Goal: Task Accomplishment & Management: Complete application form

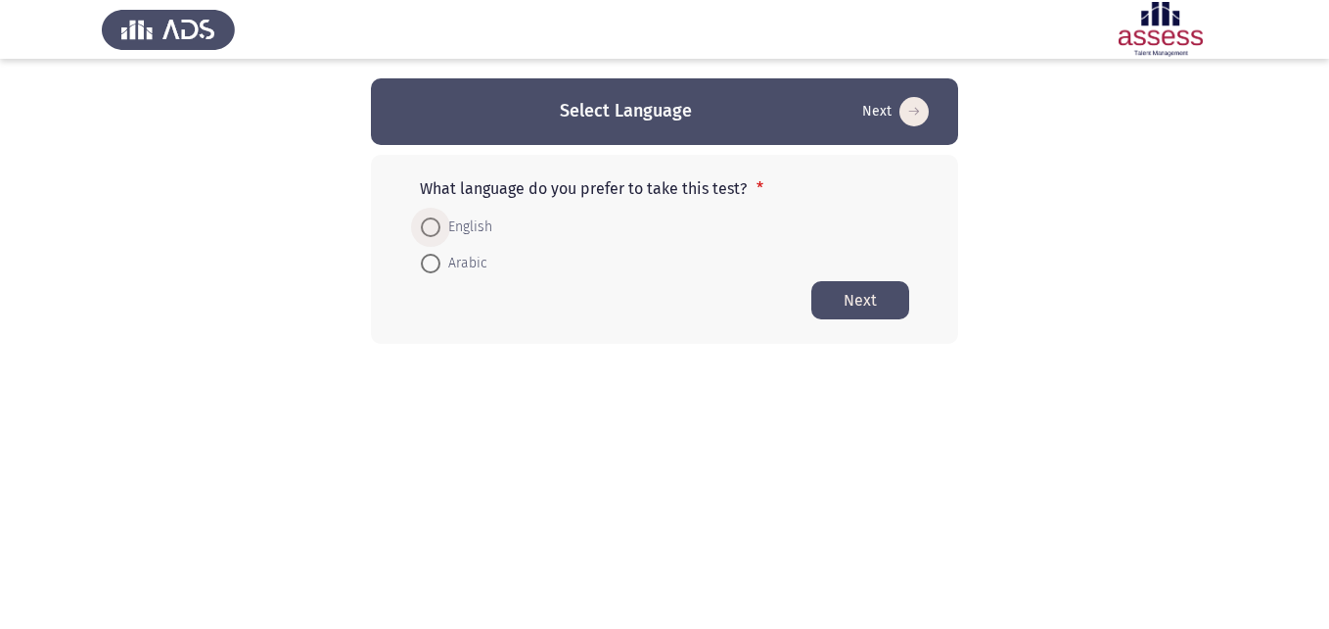
click at [441, 227] on span "English" at bounding box center [467, 226] width 52 height 23
click at [441, 227] on input "English" at bounding box center [431, 227] width 20 height 20
radio input "true"
click at [861, 285] on button "Next" at bounding box center [861, 299] width 98 height 38
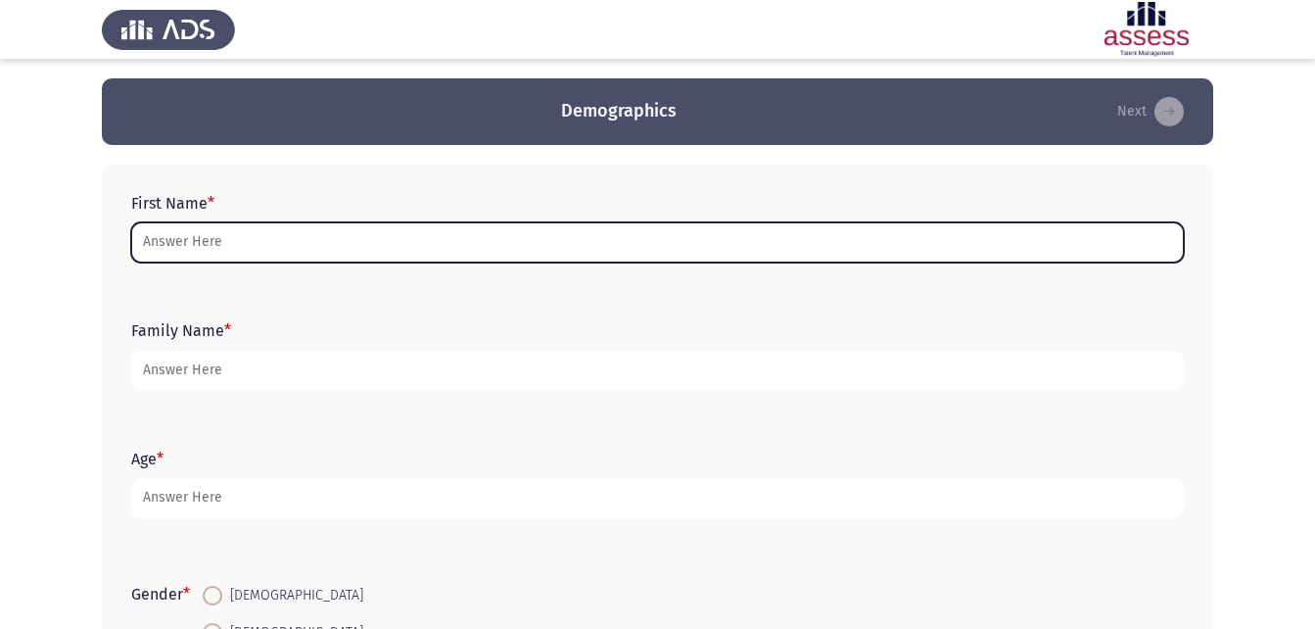
click at [187, 242] on input "First Name *" at bounding box center [657, 242] width 1052 height 40
type input "'"
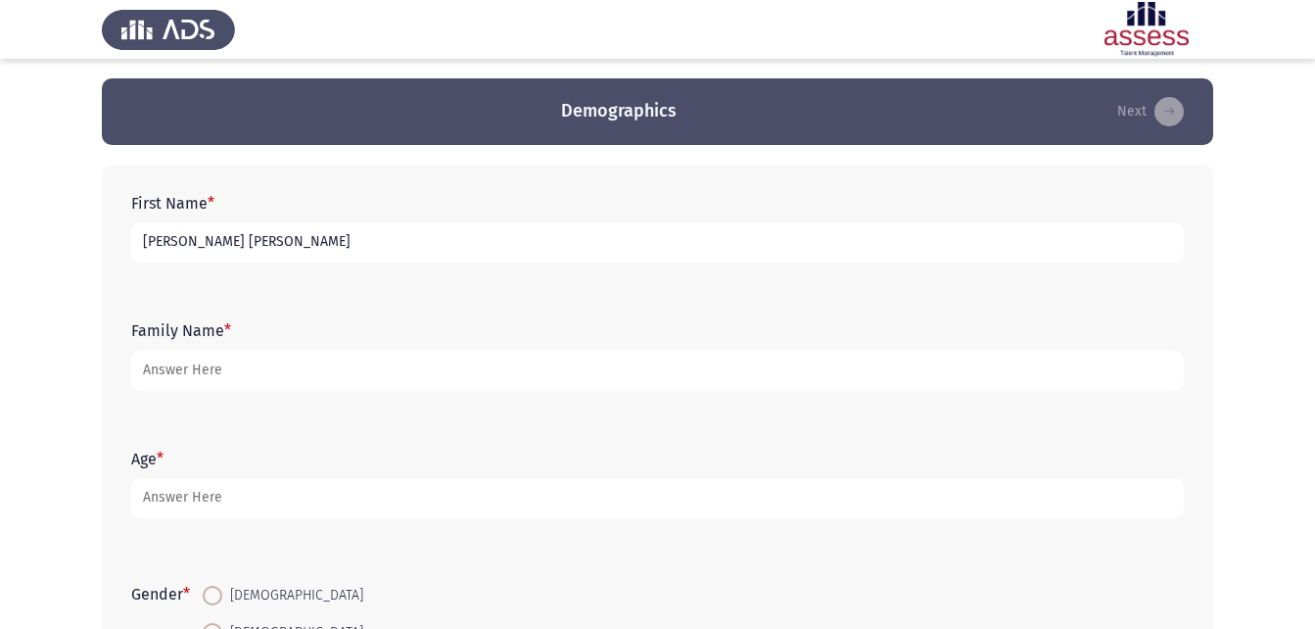
type input "[PERSON_NAME] [PERSON_NAME]"
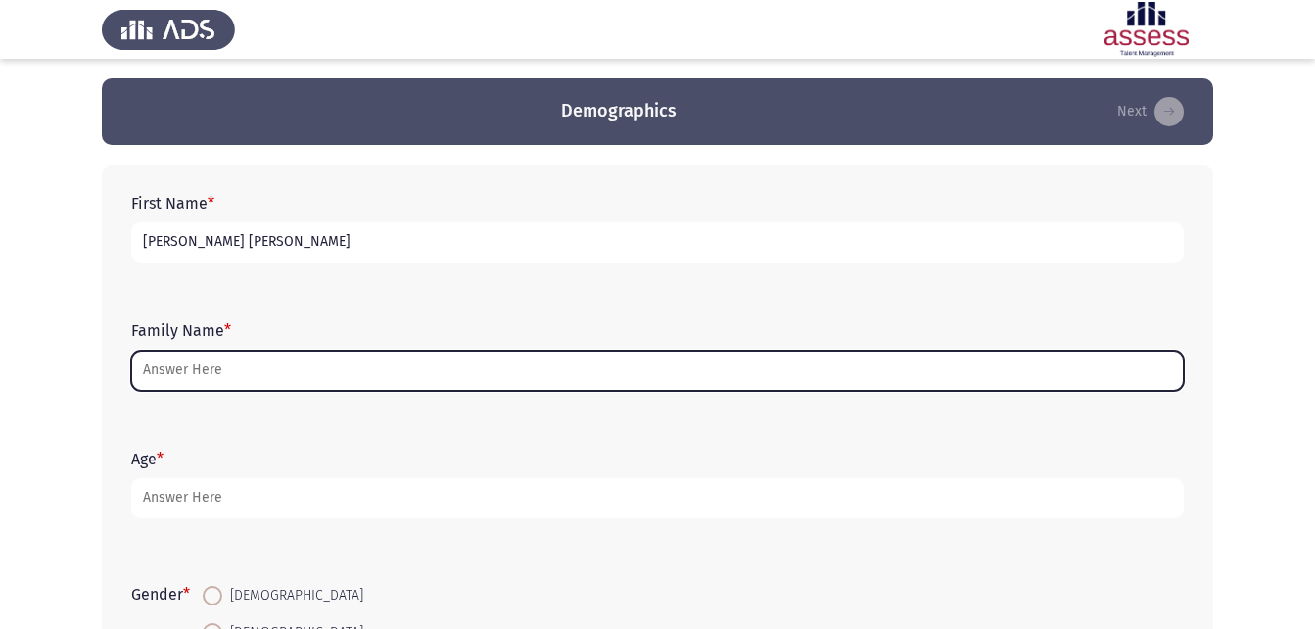
click at [233, 385] on input "Family Name *" at bounding box center [657, 370] width 1052 height 40
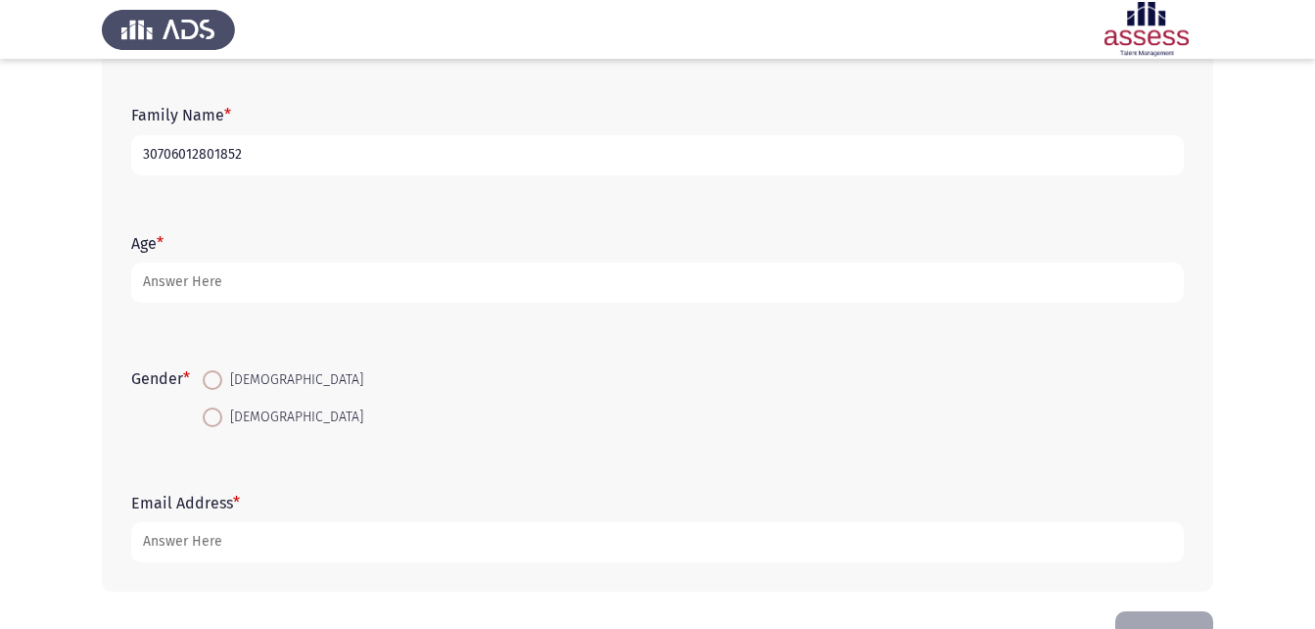
scroll to position [218, 0]
type input "30706012801852"
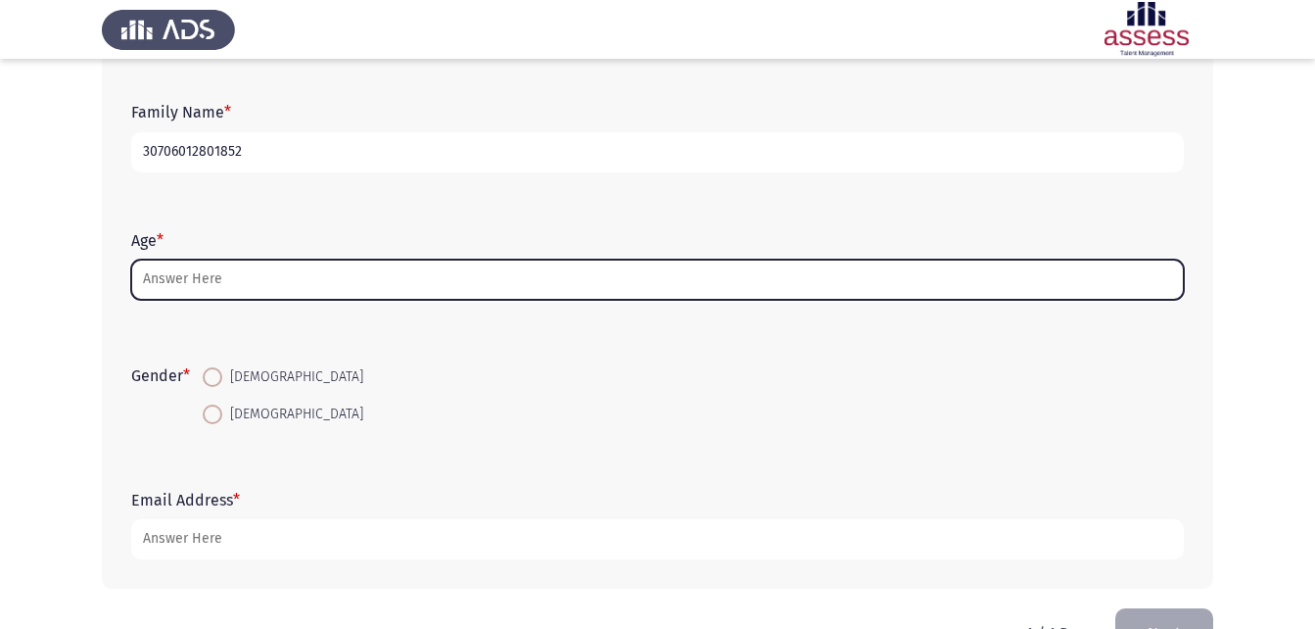
click at [183, 275] on input "Age *" at bounding box center [657, 279] width 1052 height 40
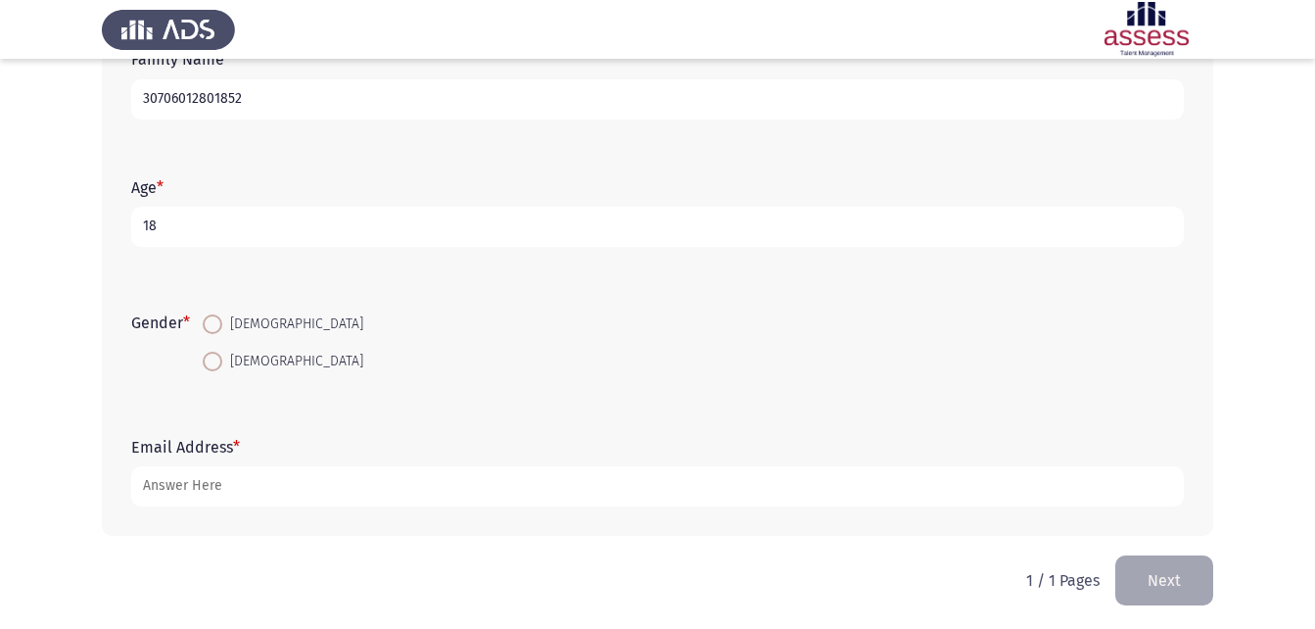
scroll to position [276, 0]
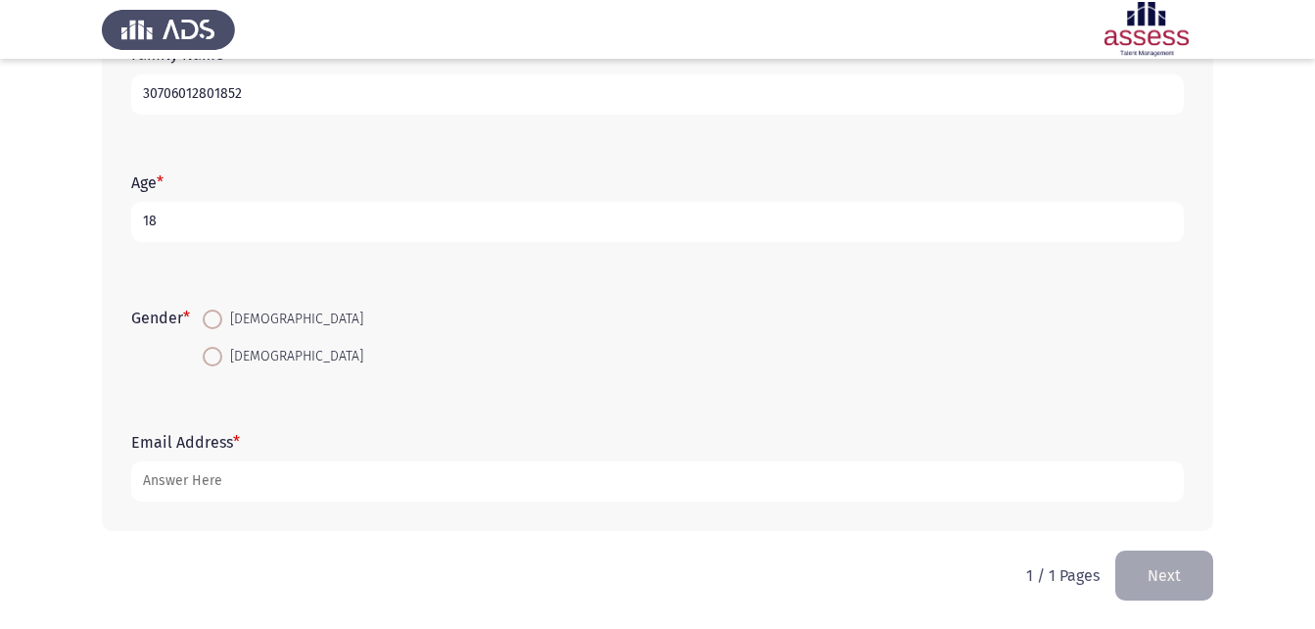
type input "18"
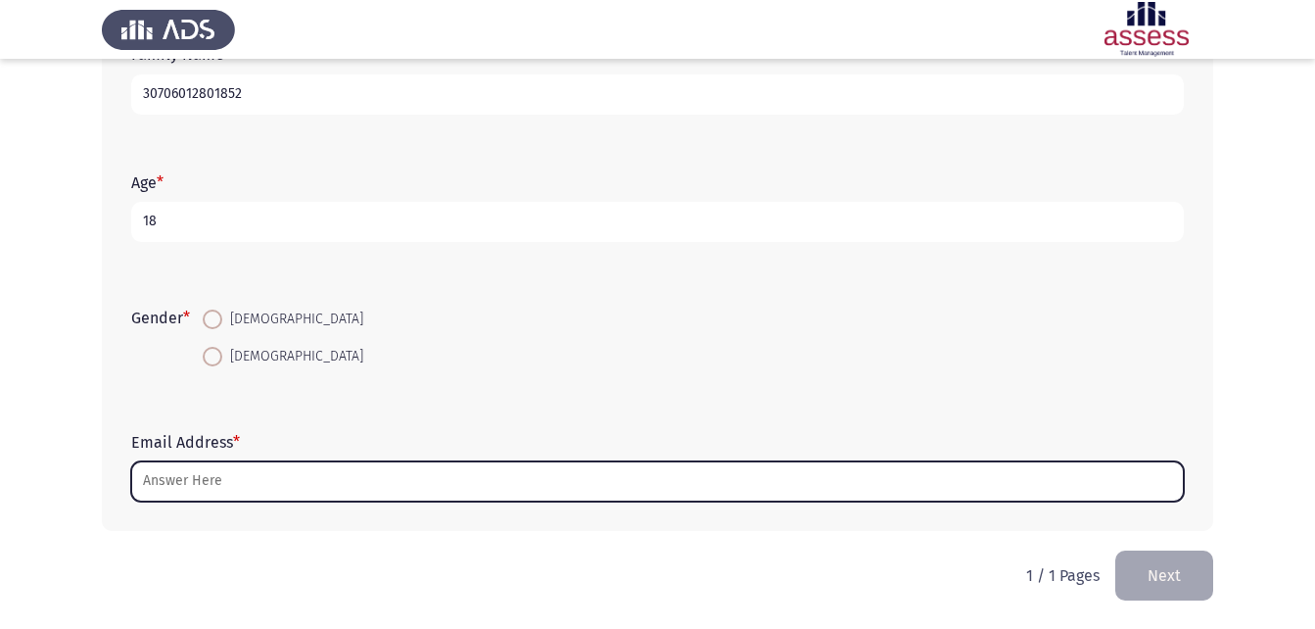
click at [195, 483] on input "Email Address *" at bounding box center [657, 481] width 1052 height 40
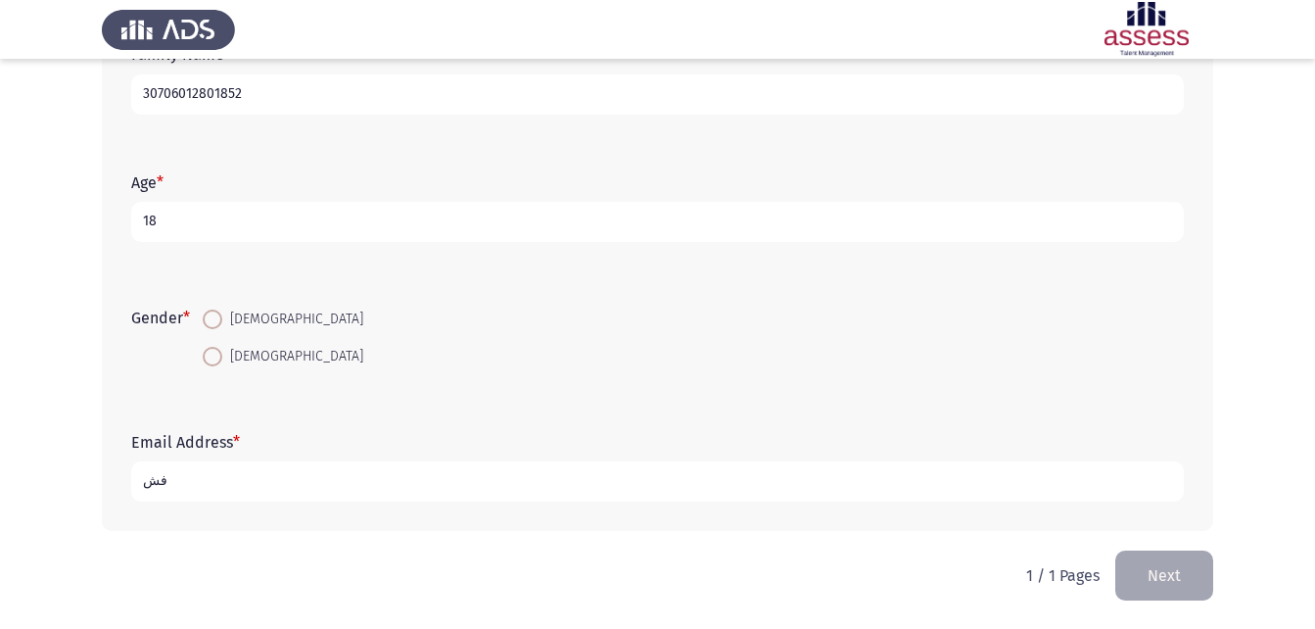
type input "ف"
type input "[EMAIL_ADDRESS][DOMAIN_NAME]"
click at [222, 325] on span at bounding box center [213, 319] width 20 height 20
click at [222, 325] on input "[DEMOGRAPHIC_DATA]" at bounding box center [213, 319] width 20 height 20
radio input "true"
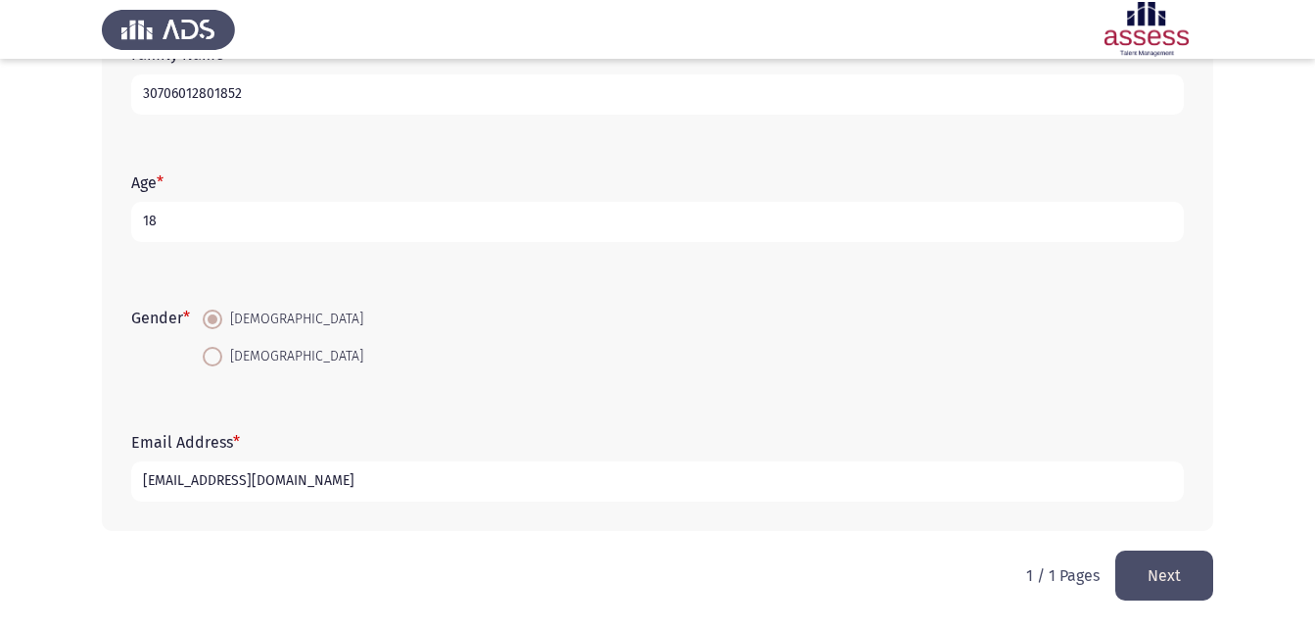
click at [1146, 564] on button "Next" at bounding box center [1164, 575] width 98 height 50
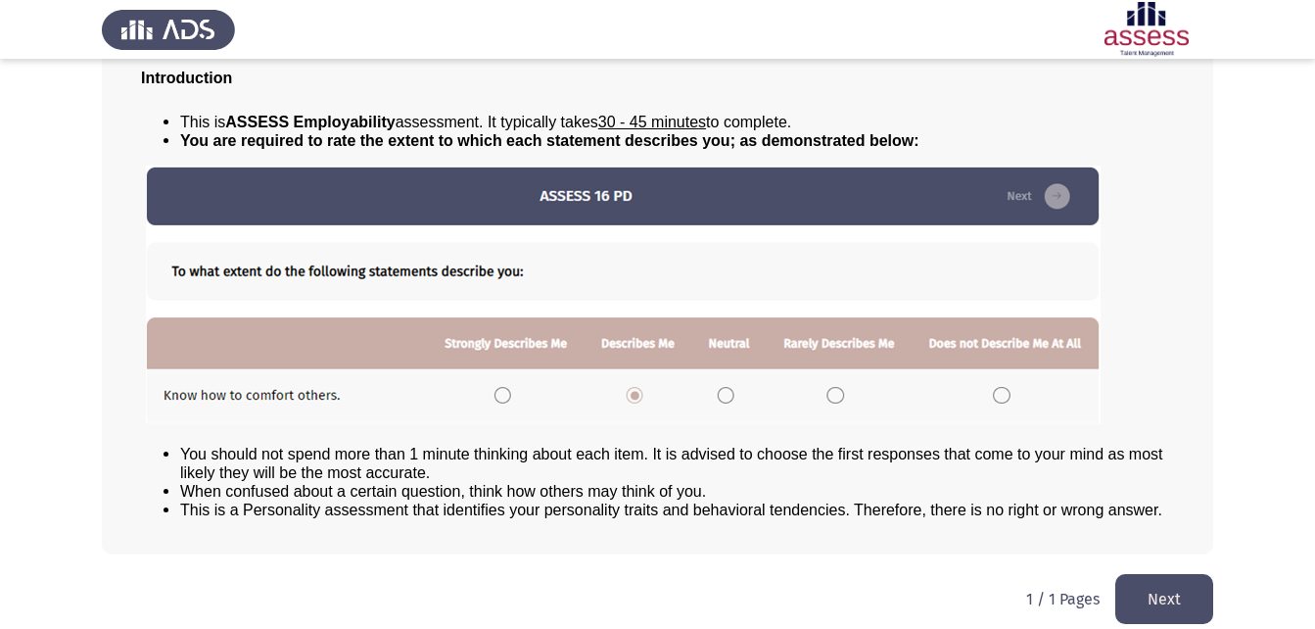
scroll to position [150, 0]
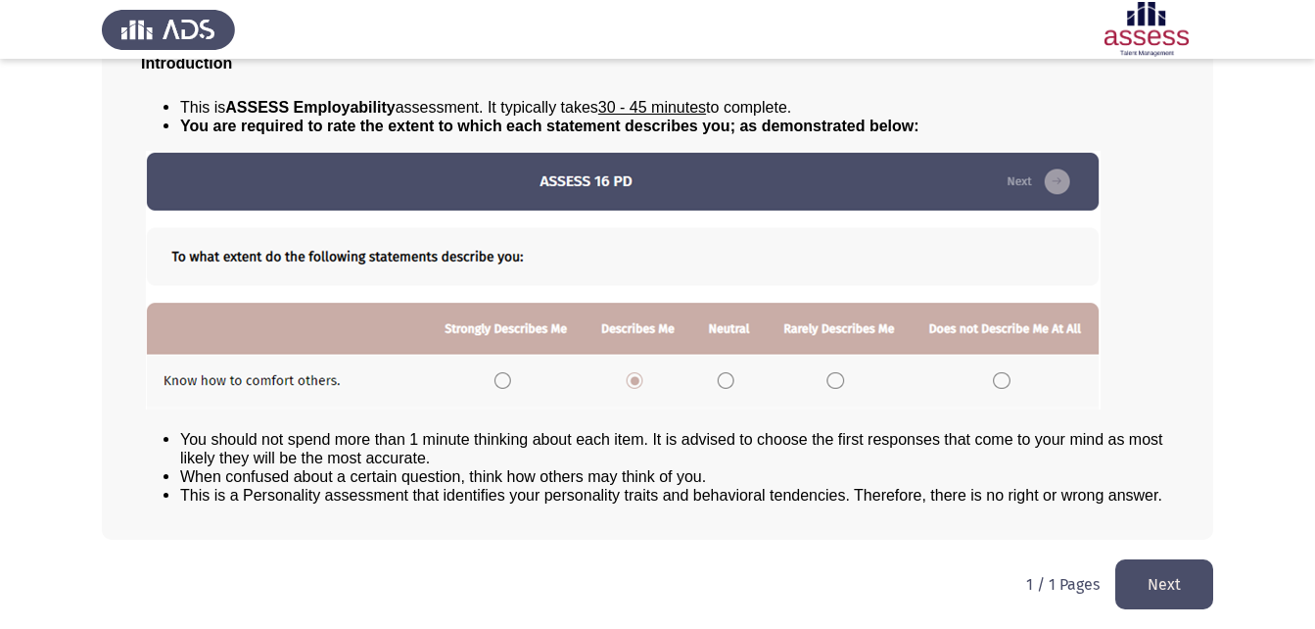
click at [1155, 578] on button "Next" at bounding box center [1164, 584] width 98 height 50
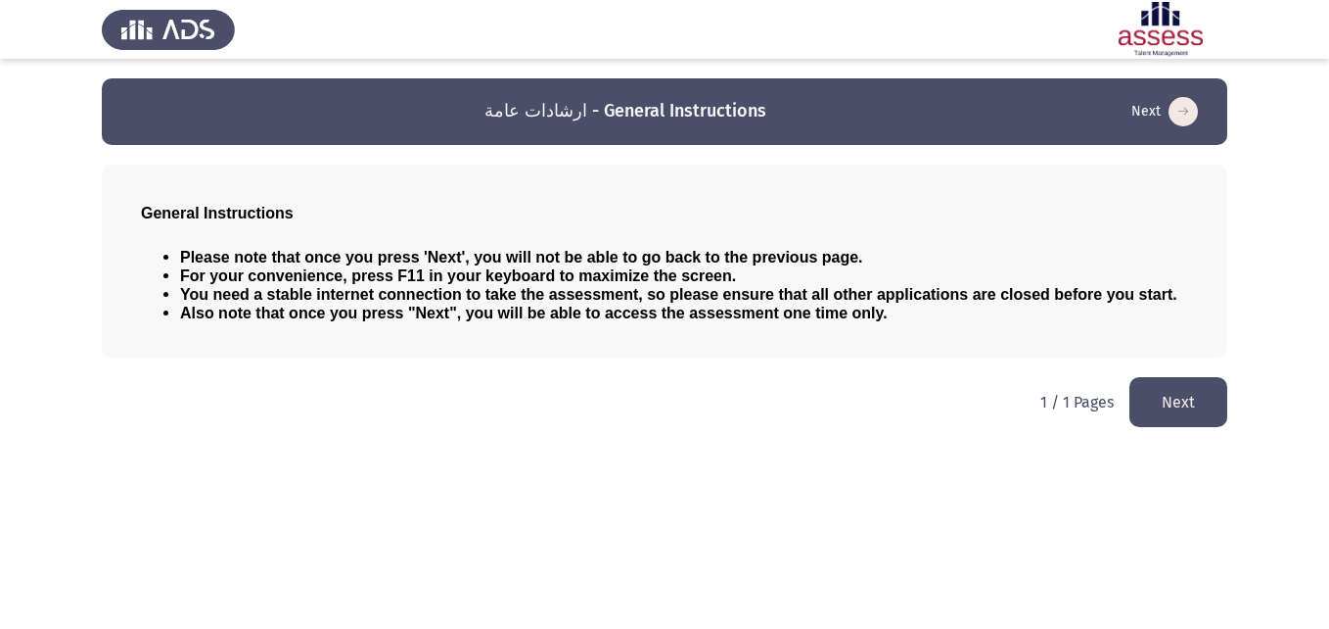
click at [1175, 407] on button "Next" at bounding box center [1179, 402] width 98 height 50
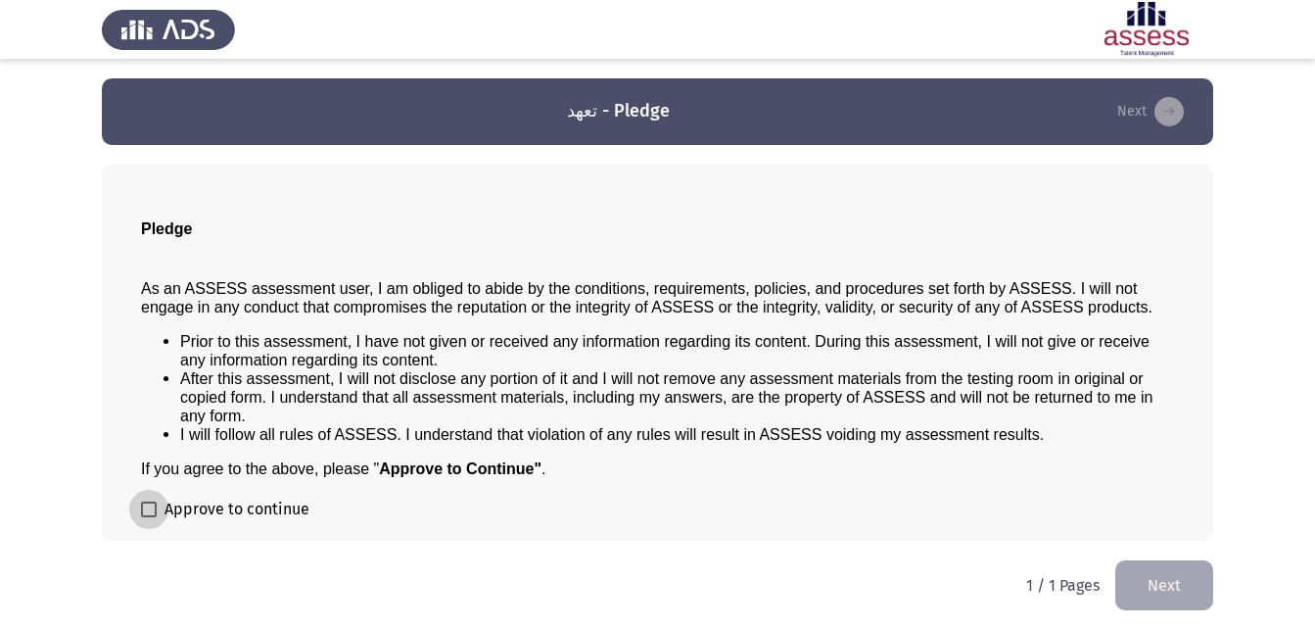
click at [142, 506] on span at bounding box center [149, 509] width 16 height 16
click at [148, 517] on input "Approve to continue" at bounding box center [148, 517] width 1 height 1
checkbox input "true"
click at [1154, 577] on button "Next" at bounding box center [1164, 585] width 98 height 50
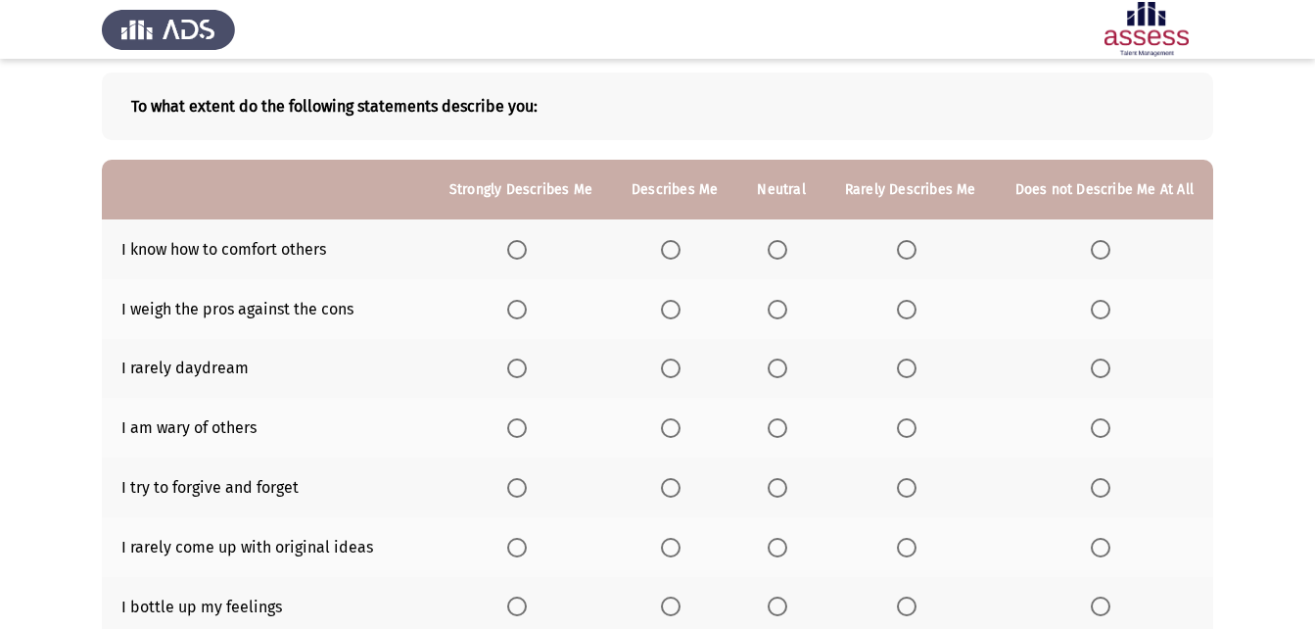
scroll to position [101, 0]
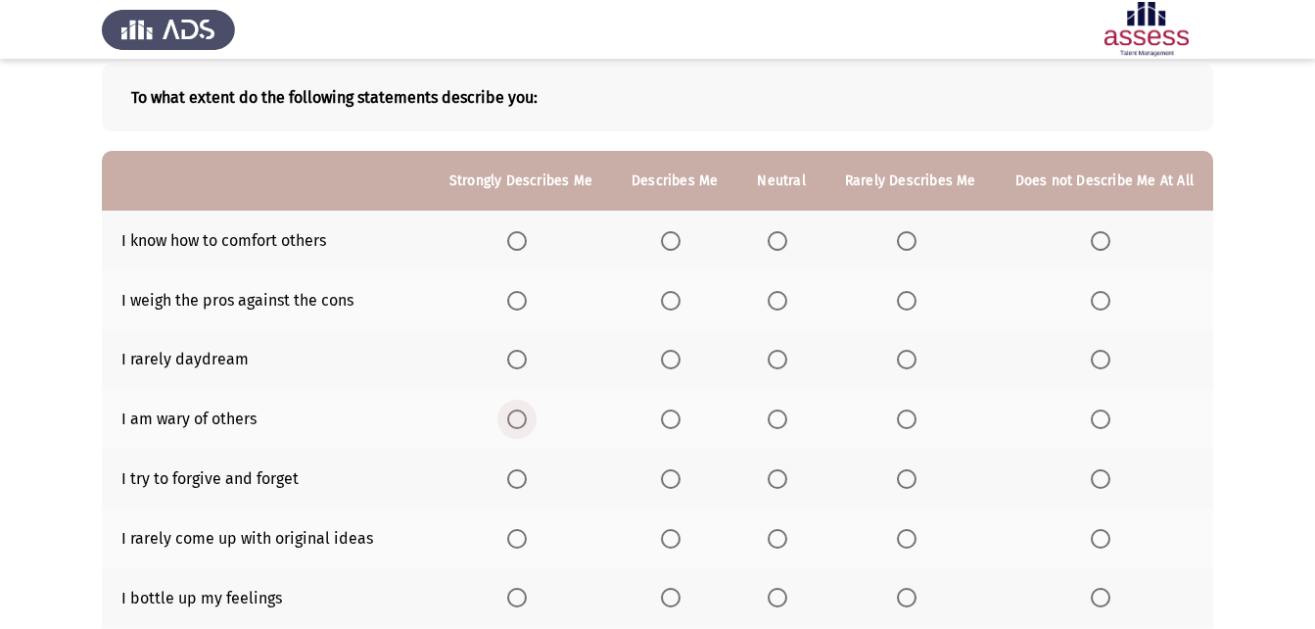
click at [527, 419] on span "Select an option" at bounding box center [517, 419] width 20 height 20
click at [527, 419] on input "Select an option" at bounding box center [517, 419] width 20 height 20
click at [908, 358] on span "Select an option" at bounding box center [907, 359] width 20 height 20
click at [908, 358] on input "Select an option" at bounding box center [907, 359] width 20 height 20
click at [783, 306] on span "Select an option" at bounding box center [778, 301] width 20 height 20
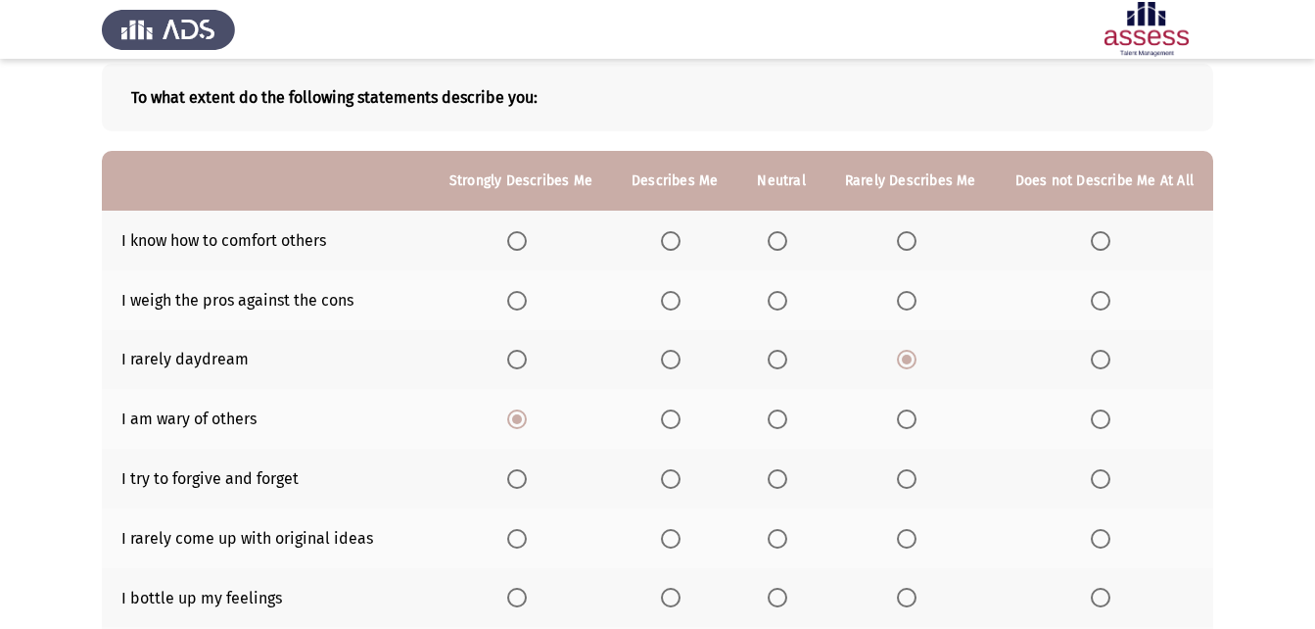
click at [783, 306] on input "Select an option" at bounding box center [778, 301] width 20 height 20
click at [679, 245] on span "Select an option" at bounding box center [671, 241] width 20 height 20
click at [679, 245] on input "Select an option" at bounding box center [671, 241] width 20 height 20
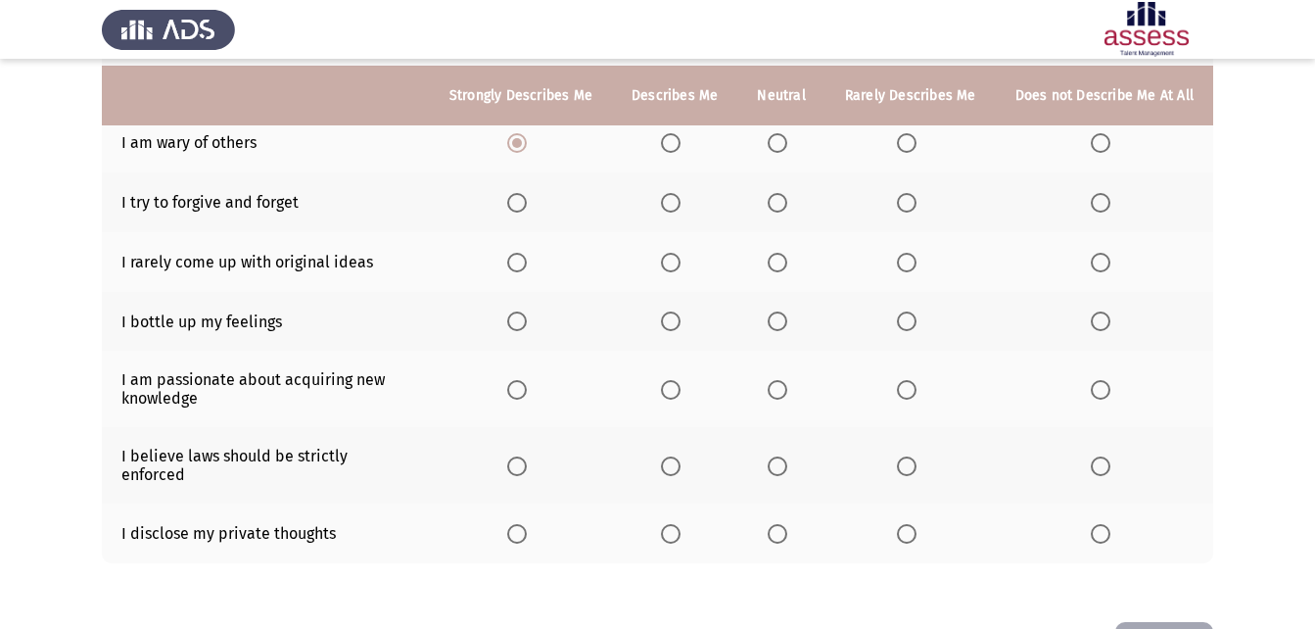
scroll to position [384, 0]
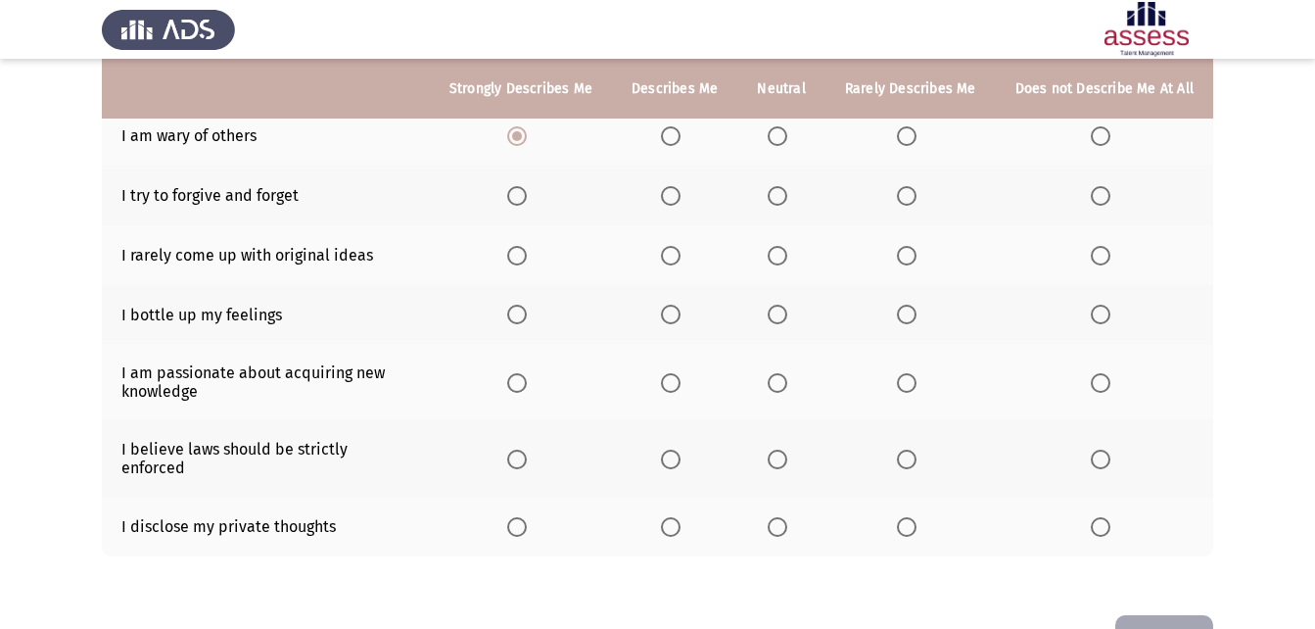
click at [781, 204] on span "Select an option" at bounding box center [778, 196] width 20 height 20
click at [781, 204] on input "Select an option" at bounding box center [778, 196] width 20 height 20
click at [907, 256] on span "Select an option" at bounding box center [907, 256] width 0 height 0
click at [909, 256] on input "Select an option" at bounding box center [907, 256] width 20 height 20
click at [781, 316] on span "Select an option" at bounding box center [778, 314] width 20 height 20
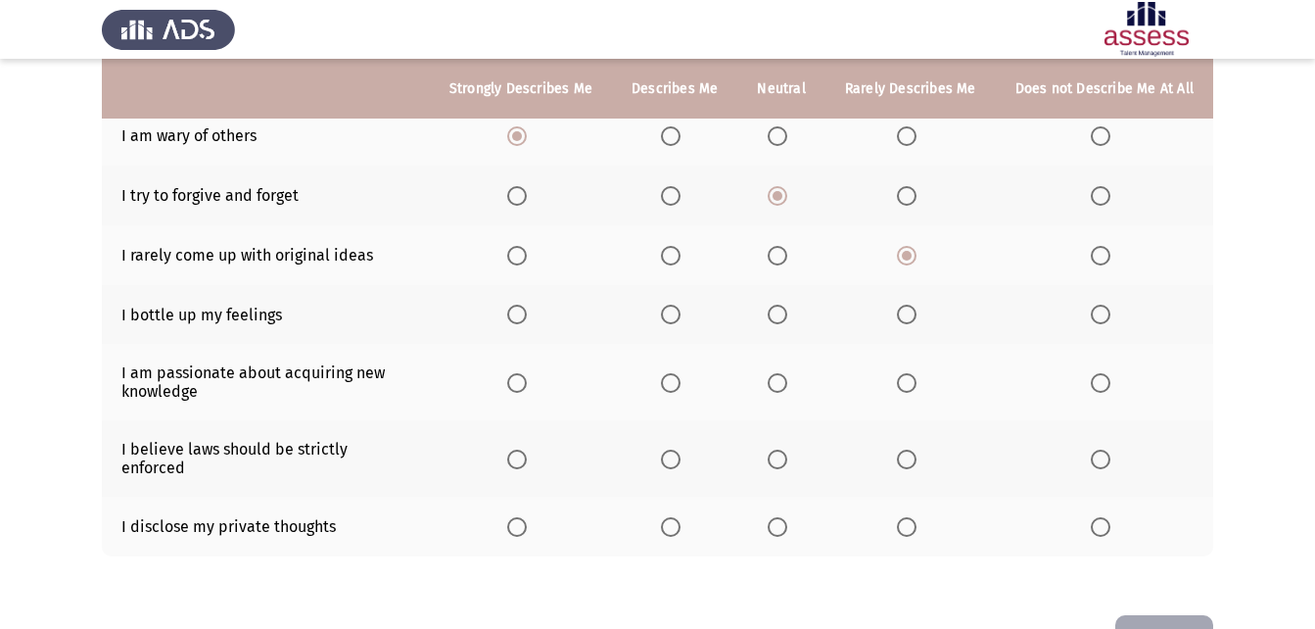
click at [781, 316] on input "Select an option" at bounding box center [778, 314] width 20 height 20
click at [527, 384] on span "Select an option" at bounding box center [517, 383] width 20 height 20
click at [527, 384] on input "Select an option" at bounding box center [517, 383] width 20 height 20
click at [907, 452] on span "Select an option" at bounding box center [907, 459] width 20 height 20
click at [907, 452] on input "Select an option" at bounding box center [907, 459] width 20 height 20
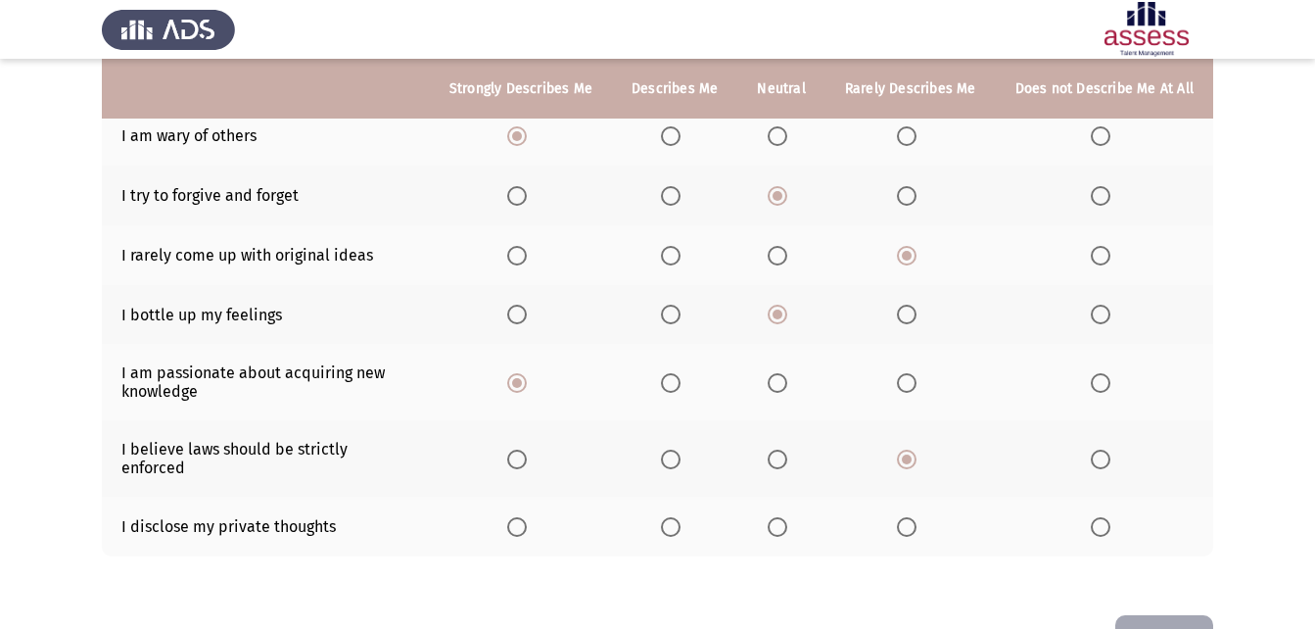
click at [1103, 517] on span "Select an option" at bounding box center [1101, 527] width 20 height 20
click at [1103, 517] on input "Select an option" at bounding box center [1101, 527] width 20 height 20
click at [1138, 615] on button "Next" at bounding box center [1164, 640] width 98 height 50
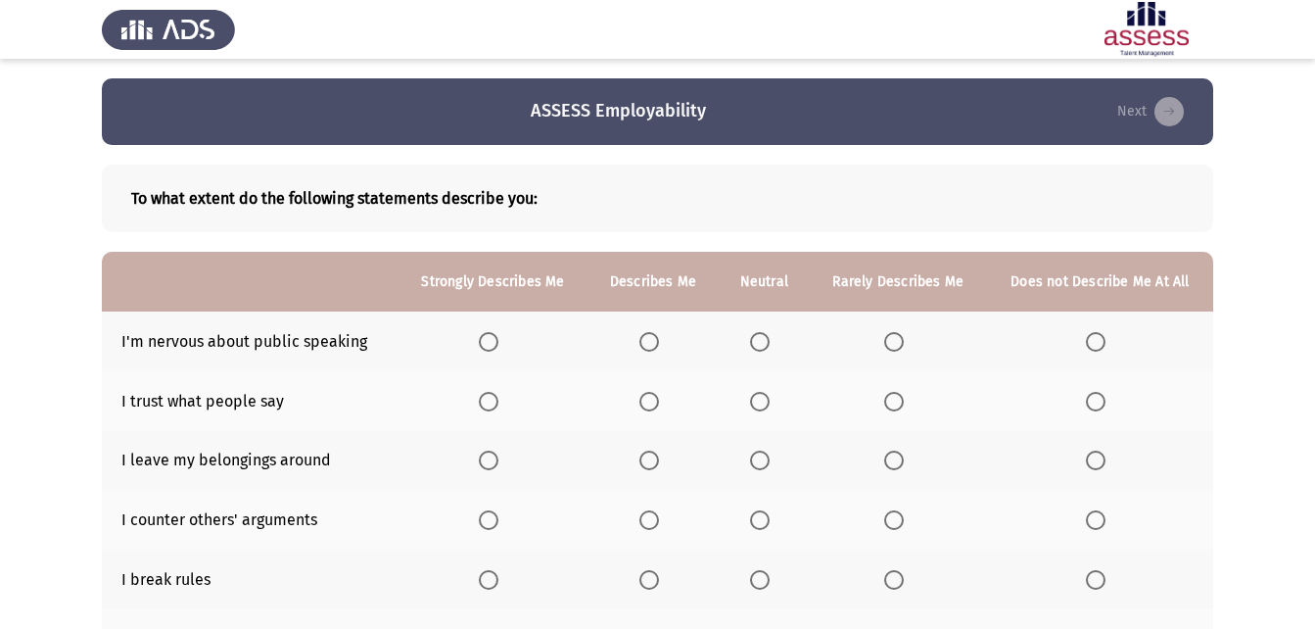
click at [748, 343] on th at bounding box center [764, 341] width 91 height 60
click at [759, 343] on span "Select an option" at bounding box center [760, 342] width 20 height 20
click at [759, 343] on input "Select an option" at bounding box center [760, 342] width 20 height 20
click at [896, 398] on span "Select an option" at bounding box center [894, 402] width 20 height 20
click at [896, 398] on input "Select an option" at bounding box center [894, 402] width 20 height 20
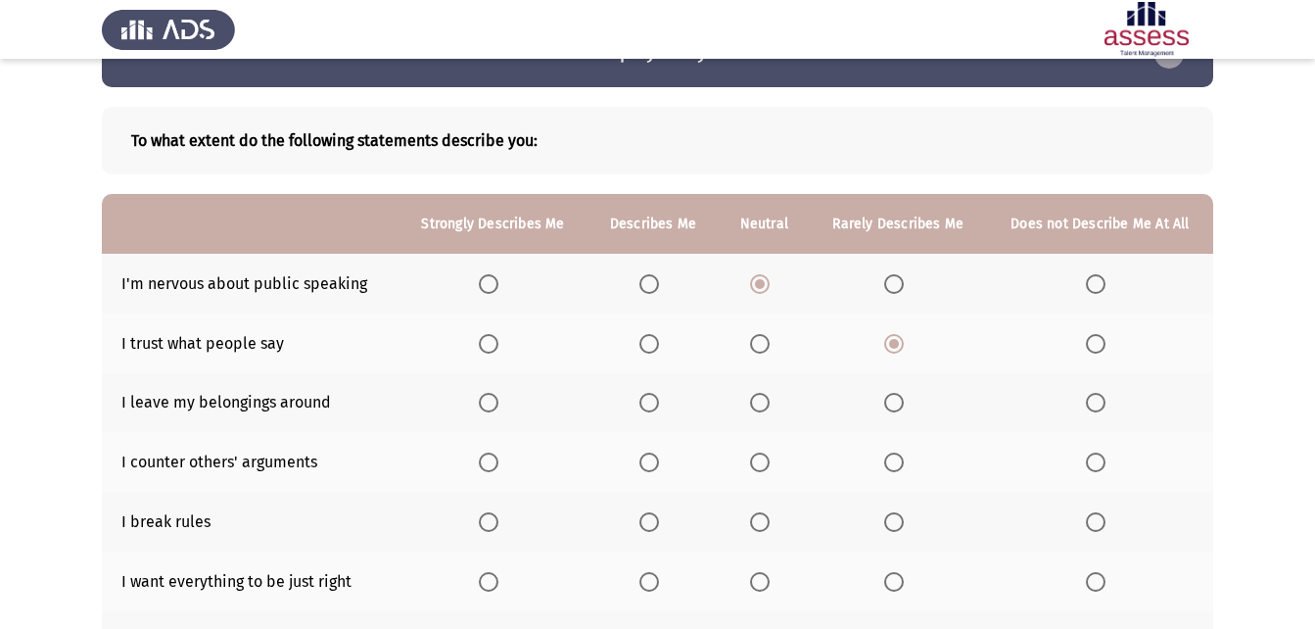
scroll to position [62, 0]
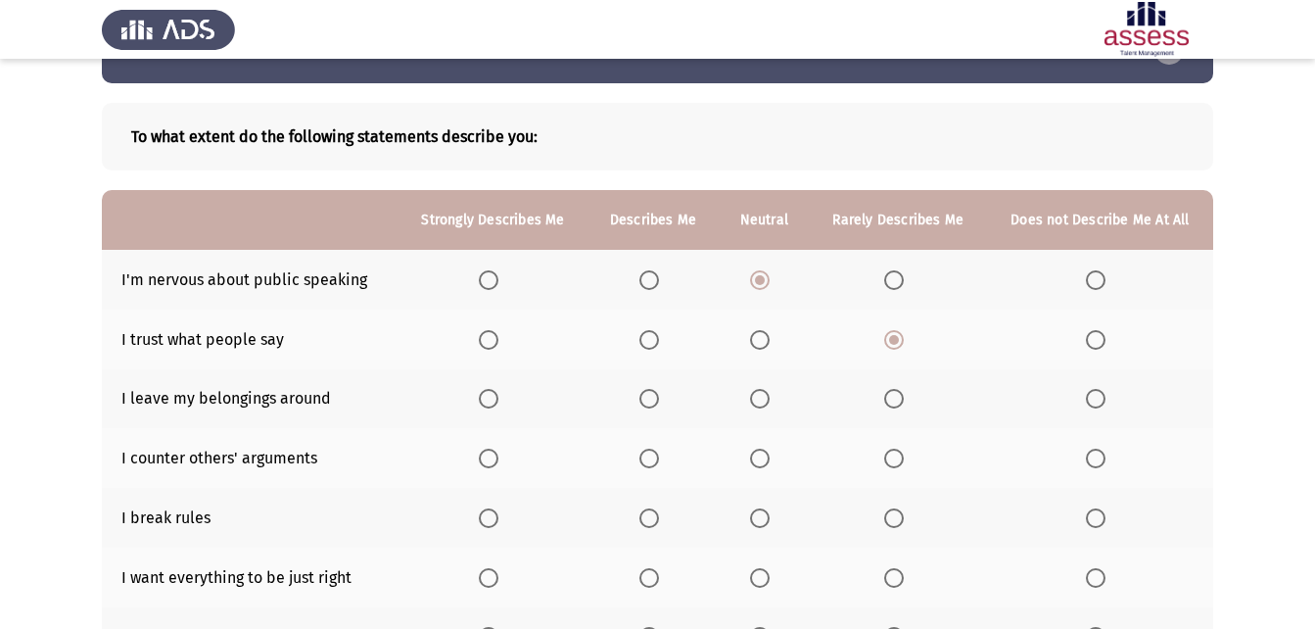
click at [658, 397] on span "Select an option" at bounding box center [649, 399] width 20 height 20
click at [658, 397] on input "Select an option" at bounding box center [649, 399] width 20 height 20
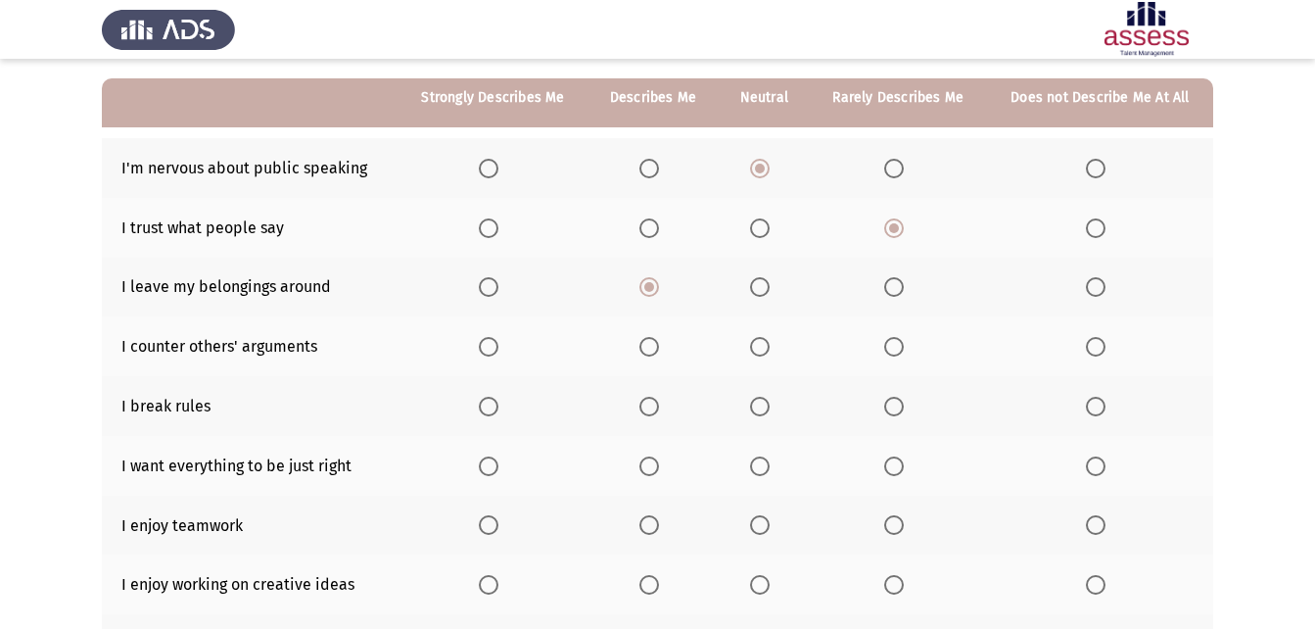
scroll to position [196, 0]
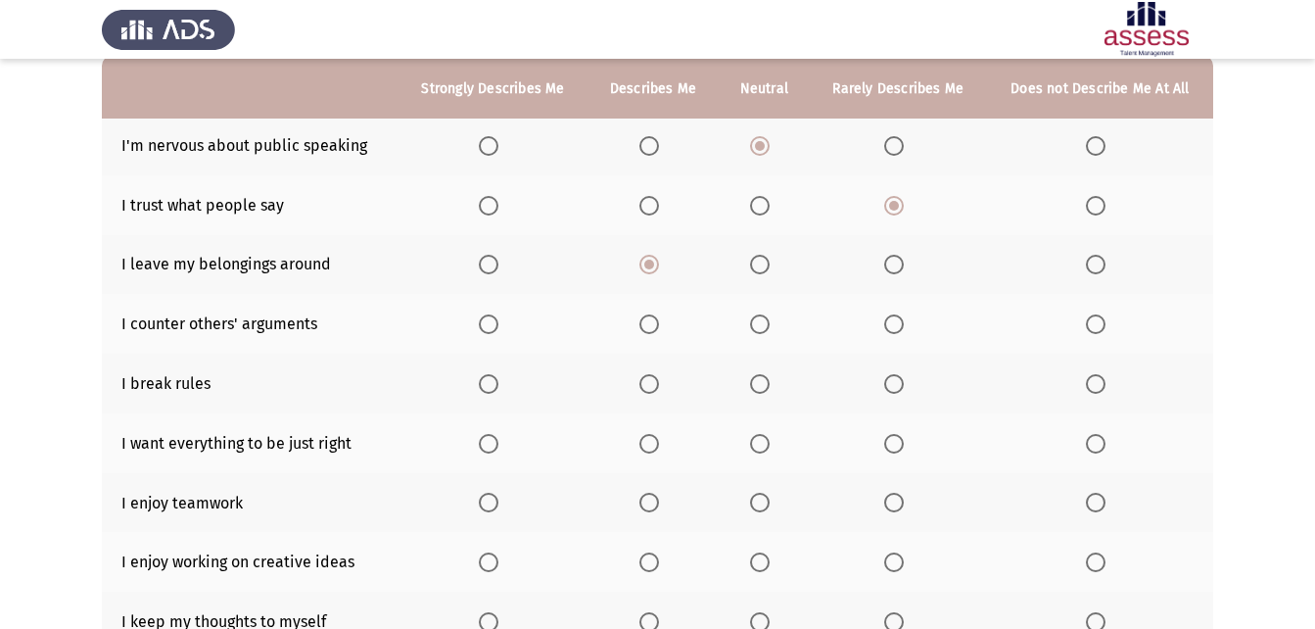
click at [760, 328] on span "Select an option" at bounding box center [760, 324] width 20 height 20
click at [760, 328] on input "Select an option" at bounding box center [760, 324] width 20 height 20
click at [893, 380] on span "Select an option" at bounding box center [894, 384] width 20 height 20
click at [893, 380] on input "Select an option" at bounding box center [894, 384] width 20 height 20
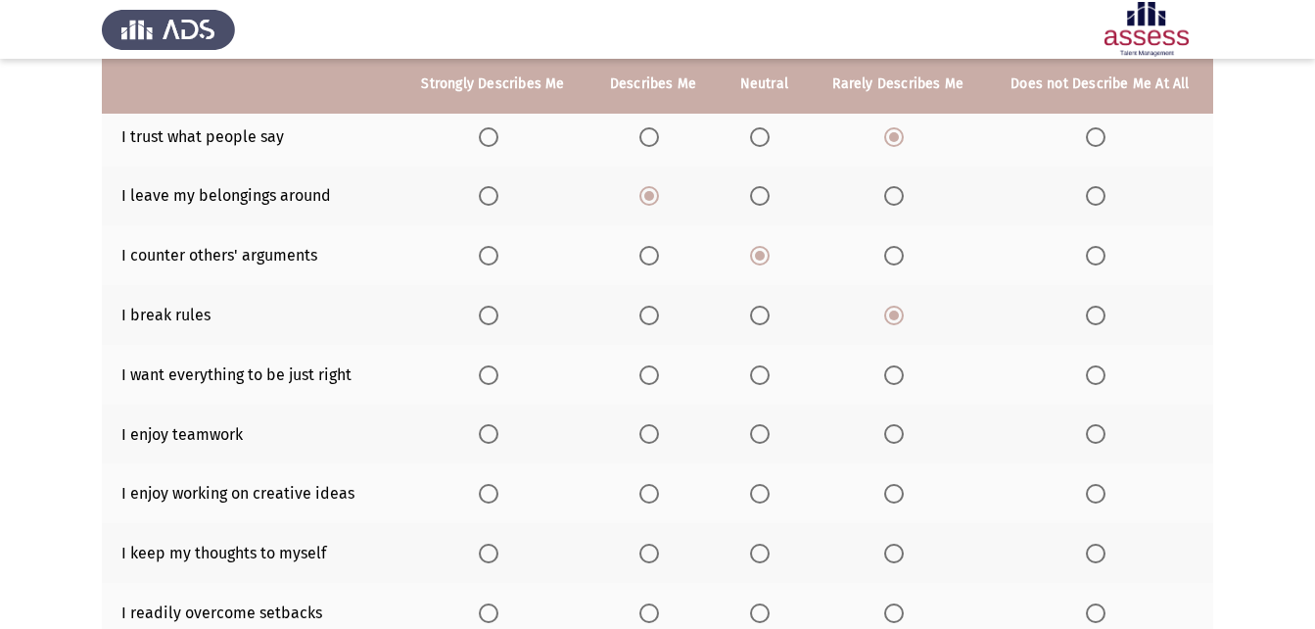
scroll to position [270, 0]
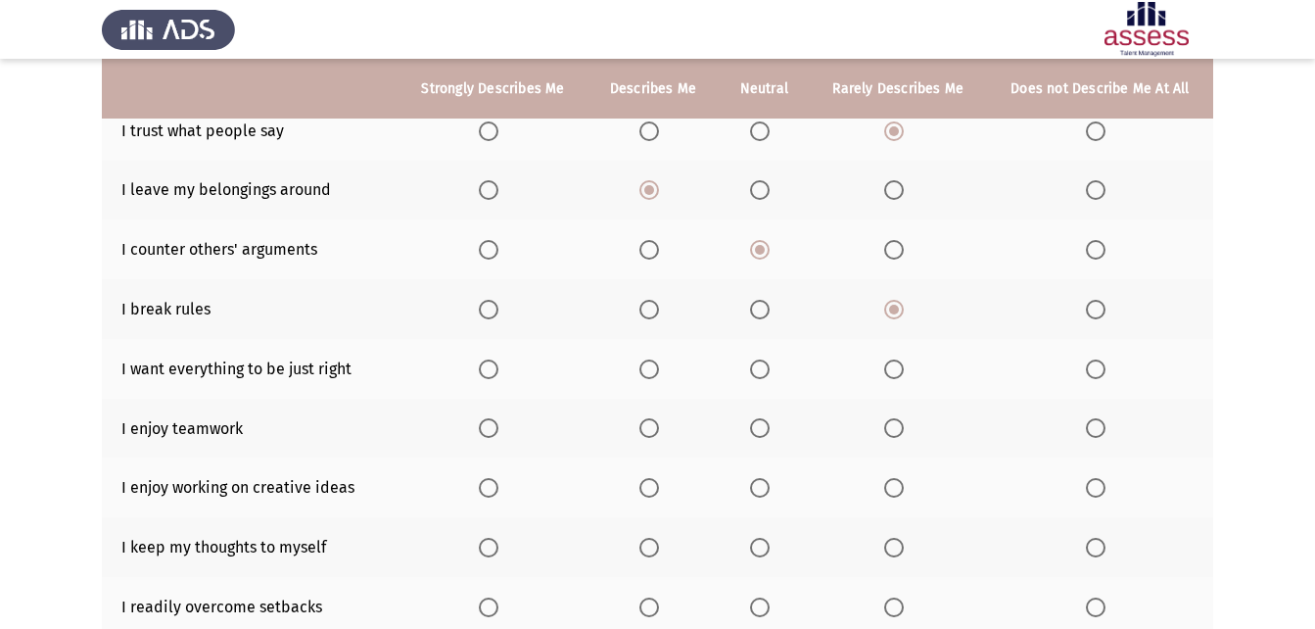
click at [1094, 359] on span "Select an option" at bounding box center [1096, 369] width 20 height 20
click at [1094, 359] on input "Select an option" at bounding box center [1096, 369] width 20 height 20
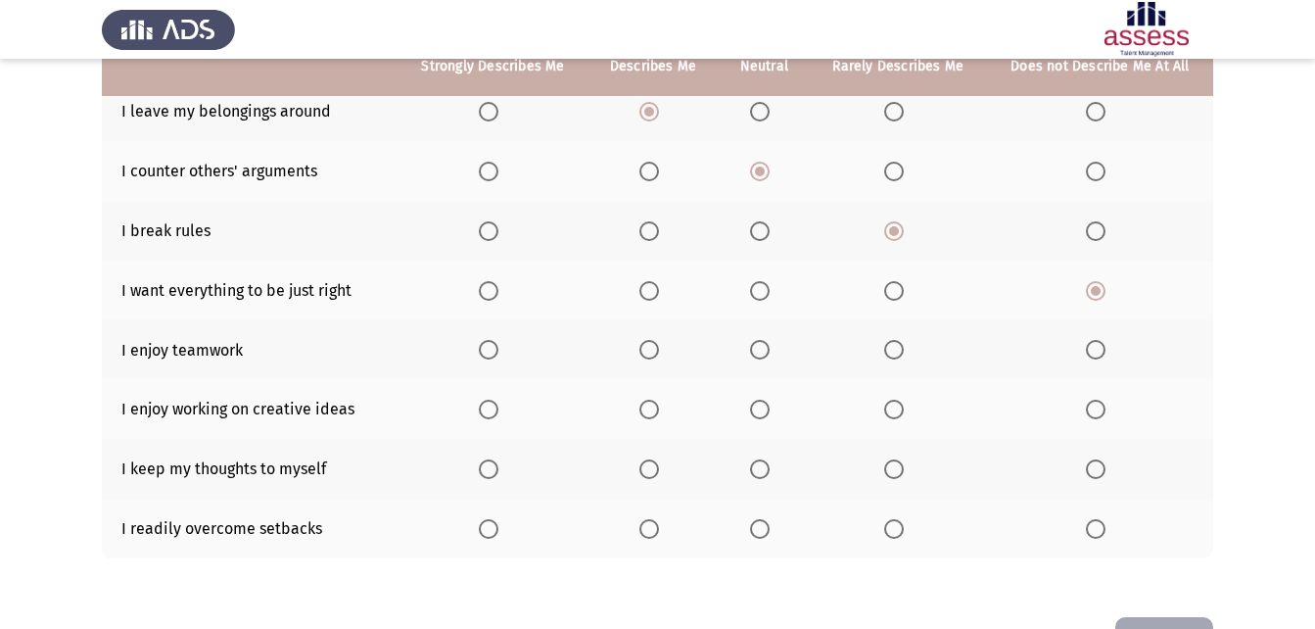
scroll to position [361, 0]
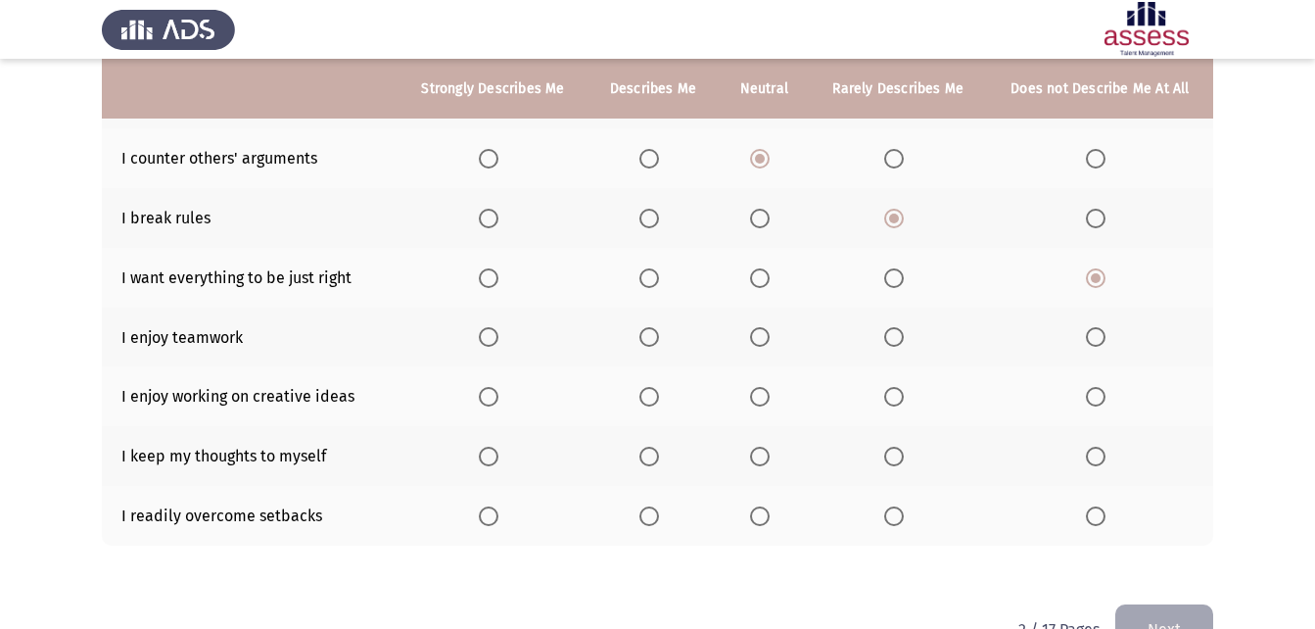
click at [760, 337] on span "Select an option" at bounding box center [760, 337] width 0 height 0
click at [761, 337] on input "Select an option" at bounding box center [760, 337] width 20 height 20
click at [649, 400] on span "Select an option" at bounding box center [649, 397] width 20 height 20
click at [649, 400] on input "Select an option" at bounding box center [649, 397] width 20 height 20
click at [882, 452] on th at bounding box center [898, 456] width 177 height 60
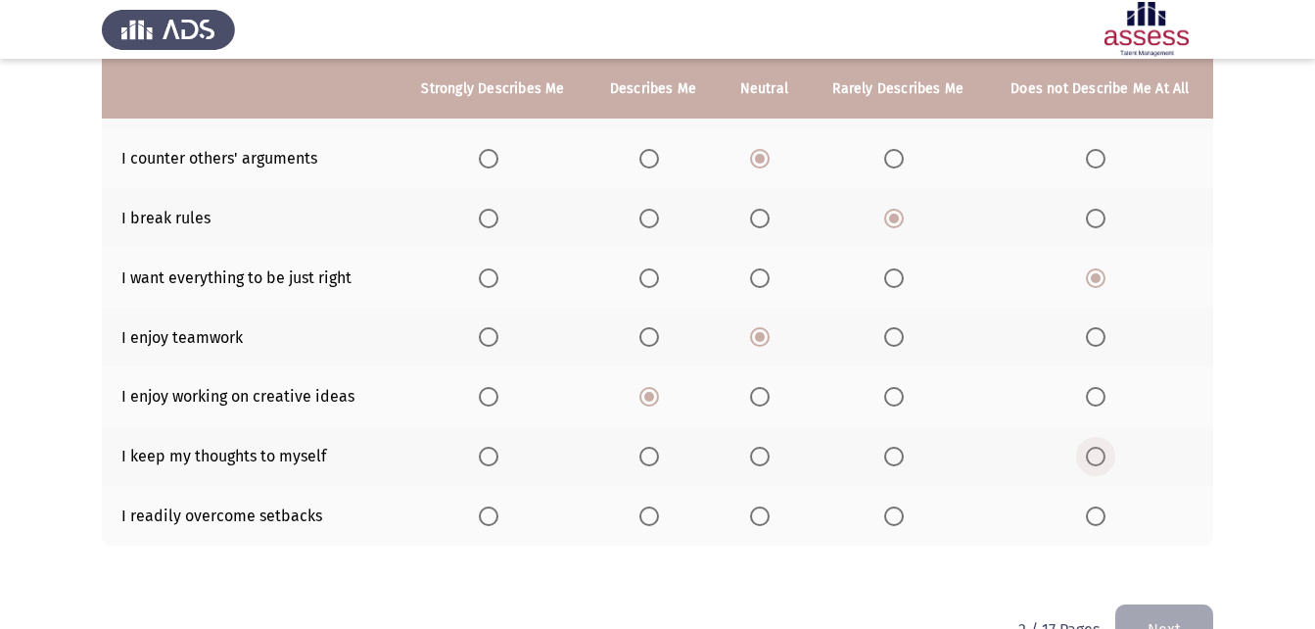
click at [1093, 453] on span "Select an option" at bounding box center [1096, 456] width 20 height 20
click at [1093, 453] on input "Select an option" at bounding box center [1096, 456] width 20 height 20
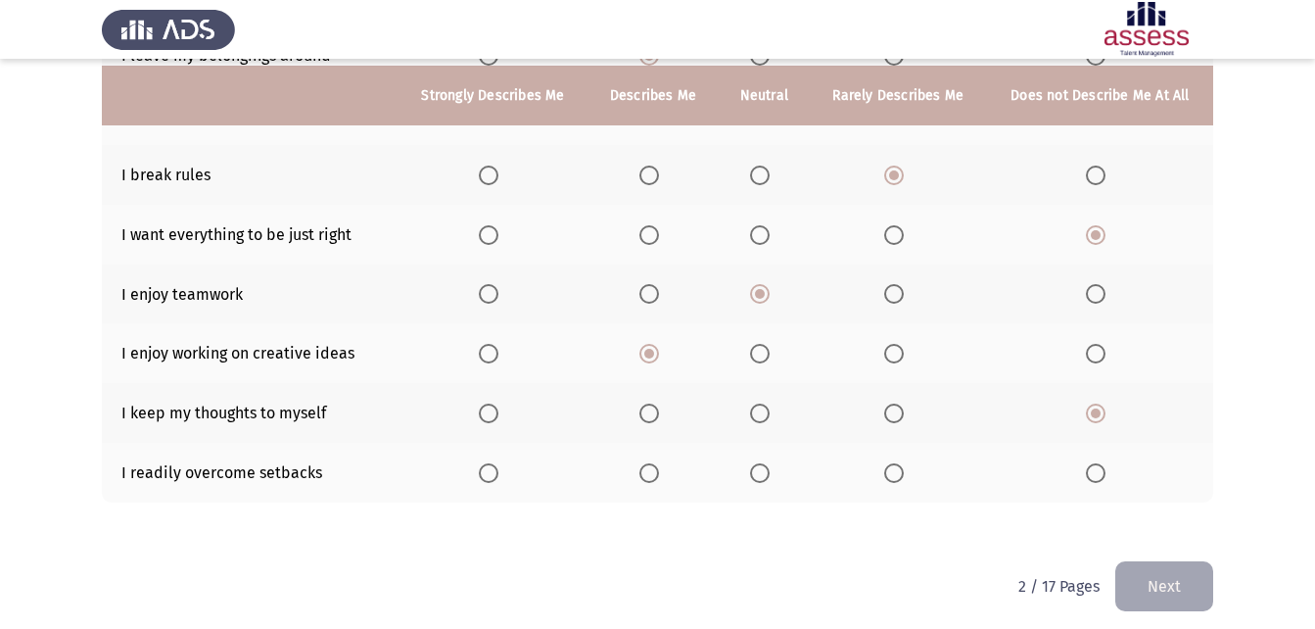
scroll to position [415, 0]
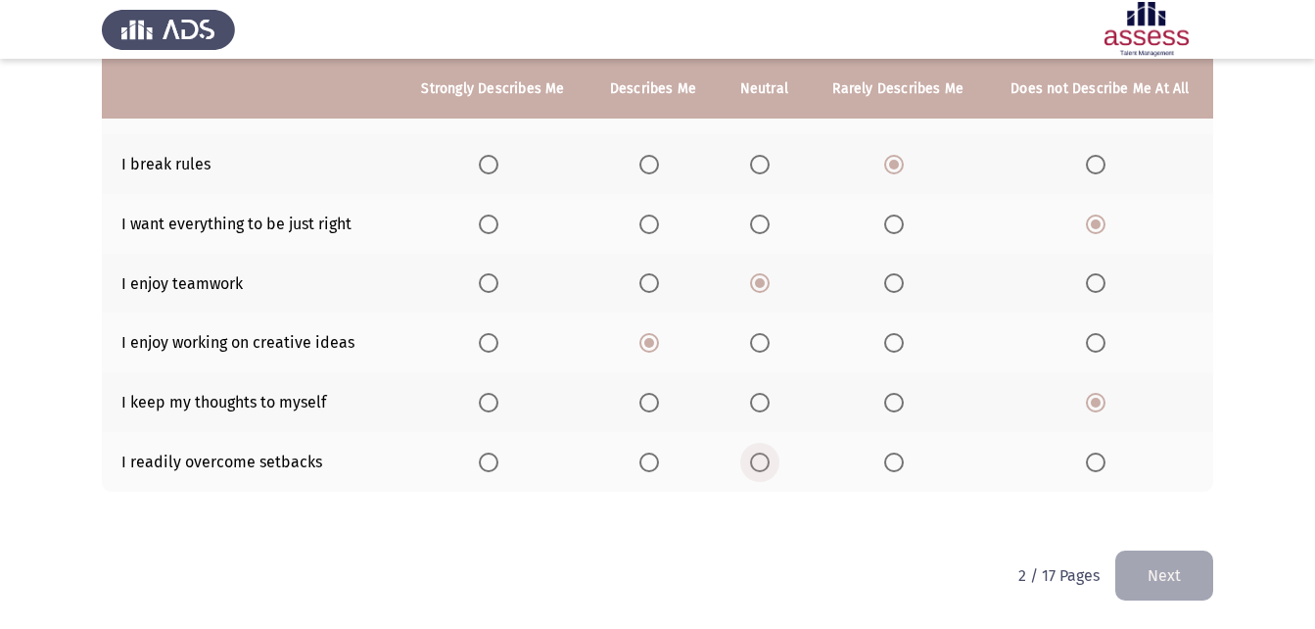
click at [765, 464] on span "Select an option" at bounding box center [760, 462] width 20 height 20
click at [765, 464] on input "Select an option" at bounding box center [760, 462] width 20 height 20
click at [1152, 561] on button "Next" at bounding box center [1164, 575] width 98 height 50
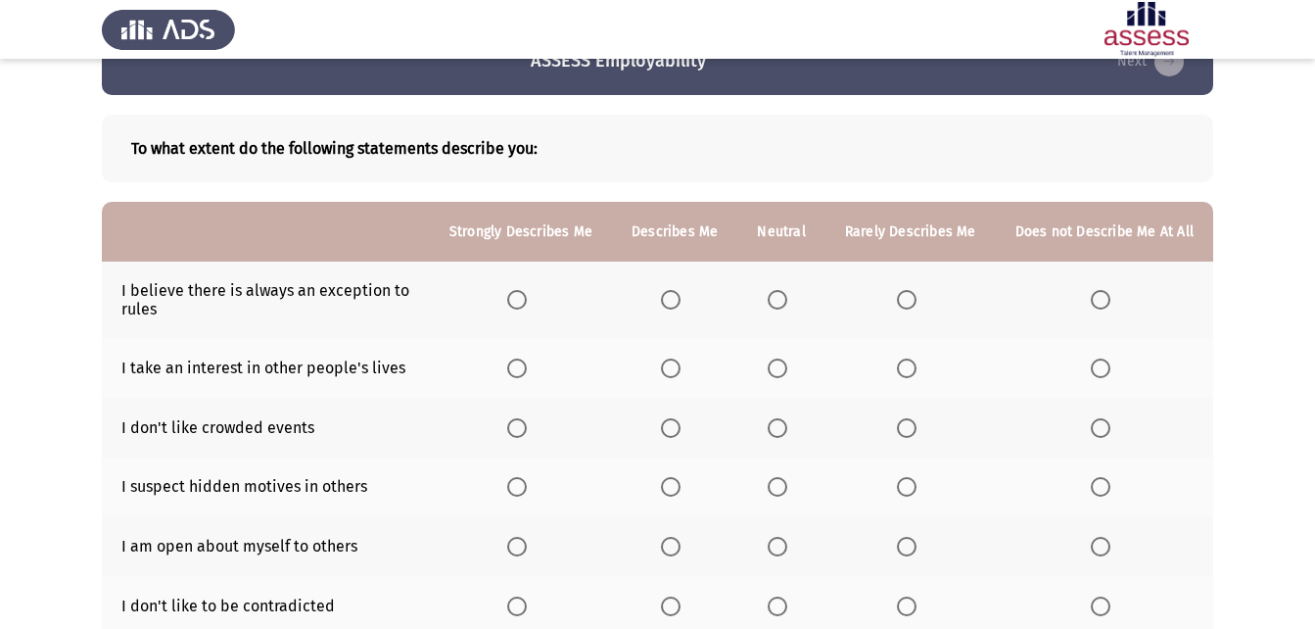
scroll to position [54, 0]
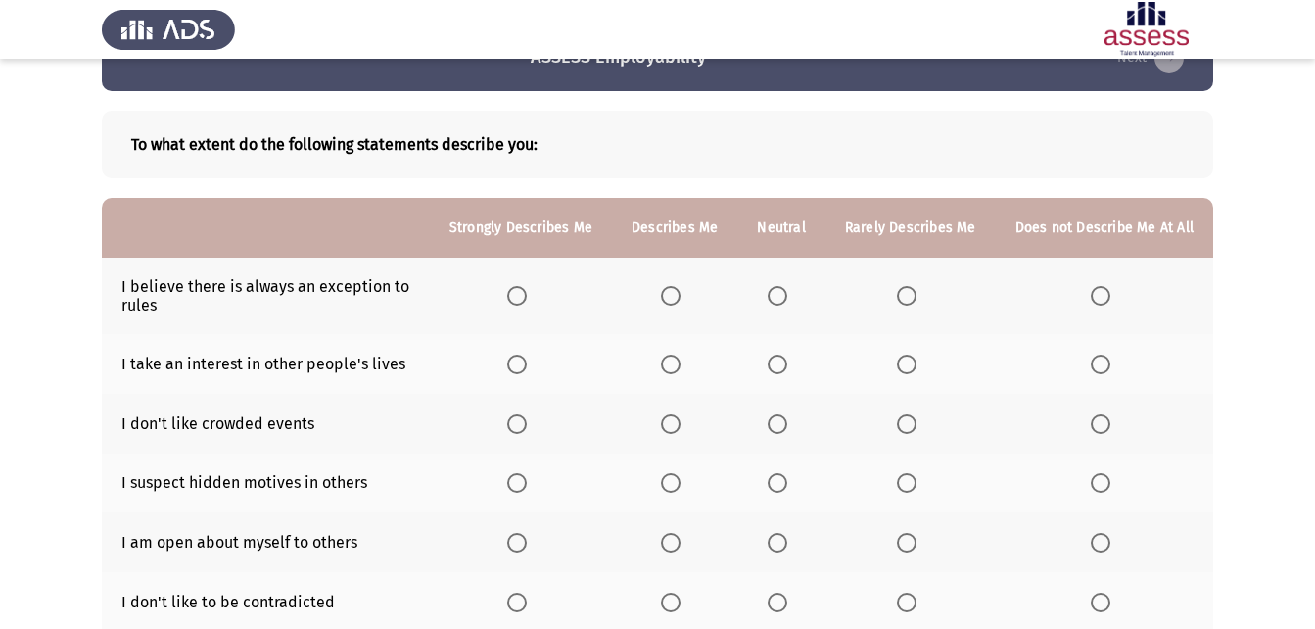
click at [680, 295] on span "Select an option" at bounding box center [671, 296] width 20 height 20
click at [680, 295] on input "Select an option" at bounding box center [671, 296] width 20 height 20
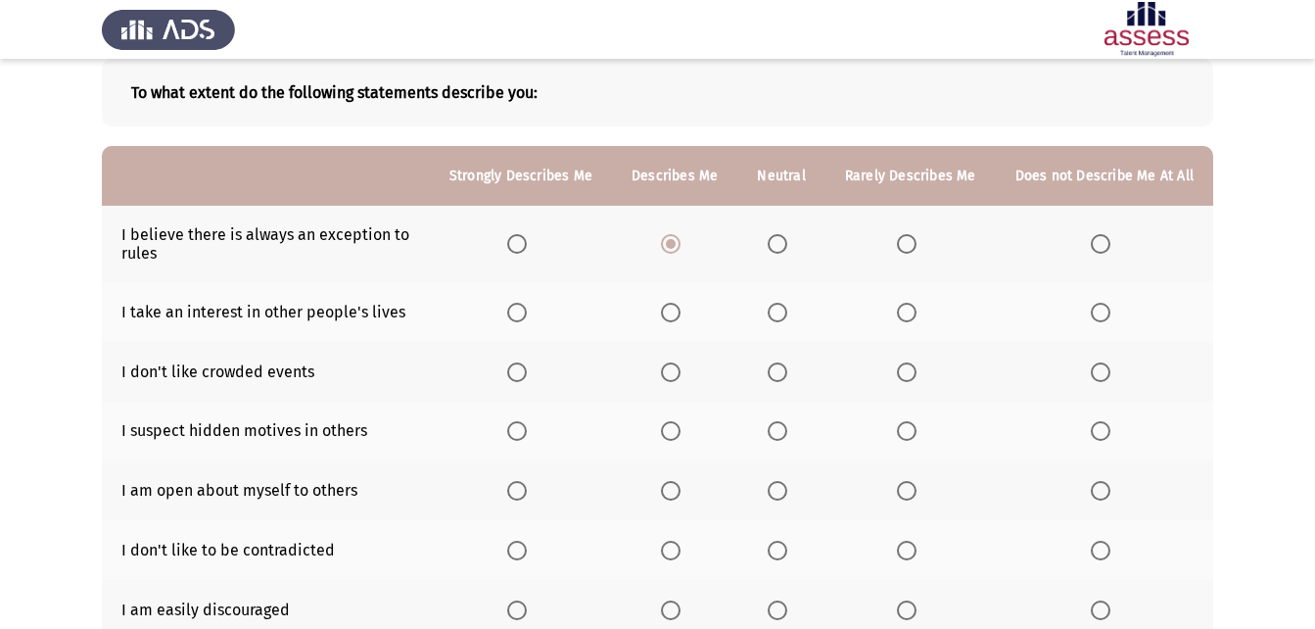
scroll to position [108, 0]
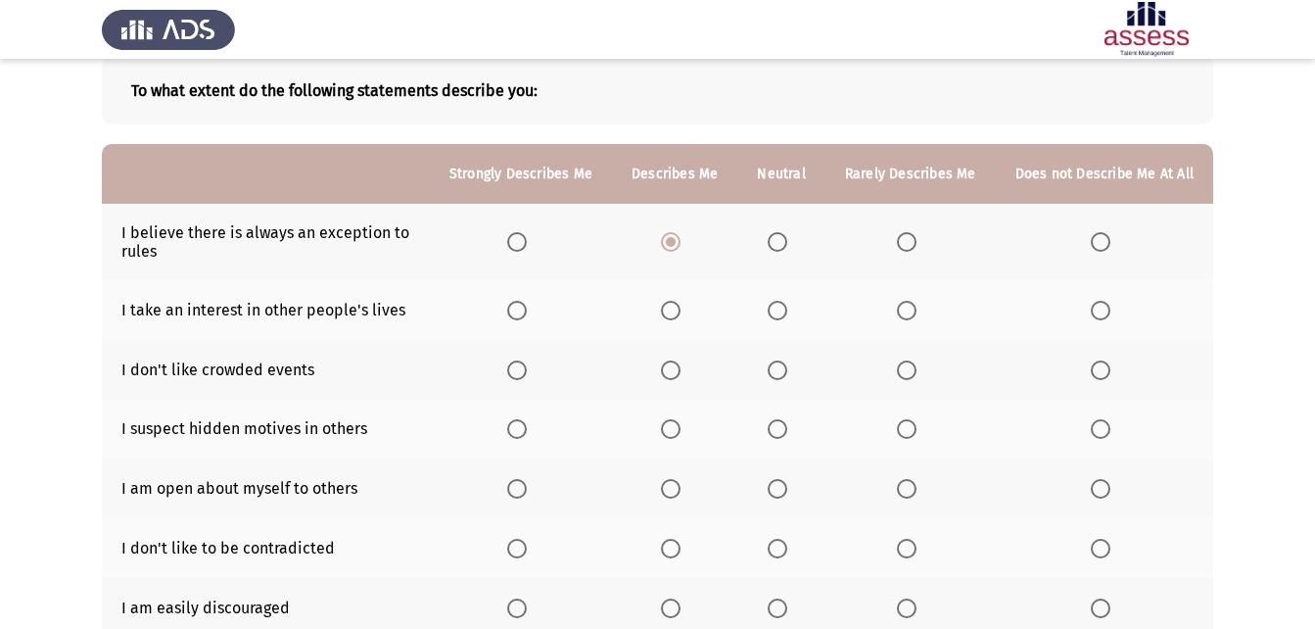
click at [1096, 313] on span "Select an option" at bounding box center [1101, 311] width 20 height 20
click at [1096, 313] on input "Select an option" at bounding box center [1101, 311] width 20 height 20
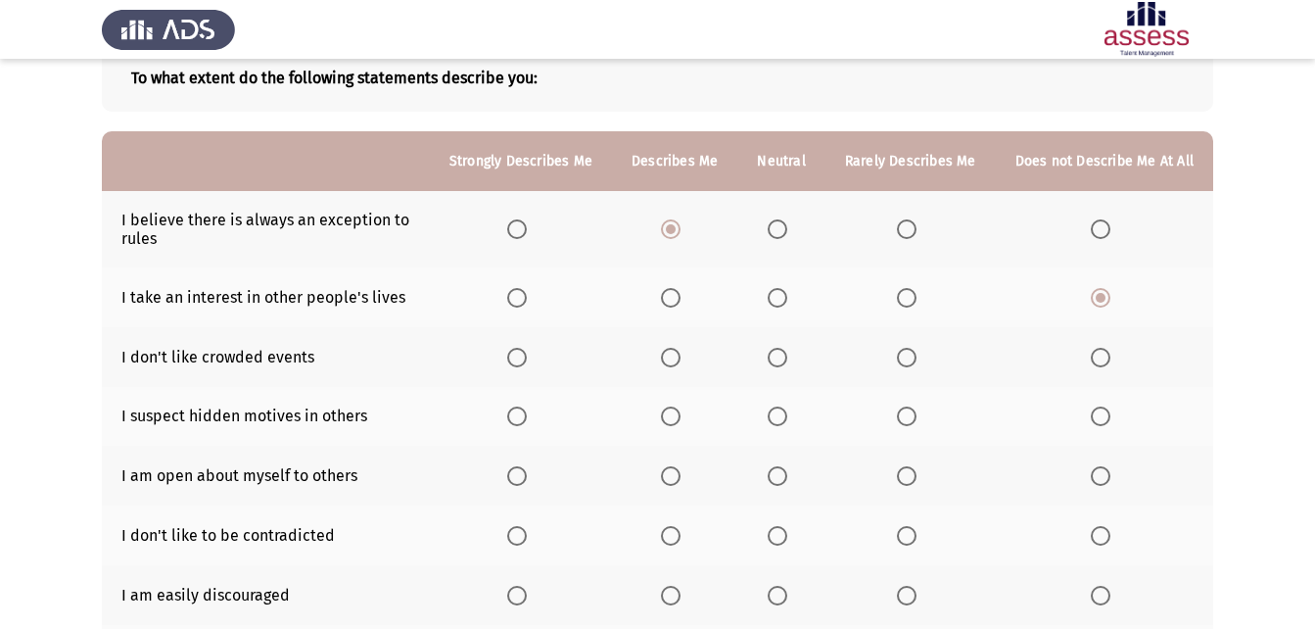
scroll to position [122, 0]
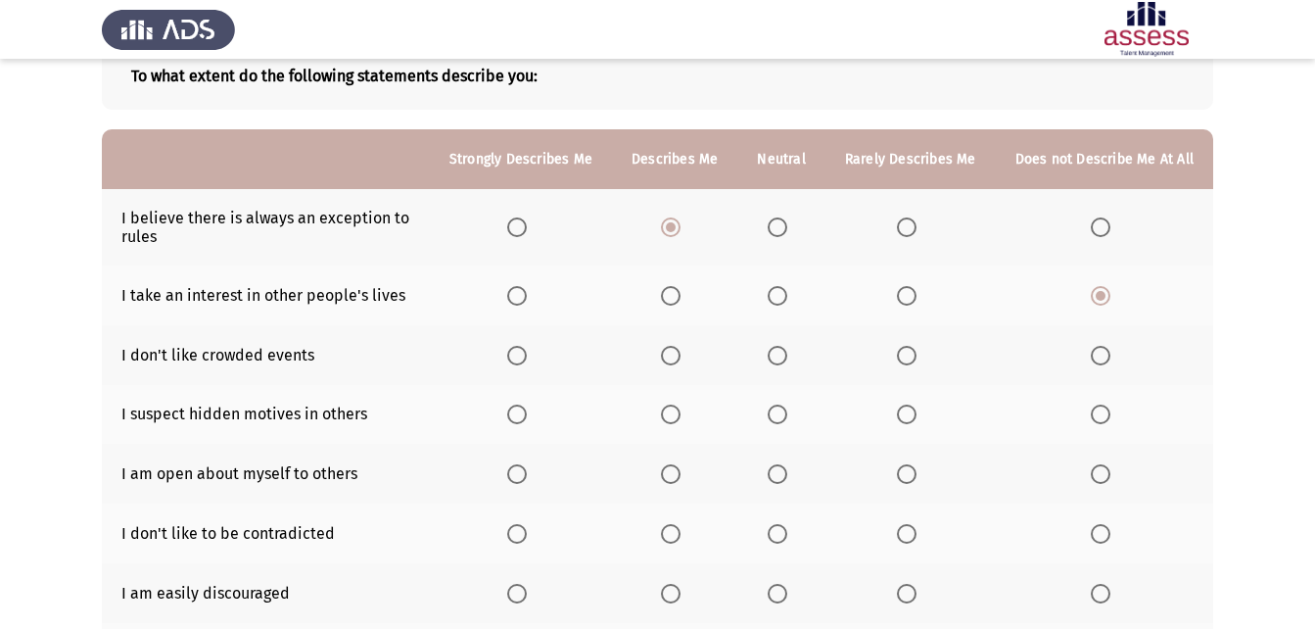
click at [913, 298] on span "Select an option" at bounding box center [907, 296] width 20 height 20
click at [913, 298] on input "Select an option" at bounding box center [907, 296] width 20 height 20
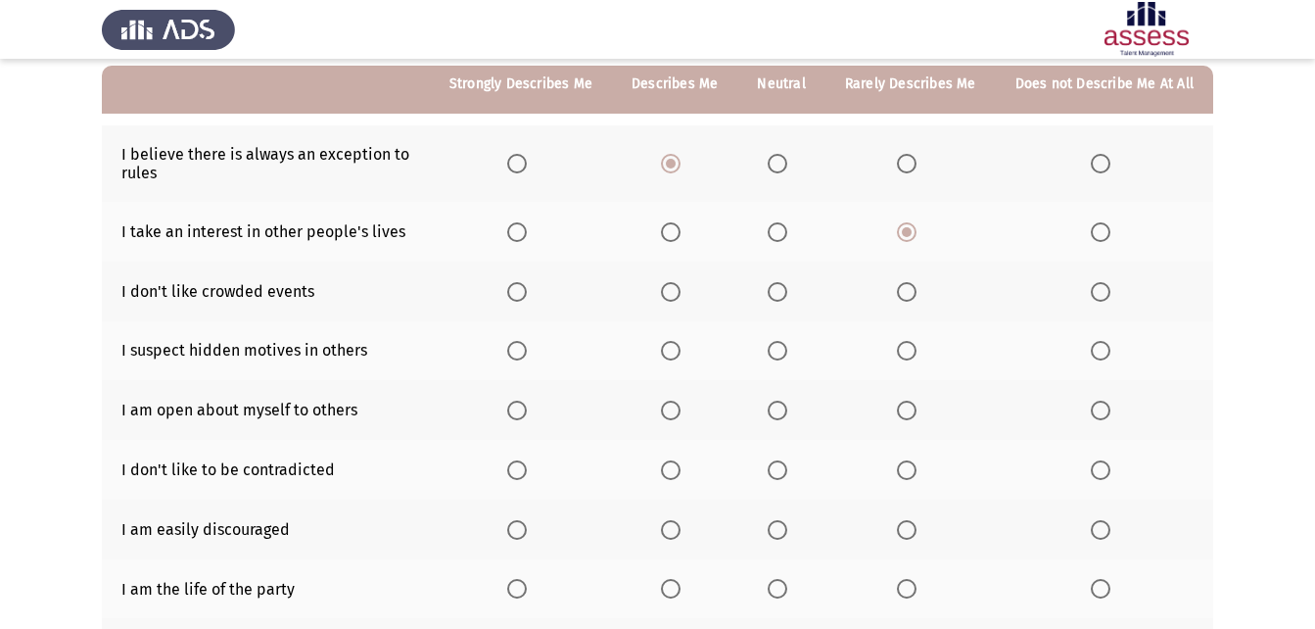
scroll to position [191, 0]
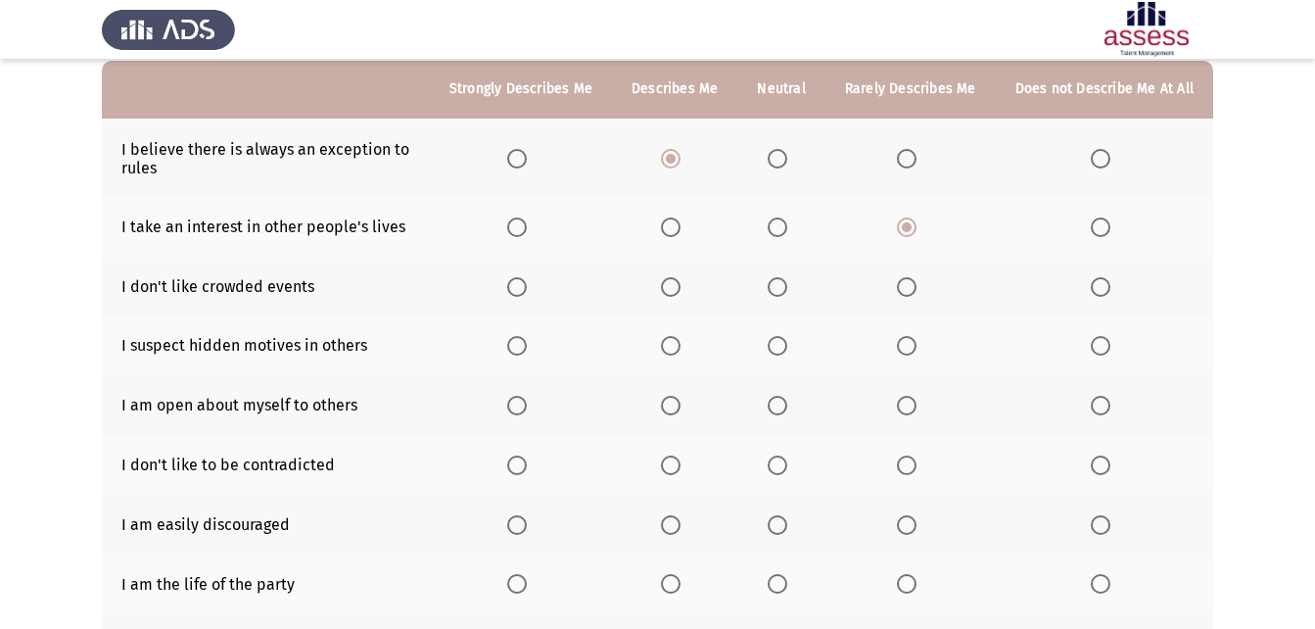
click at [670, 293] on span "Select an option" at bounding box center [671, 287] width 20 height 20
click at [670, 293] on input "Select an option" at bounding box center [671, 287] width 20 height 20
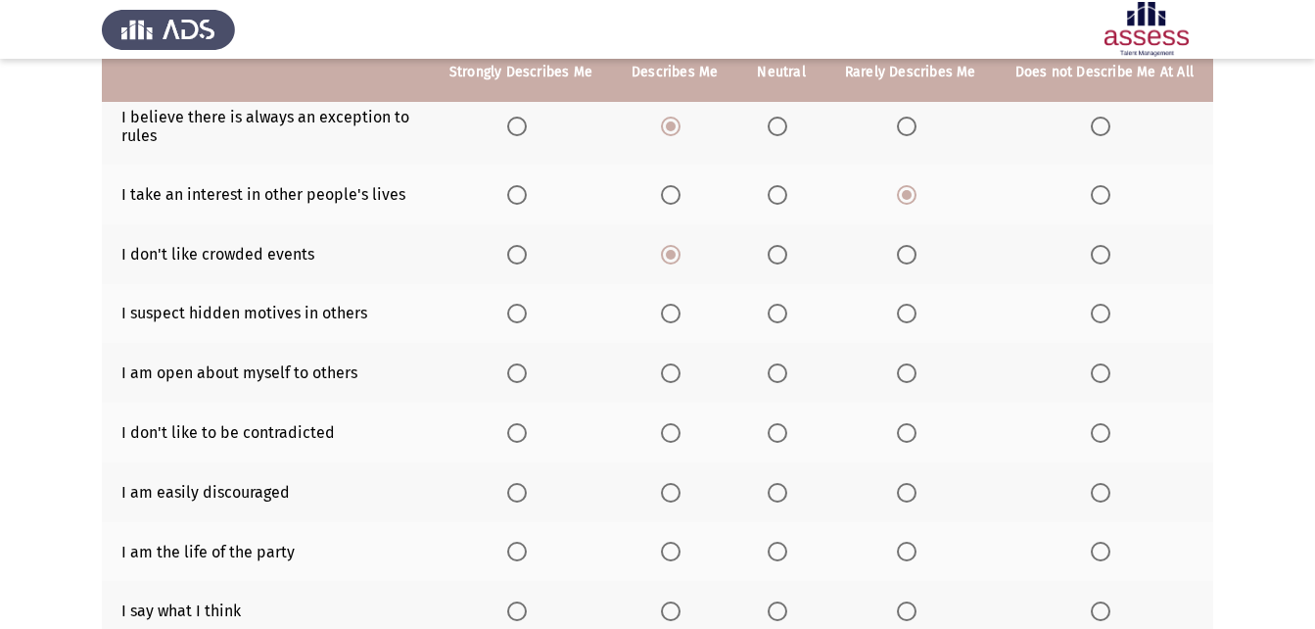
scroll to position [238, 0]
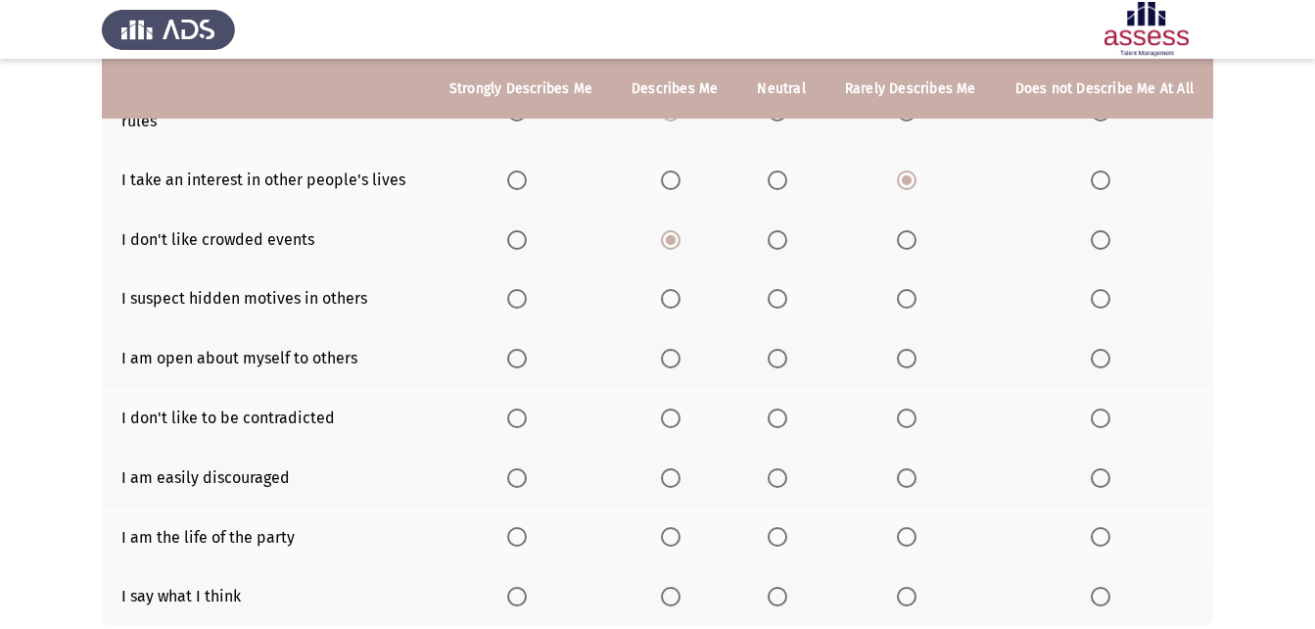
click at [914, 296] on span "Select an option" at bounding box center [907, 299] width 20 height 20
click at [914, 296] on input "Select an option" at bounding box center [907, 299] width 20 height 20
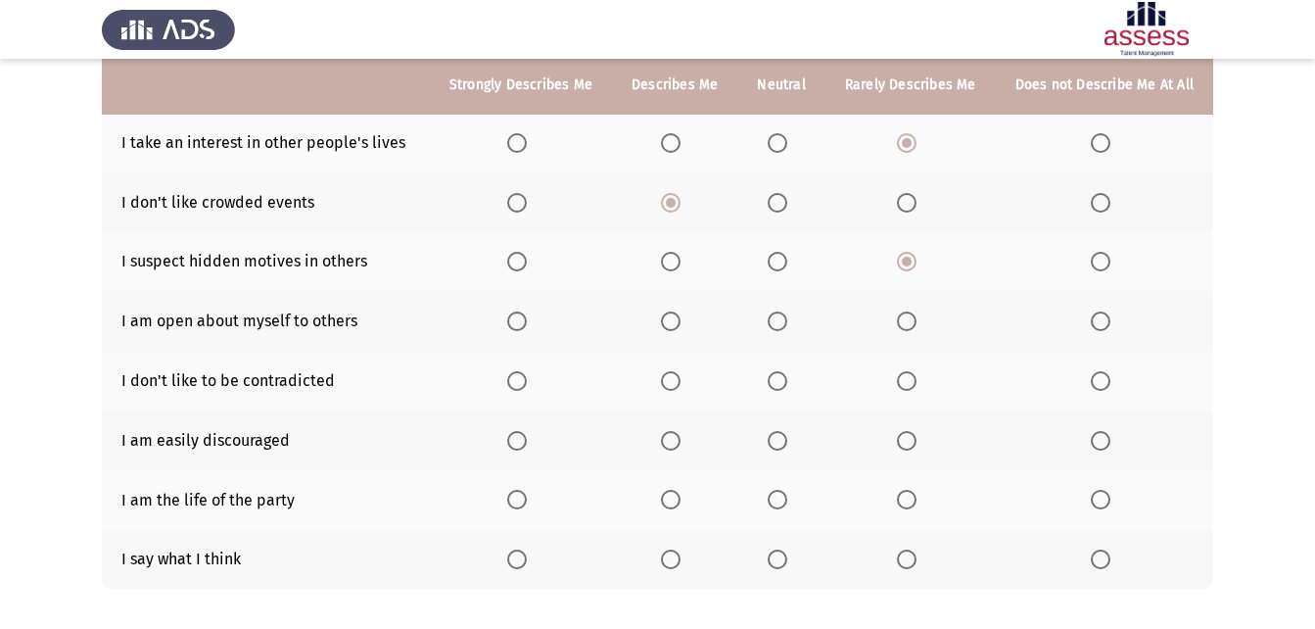
scroll to position [283, 0]
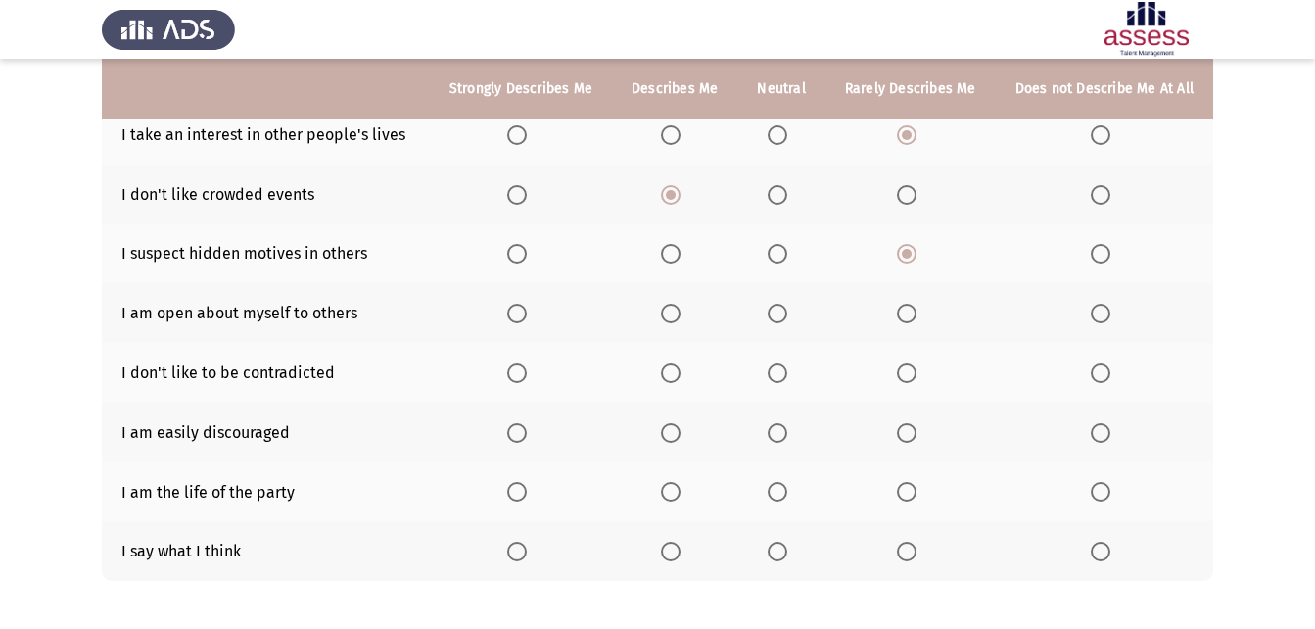
click at [777, 314] on span "Select an option" at bounding box center [778, 313] width 20 height 20
click at [777, 314] on input "Select an option" at bounding box center [778, 313] width 20 height 20
click at [911, 375] on span "Select an option" at bounding box center [907, 373] width 20 height 20
click at [911, 375] on input "Select an option" at bounding box center [907, 373] width 20 height 20
click at [675, 431] on span "Select an option" at bounding box center [671, 433] width 20 height 20
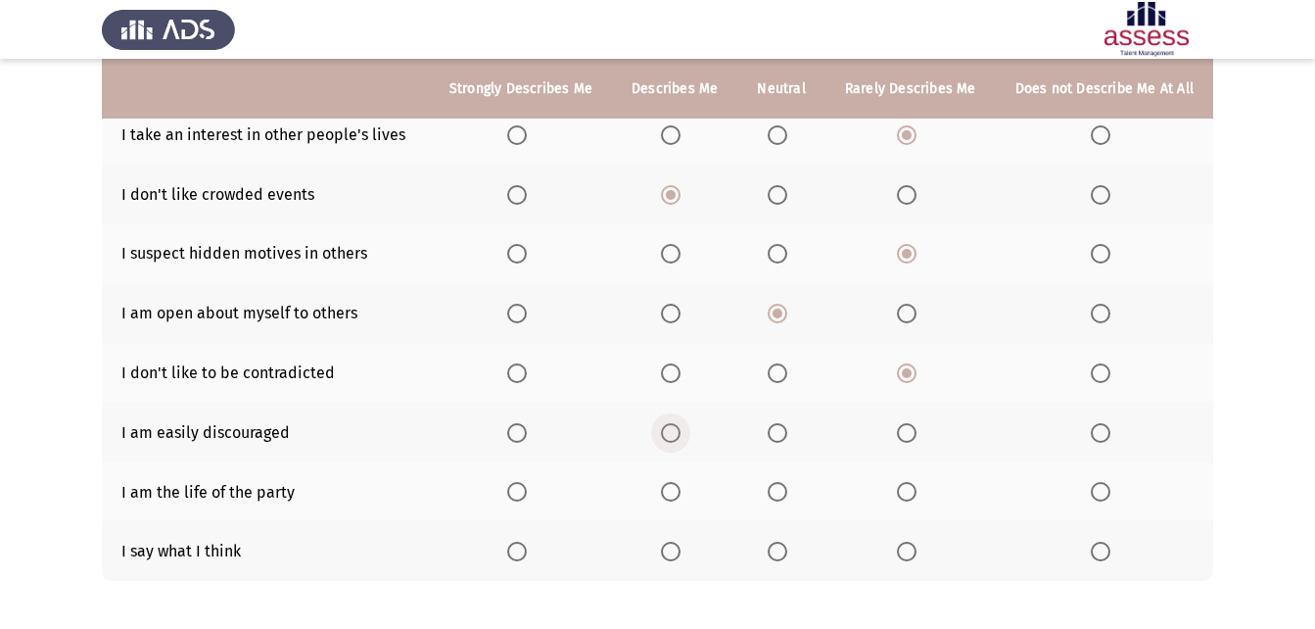
click at [675, 431] on input "Select an option" at bounding box center [671, 433] width 20 height 20
click at [785, 485] on span "Select an option" at bounding box center [778, 492] width 20 height 20
click at [785, 485] on input "Select an option" at bounding box center [778, 492] width 20 height 20
click at [911, 546] on span "Select an option" at bounding box center [907, 551] width 20 height 20
click at [911, 546] on input "Select an option" at bounding box center [907, 551] width 20 height 20
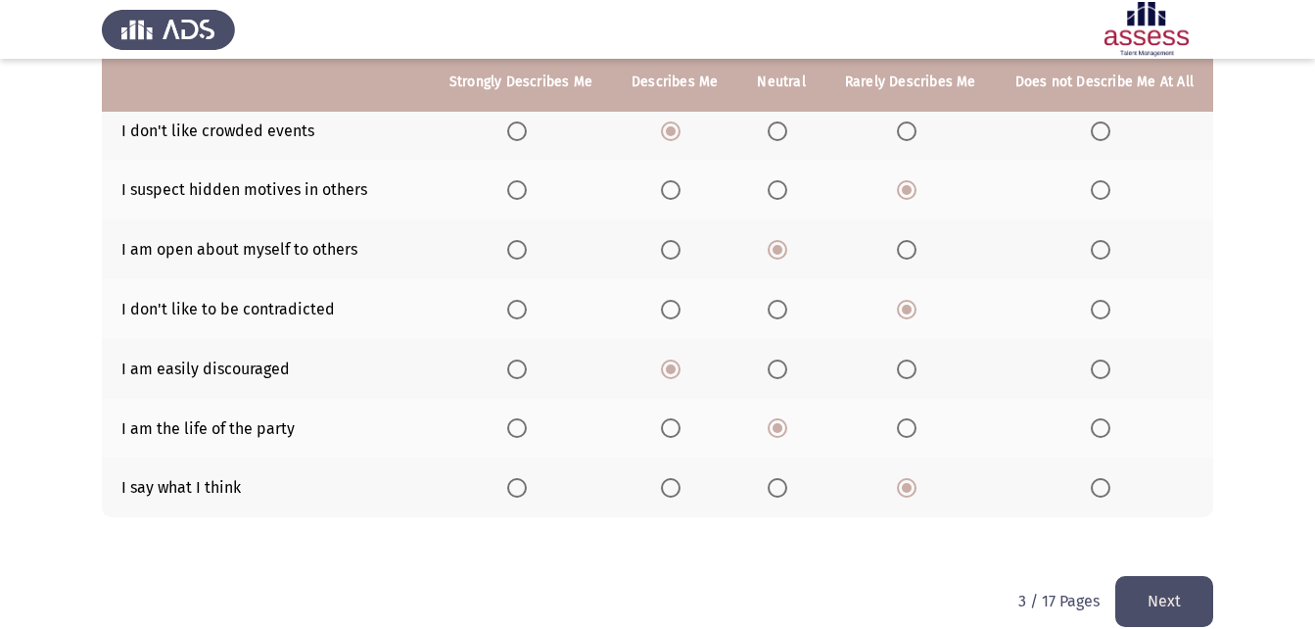
scroll to position [372, 0]
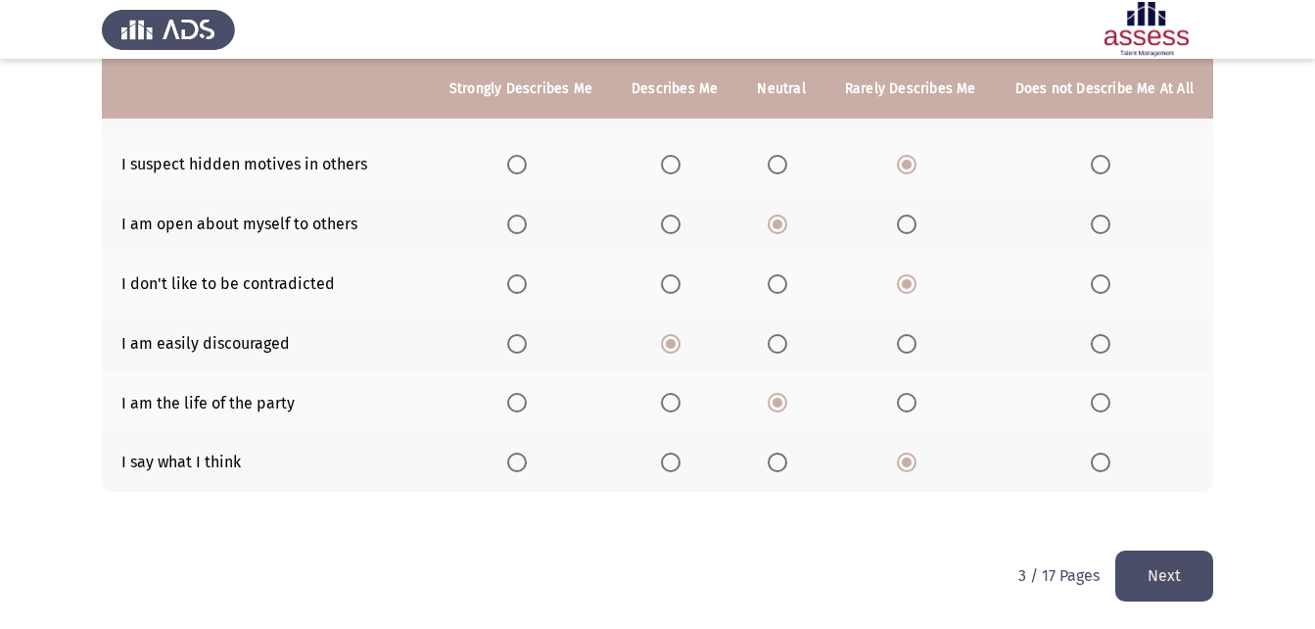
click at [1186, 572] on button "Next" at bounding box center [1164, 575] width 98 height 50
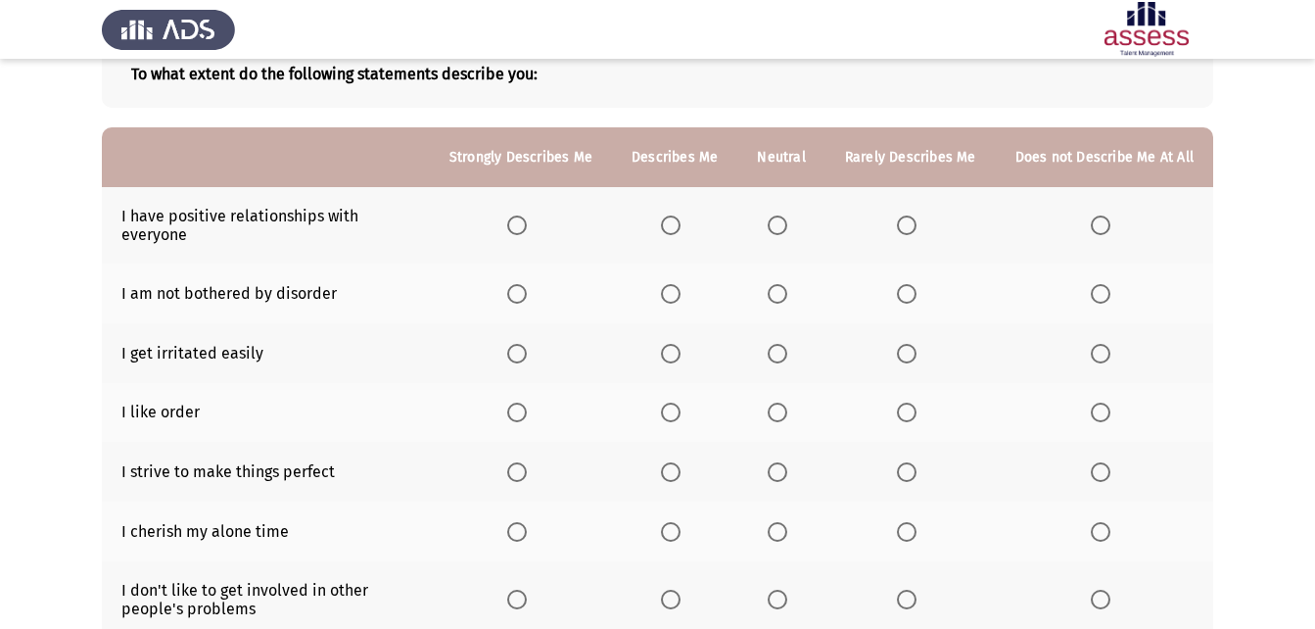
scroll to position [123, 0]
click at [907, 227] on span "Select an option" at bounding box center [907, 226] width 20 height 20
click at [907, 227] on input "Select an option" at bounding box center [907, 226] width 20 height 20
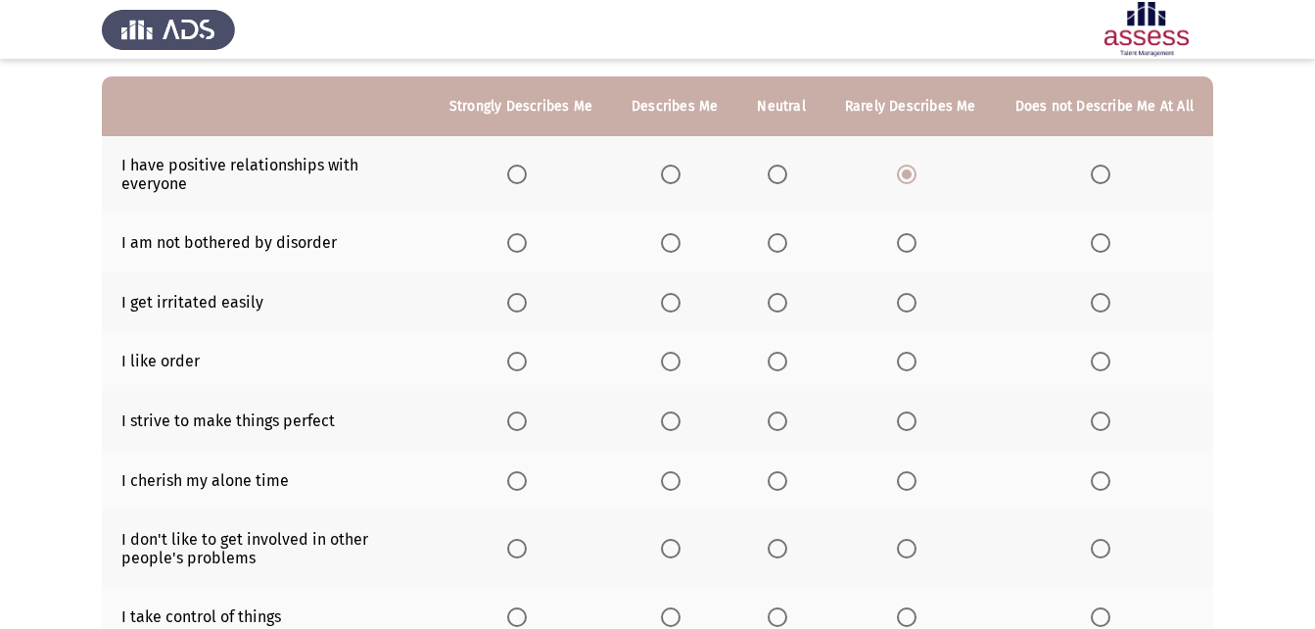
scroll to position [184, 0]
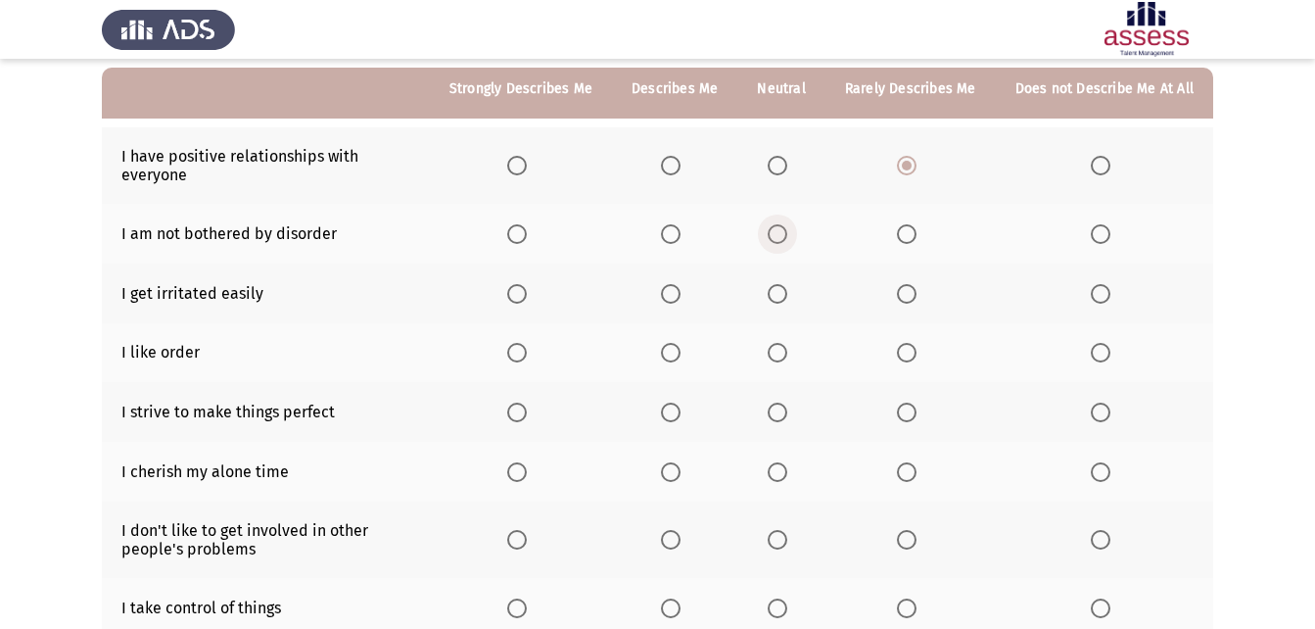
click at [795, 236] on label "Select an option" at bounding box center [781, 234] width 27 height 20
click at [787, 236] on input "Select an option" at bounding box center [778, 234] width 20 height 20
click at [780, 290] on span "Select an option" at bounding box center [778, 294] width 20 height 20
click at [780, 290] on input "Select an option" at bounding box center [778, 294] width 20 height 20
click at [674, 343] on span "Select an option" at bounding box center [671, 353] width 20 height 20
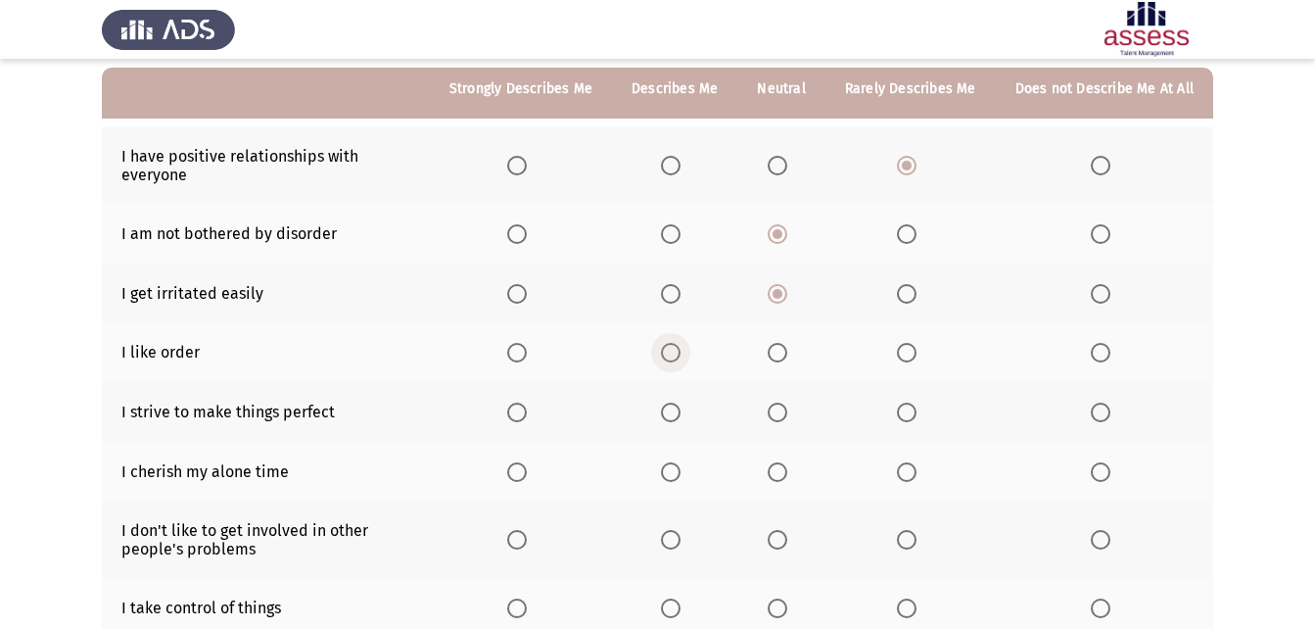
click at [674, 343] on input "Select an option" at bounding box center [671, 353] width 20 height 20
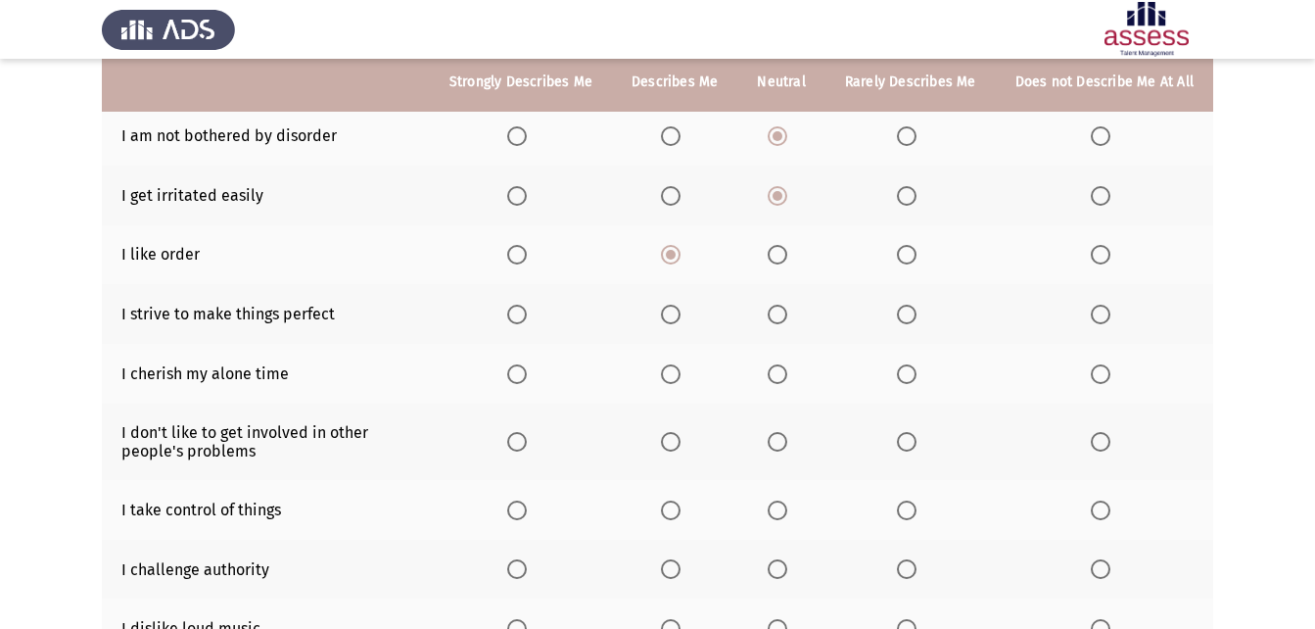
scroll to position [299, 0]
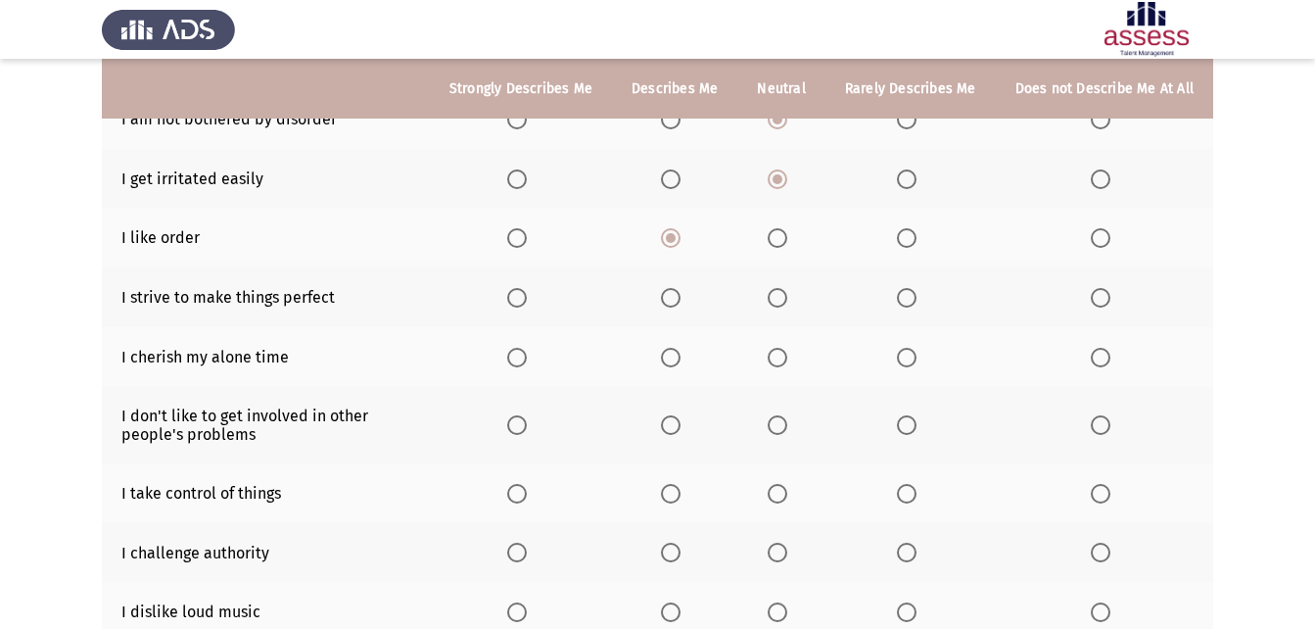
click at [771, 287] on th at bounding box center [780, 297] width 87 height 60
click at [774, 291] on span "Select an option" at bounding box center [778, 298] width 20 height 20
click at [774, 291] on input "Select an option" at bounding box center [778, 298] width 20 height 20
click at [1108, 357] on span "Select an option" at bounding box center [1101, 358] width 20 height 20
click at [1108, 357] on input "Select an option" at bounding box center [1101, 358] width 20 height 20
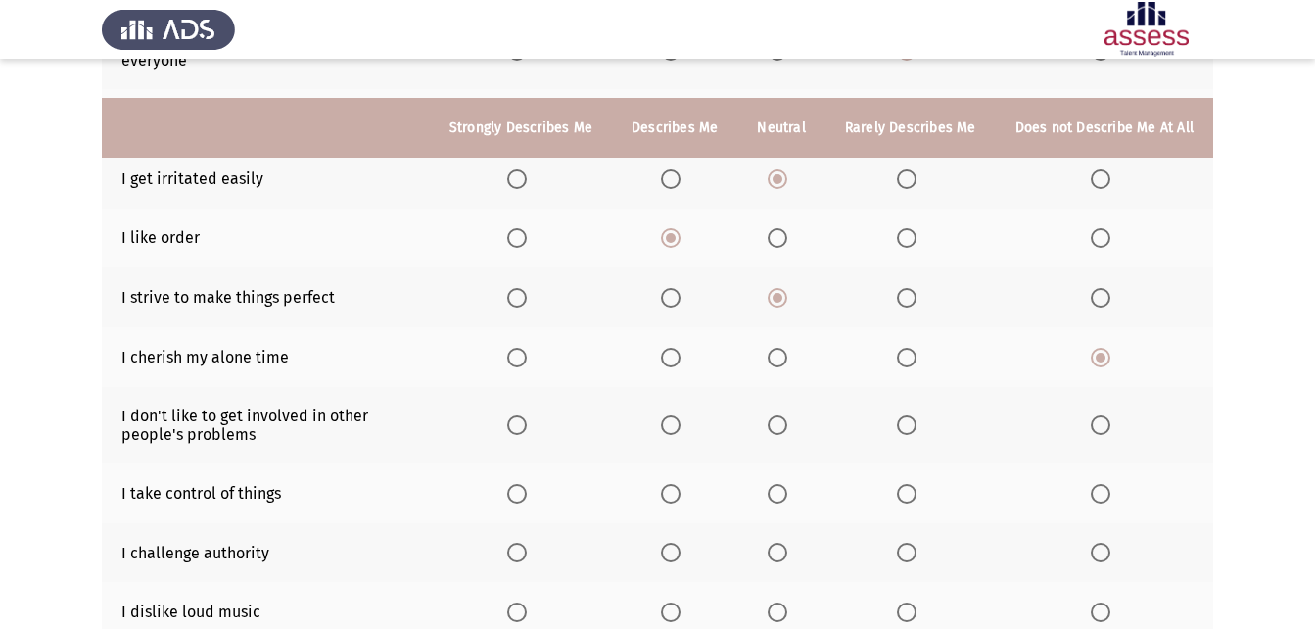
scroll to position [363, 0]
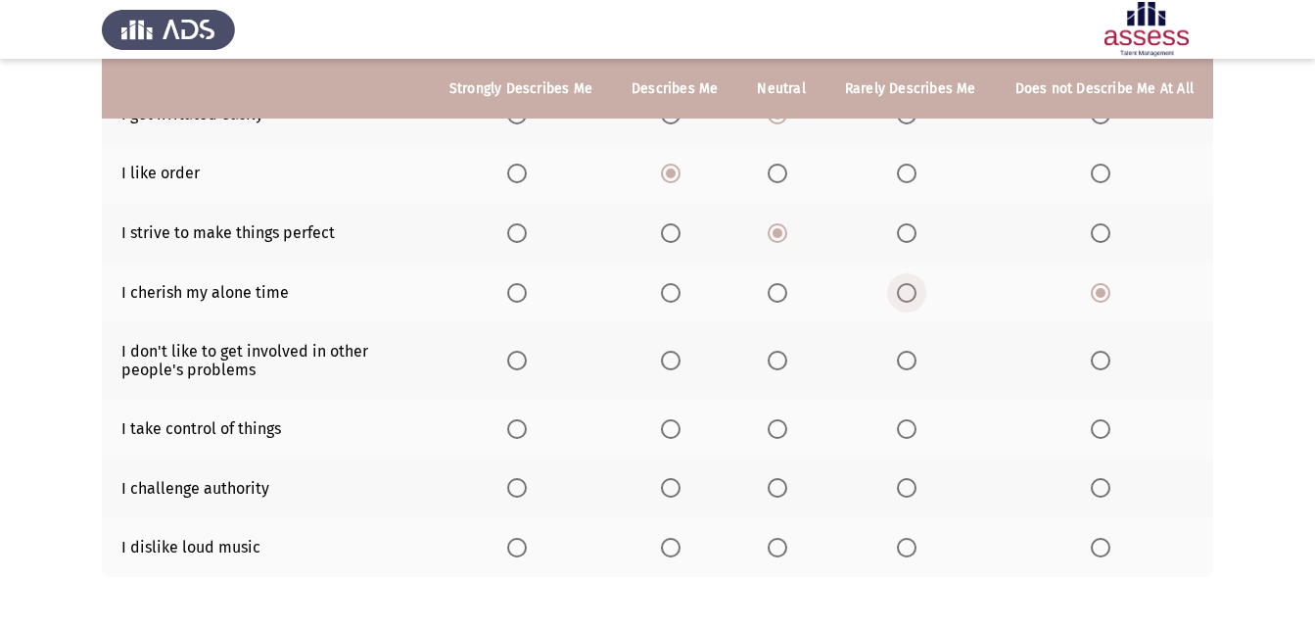
click at [908, 297] on span "Select an option" at bounding box center [907, 293] width 20 height 20
click at [908, 297] on input "Select an option" at bounding box center [907, 293] width 20 height 20
click at [904, 355] on span "Select an option" at bounding box center [907, 360] width 20 height 20
click at [904, 355] on input "Select an option" at bounding box center [907, 360] width 20 height 20
click at [1100, 434] on span "Select an option" at bounding box center [1101, 429] width 20 height 20
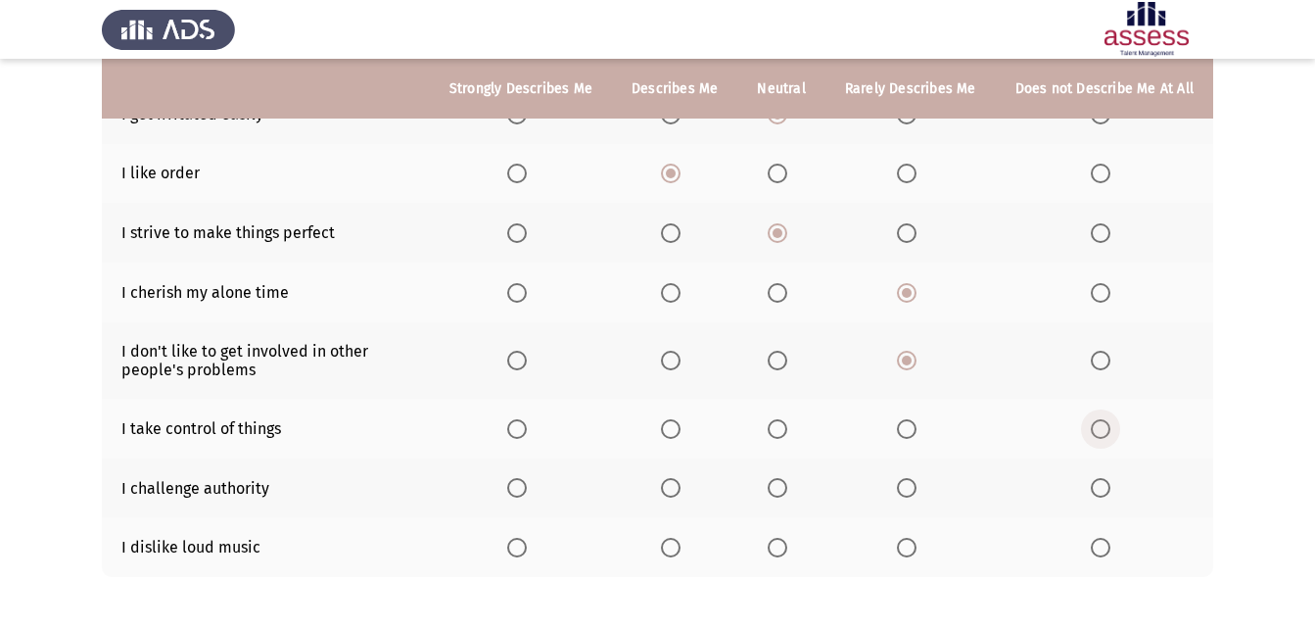
click at [1100, 434] on input "Select an option" at bounding box center [1101, 429] width 20 height 20
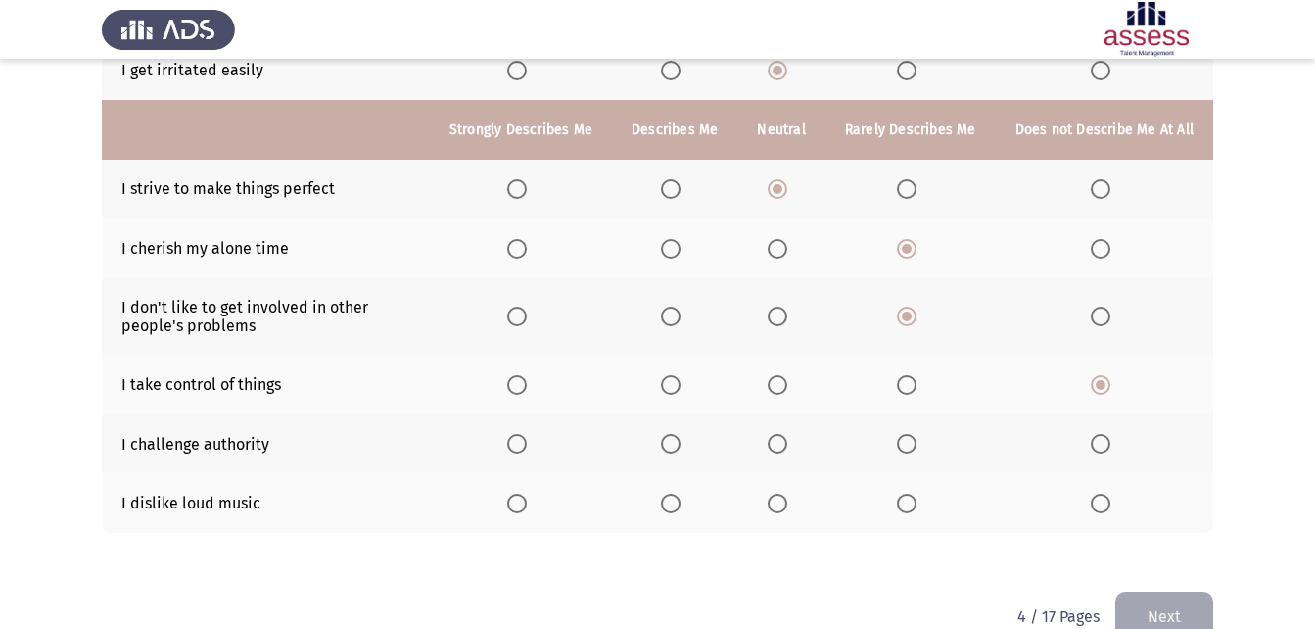
scroll to position [448, 0]
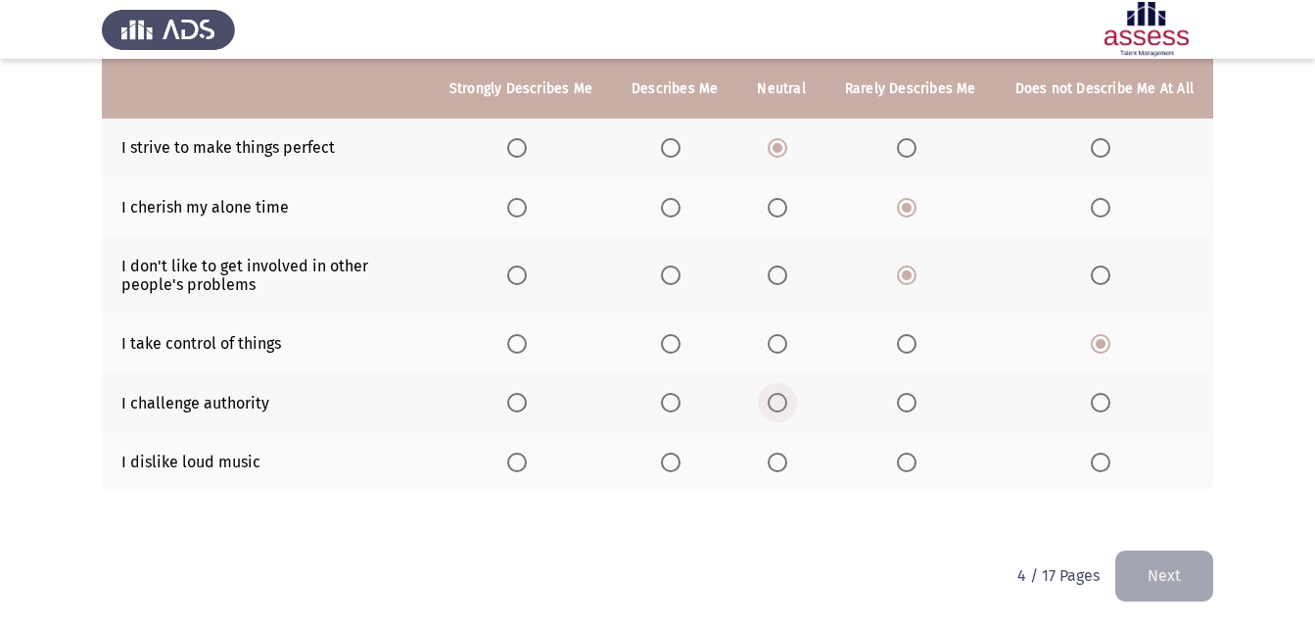
click at [787, 406] on span "Select an option" at bounding box center [778, 403] width 20 height 20
click at [787, 406] on input "Select an option" at bounding box center [778, 403] width 20 height 20
click at [680, 464] on span "Select an option" at bounding box center [671, 462] width 20 height 20
click at [680, 464] on input "Select an option" at bounding box center [671, 462] width 20 height 20
click at [1184, 570] on button "Next" at bounding box center [1164, 575] width 98 height 50
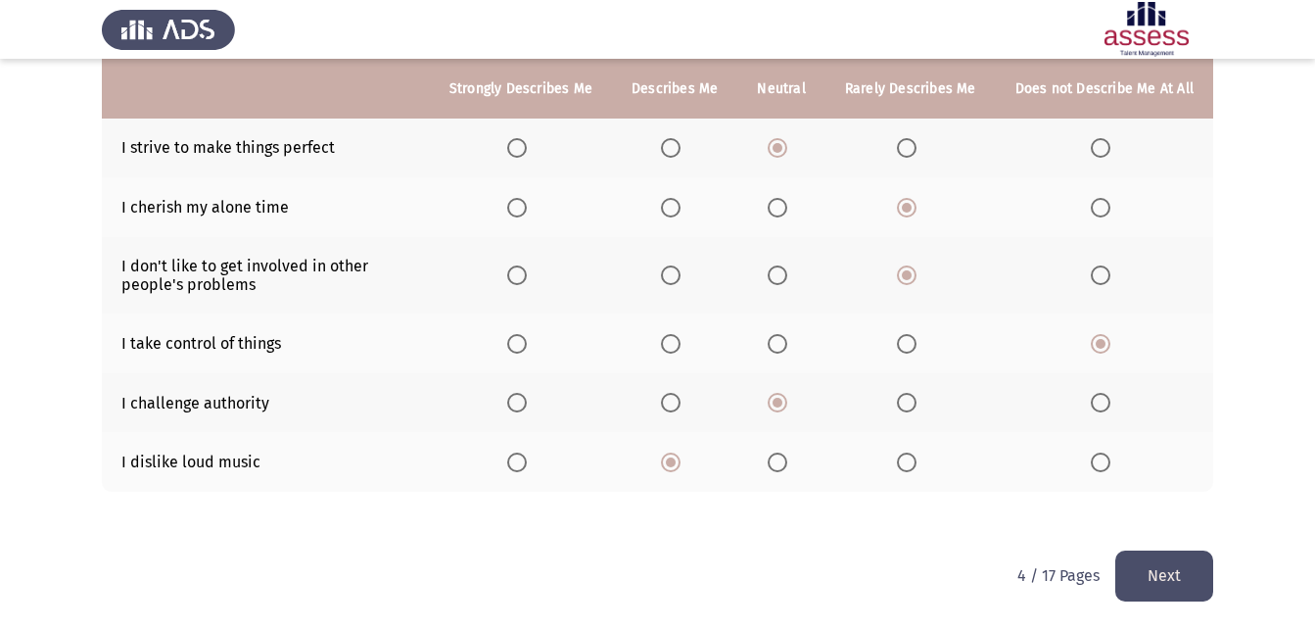
scroll to position [0, 0]
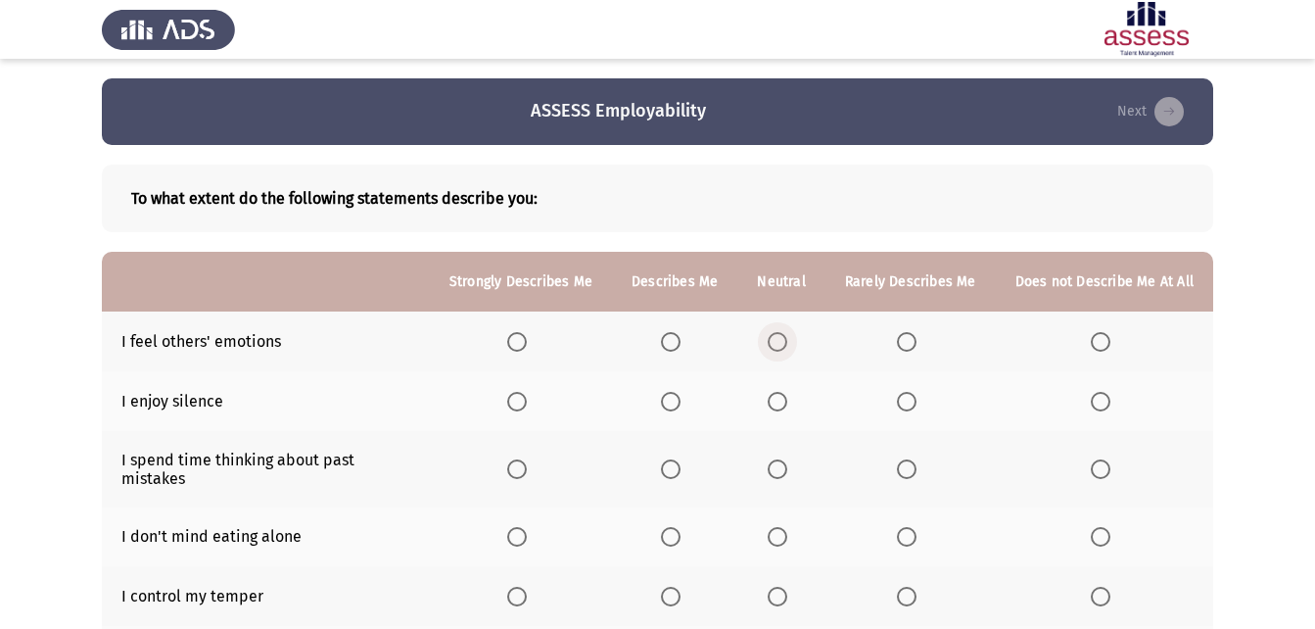
click at [786, 349] on span "Select an option" at bounding box center [778, 342] width 20 height 20
click at [786, 349] on input "Select an option" at bounding box center [778, 342] width 20 height 20
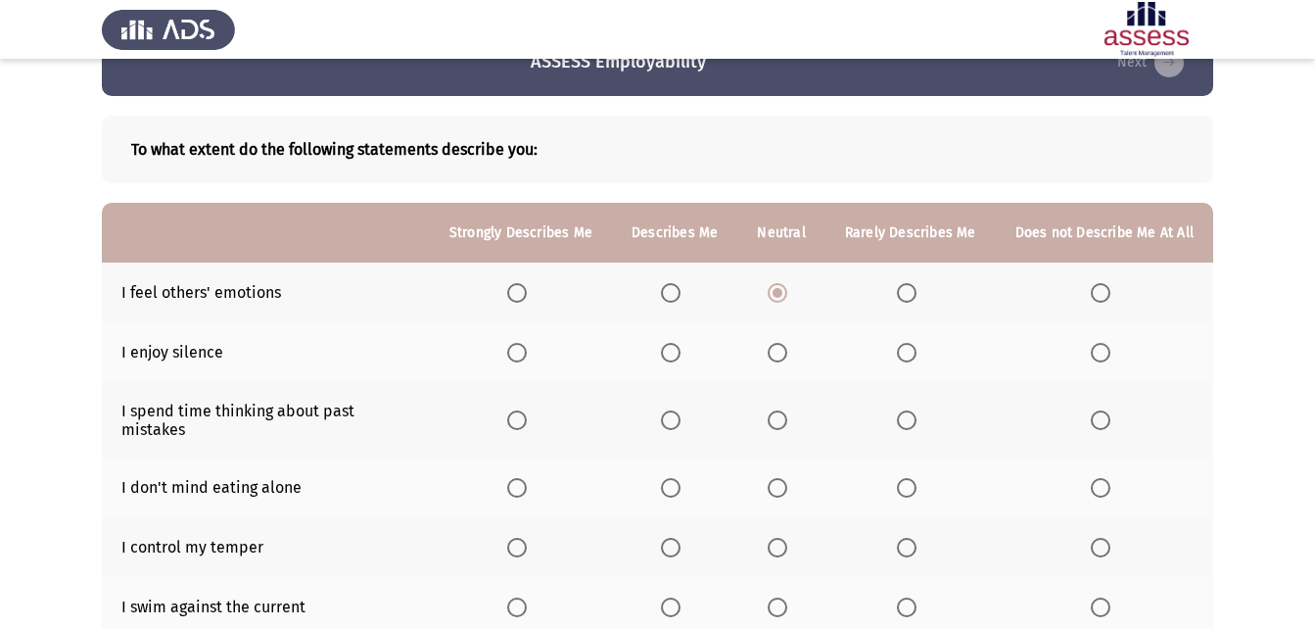
scroll to position [62, 0]
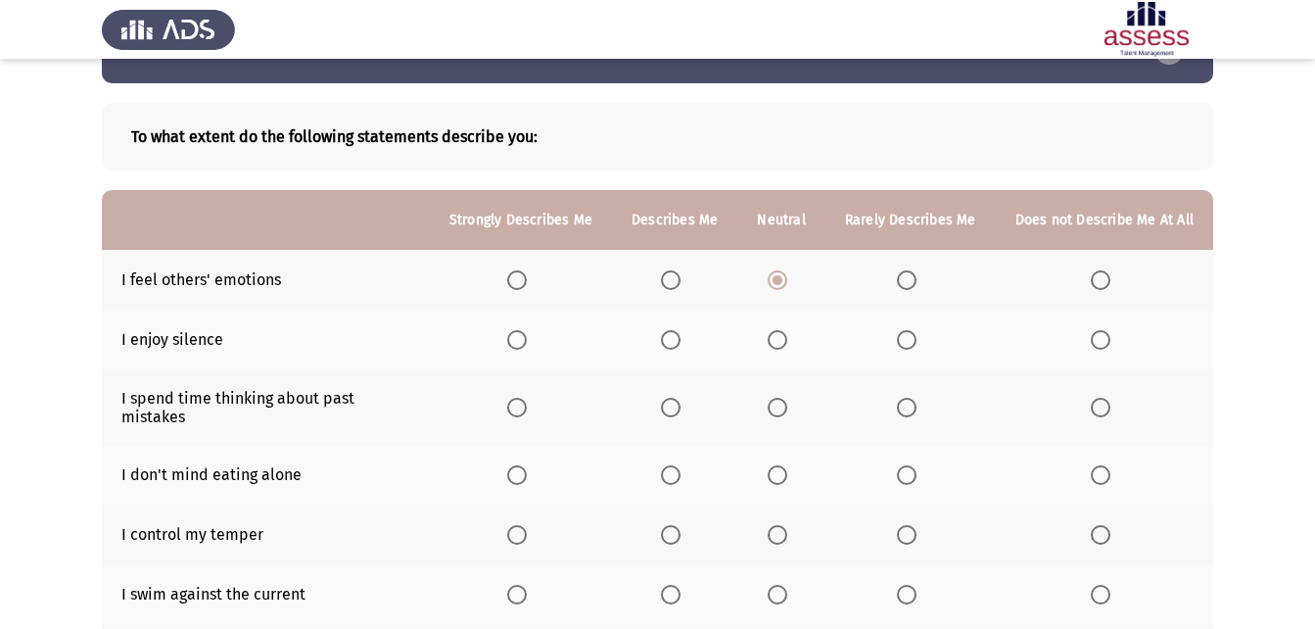
click at [1099, 334] on span "Select an option" at bounding box center [1101, 340] width 20 height 20
click at [1099, 334] on input "Select an option" at bounding box center [1101, 340] width 20 height 20
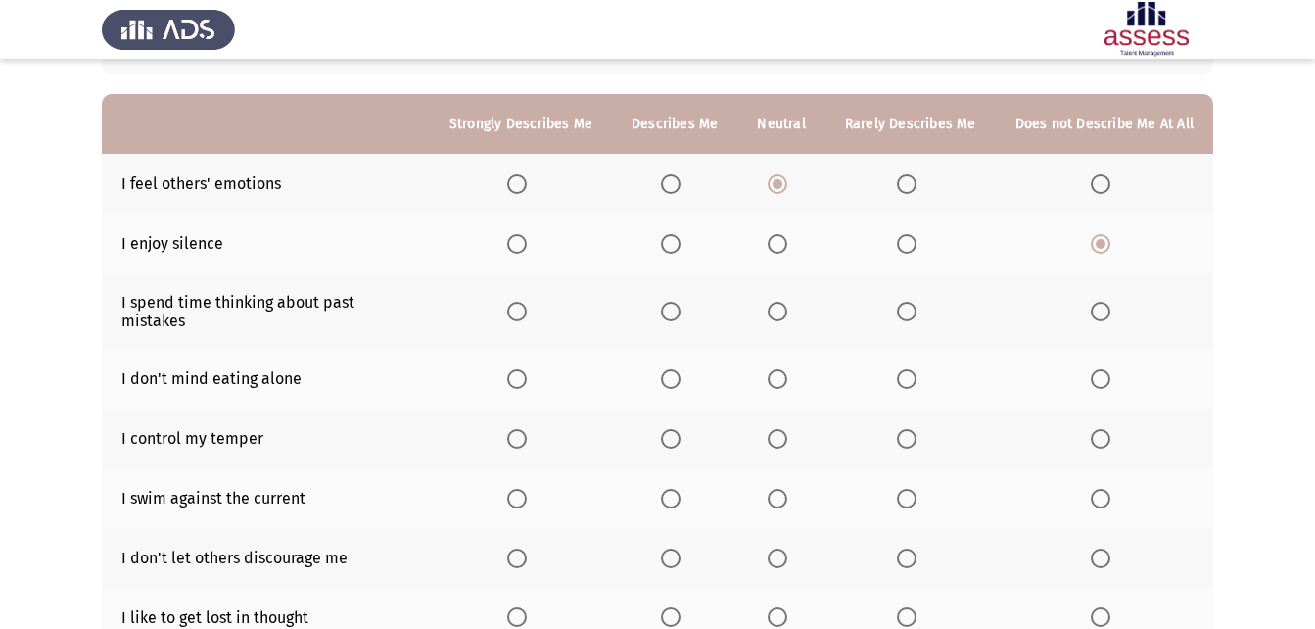
scroll to position [163, 0]
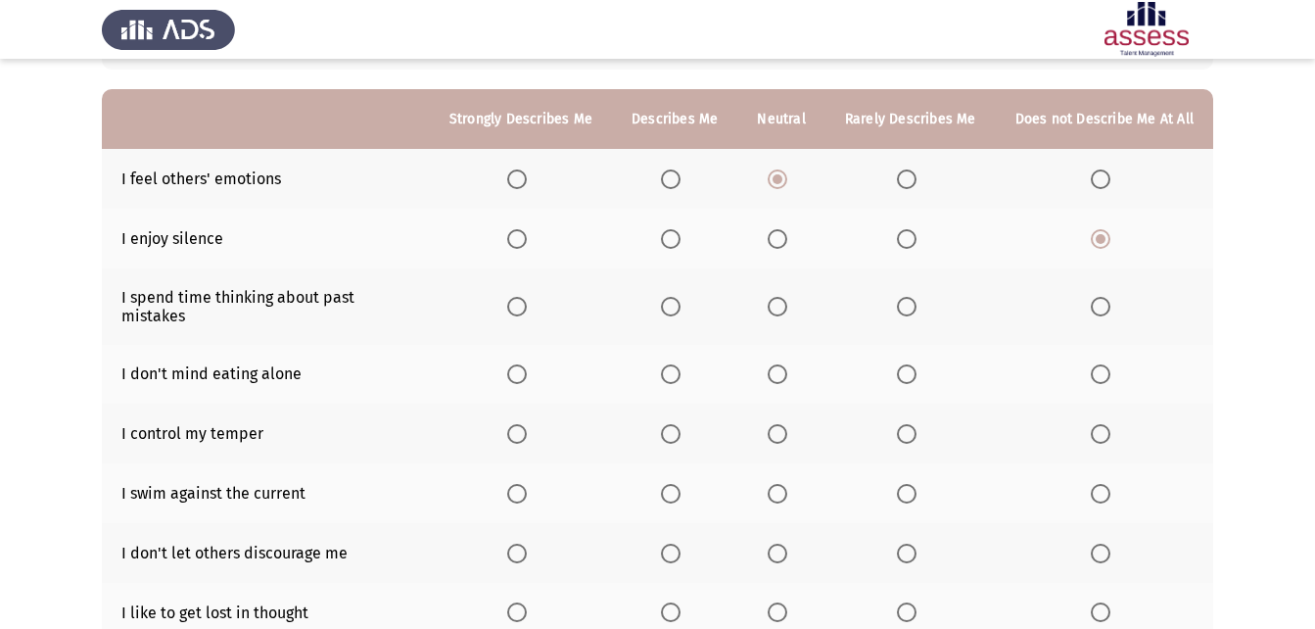
click at [908, 298] on span "Select an option" at bounding box center [907, 307] width 20 height 20
click at [908, 298] on input "Select an option" at bounding box center [907, 307] width 20 height 20
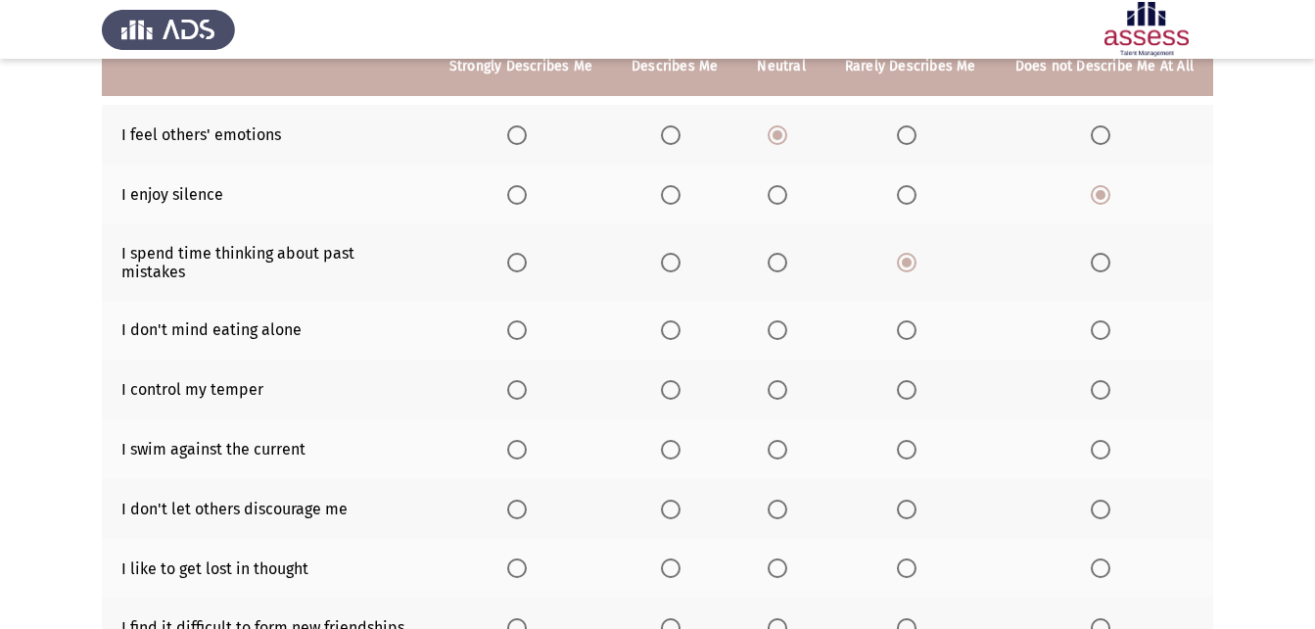
scroll to position [217, 0]
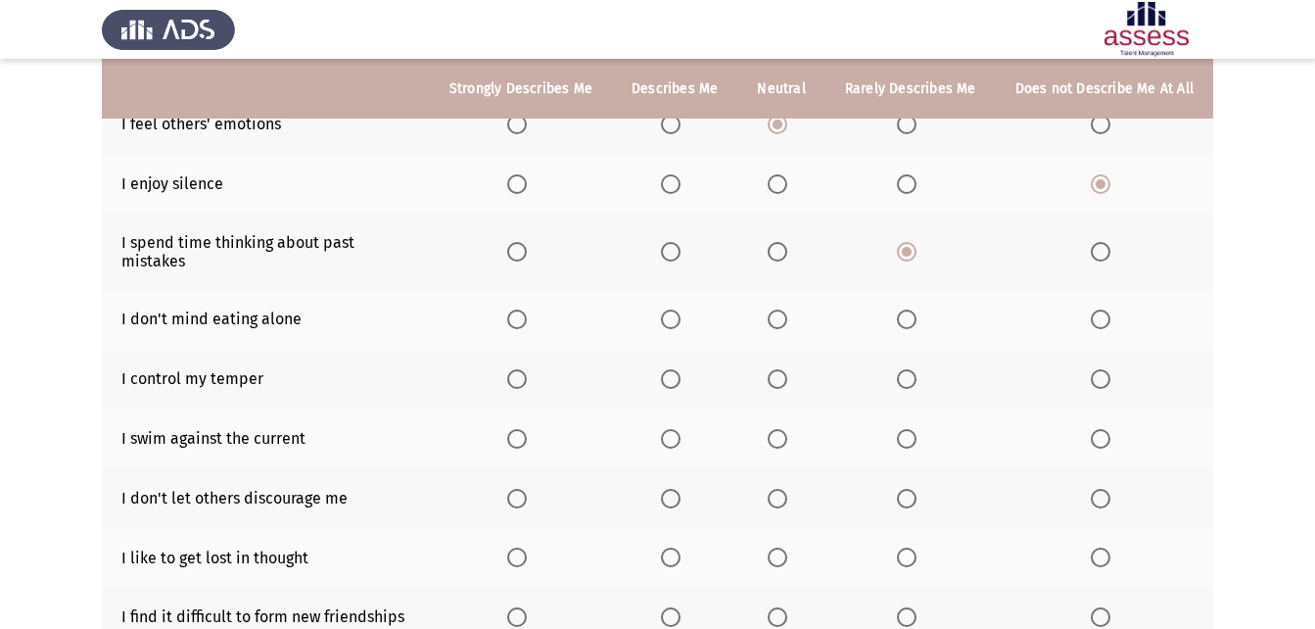
click at [672, 309] on span "Select an option" at bounding box center [671, 319] width 20 height 20
click at [672, 309] on input "Select an option" at bounding box center [671, 319] width 20 height 20
click at [527, 309] on span "Select an option" at bounding box center [517, 319] width 20 height 20
click at [527, 309] on input "Select an option" at bounding box center [517, 319] width 20 height 20
click at [909, 309] on span "Select an option" at bounding box center [907, 319] width 20 height 20
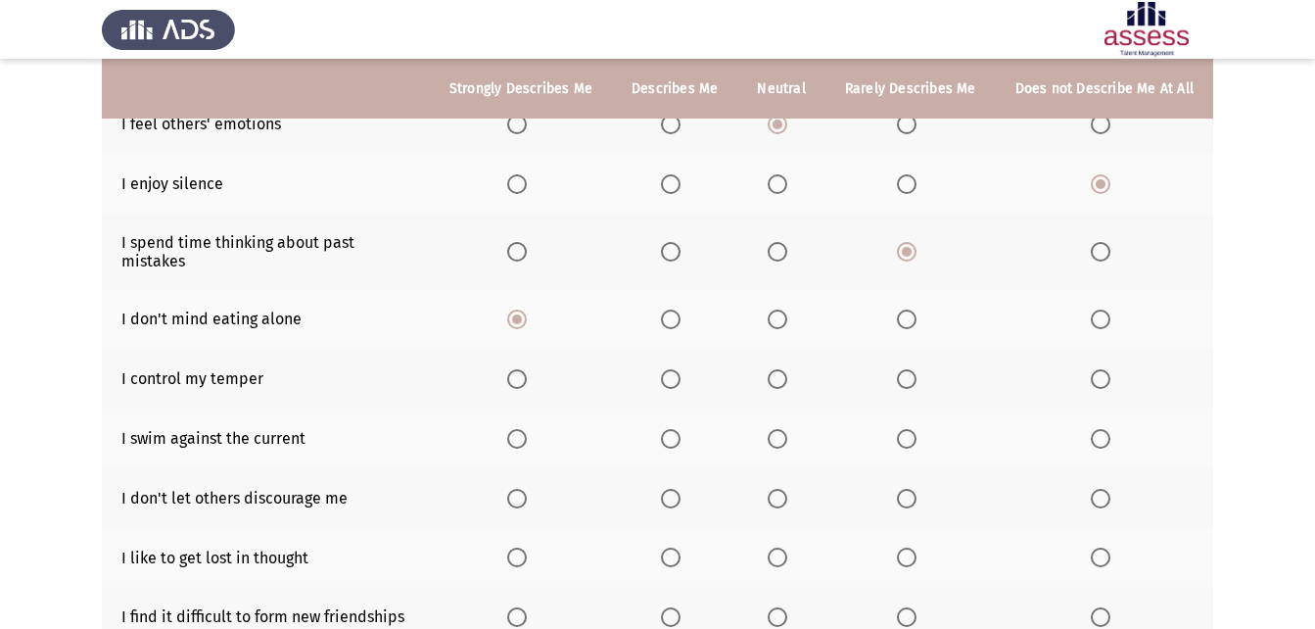
click at [909, 309] on input "Select an option" at bounding box center [907, 319] width 20 height 20
click at [1063, 304] on th at bounding box center [1104, 320] width 217 height 60
click at [1096, 309] on span "Select an option" at bounding box center [1101, 319] width 20 height 20
click at [1096, 309] on input "Select an option" at bounding box center [1101, 319] width 20 height 20
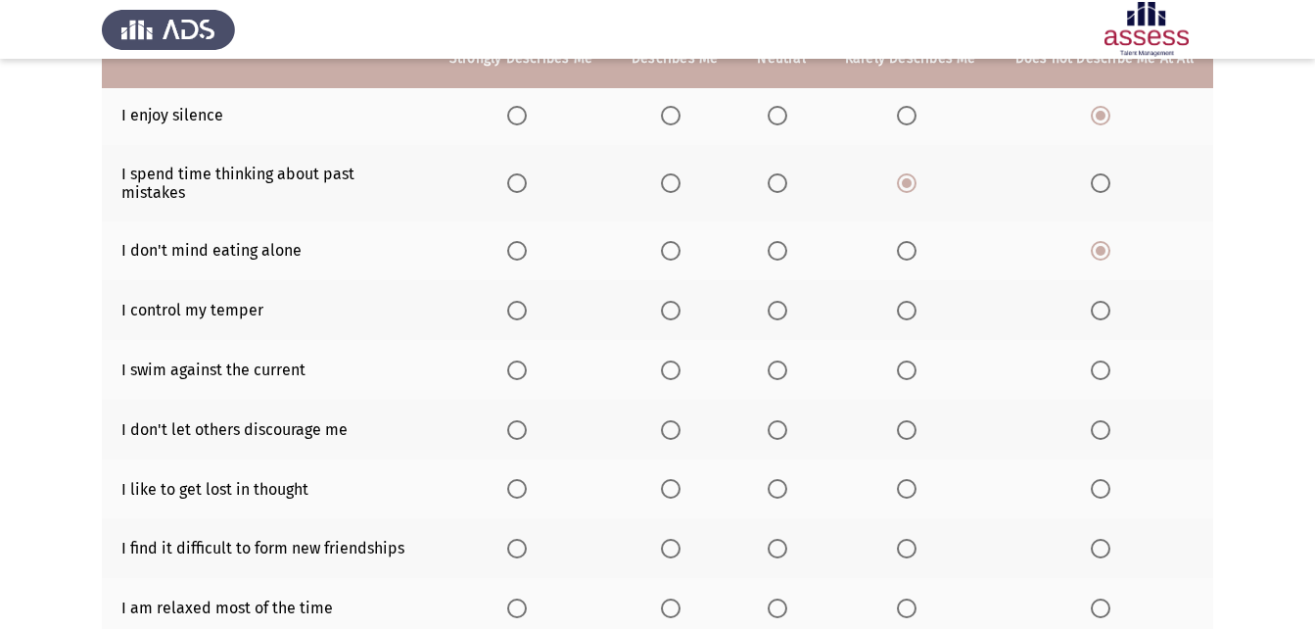
scroll to position [287, 0]
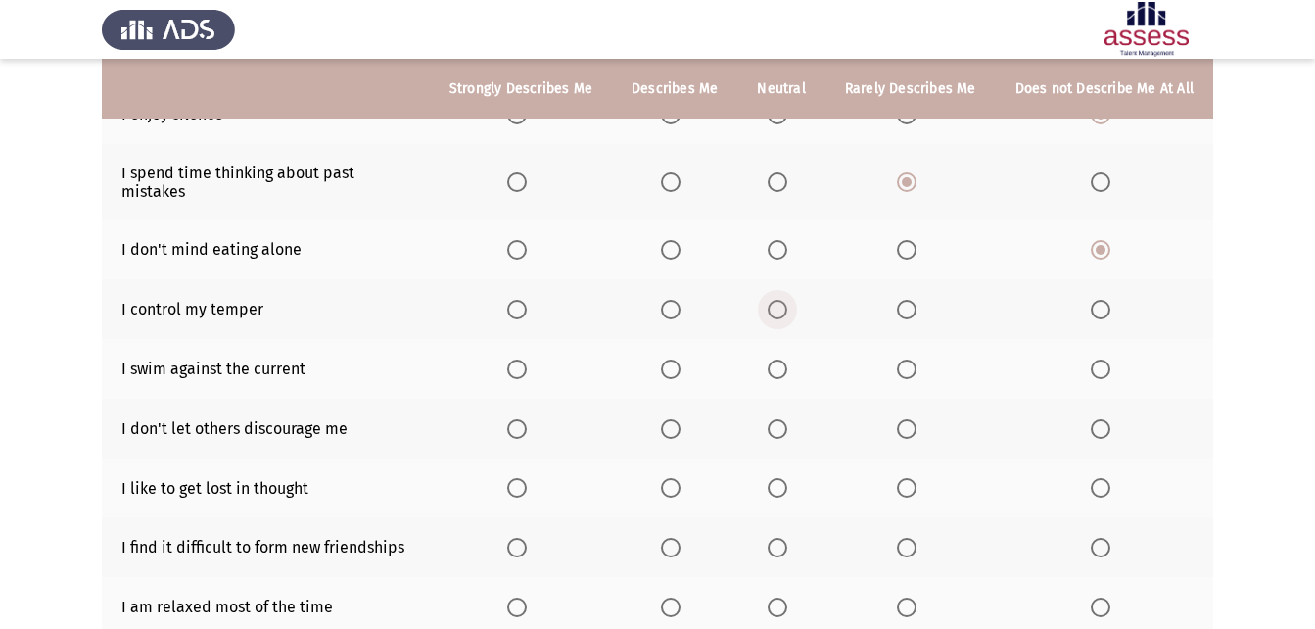
click at [782, 300] on span "Select an option" at bounding box center [778, 310] width 20 height 20
click at [782, 300] on input "Select an option" at bounding box center [778, 310] width 20 height 20
click at [787, 359] on span "Select an option" at bounding box center [778, 369] width 20 height 20
click at [787, 359] on input "Select an option" at bounding box center [778, 369] width 20 height 20
click at [673, 419] on span "Select an option" at bounding box center [671, 429] width 20 height 20
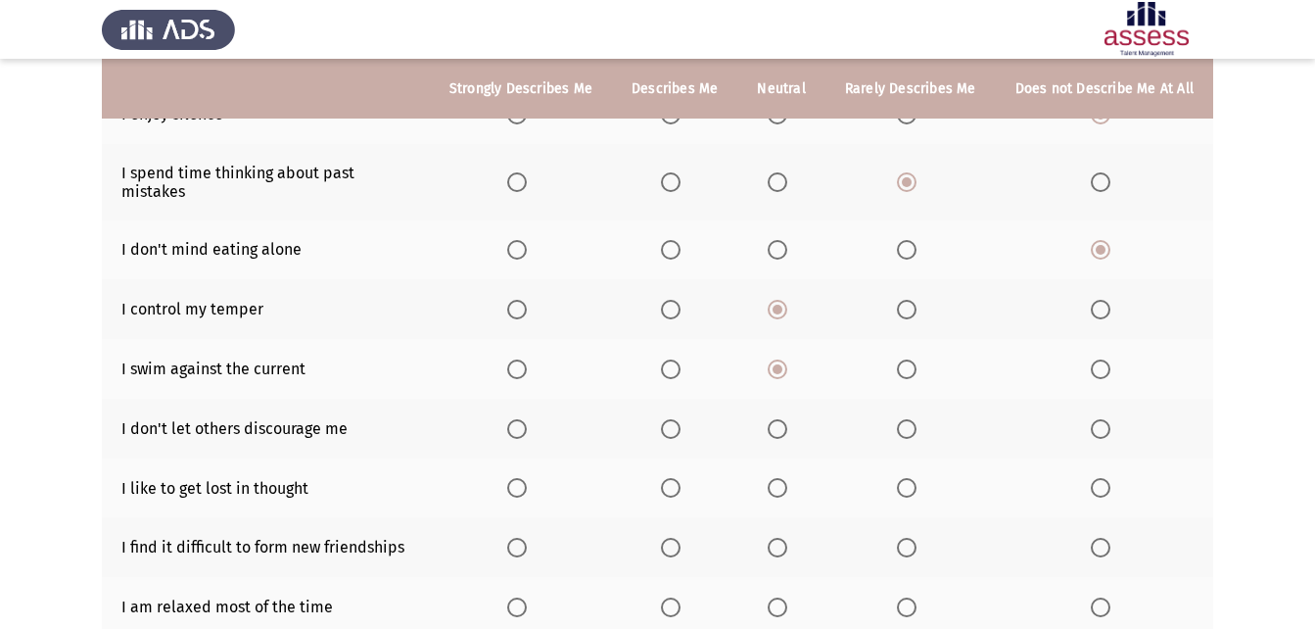
click at [673, 419] on input "Select an option" at bounding box center [671, 429] width 20 height 20
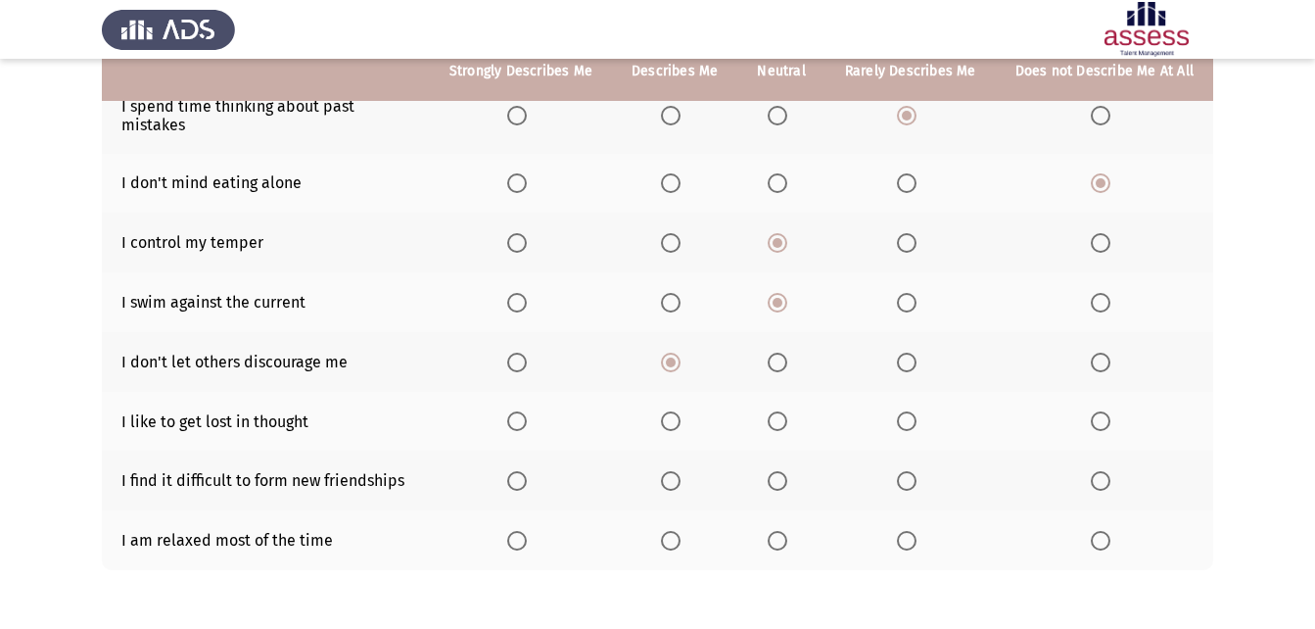
scroll to position [364, 0]
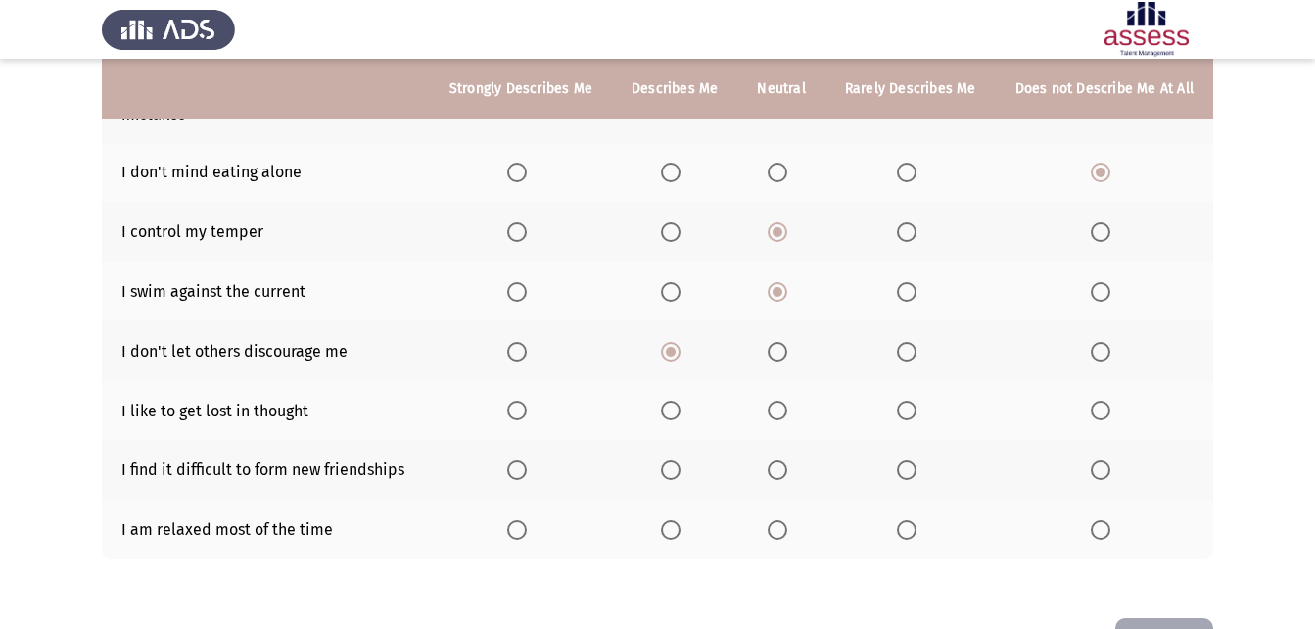
click at [780, 400] on span "Select an option" at bounding box center [778, 410] width 20 height 20
click at [780, 400] on input "Select an option" at bounding box center [778, 410] width 20 height 20
click at [914, 460] on span "Select an option" at bounding box center [907, 470] width 20 height 20
click at [914, 460] on input "Select an option" at bounding box center [907, 470] width 20 height 20
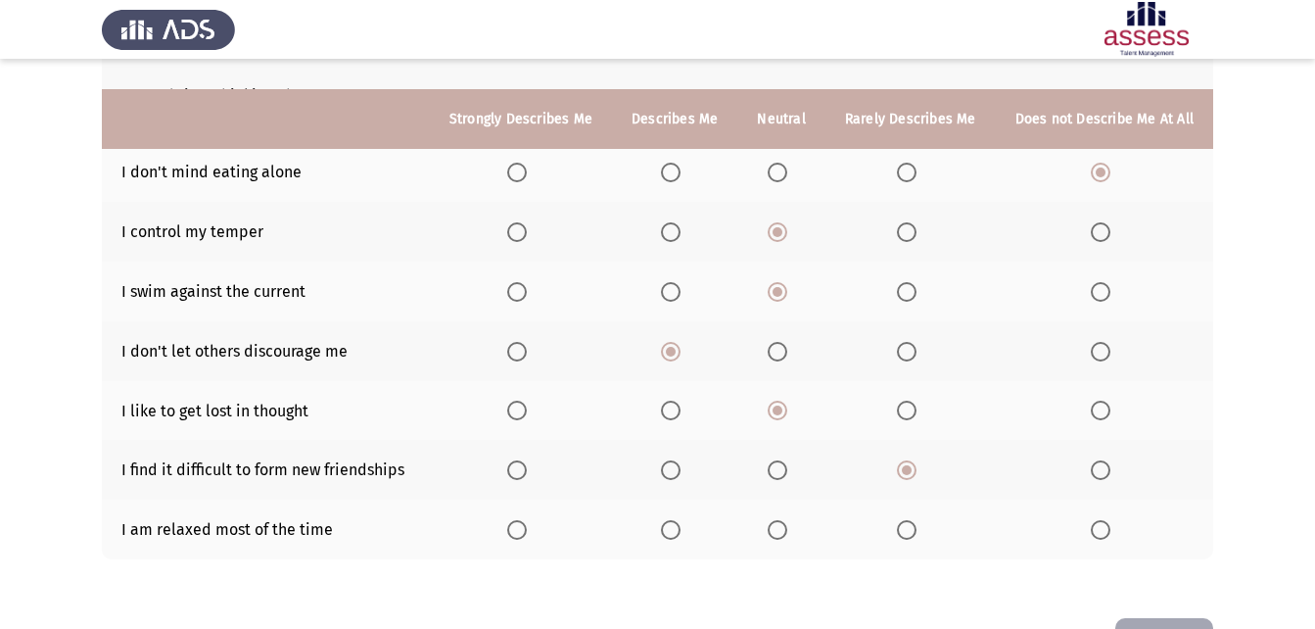
scroll to position [415, 0]
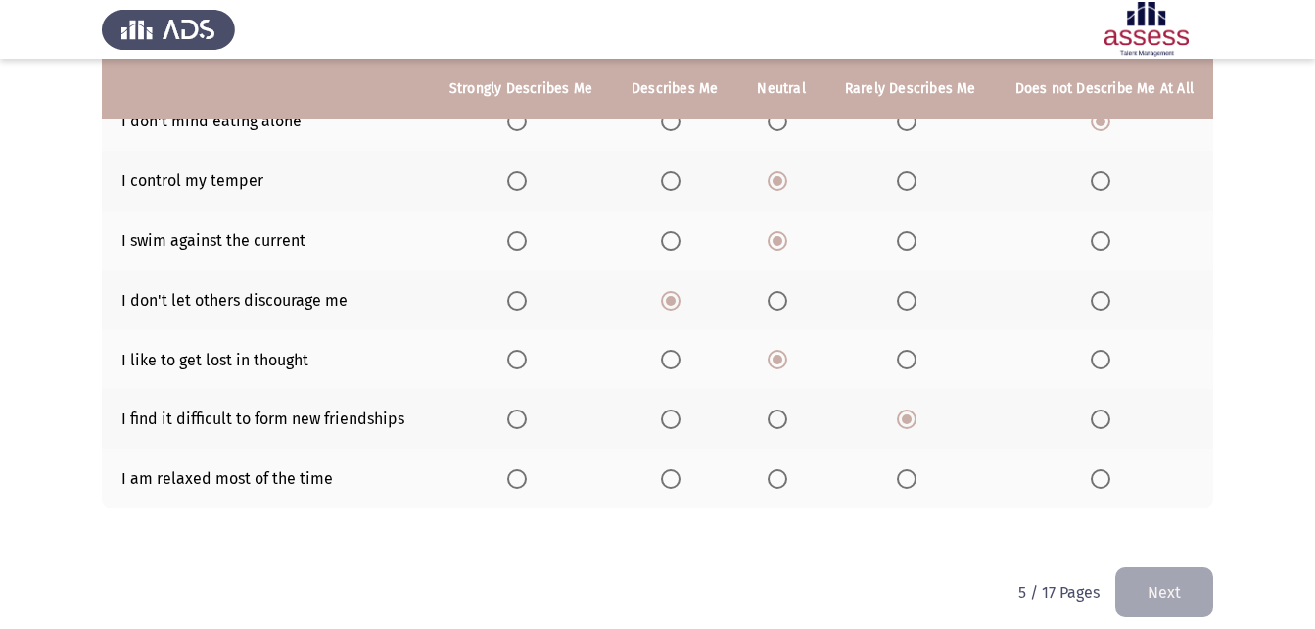
click at [1092, 469] on span "Select an option" at bounding box center [1101, 479] width 20 height 20
click at [1092, 469] on input "Select an option" at bounding box center [1101, 479] width 20 height 20
click at [1142, 567] on button "Next" at bounding box center [1164, 592] width 98 height 50
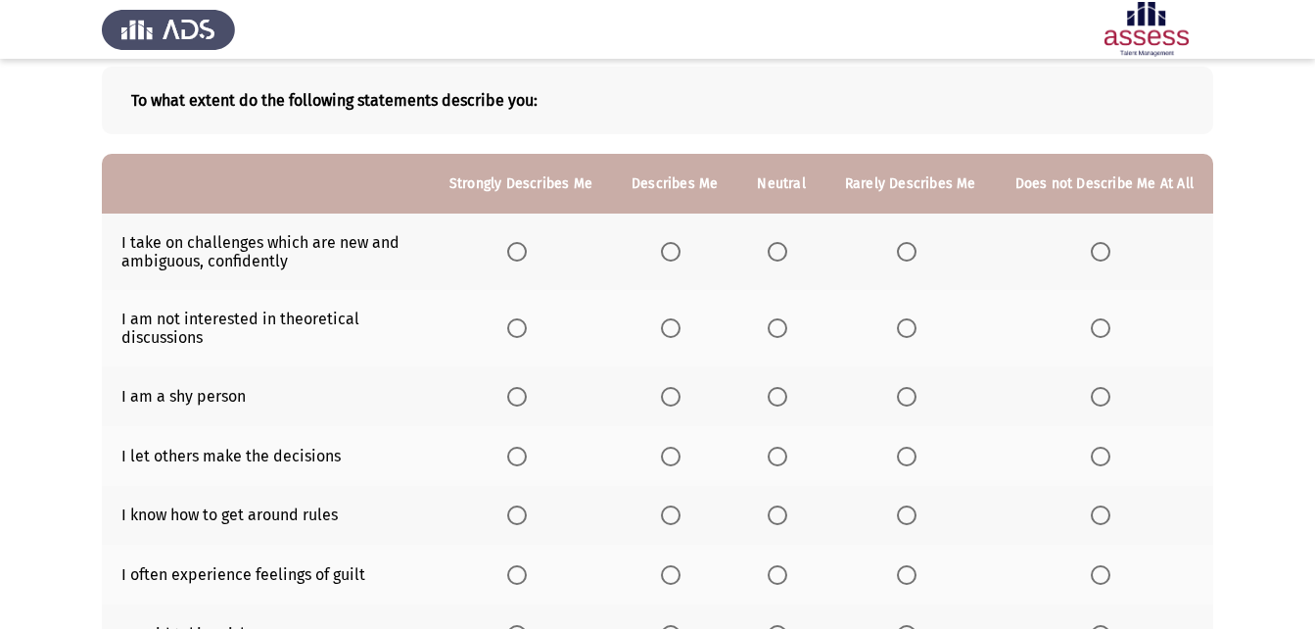
scroll to position [107, 0]
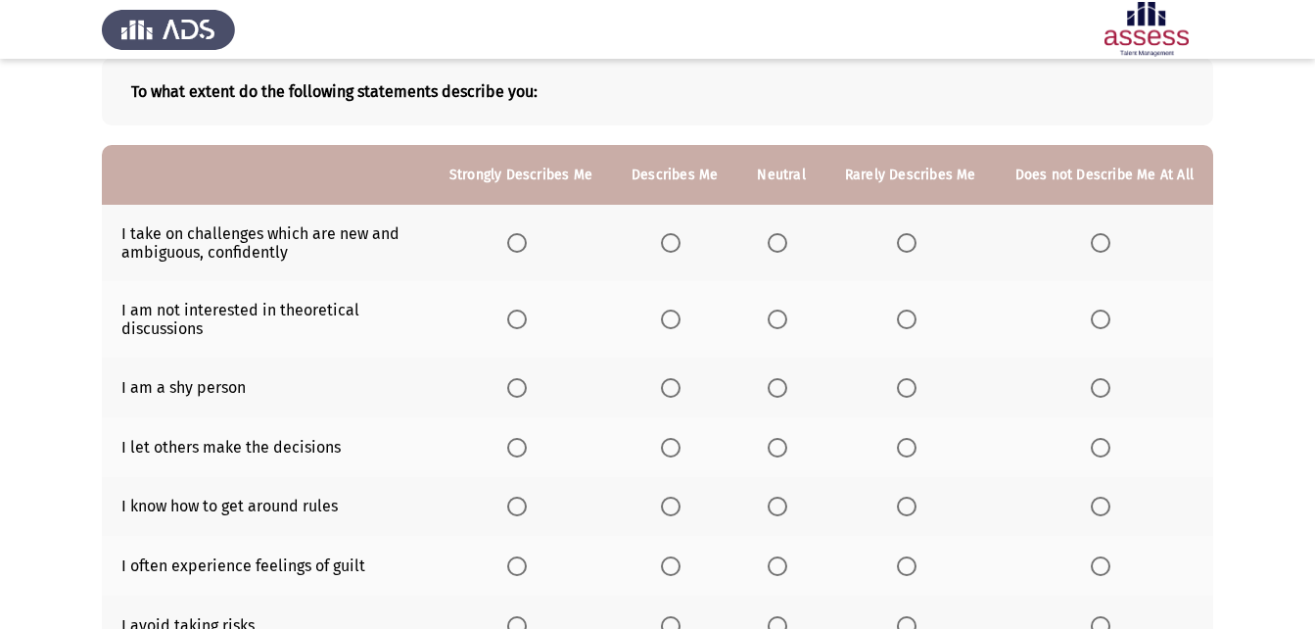
click at [778, 240] on span "Select an option" at bounding box center [778, 243] width 20 height 20
click at [778, 240] on input "Select an option" at bounding box center [778, 243] width 20 height 20
click at [795, 317] on label "Select an option" at bounding box center [781, 319] width 27 height 20
click at [787, 317] on input "Select an option" at bounding box center [778, 319] width 20 height 20
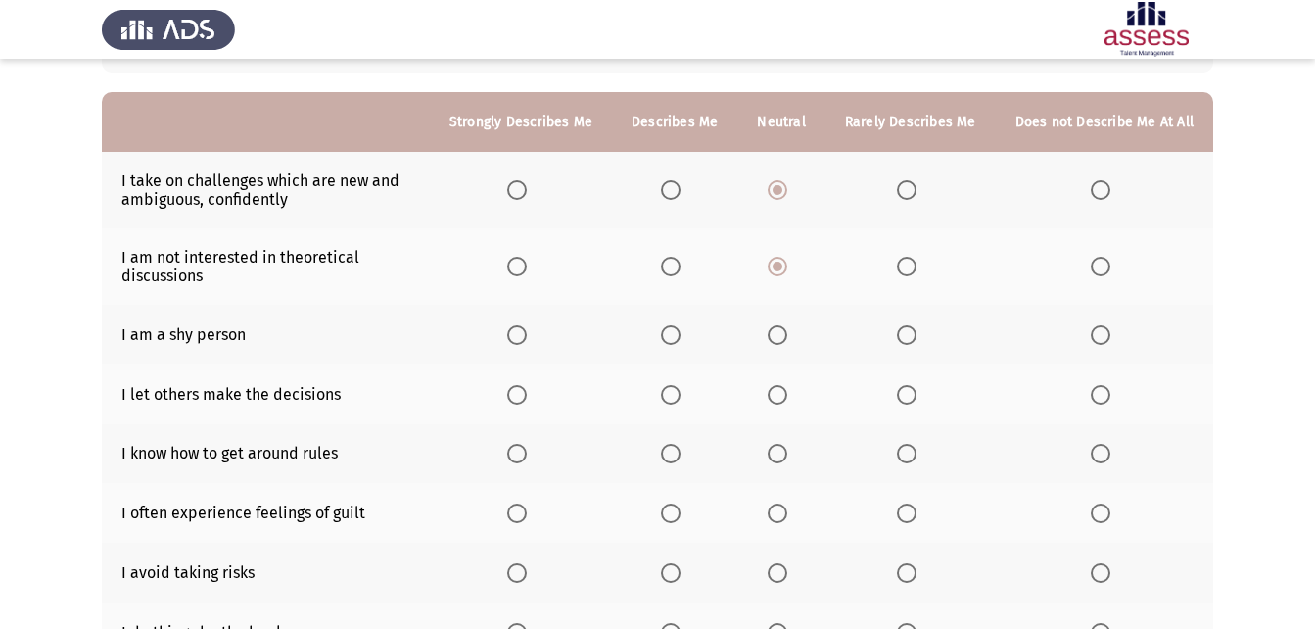
scroll to position [165, 0]
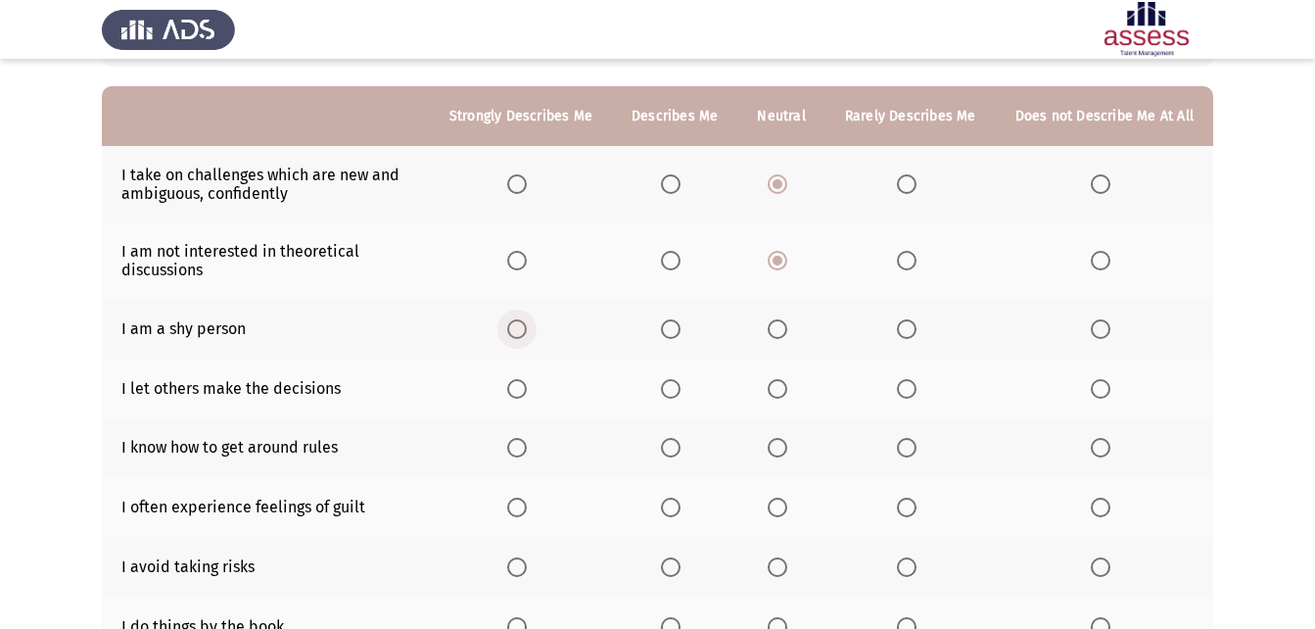
click at [522, 323] on span "Select an option" at bounding box center [517, 329] width 20 height 20
click at [522, 323] on input "Select an option" at bounding box center [517, 329] width 20 height 20
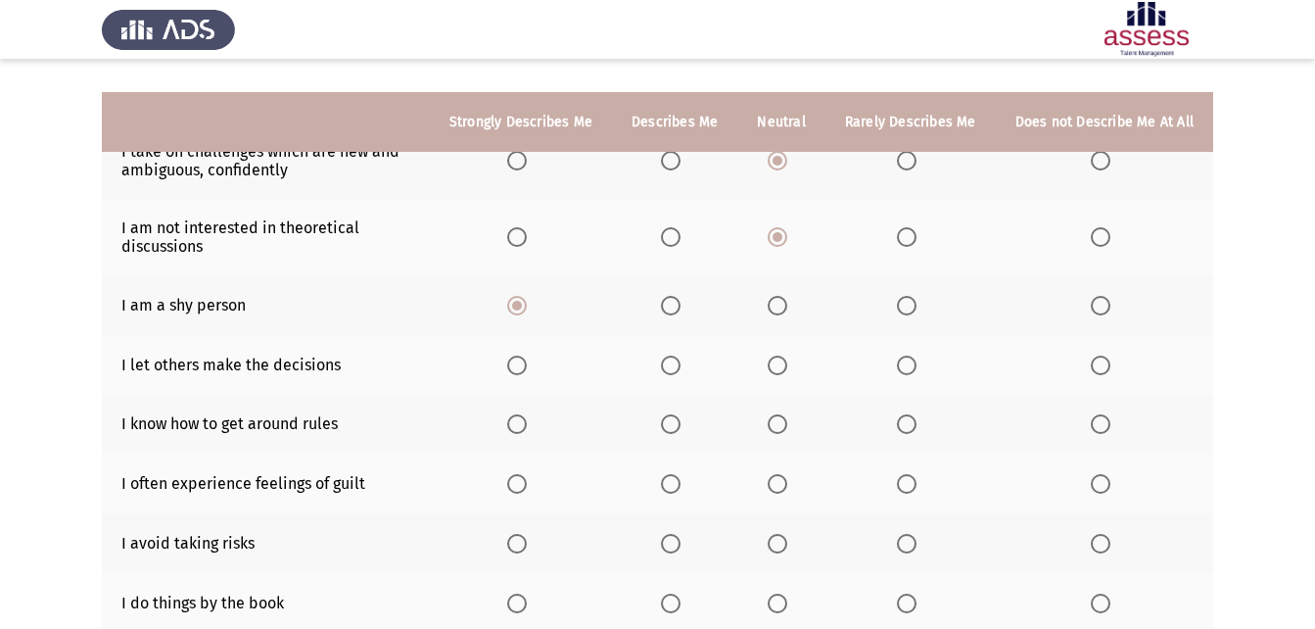
scroll to position [222, 0]
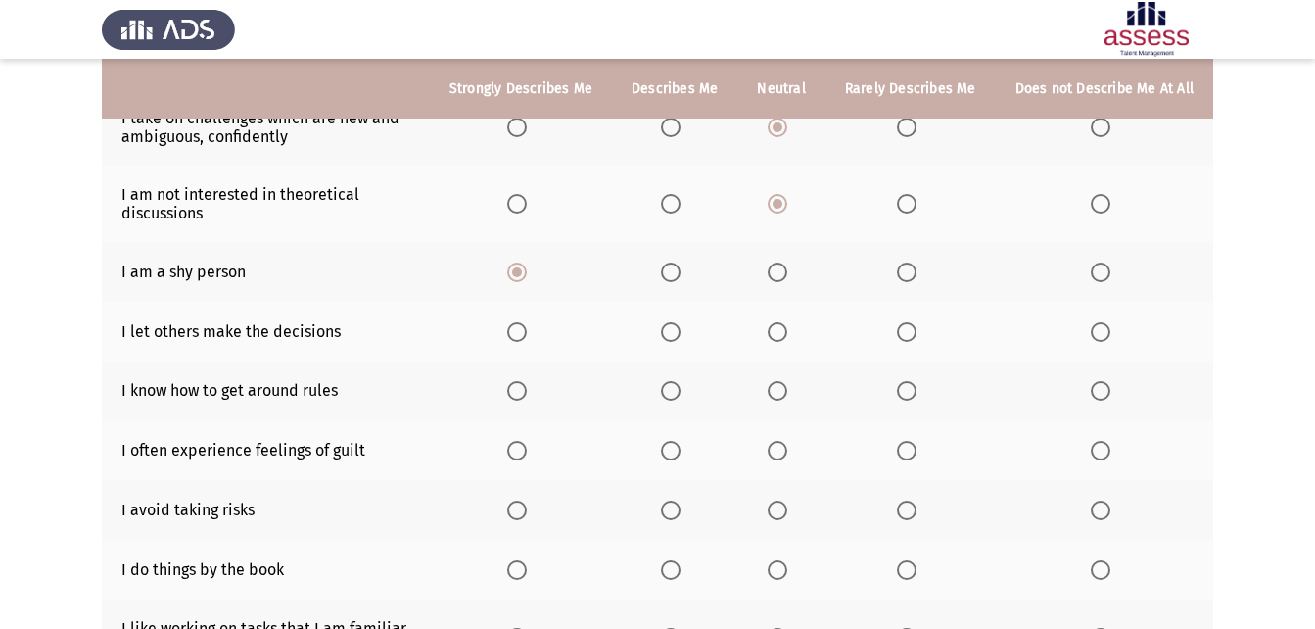
click at [783, 324] on span "Select an option" at bounding box center [778, 332] width 20 height 20
click at [783, 324] on input "Select an option" at bounding box center [778, 332] width 20 height 20
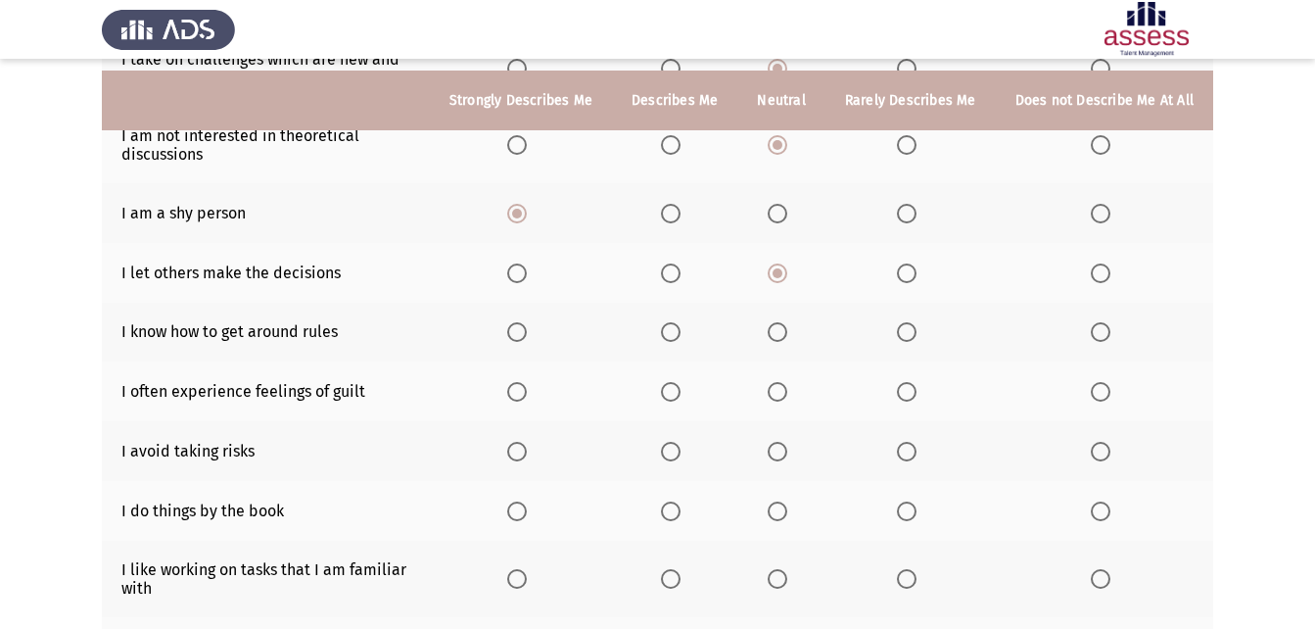
scroll to position [298, 0]
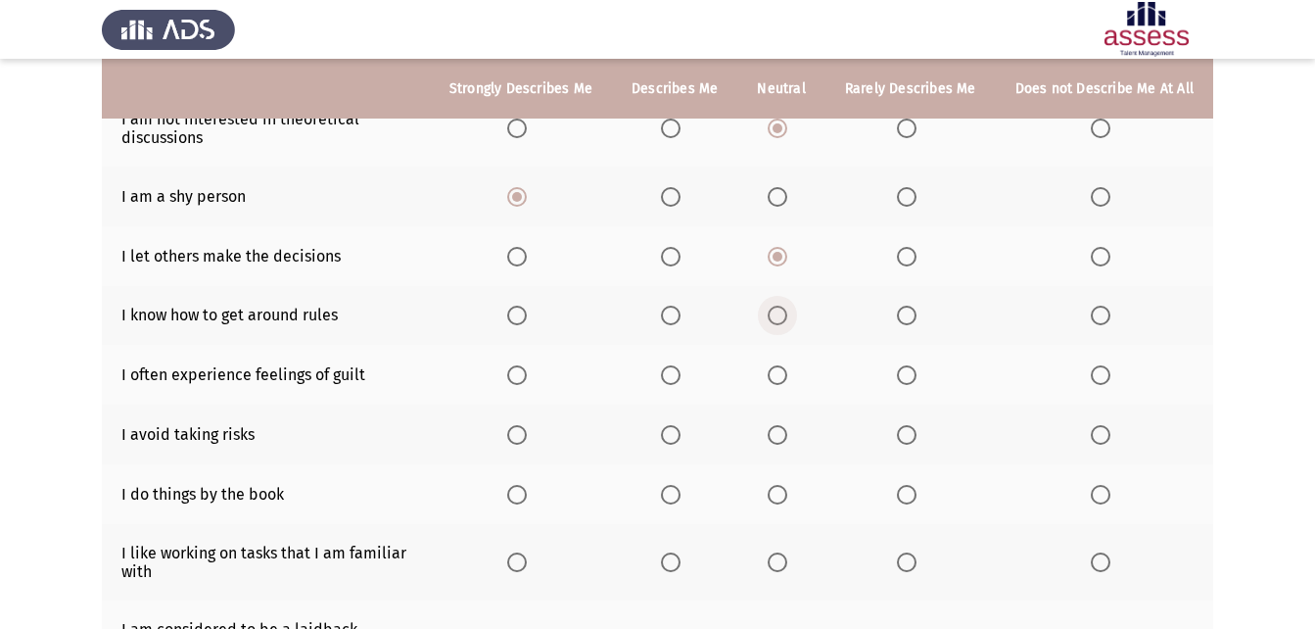
click at [774, 312] on span "Select an option" at bounding box center [778, 315] width 20 height 20
click at [774, 312] on input "Select an option" at bounding box center [778, 315] width 20 height 20
click at [787, 377] on span "Select an option" at bounding box center [778, 375] width 20 height 20
click at [787, 377] on input "Select an option" at bounding box center [778, 375] width 20 height 20
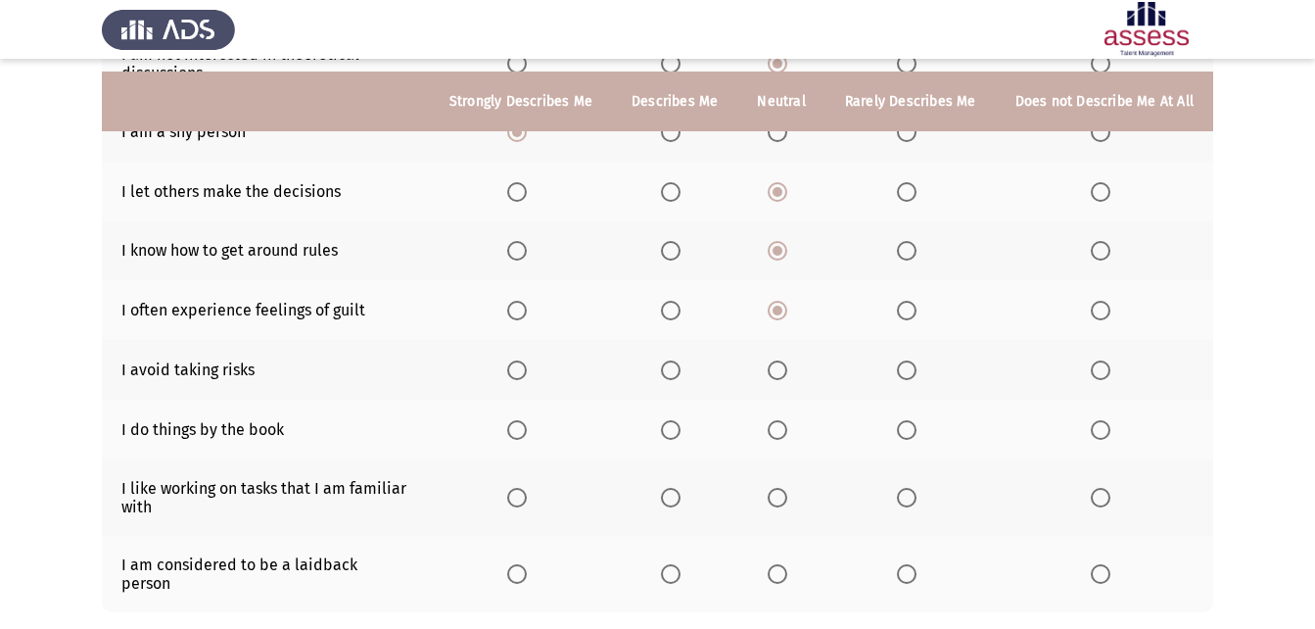
scroll to position [375, 0]
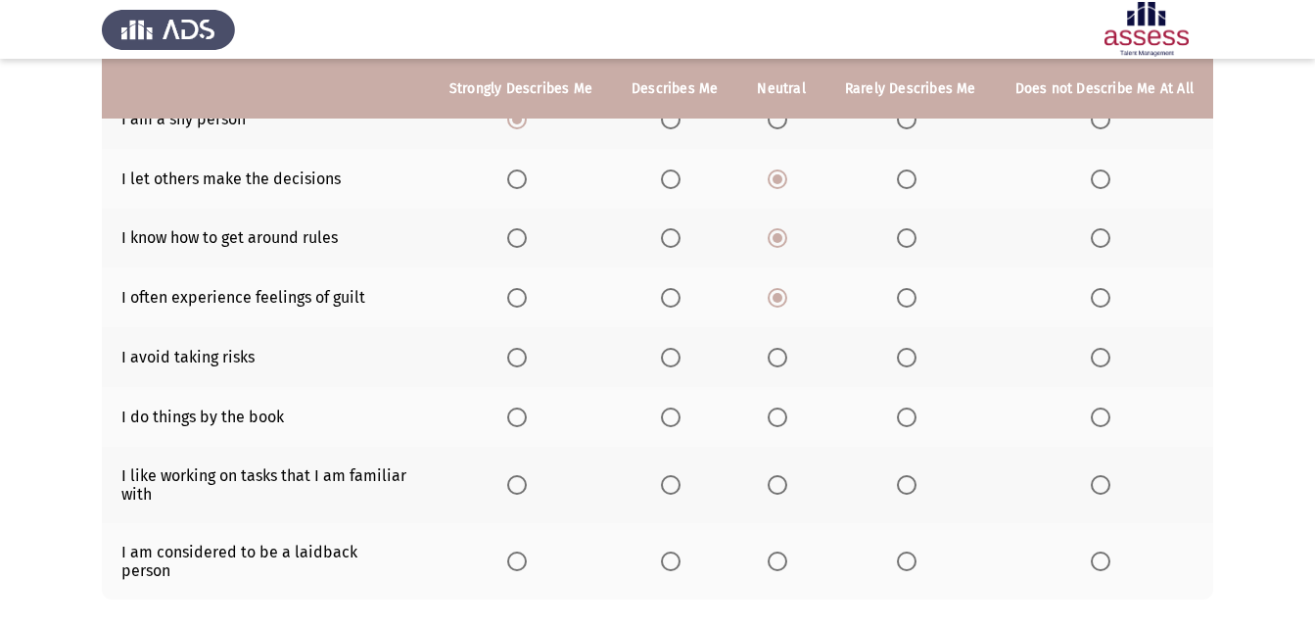
click at [904, 357] on span "Select an option" at bounding box center [907, 358] width 20 height 20
click at [904, 357] on input "Select an option" at bounding box center [907, 358] width 20 height 20
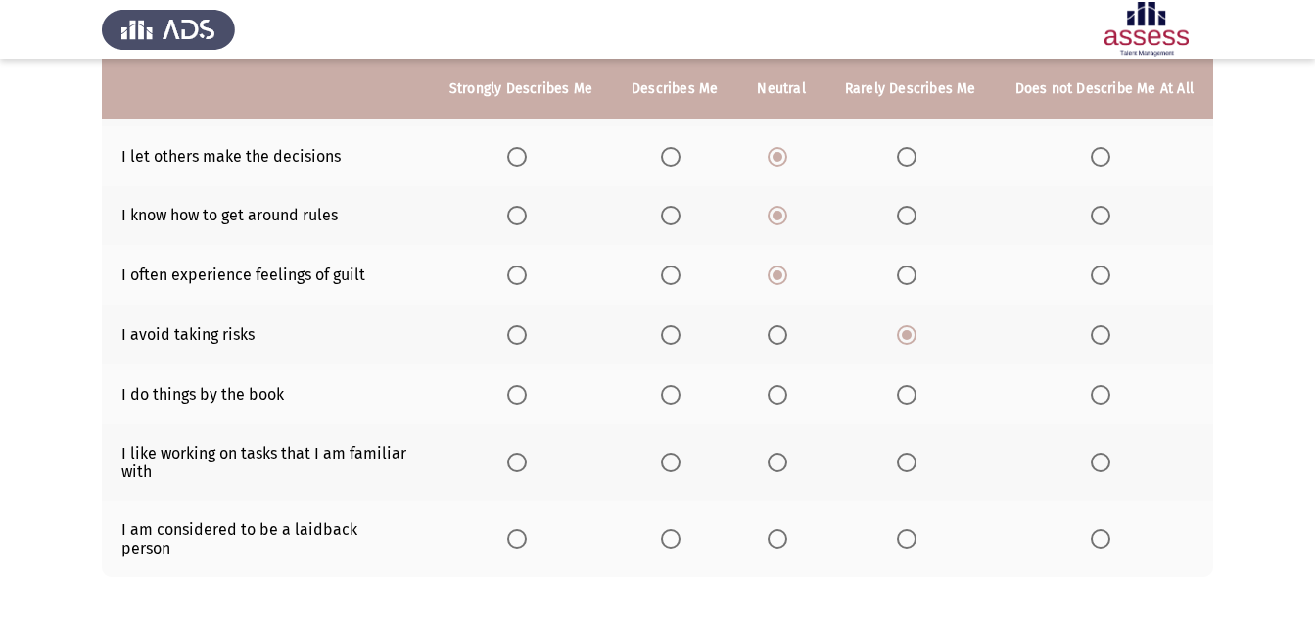
scroll to position [404, 0]
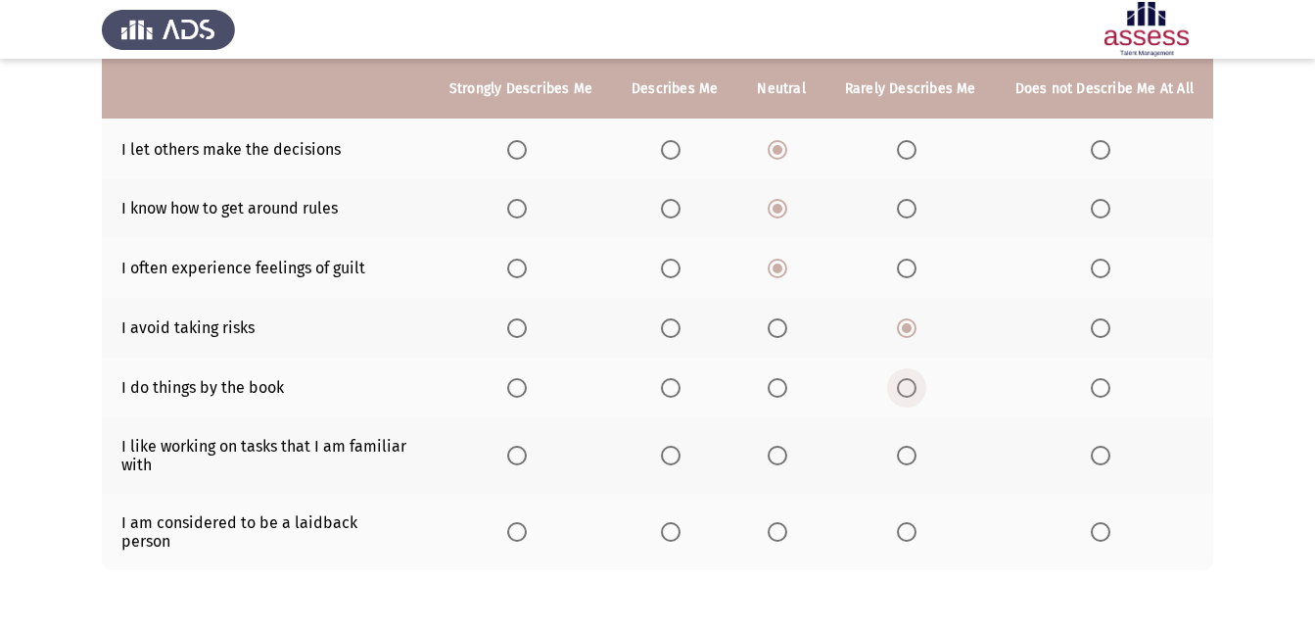
click at [907, 388] on span "Select an option" at bounding box center [907, 388] width 0 height 0
click at [909, 388] on input "Select an option" at bounding box center [907, 388] width 20 height 20
click at [787, 457] on span "Select an option" at bounding box center [778, 455] width 20 height 20
click at [787, 457] on input "Select an option" at bounding box center [778, 455] width 20 height 20
click at [778, 522] on span "Select an option" at bounding box center [778, 532] width 20 height 20
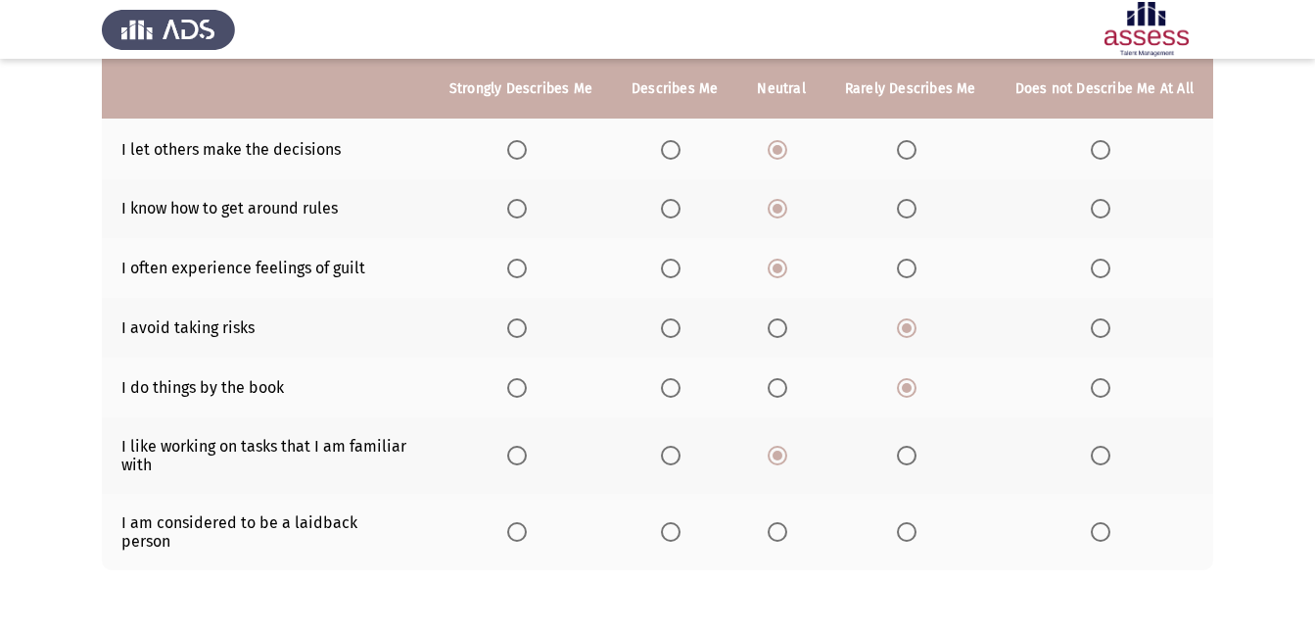
click at [778, 522] on input "Select an option" at bounding box center [778, 532] width 20 height 20
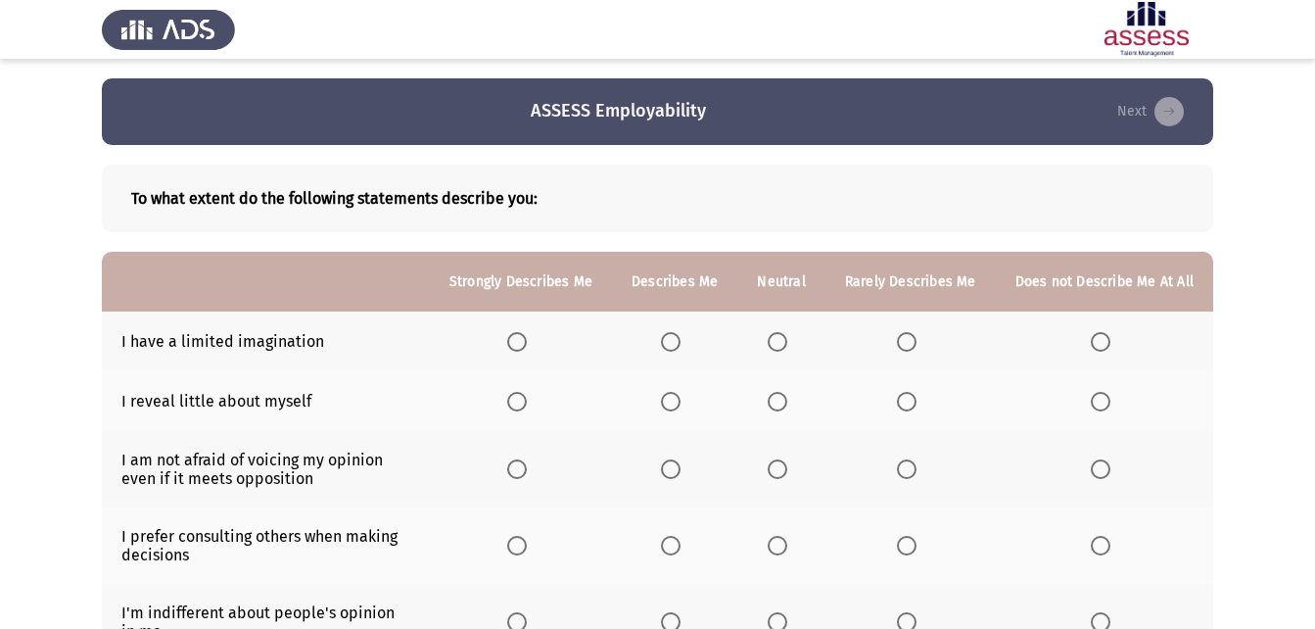
click at [670, 341] on span "Select an option" at bounding box center [671, 342] width 20 height 20
click at [670, 341] on input "Select an option" at bounding box center [671, 342] width 20 height 20
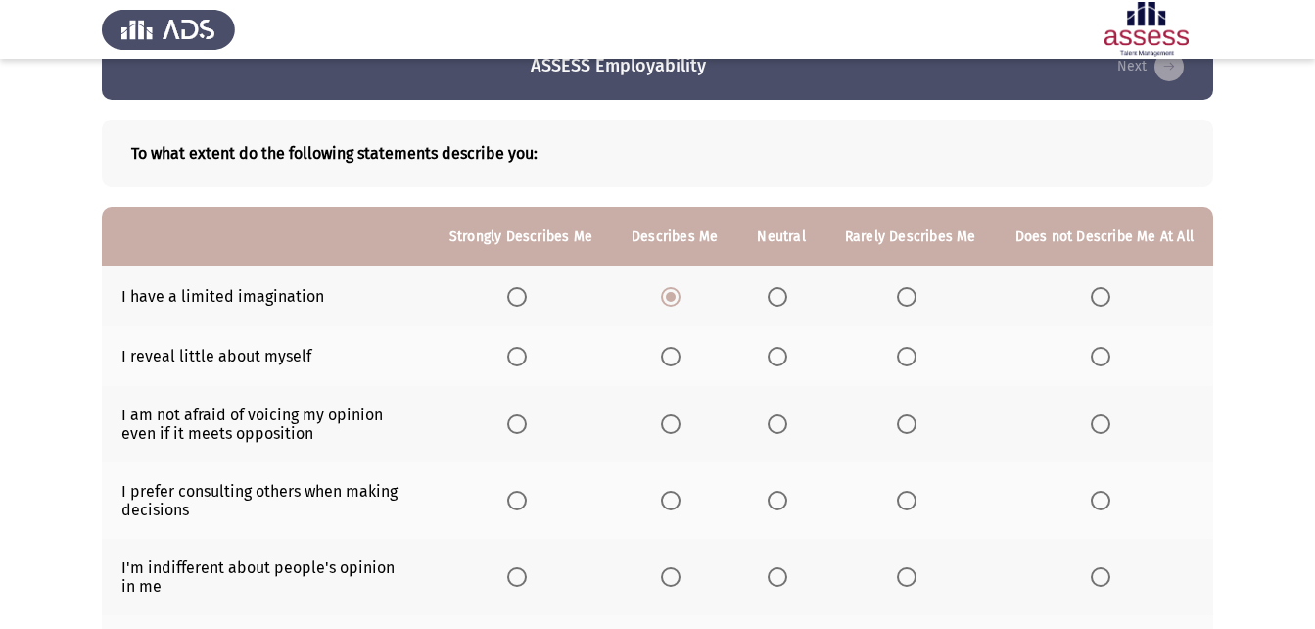
scroll to position [47, 0]
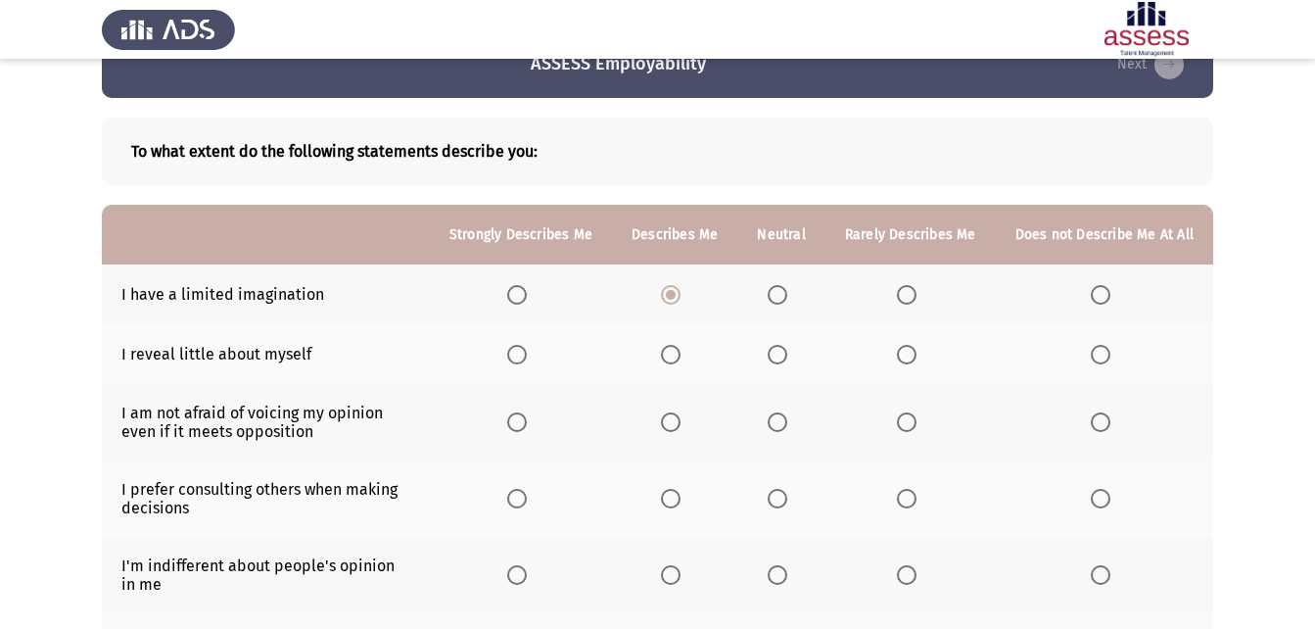
click at [778, 355] on span "Select an option" at bounding box center [778, 355] width 20 height 20
click at [778, 355] on input "Select an option" at bounding box center [778, 355] width 20 height 20
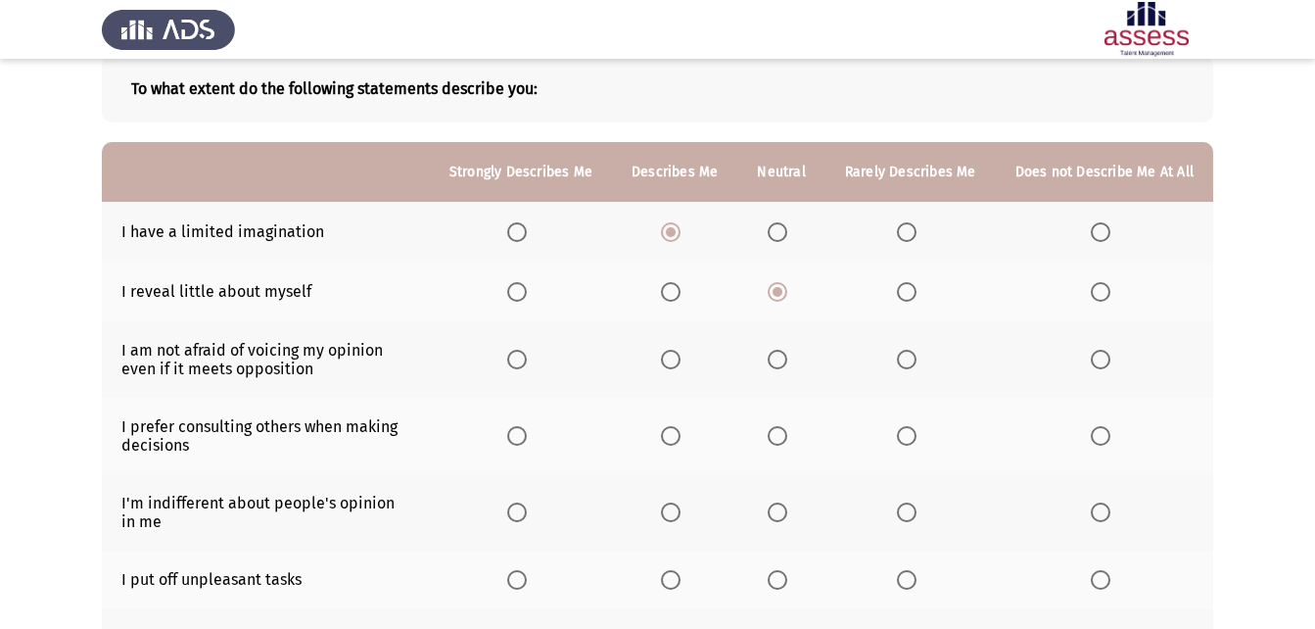
scroll to position [112, 0]
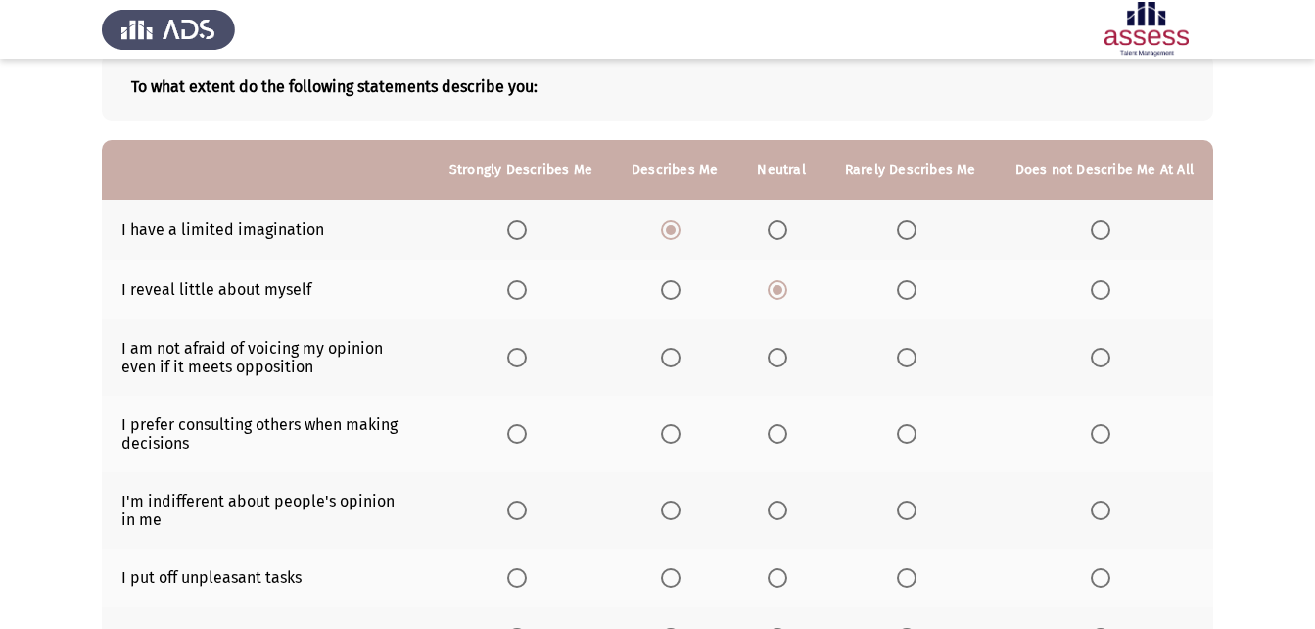
click at [905, 349] on span "Select an option" at bounding box center [907, 358] width 20 height 20
click at [905, 349] on input "Select an option" at bounding box center [907, 358] width 20 height 20
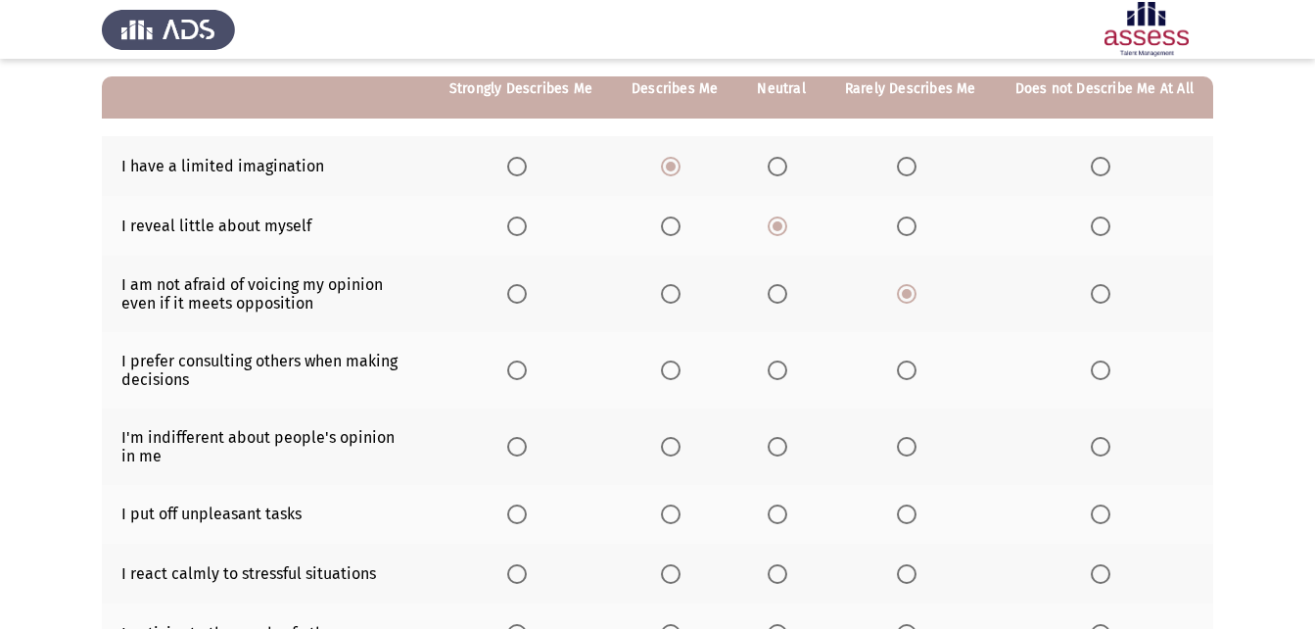
scroll to position [177, 0]
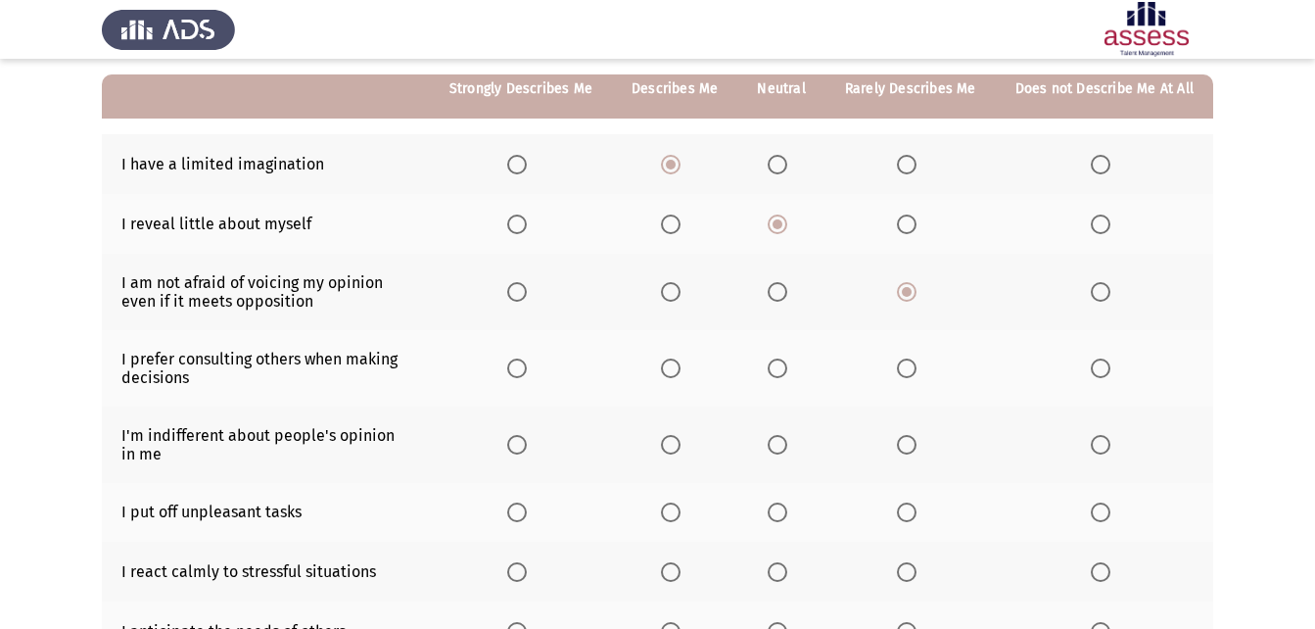
click at [677, 359] on span "Select an option" at bounding box center [671, 368] width 20 height 20
click at [677, 359] on input "Select an option" at bounding box center [671, 368] width 20 height 20
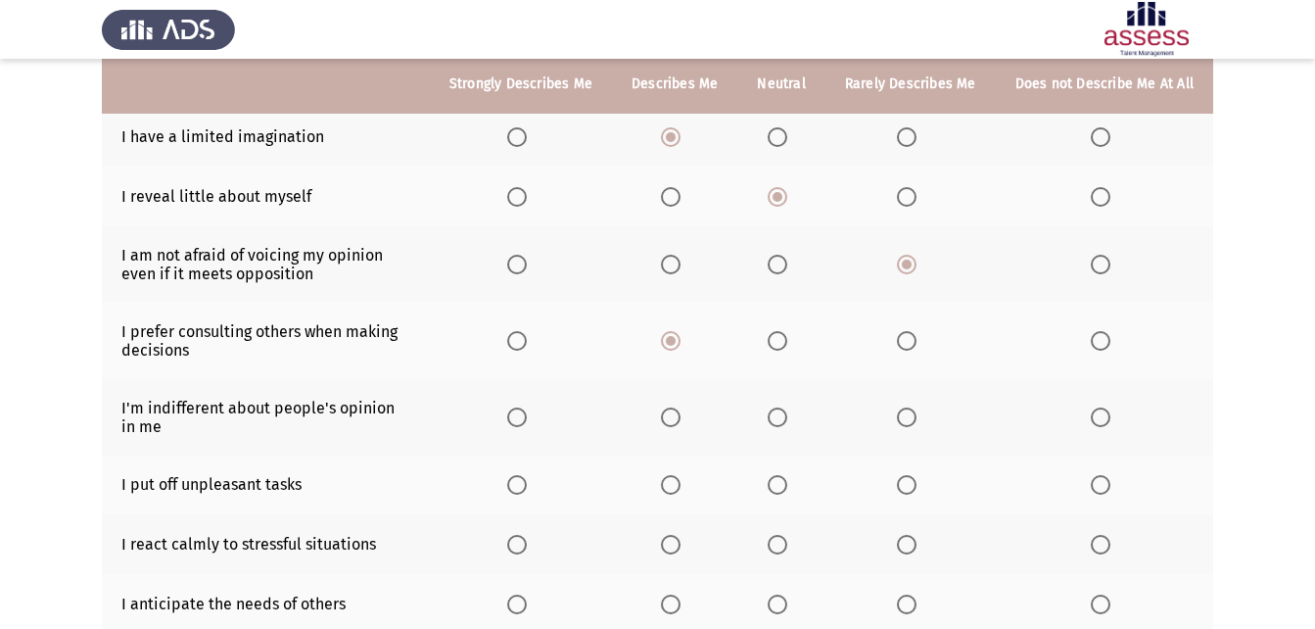
scroll to position [231, 0]
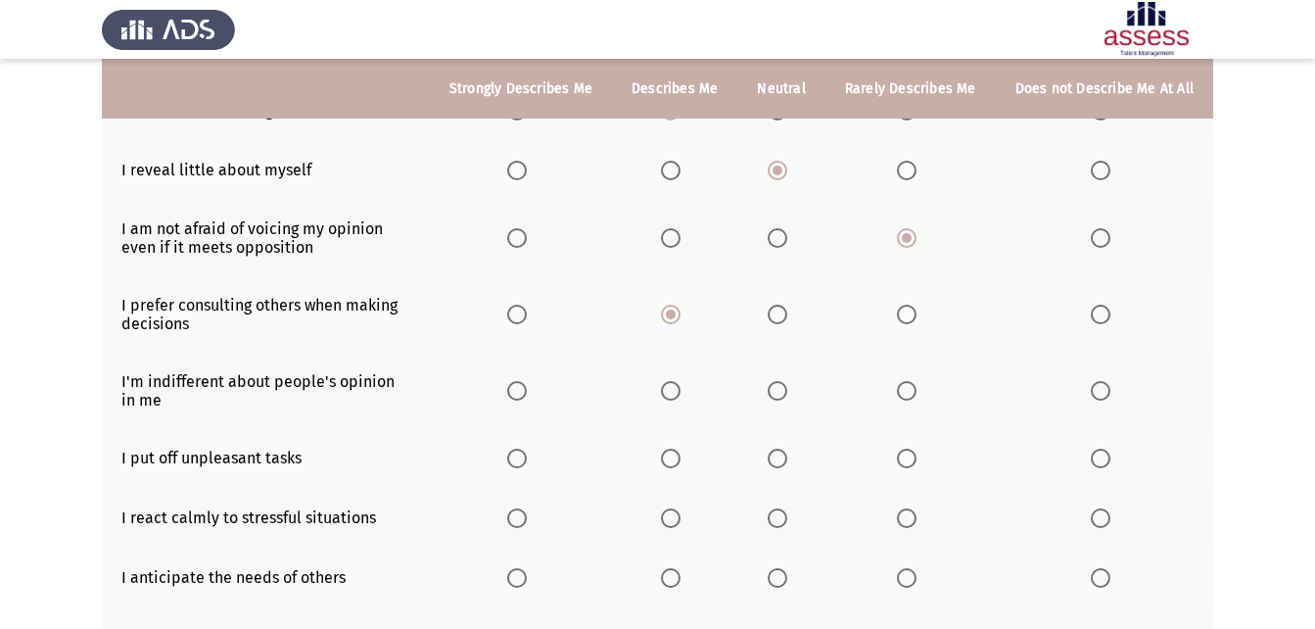
click at [783, 386] on span "Select an option" at bounding box center [778, 391] width 20 height 20
click at [783, 386] on input "Select an option" at bounding box center [778, 391] width 20 height 20
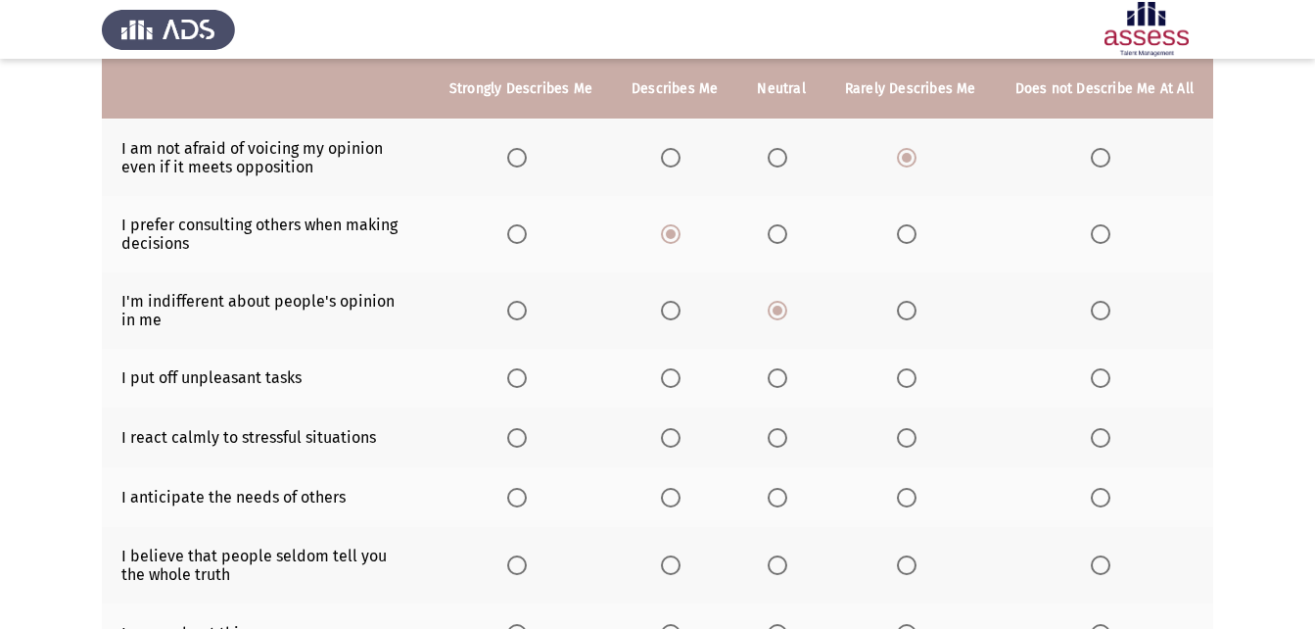
scroll to position [313, 0]
click at [782, 377] on span "Select an option" at bounding box center [778, 376] width 20 height 20
click at [782, 377] on input "Select an option" at bounding box center [778, 376] width 20 height 20
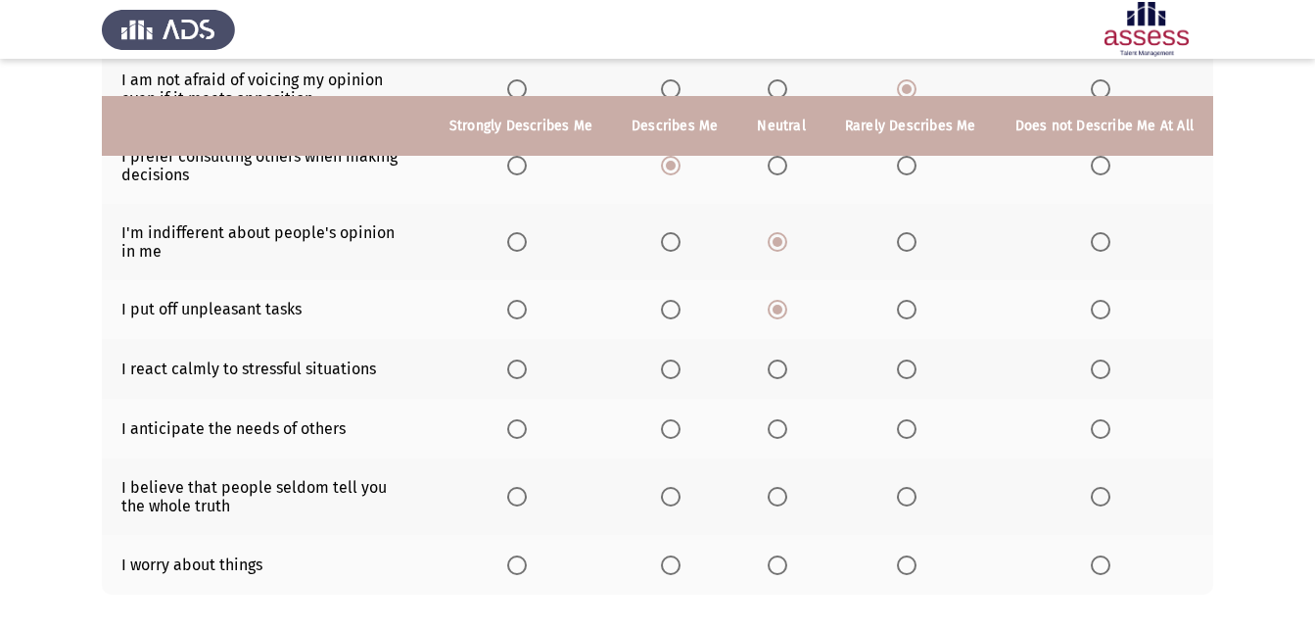
scroll to position [419, 0]
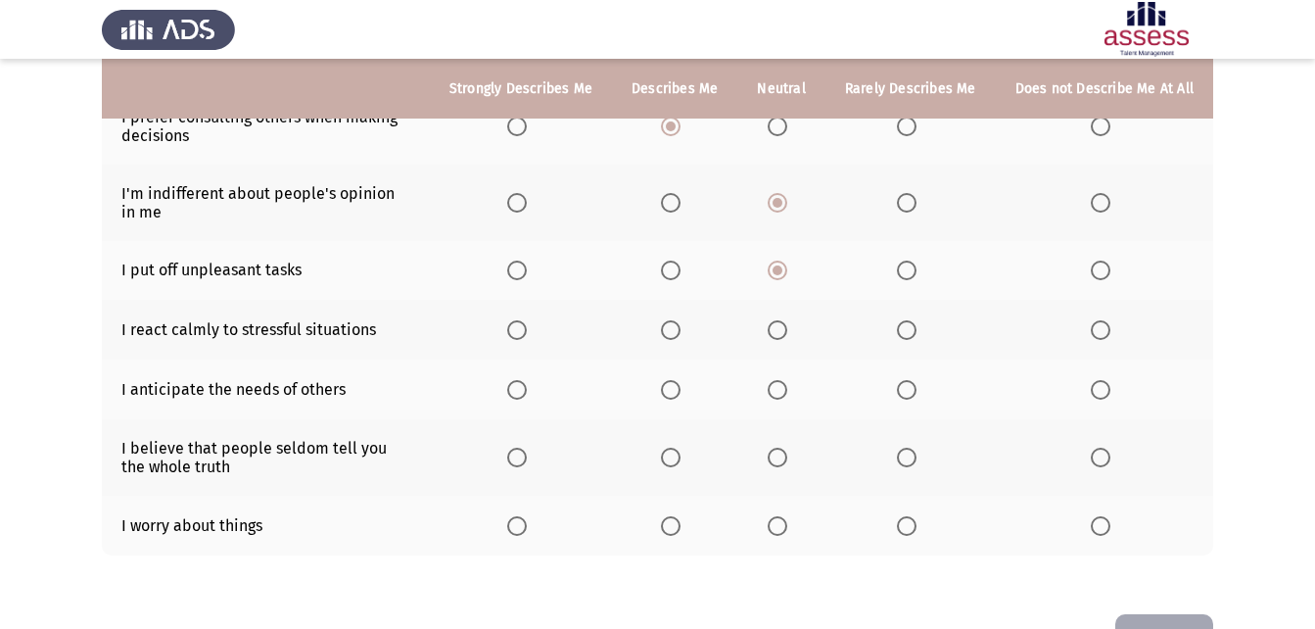
click at [911, 329] on span "Select an option" at bounding box center [907, 330] width 20 height 20
click at [911, 329] on input "Select an option" at bounding box center [907, 330] width 20 height 20
click at [921, 396] on label "Select an option" at bounding box center [910, 390] width 27 height 20
click at [916, 396] on input "Select an option" at bounding box center [907, 390] width 20 height 20
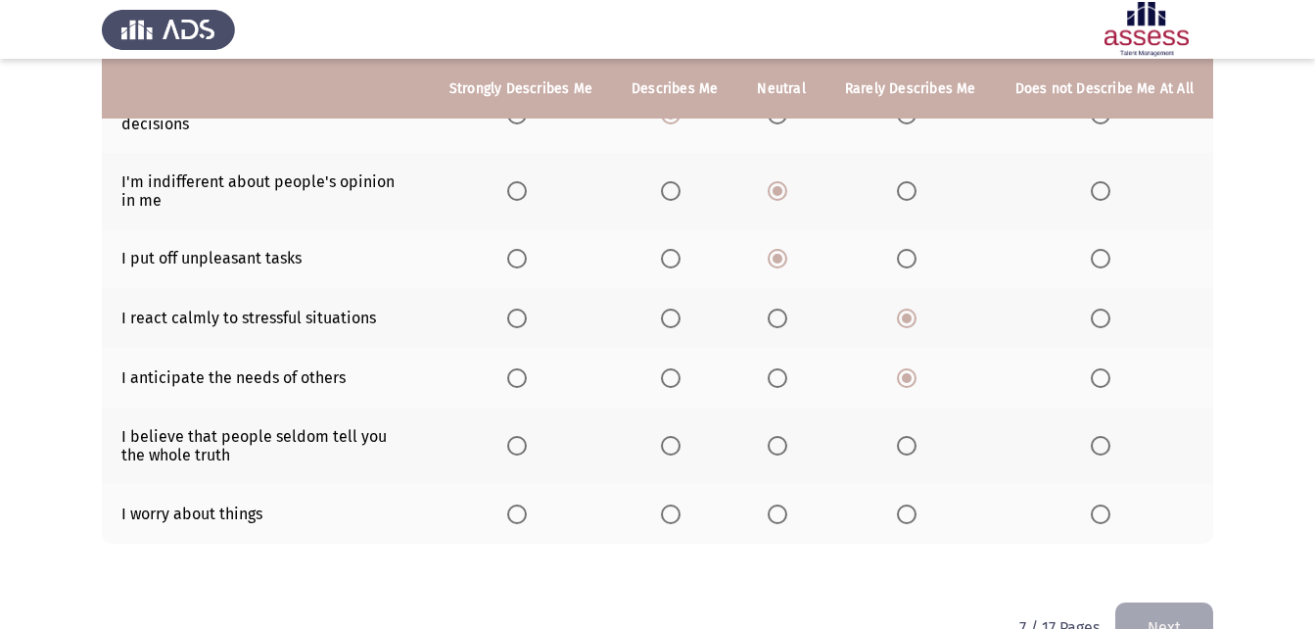
scroll to position [429, 0]
click at [775, 447] on span "Select an option" at bounding box center [778, 448] width 20 height 20
click at [775, 447] on input "Select an option" at bounding box center [778, 448] width 20 height 20
click at [765, 512] on th at bounding box center [780, 516] width 87 height 60
click at [675, 514] on span "Select an option" at bounding box center [671, 516] width 20 height 20
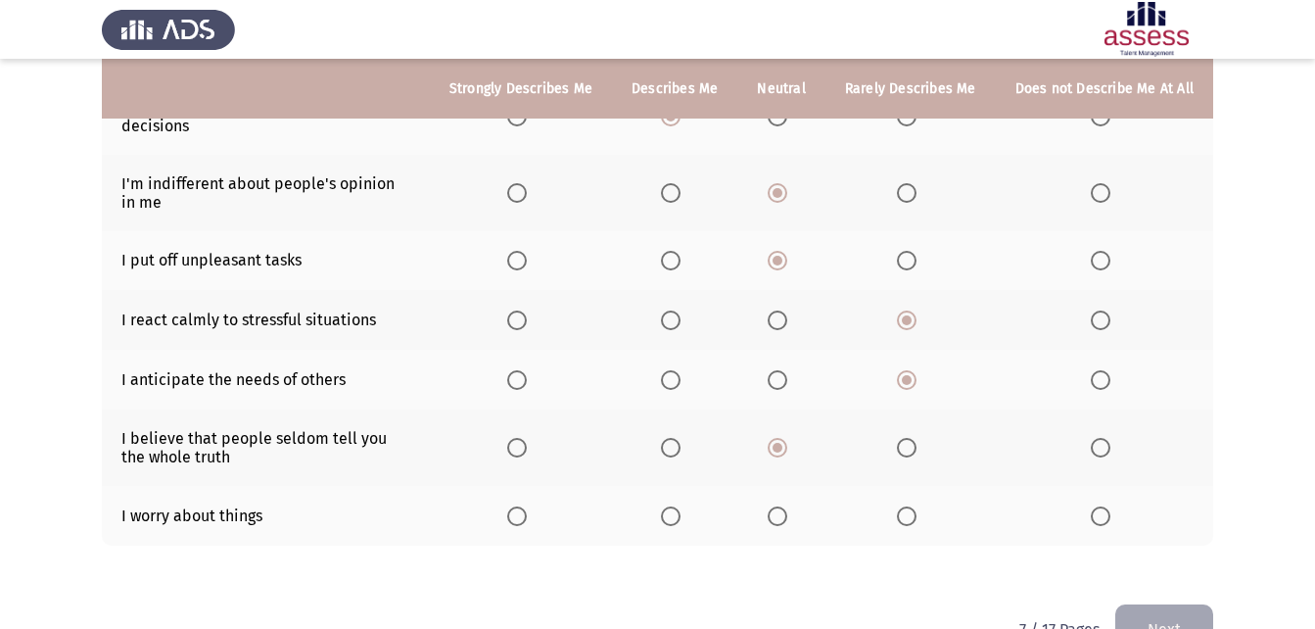
click at [675, 514] on input "Select an option" at bounding box center [671, 516] width 20 height 20
click at [1145, 614] on button "Next" at bounding box center [1164, 629] width 98 height 50
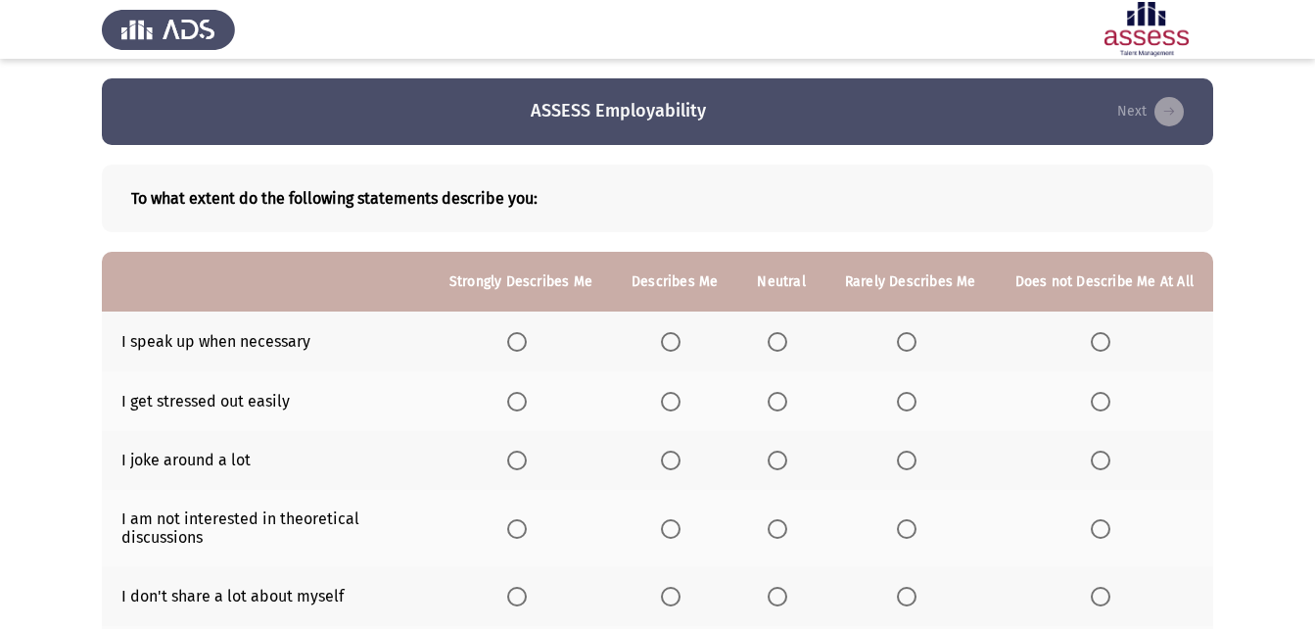
click at [787, 342] on span "Select an option" at bounding box center [778, 342] width 20 height 20
click at [787, 342] on input "Select an option" at bounding box center [778, 342] width 20 height 20
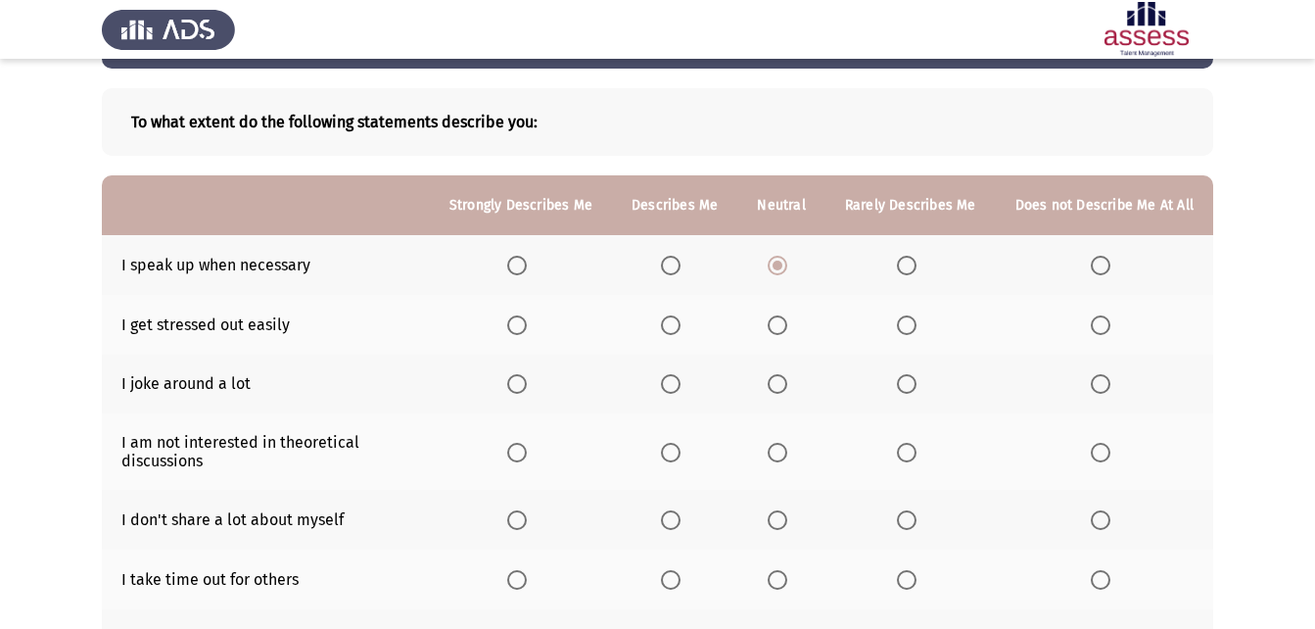
scroll to position [80, 0]
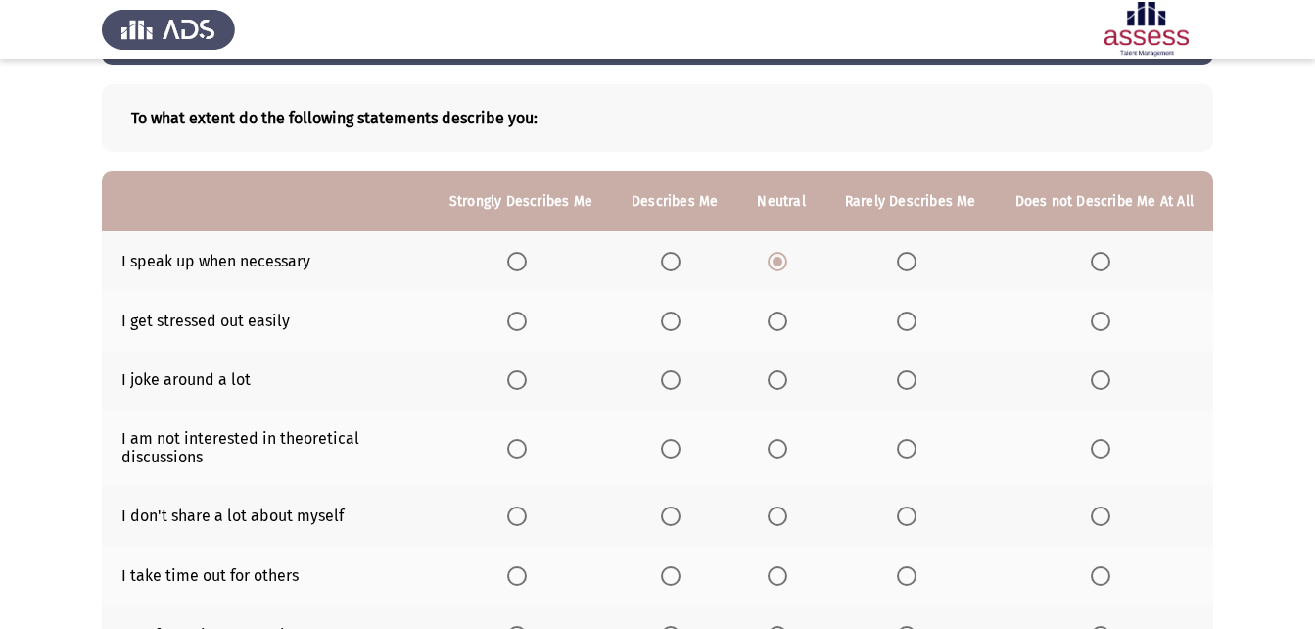
click at [907, 320] on span "Select an option" at bounding box center [907, 321] width 20 height 20
click at [907, 320] on input "Select an option" at bounding box center [907, 321] width 20 height 20
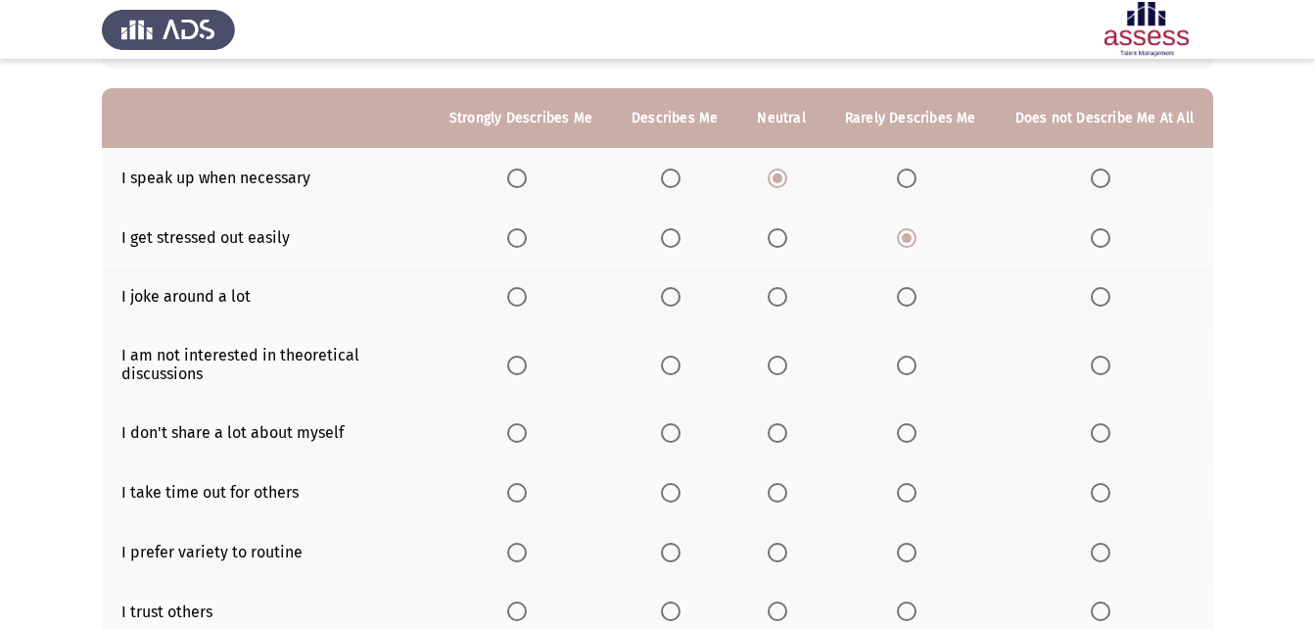
scroll to position [174, 0]
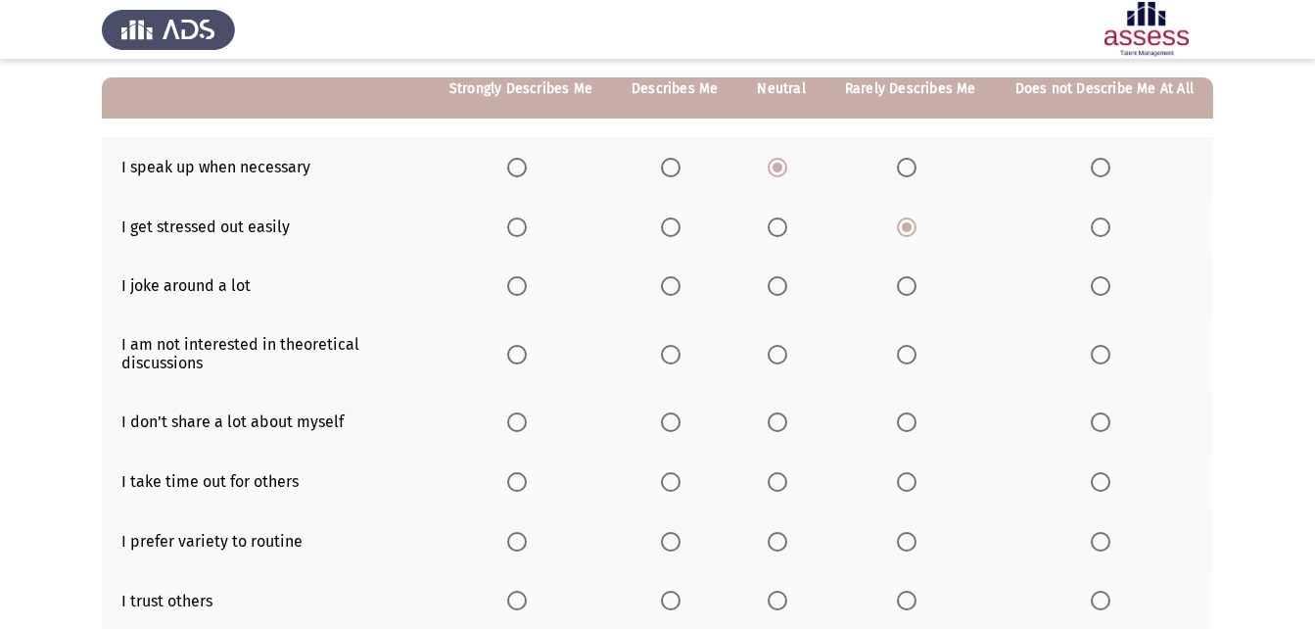
click at [787, 283] on span "Select an option" at bounding box center [778, 286] width 20 height 20
click at [787, 283] on input "Select an option" at bounding box center [778, 286] width 20 height 20
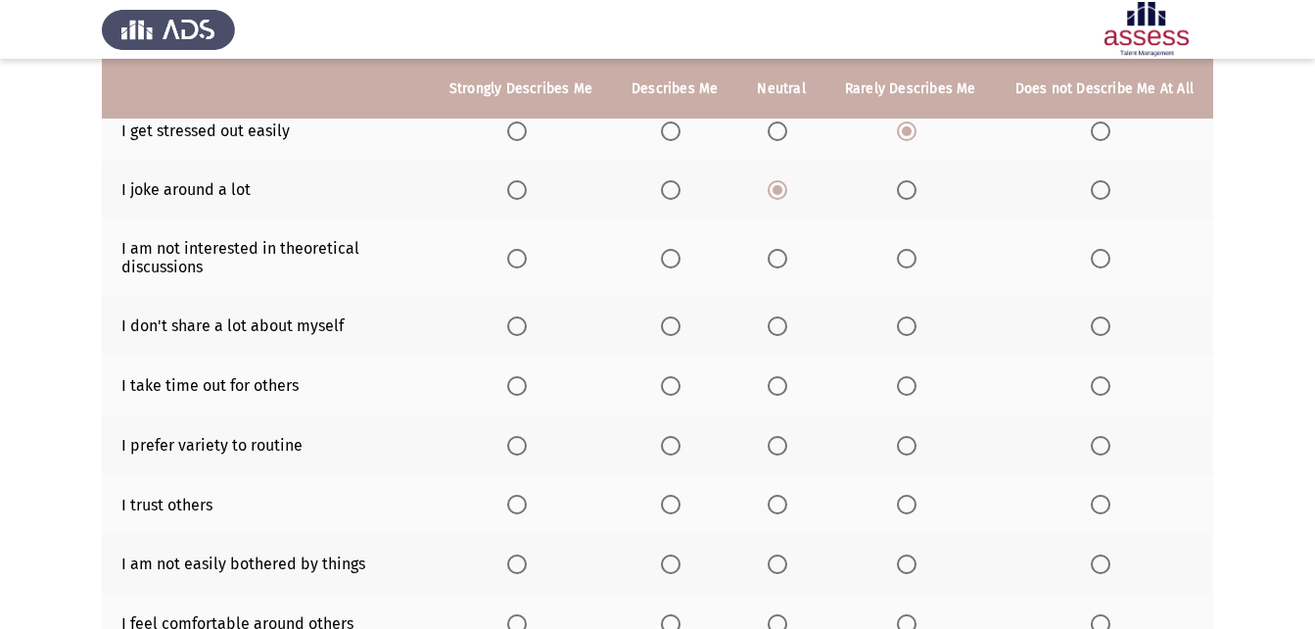
scroll to position [272, 0]
click at [680, 257] on span "Select an option" at bounding box center [671, 257] width 20 height 20
click at [680, 257] on input "Select an option" at bounding box center [671, 257] width 20 height 20
click at [916, 322] on span "Select an option" at bounding box center [907, 324] width 20 height 20
click at [916, 322] on input "Select an option" at bounding box center [907, 324] width 20 height 20
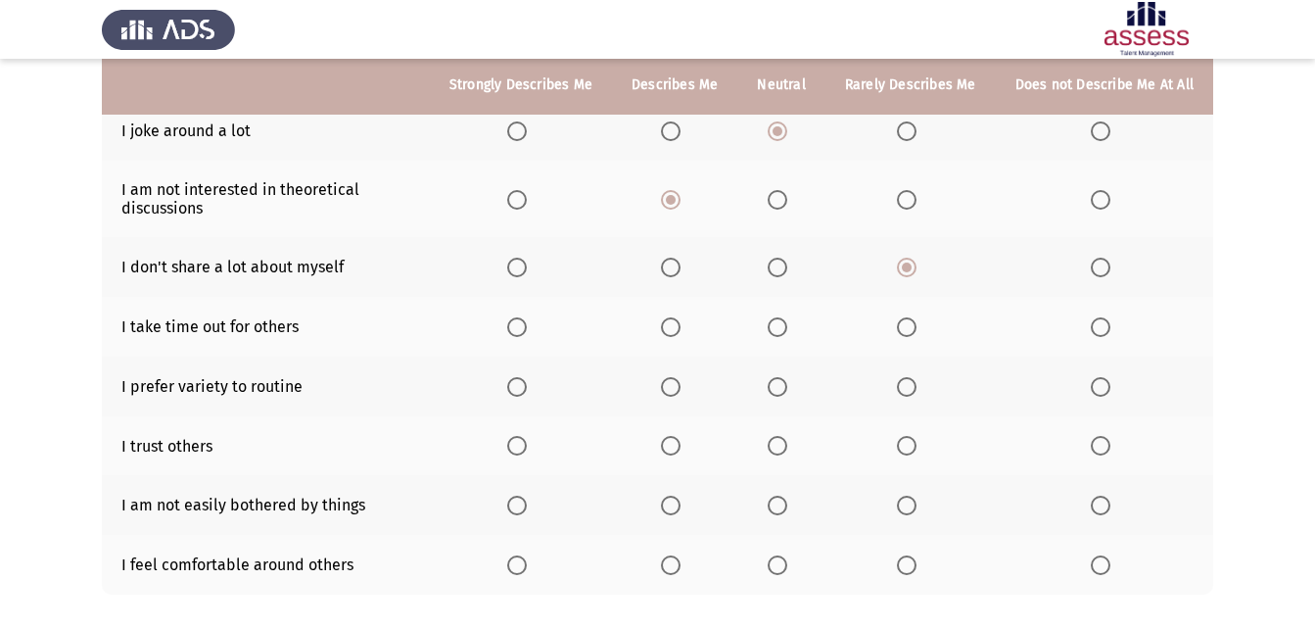
scroll to position [331, 0]
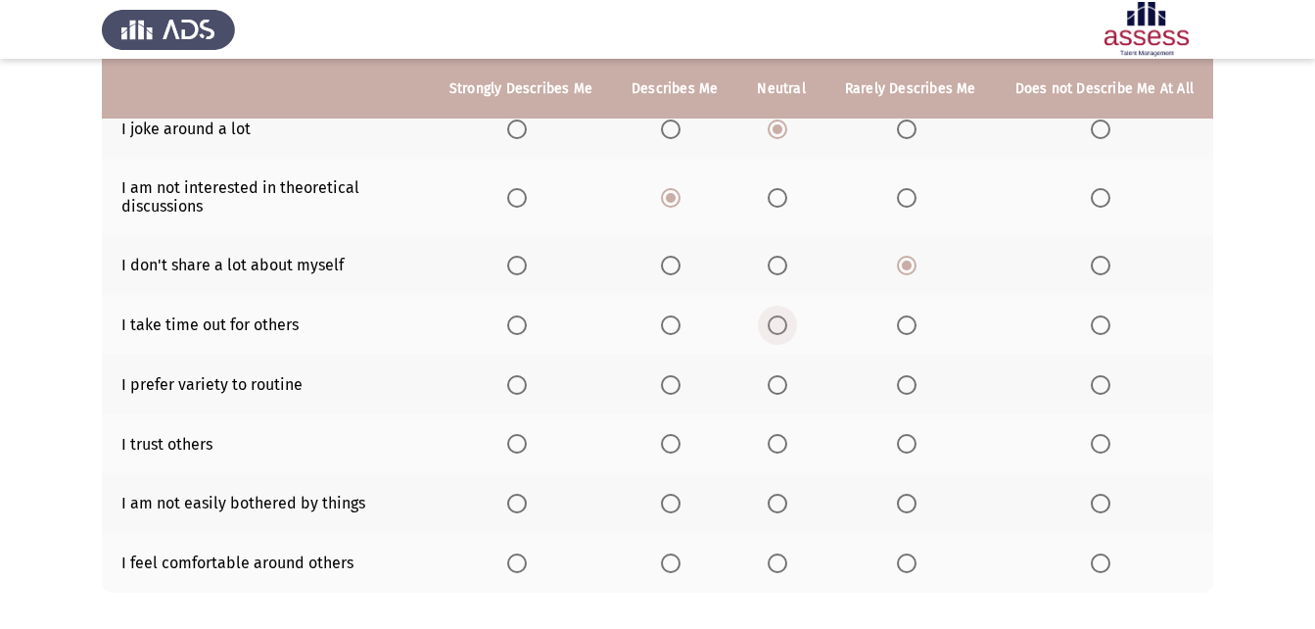
click at [782, 320] on span "Select an option" at bounding box center [778, 325] width 20 height 20
click at [782, 320] on input "Select an option" at bounding box center [778, 325] width 20 height 20
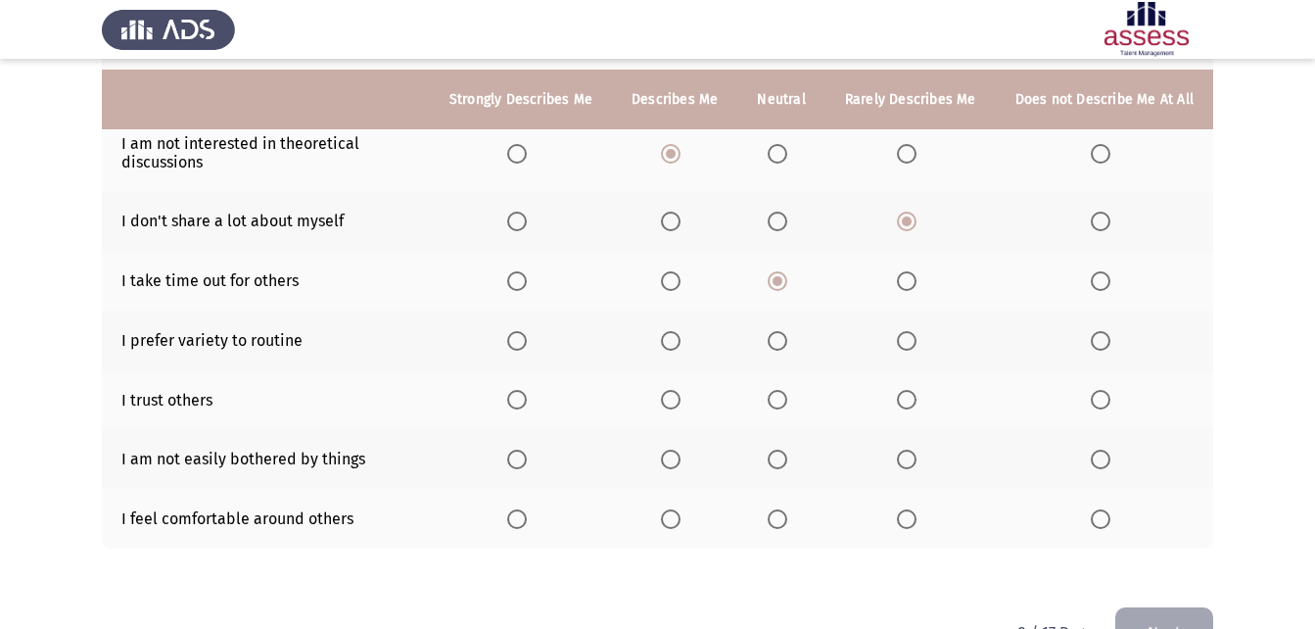
scroll to position [388, 0]
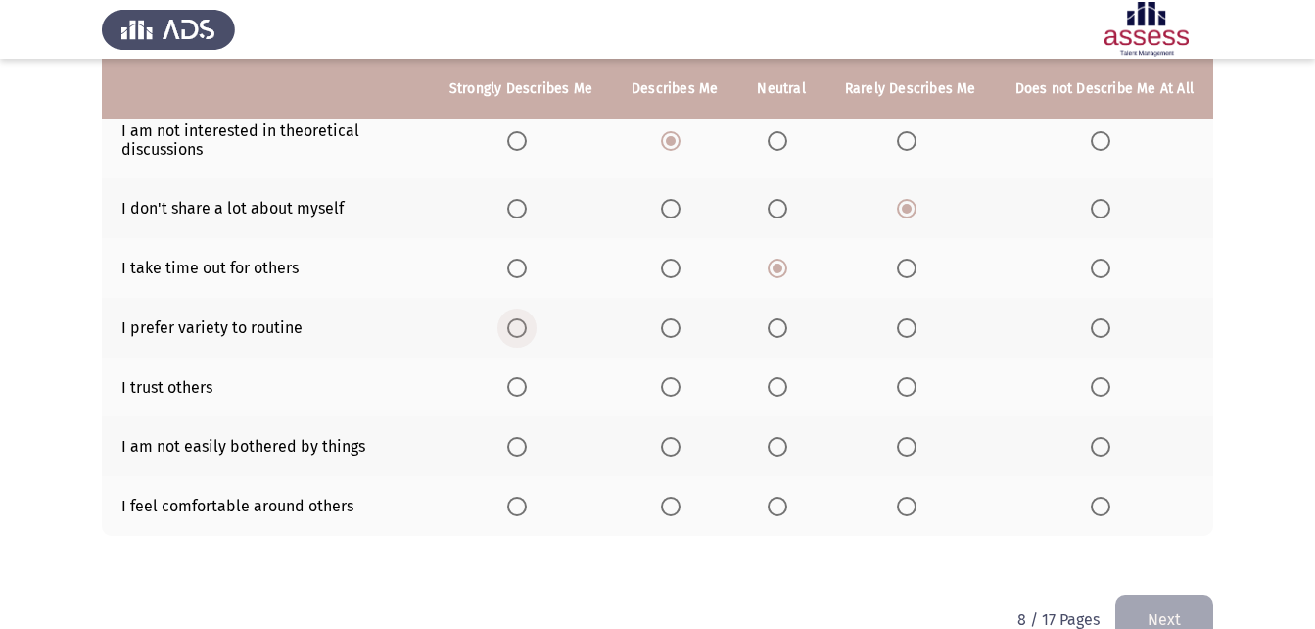
click at [526, 333] on span "Select an option" at bounding box center [517, 328] width 20 height 20
click at [526, 333] on input "Select an option" at bounding box center [517, 328] width 20 height 20
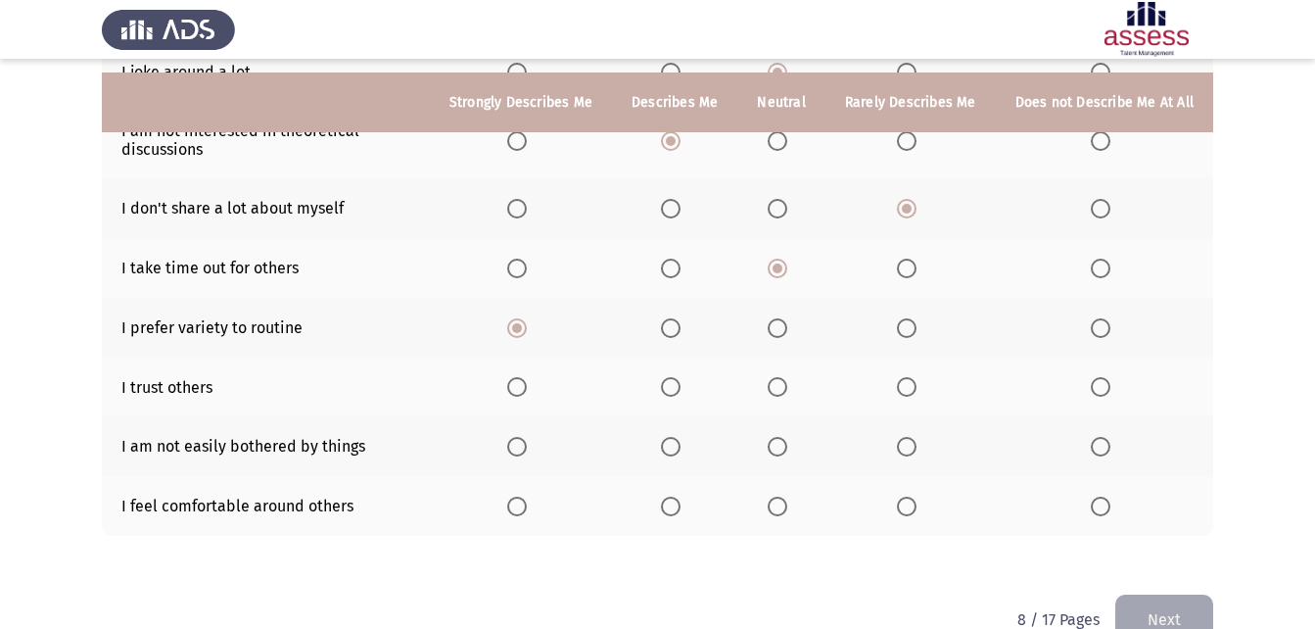
scroll to position [419, 0]
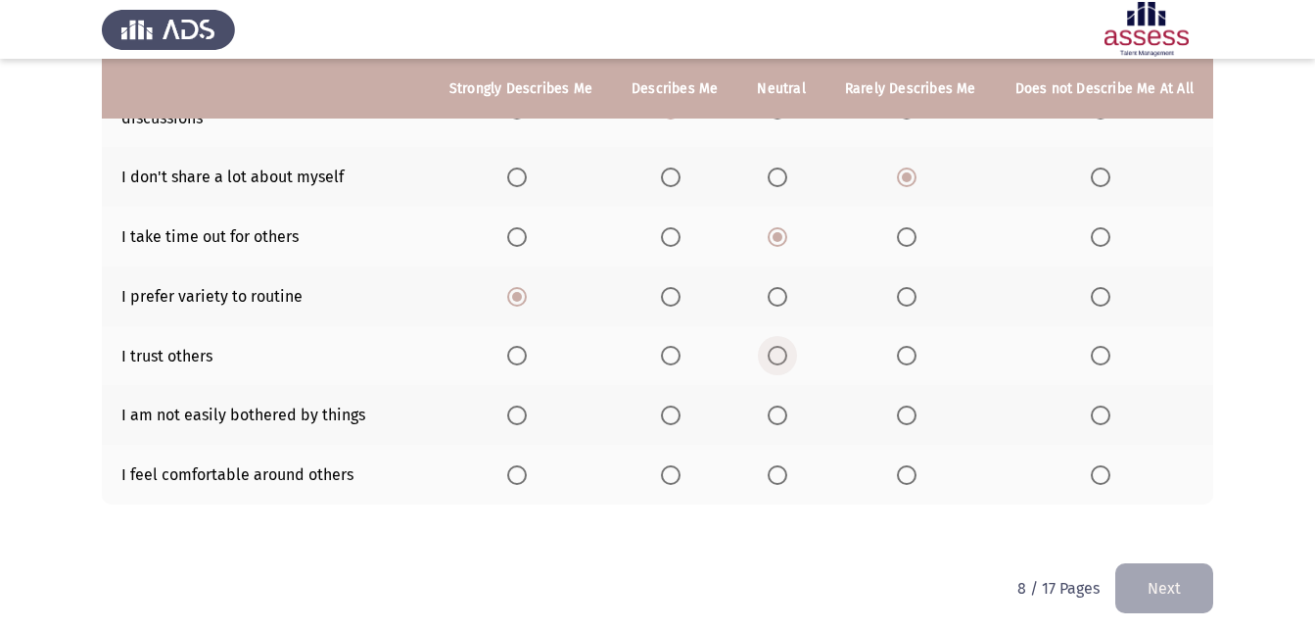
click at [786, 356] on span "Select an option" at bounding box center [778, 356] width 20 height 20
click at [786, 356] on input "Select an option" at bounding box center [778, 356] width 20 height 20
click at [786, 417] on span "Select an option" at bounding box center [778, 415] width 20 height 20
click at [786, 417] on input "Select an option" at bounding box center [778, 415] width 20 height 20
click at [916, 482] on span "Select an option" at bounding box center [907, 475] width 20 height 20
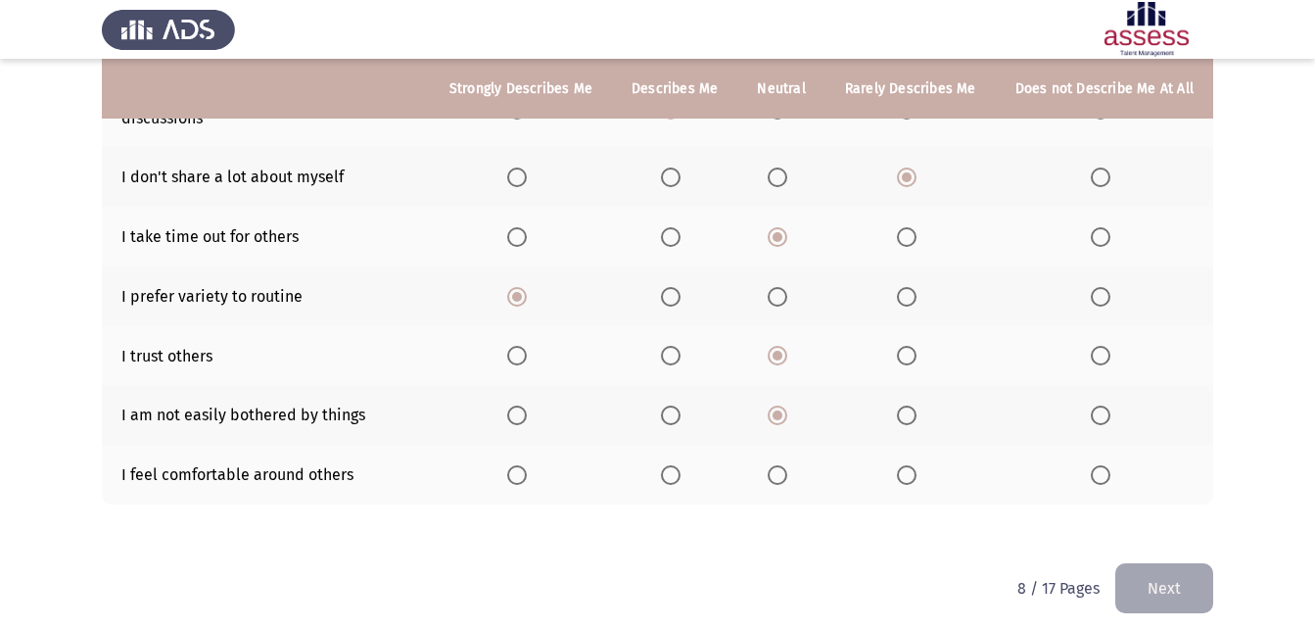
click at [916, 482] on input "Select an option" at bounding box center [907, 475] width 20 height 20
click at [1151, 590] on button "Next" at bounding box center [1164, 588] width 98 height 50
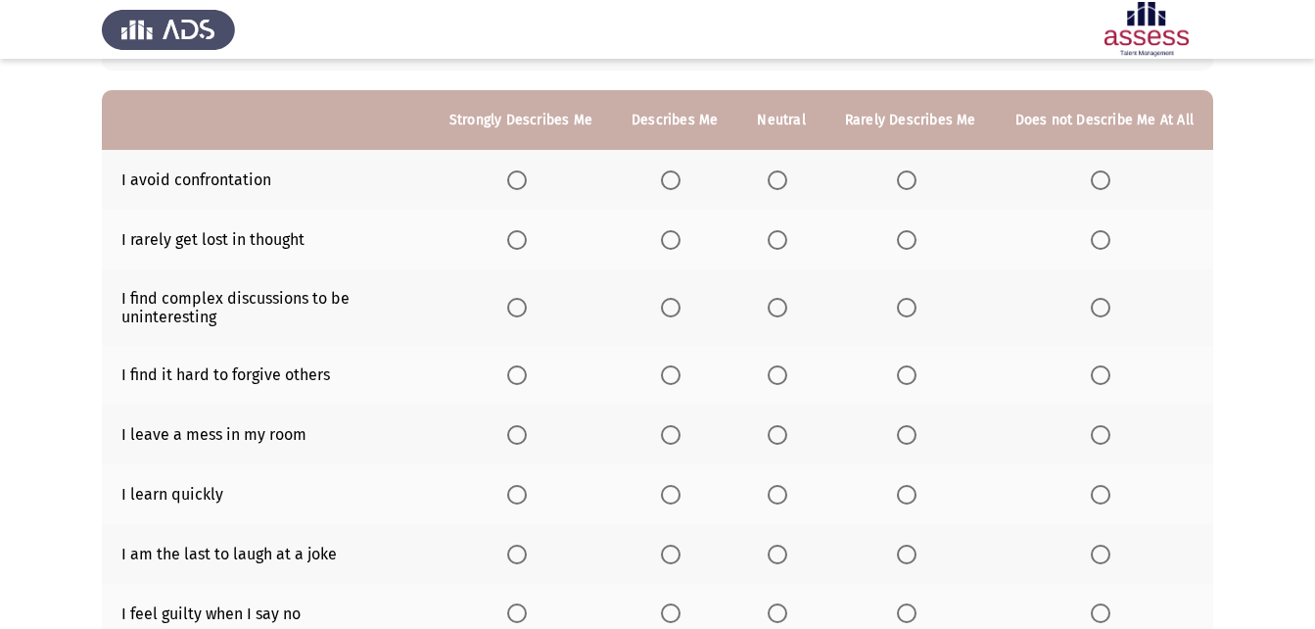
scroll to position [172, 0]
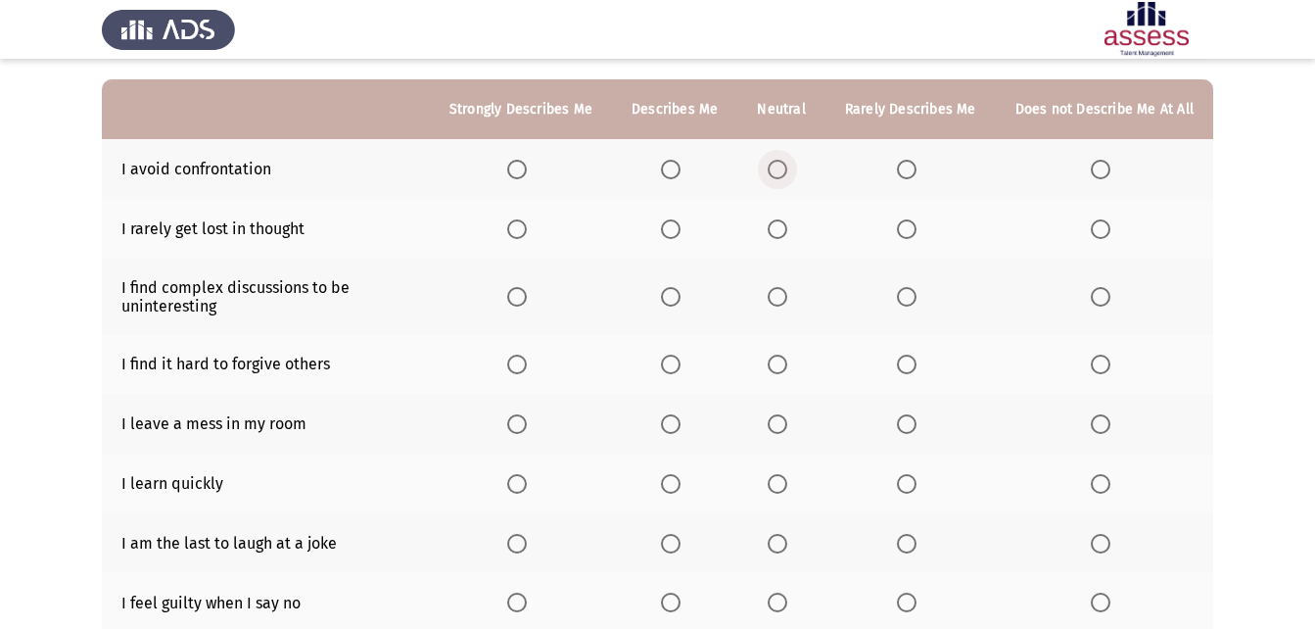
click at [783, 164] on span "Select an option" at bounding box center [778, 170] width 20 height 20
click at [783, 164] on input "Select an option" at bounding box center [778, 170] width 20 height 20
click at [777, 227] on span "Select an option" at bounding box center [778, 229] width 20 height 20
click at [777, 227] on input "Select an option" at bounding box center [778, 229] width 20 height 20
click at [906, 298] on span "Select an option" at bounding box center [907, 297] width 20 height 20
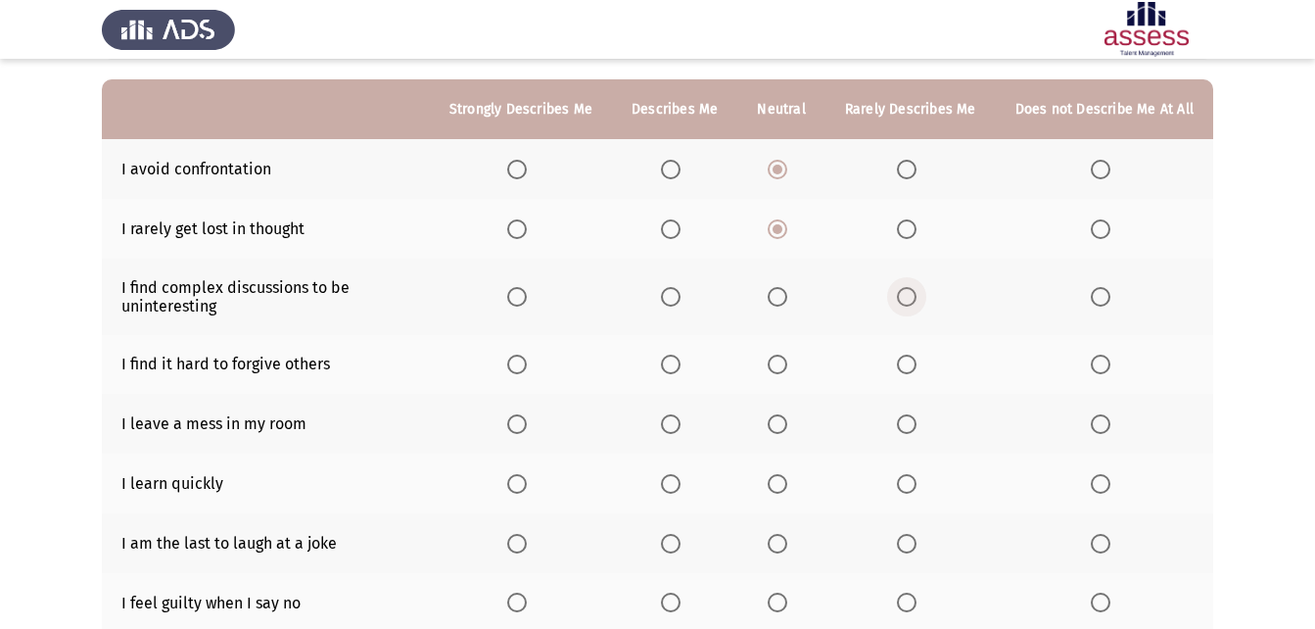
click at [906, 298] on input "Select an option" at bounding box center [907, 297] width 20 height 20
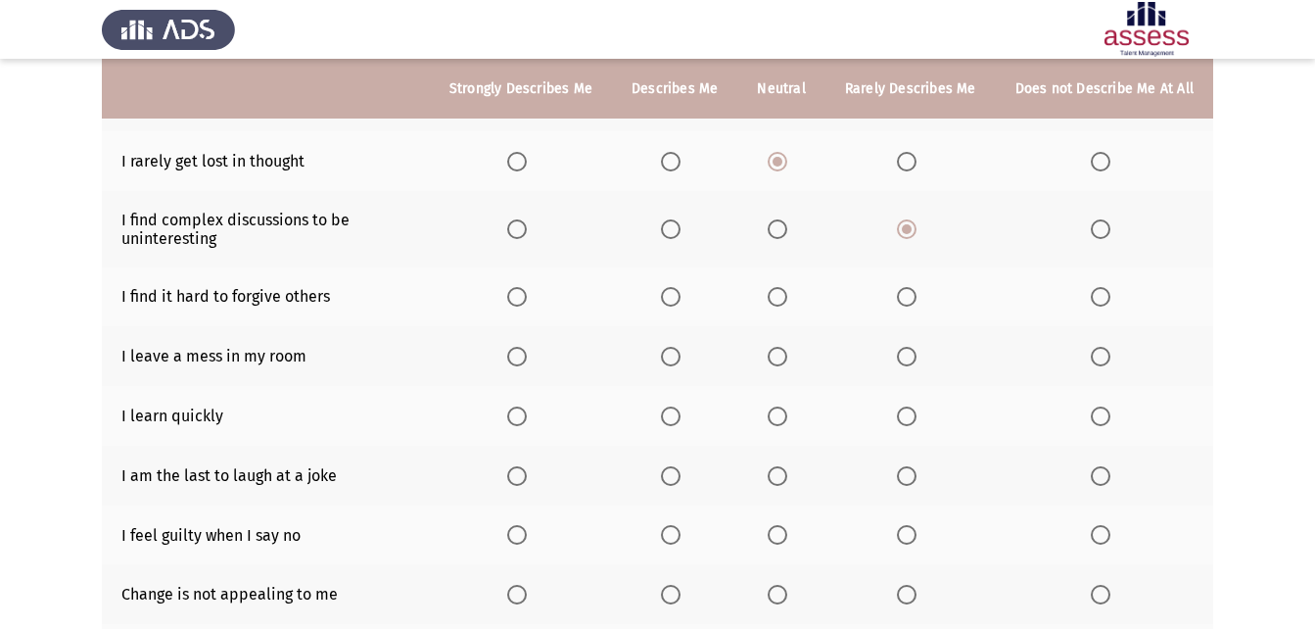
scroll to position [242, 0]
click at [676, 294] on span "Select an option" at bounding box center [671, 295] width 20 height 20
click at [676, 294] on input "Select an option" at bounding box center [671, 295] width 20 height 20
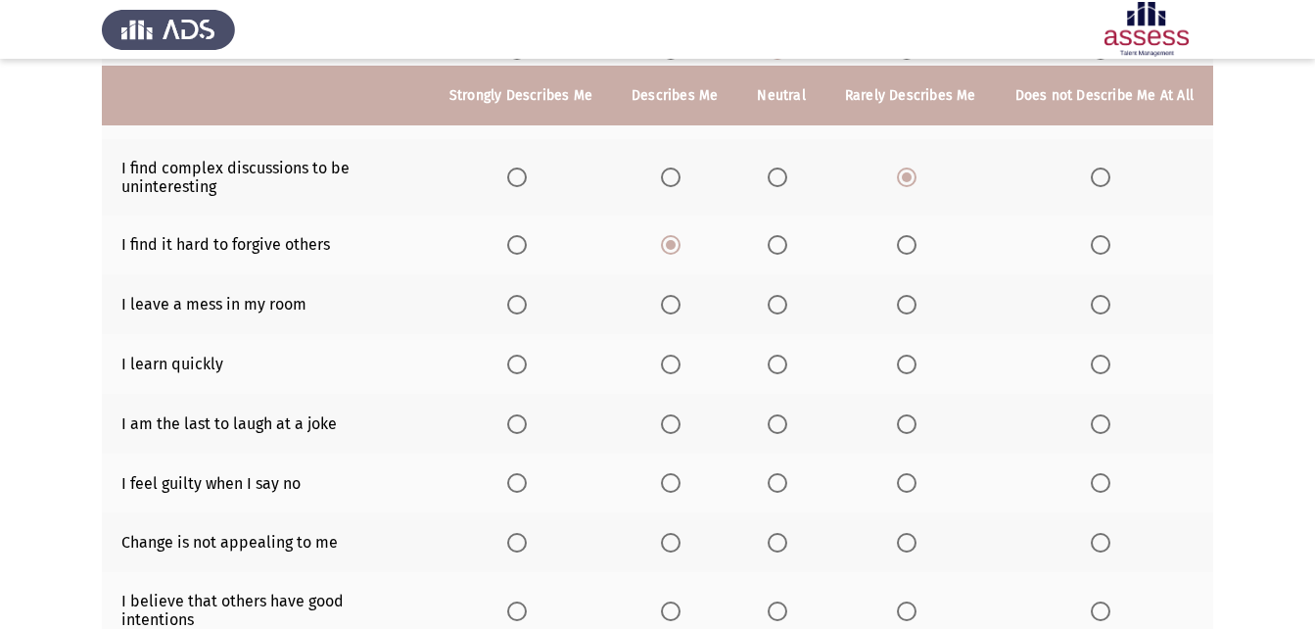
scroll to position [301, 0]
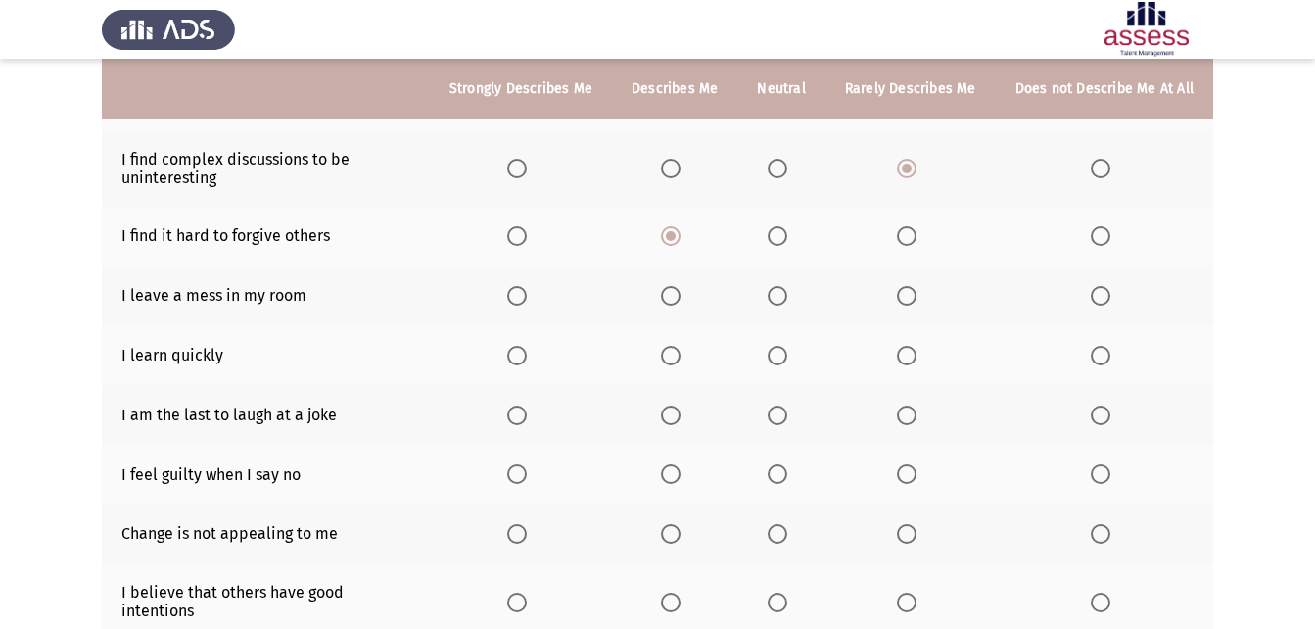
click at [787, 298] on span "Select an option" at bounding box center [778, 296] width 20 height 20
click at [787, 298] on input "Select an option" at bounding box center [778, 296] width 20 height 20
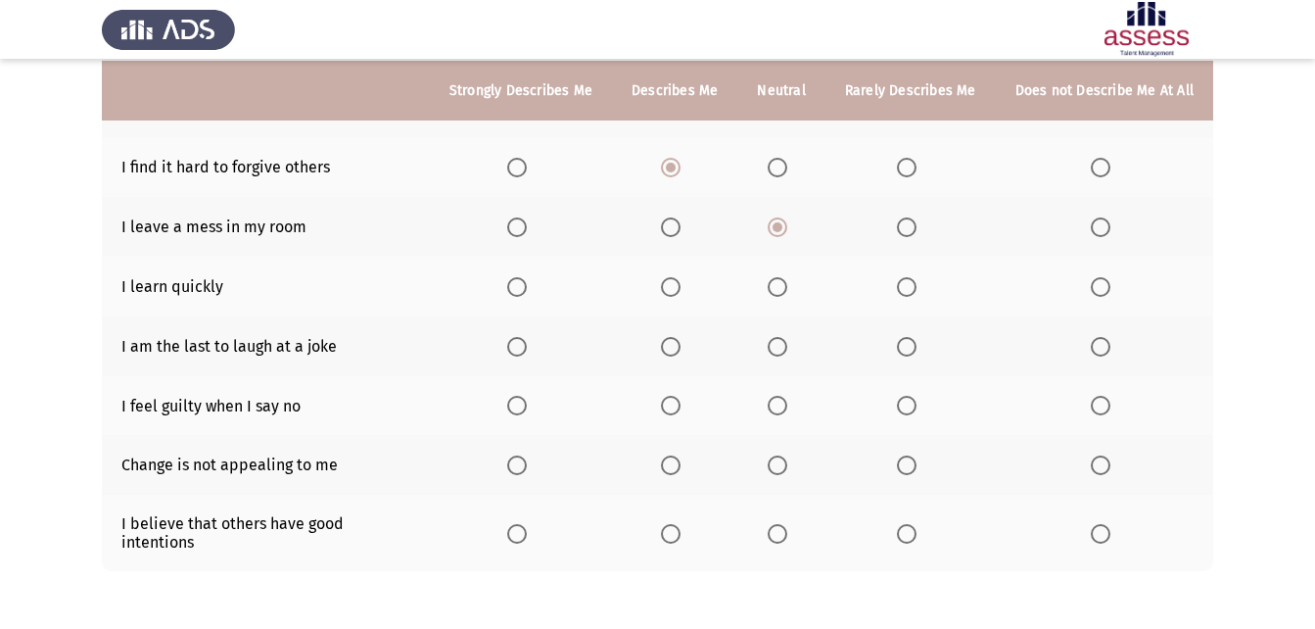
scroll to position [371, 0]
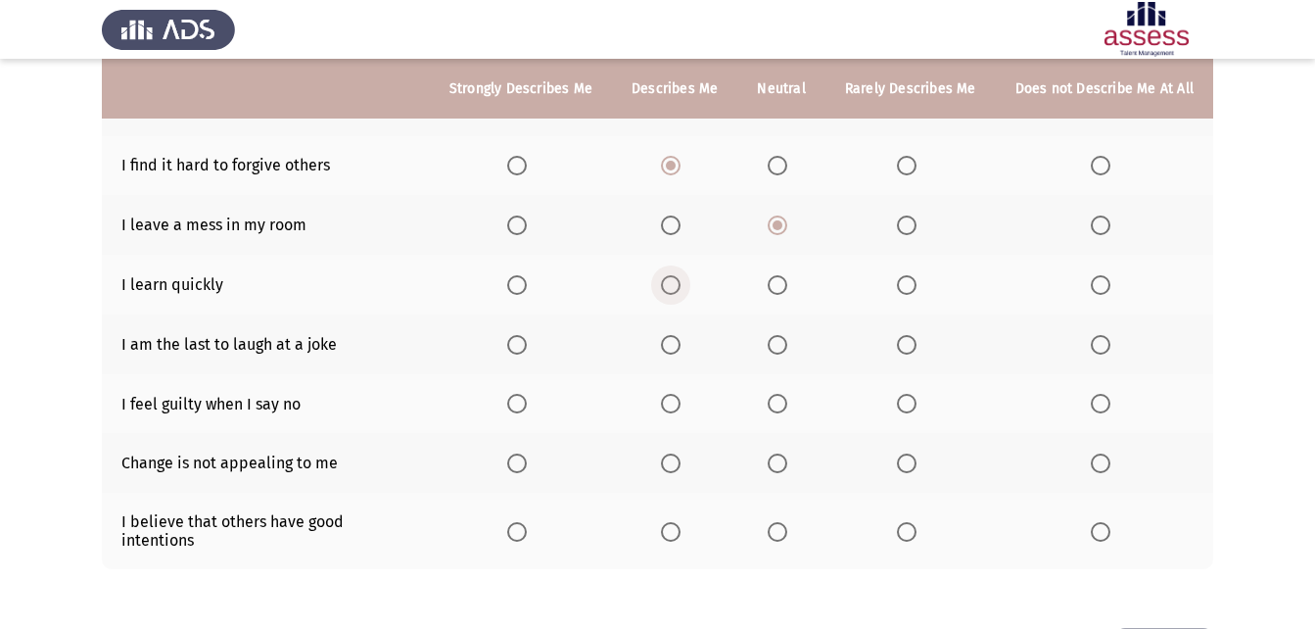
click at [671, 285] on span "Select an option" at bounding box center [671, 285] width 0 height 0
click at [677, 285] on input "Select an option" at bounding box center [671, 285] width 20 height 20
click at [908, 349] on span "Select an option" at bounding box center [907, 345] width 20 height 20
click at [908, 349] on input "Select an option" at bounding box center [907, 345] width 20 height 20
click at [916, 397] on span "Select an option" at bounding box center [907, 404] width 20 height 20
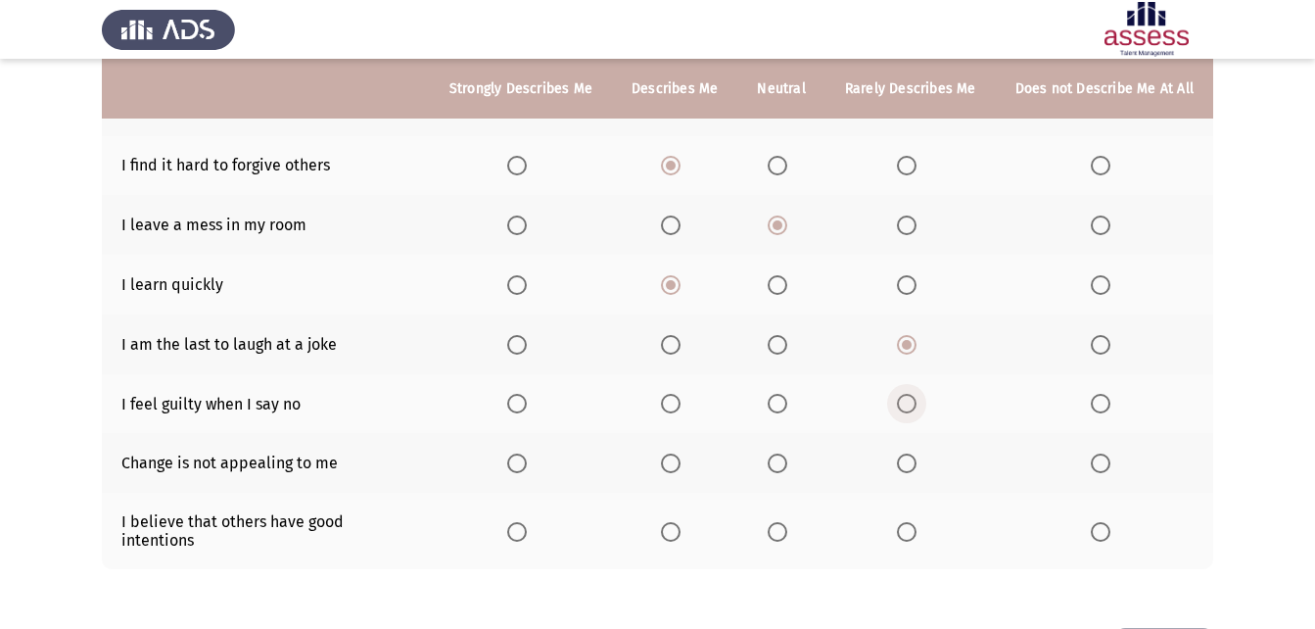
click at [916, 397] on input "Select an option" at bounding box center [907, 404] width 20 height 20
click at [774, 524] on span "Select an option" at bounding box center [778, 532] width 20 height 20
click at [774, 524] on input "Select an option" at bounding box center [778, 532] width 20 height 20
click at [787, 465] on span "Select an option" at bounding box center [778, 463] width 20 height 20
click at [787, 465] on input "Select an option" at bounding box center [778, 463] width 20 height 20
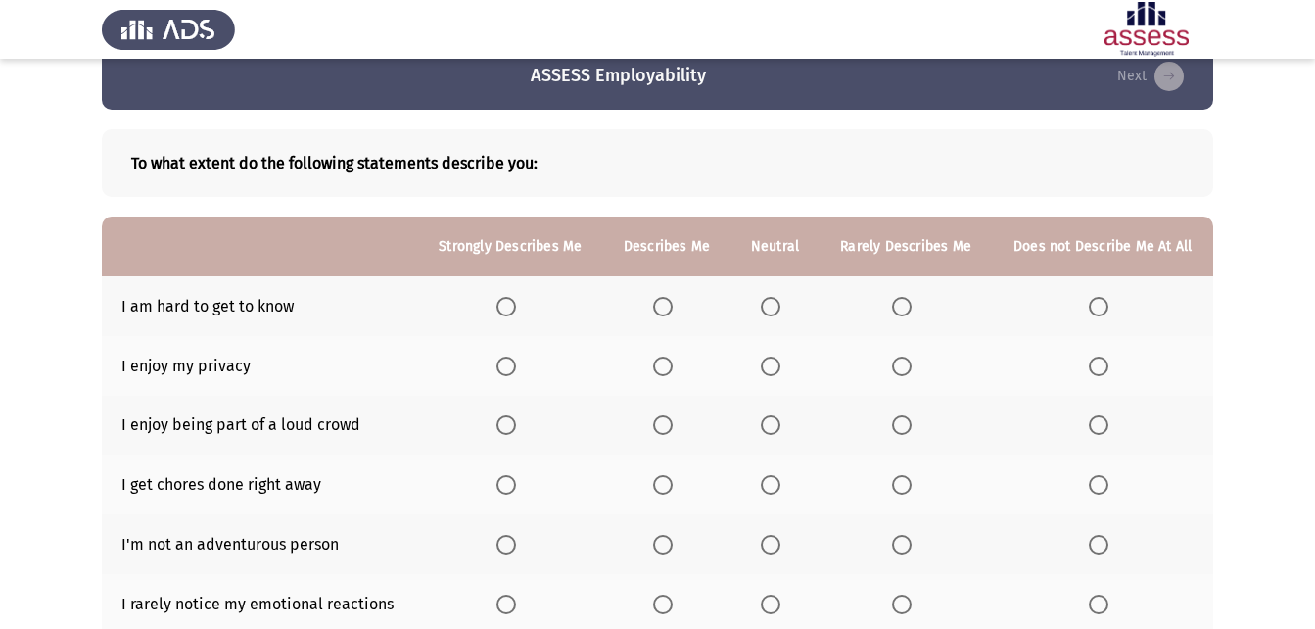
scroll to position [33, 0]
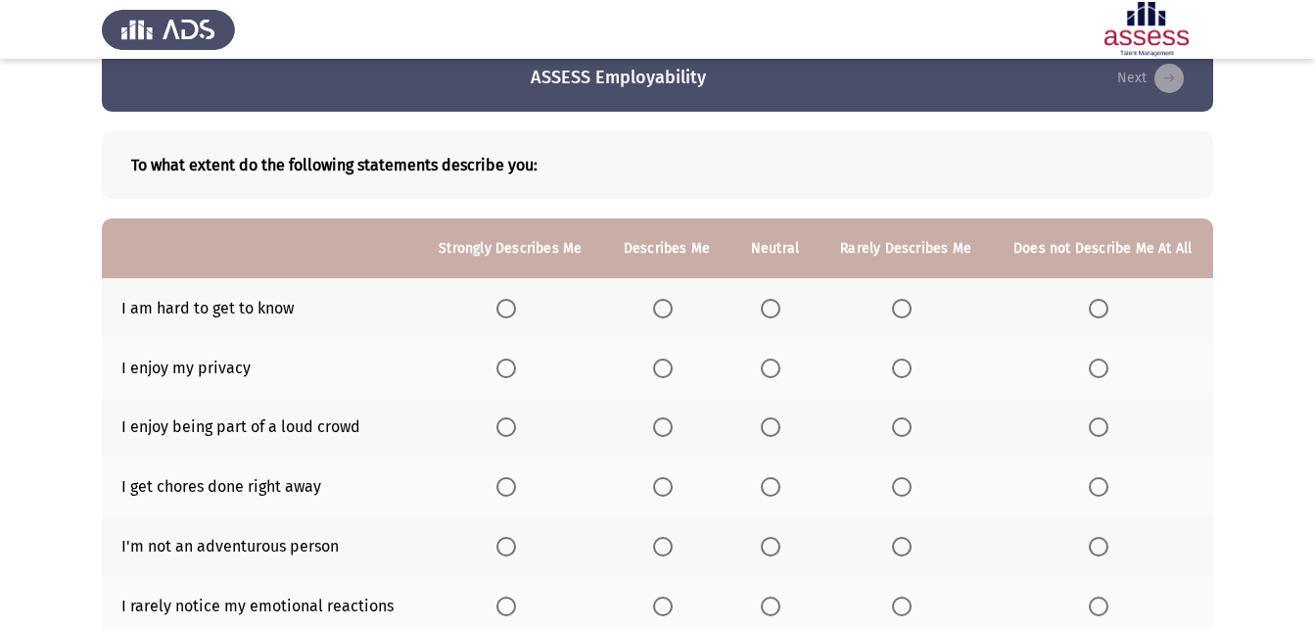
click at [662, 299] on span "Select an option" at bounding box center [663, 309] width 20 height 20
click at [662, 299] on input "Select an option" at bounding box center [663, 309] width 20 height 20
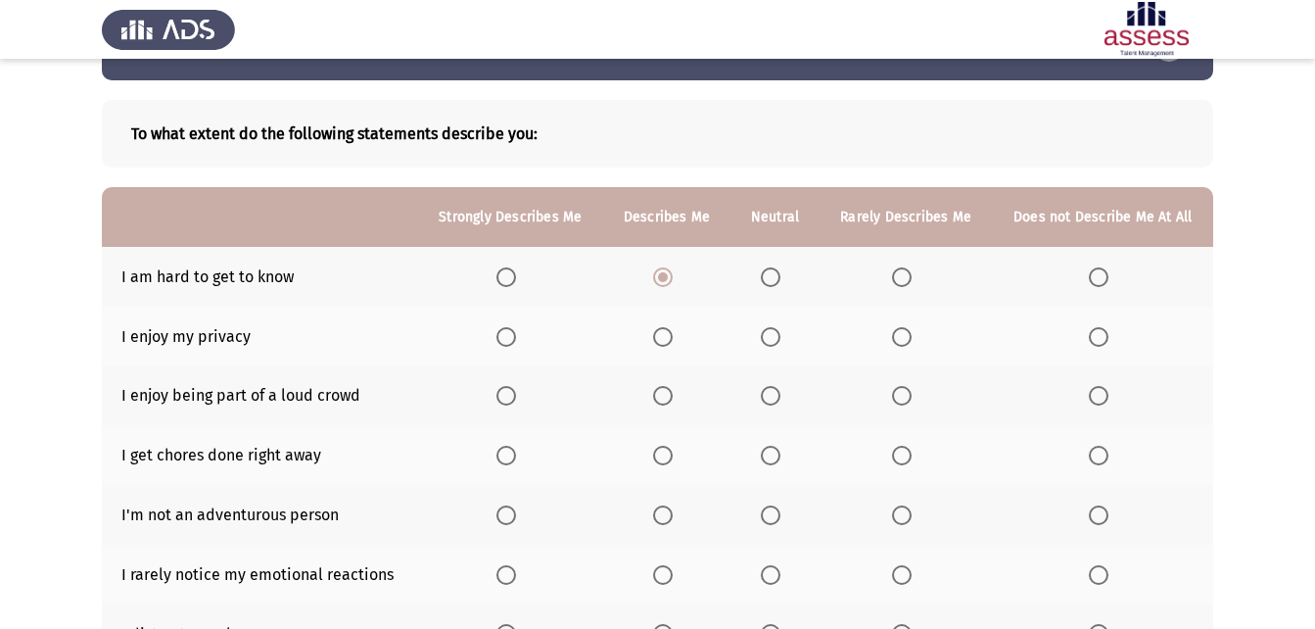
scroll to position [126, 0]
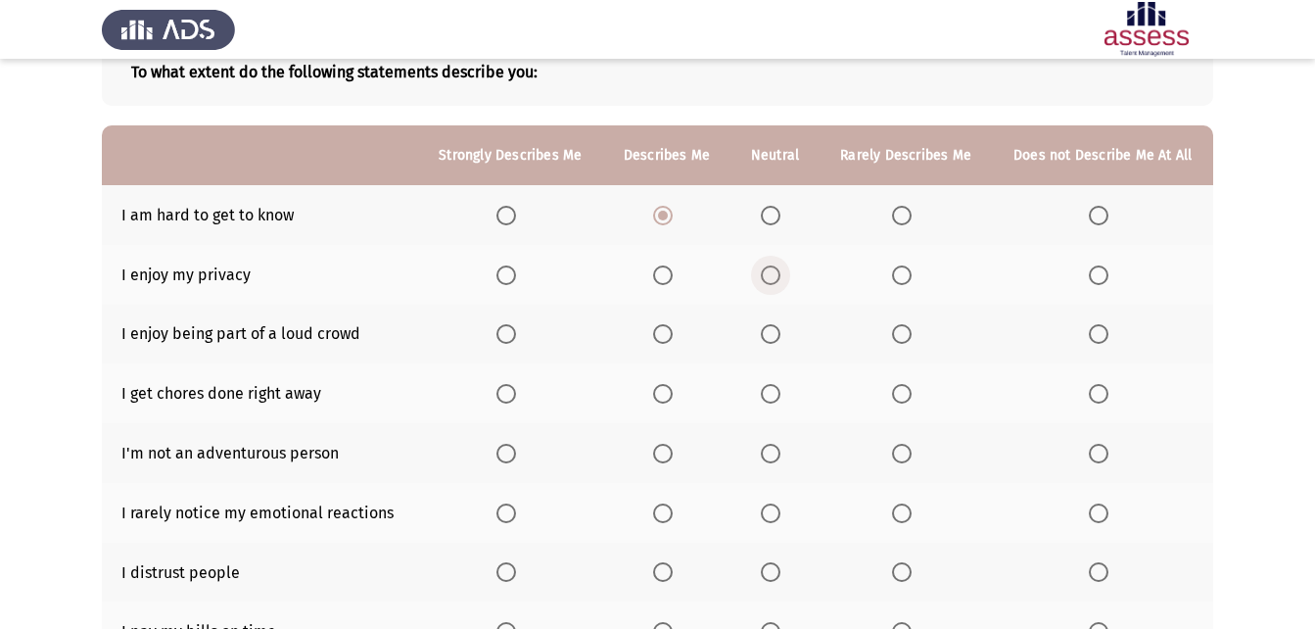
click at [768, 278] on span "Select an option" at bounding box center [771, 275] width 20 height 20
click at [768, 278] on input "Select an option" at bounding box center [771, 275] width 20 height 20
click at [898, 326] on span "Select an option" at bounding box center [902, 334] width 20 height 20
click at [898, 326] on input "Select an option" at bounding box center [902, 334] width 20 height 20
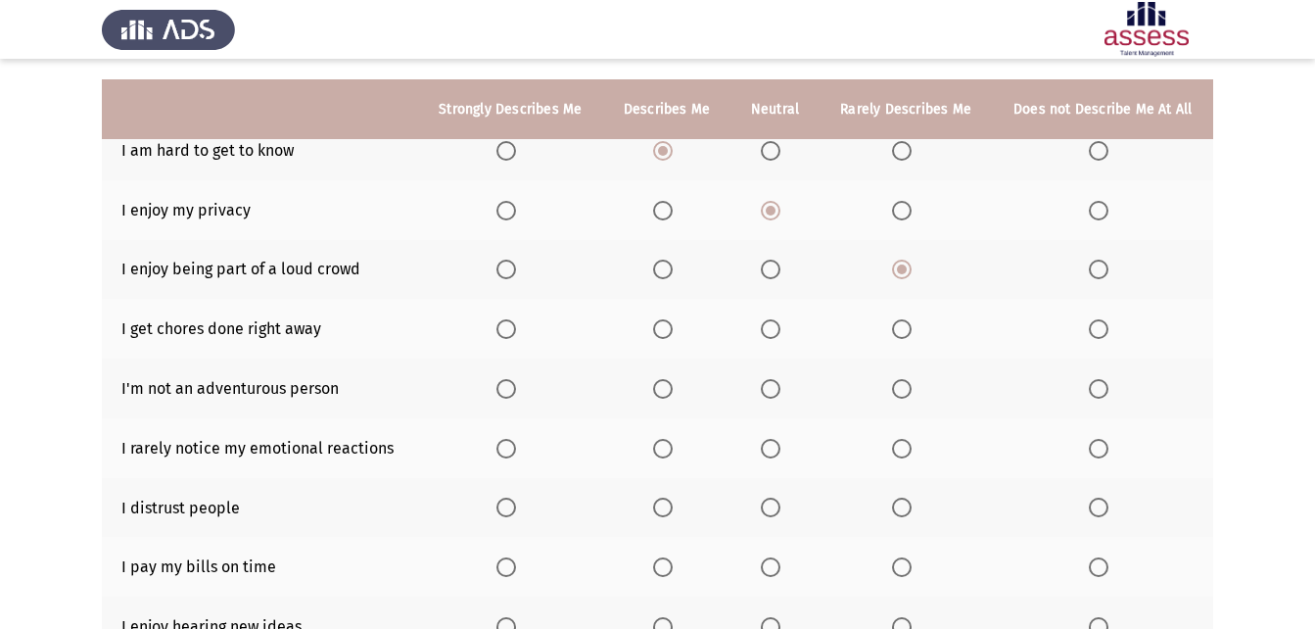
scroll to position [217, 0]
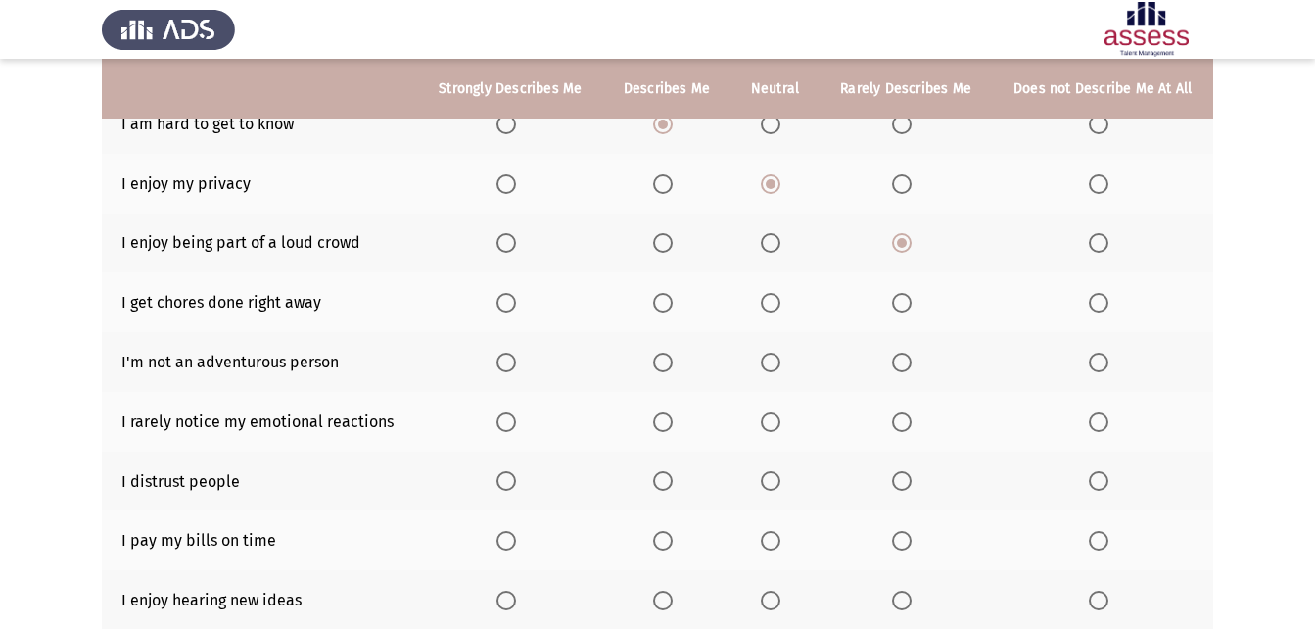
click at [774, 312] on span "Select an option" at bounding box center [771, 303] width 20 height 20
click at [774, 312] on input "Select an option" at bounding box center [771, 303] width 20 height 20
click at [660, 365] on span "Select an option" at bounding box center [663, 362] width 20 height 20
click at [660, 365] on input "Select an option" at bounding box center [663, 362] width 20 height 20
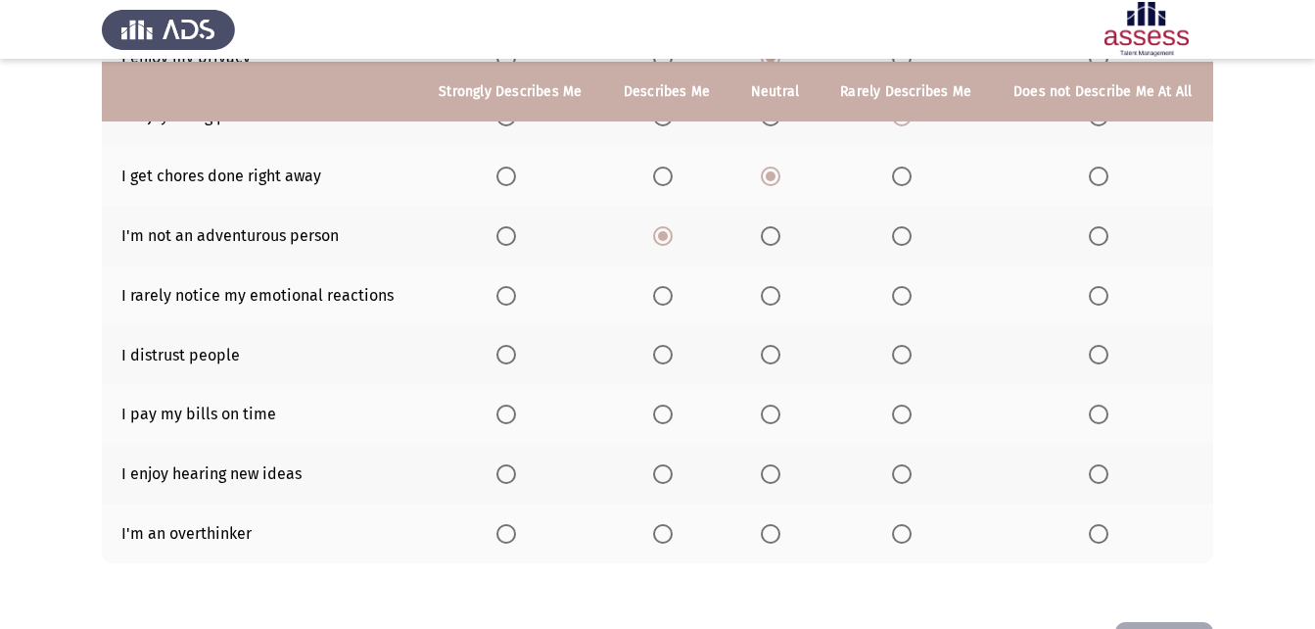
scroll to position [349, 0]
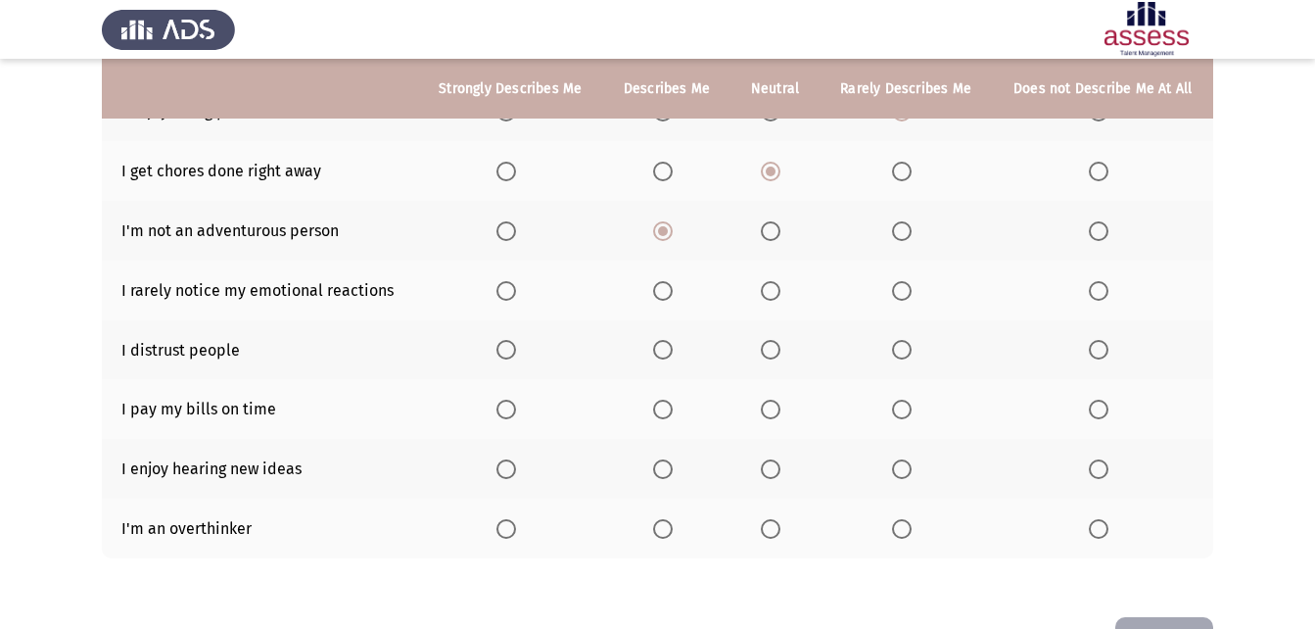
click at [778, 286] on span "Select an option" at bounding box center [771, 291] width 20 height 20
click at [778, 286] on input "Select an option" at bounding box center [771, 291] width 20 height 20
click at [891, 346] on th at bounding box center [905, 350] width 172 height 60
click at [899, 349] on span "Select an option" at bounding box center [902, 350] width 20 height 20
click at [899, 349] on input "Select an option" at bounding box center [902, 350] width 20 height 20
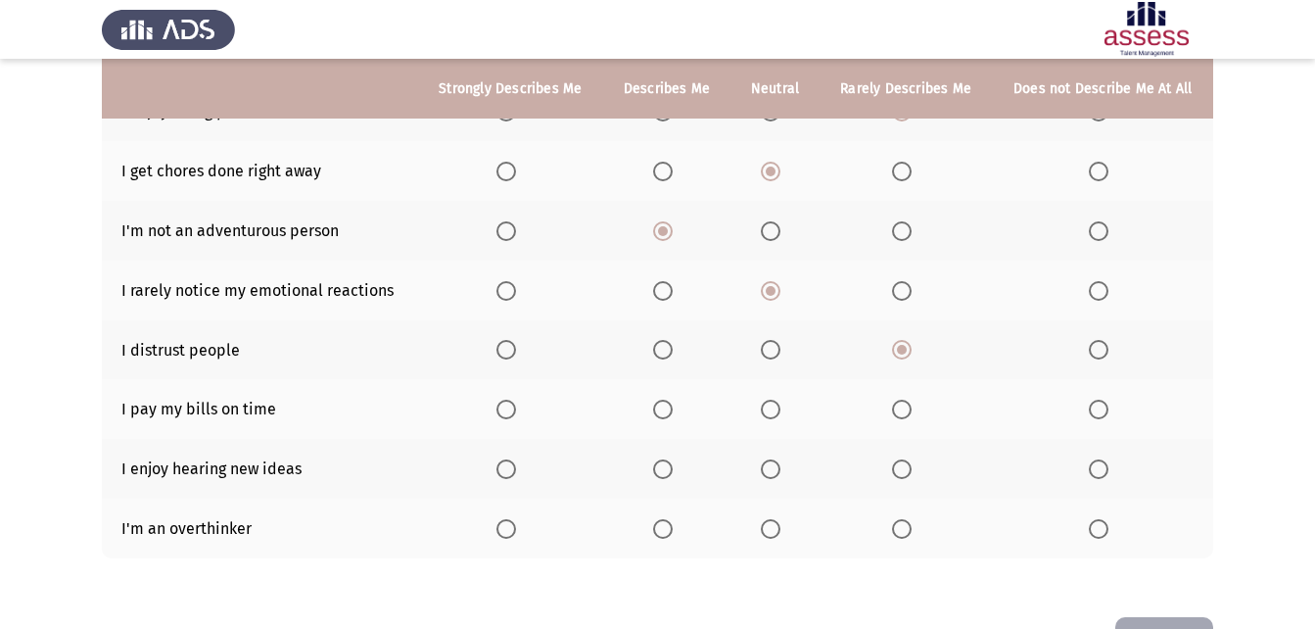
click at [768, 349] on span "Select an option" at bounding box center [771, 350] width 20 height 20
click at [768, 349] on input "Select an option" at bounding box center [771, 350] width 20 height 20
click at [671, 408] on span "Select an option" at bounding box center [663, 409] width 20 height 20
click at [671, 408] on input "Select an option" at bounding box center [663, 409] width 20 height 20
click at [768, 466] on span "Select an option" at bounding box center [771, 469] width 20 height 20
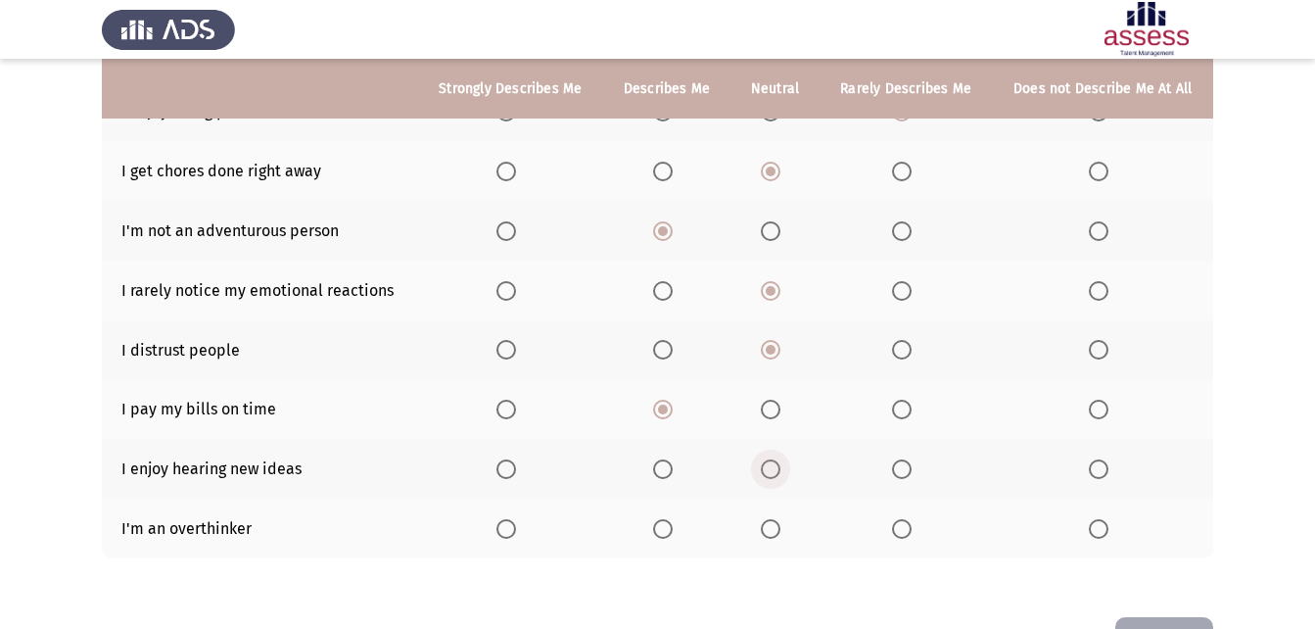
click at [768, 466] on input "Select an option" at bounding box center [771, 469] width 20 height 20
click at [774, 531] on span "Select an option" at bounding box center [771, 529] width 20 height 20
click at [774, 531] on input "Select an option" at bounding box center [771, 529] width 20 height 20
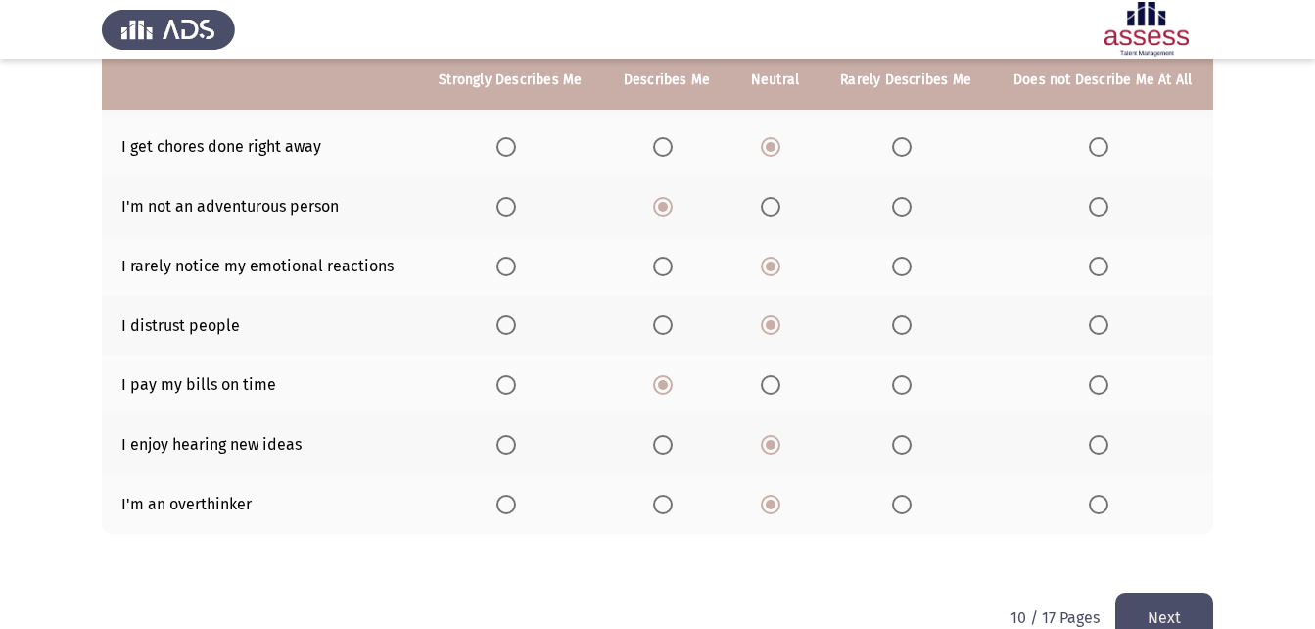
scroll to position [413, 0]
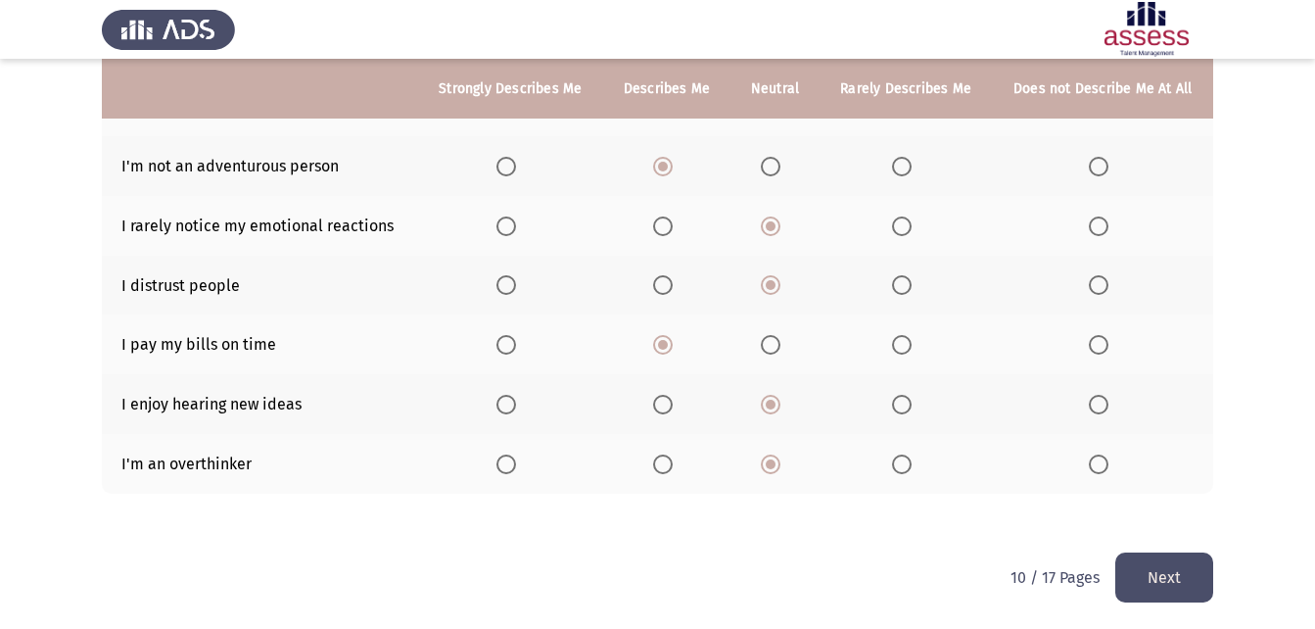
click at [1178, 586] on button "Next" at bounding box center [1164, 577] width 98 height 50
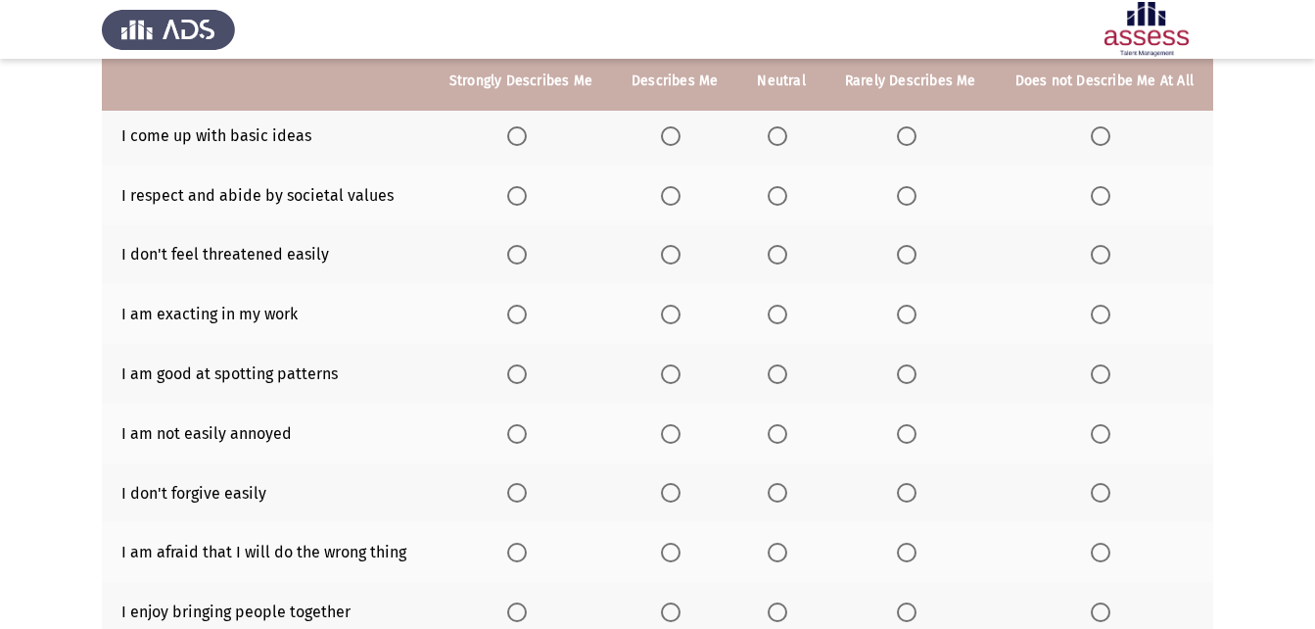
scroll to position [207, 0]
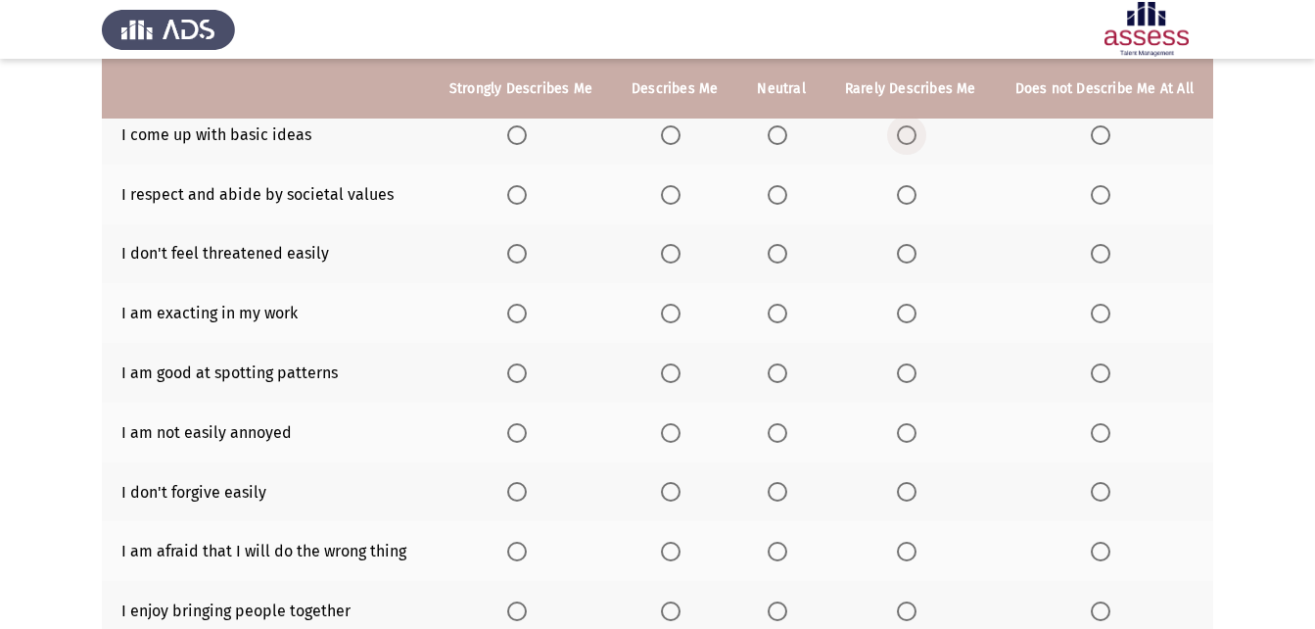
click at [905, 135] on span "Select an option" at bounding box center [907, 135] width 20 height 20
click at [905, 135] on input "Select an option" at bounding box center [907, 135] width 20 height 20
click at [785, 188] on span "Select an option" at bounding box center [778, 195] width 20 height 20
click at [785, 188] on input "Select an option" at bounding box center [778, 195] width 20 height 20
click at [907, 254] on span "Select an option" at bounding box center [907, 254] width 0 height 0
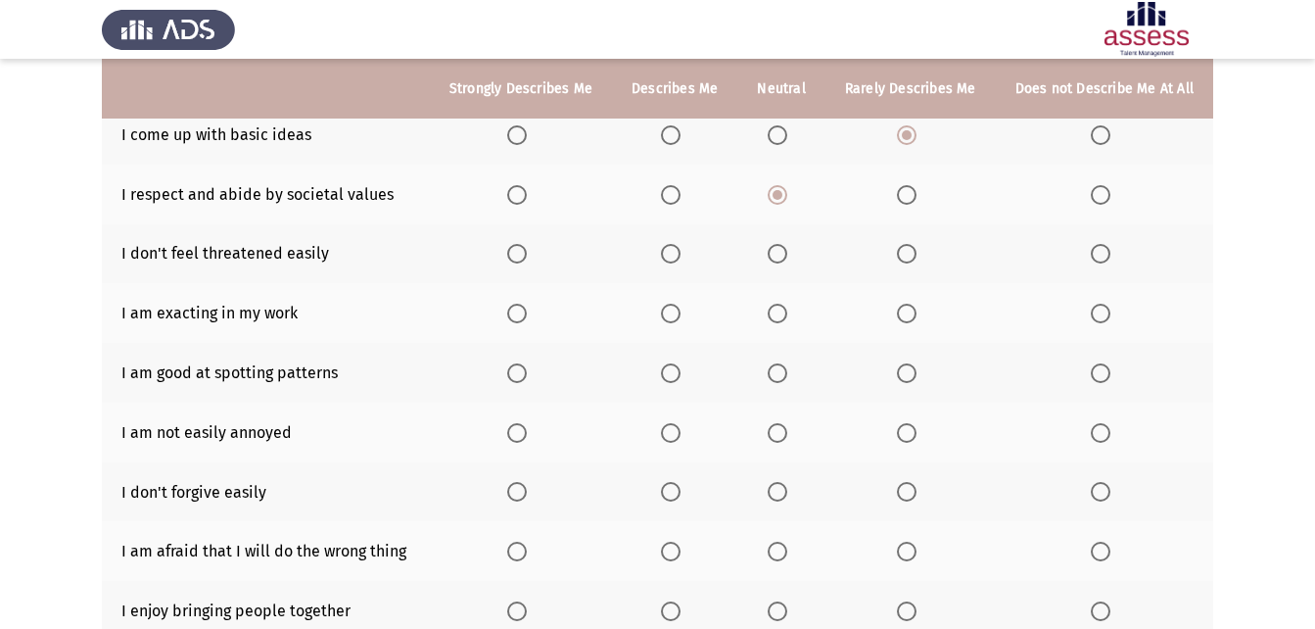
click at [909, 254] on input "Select an option" at bounding box center [907, 254] width 20 height 20
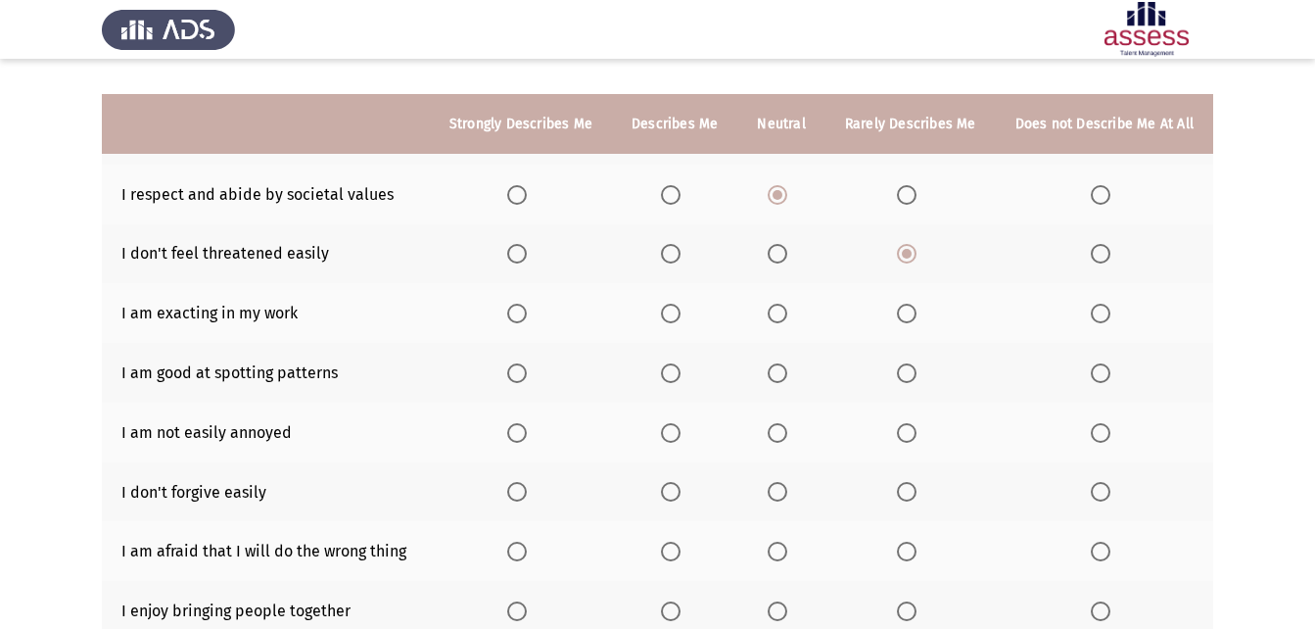
scroll to position [304, 0]
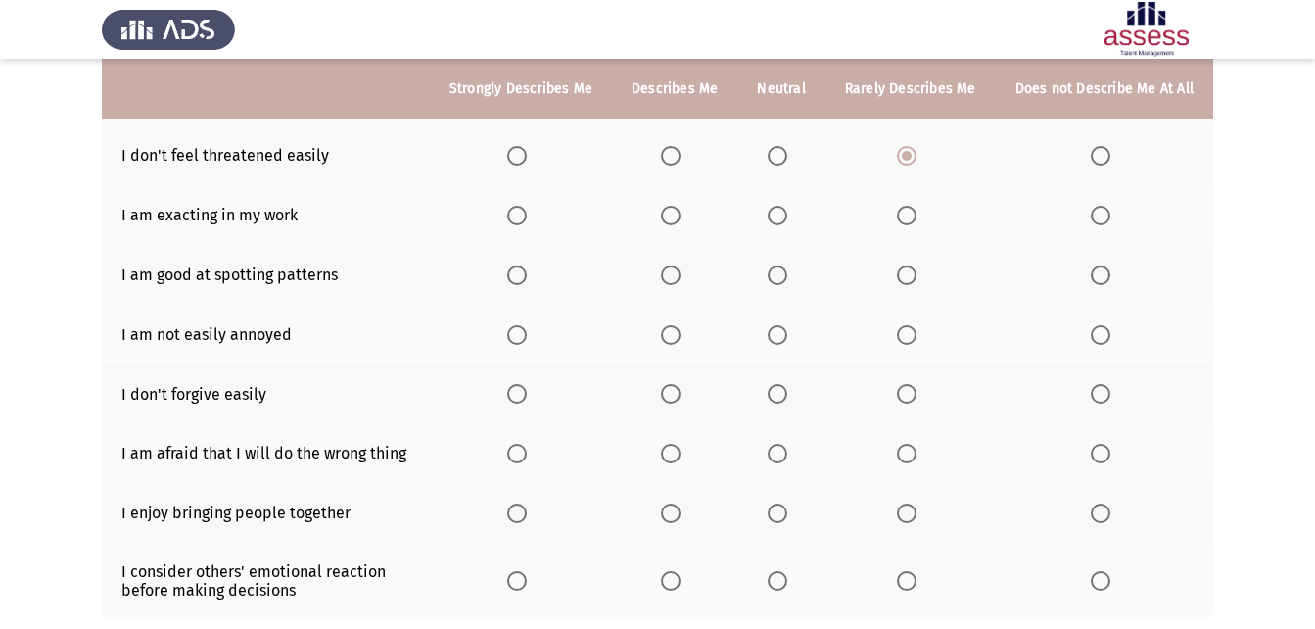
click at [778, 213] on span "Select an option" at bounding box center [778, 216] width 20 height 20
click at [778, 213] on input "Select an option" at bounding box center [778, 216] width 20 height 20
click at [778, 277] on span "Select an option" at bounding box center [778, 275] width 20 height 20
click at [778, 277] on input "Select an option" at bounding box center [778, 275] width 20 height 20
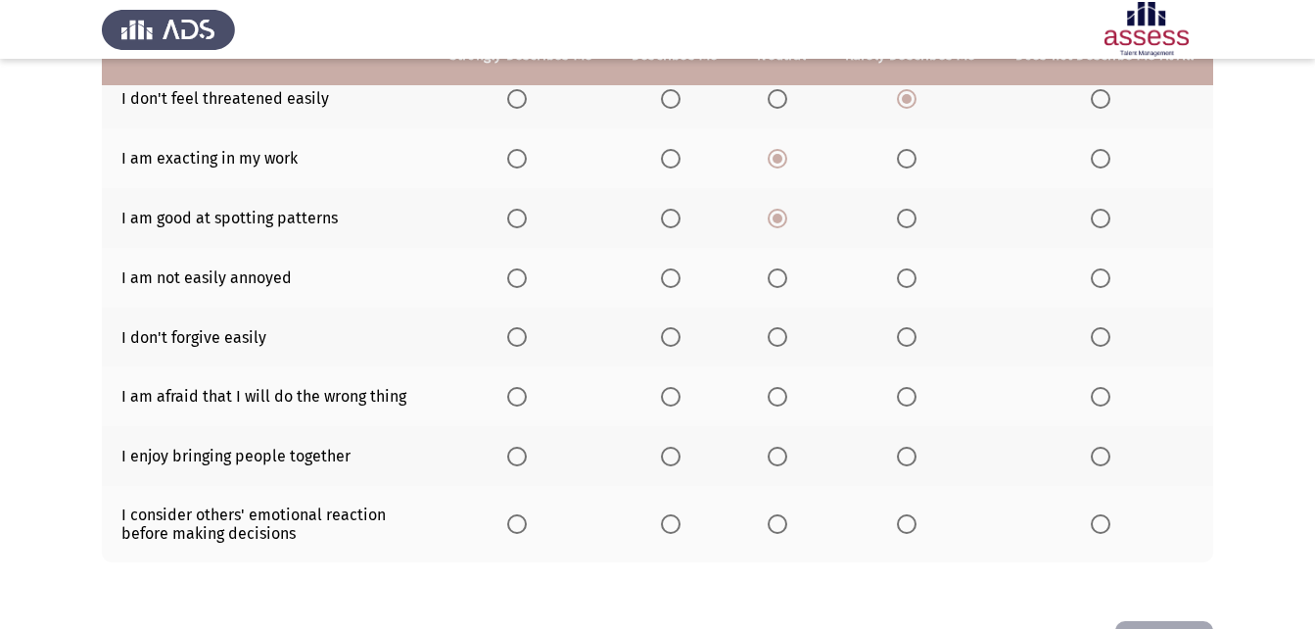
scroll to position [327, 0]
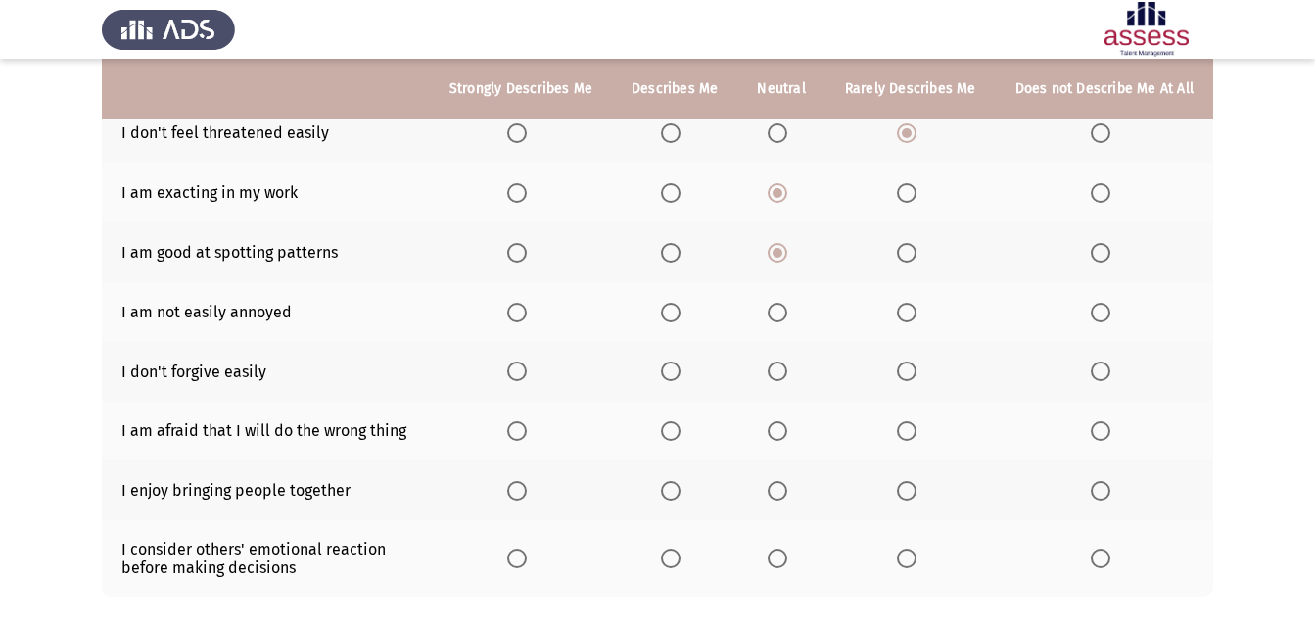
click at [680, 314] on span "Select an option" at bounding box center [671, 313] width 20 height 20
click at [680, 314] on input "Select an option" at bounding box center [671, 313] width 20 height 20
click at [912, 369] on span "Select an option" at bounding box center [907, 371] width 20 height 20
click at [912, 369] on input "Select an option" at bounding box center [907, 371] width 20 height 20
click at [786, 425] on span "Select an option" at bounding box center [778, 431] width 20 height 20
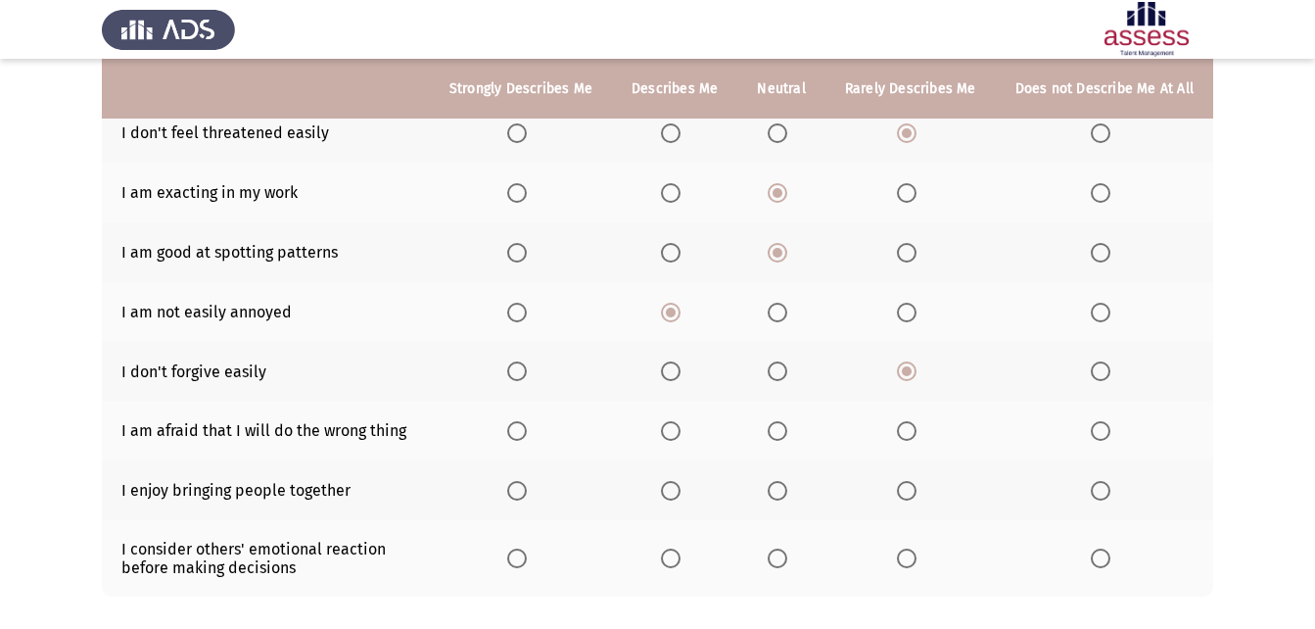
click at [786, 425] on input "Select an option" at bounding box center [778, 431] width 20 height 20
click at [905, 482] on span "Select an option" at bounding box center [907, 491] width 20 height 20
click at [905, 482] on input "Select an option" at bounding box center [907, 491] width 20 height 20
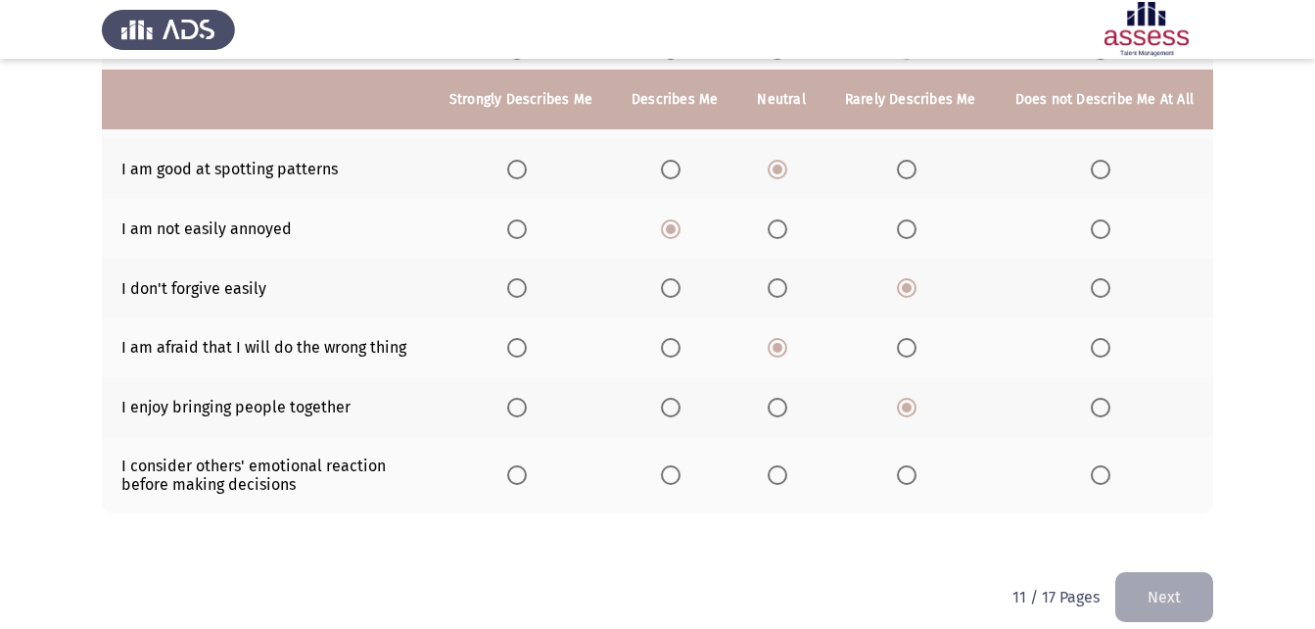
scroll to position [425, 0]
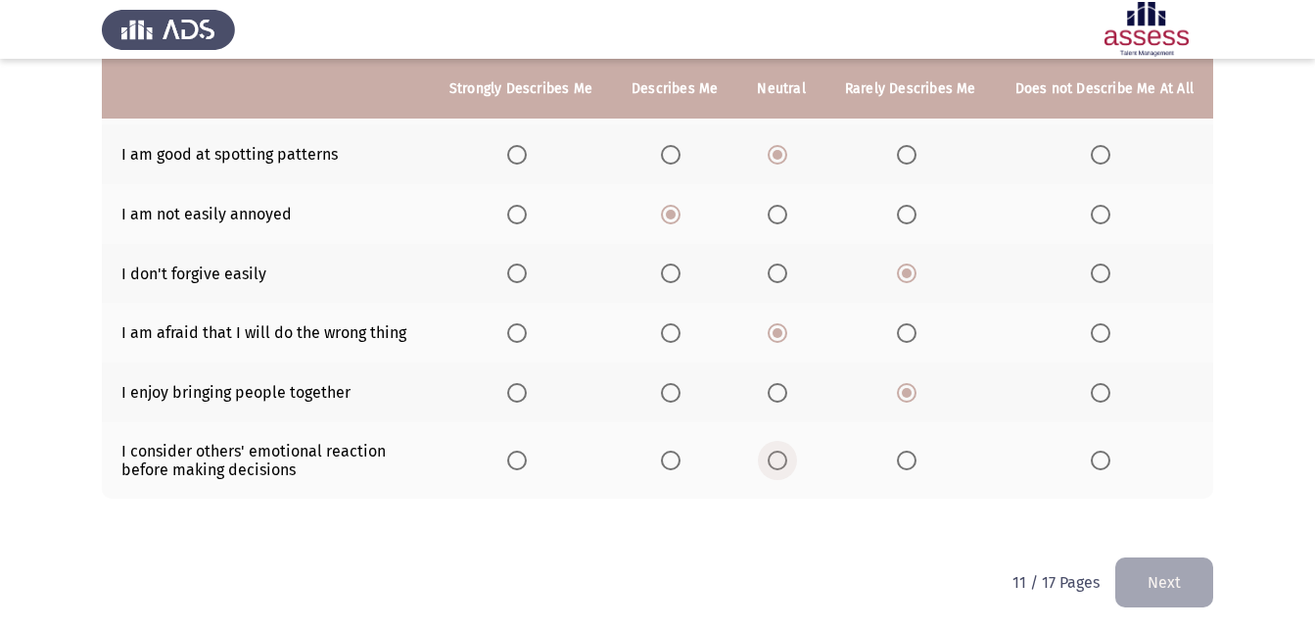
click at [784, 454] on span "Select an option" at bounding box center [778, 460] width 20 height 20
click at [784, 454] on input "Select an option" at bounding box center [778, 460] width 20 height 20
click at [1138, 587] on button "Next" at bounding box center [1164, 582] width 98 height 50
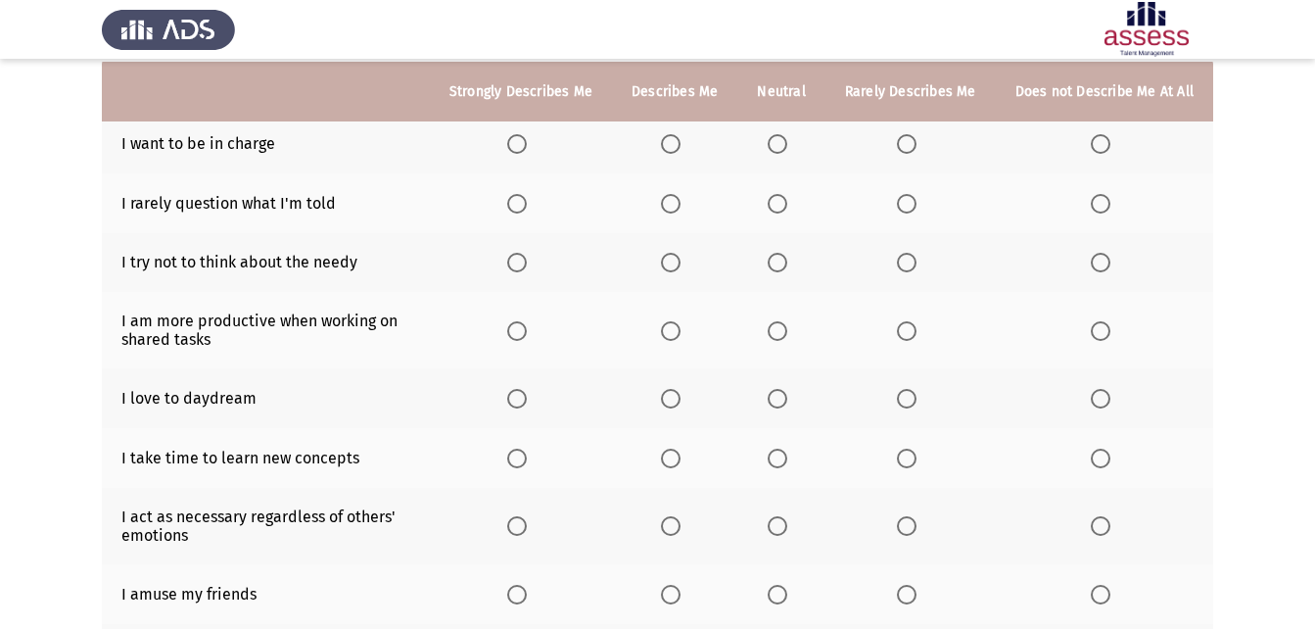
scroll to position [201, 0]
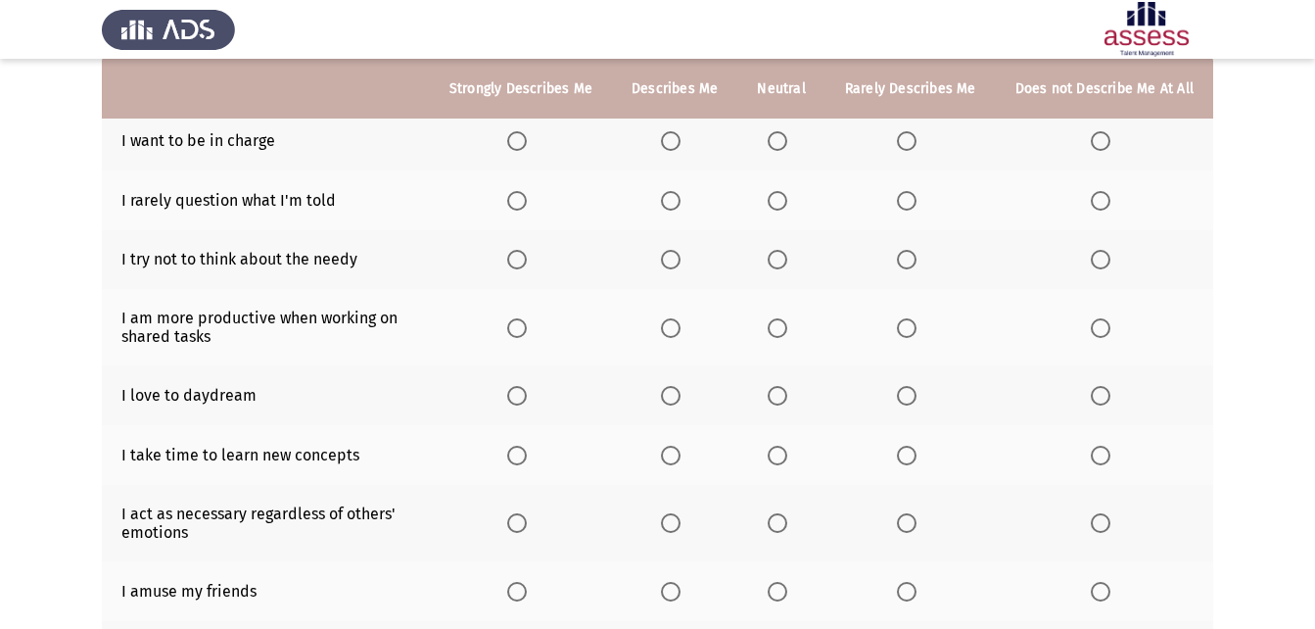
click at [910, 137] on span "Select an option" at bounding box center [907, 141] width 20 height 20
click at [910, 137] on input "Select an option" at bounding box center [907, 141] width 20 height 20
click at [784, 204] on span "Select an option" at bounding box center [778, 201] width 20 height 20
click at [784, 204] on input "Select an option" at bounding box center [778, 201] width 20 height 20
click at [779, 259] on span "Select an option" at bounding box center [778, 260] width 20 height 20
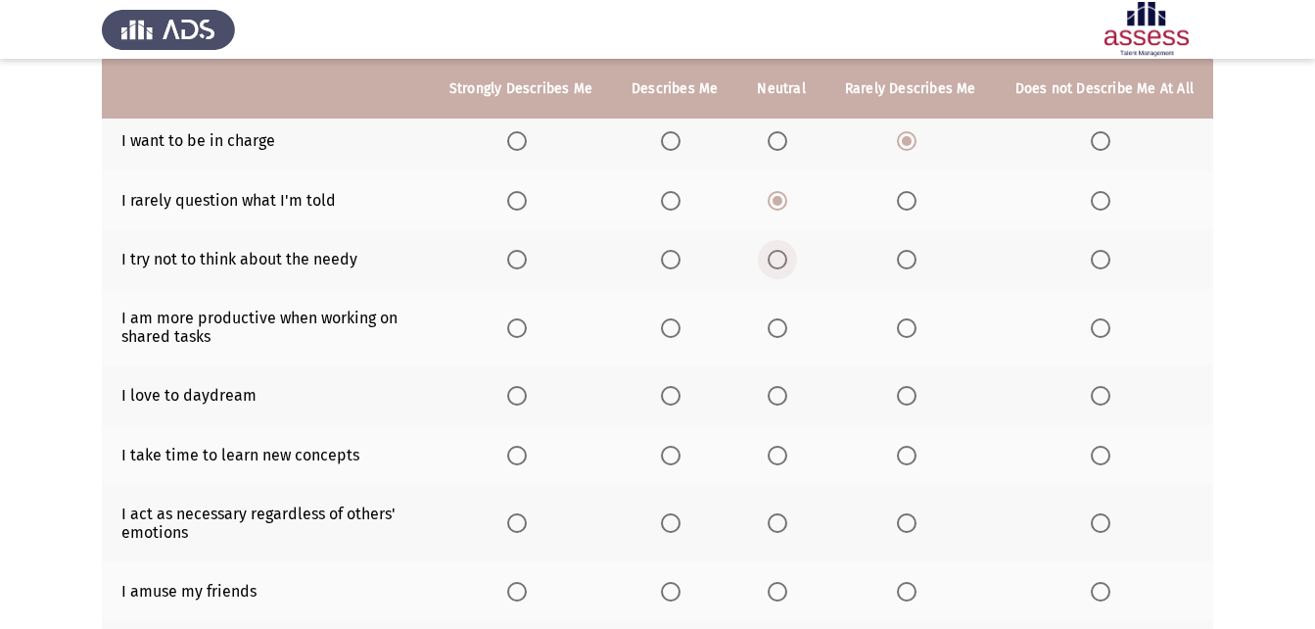
click at [779, 259] on input "Select an option" at bounding box center [778, 260] width 20 height 20
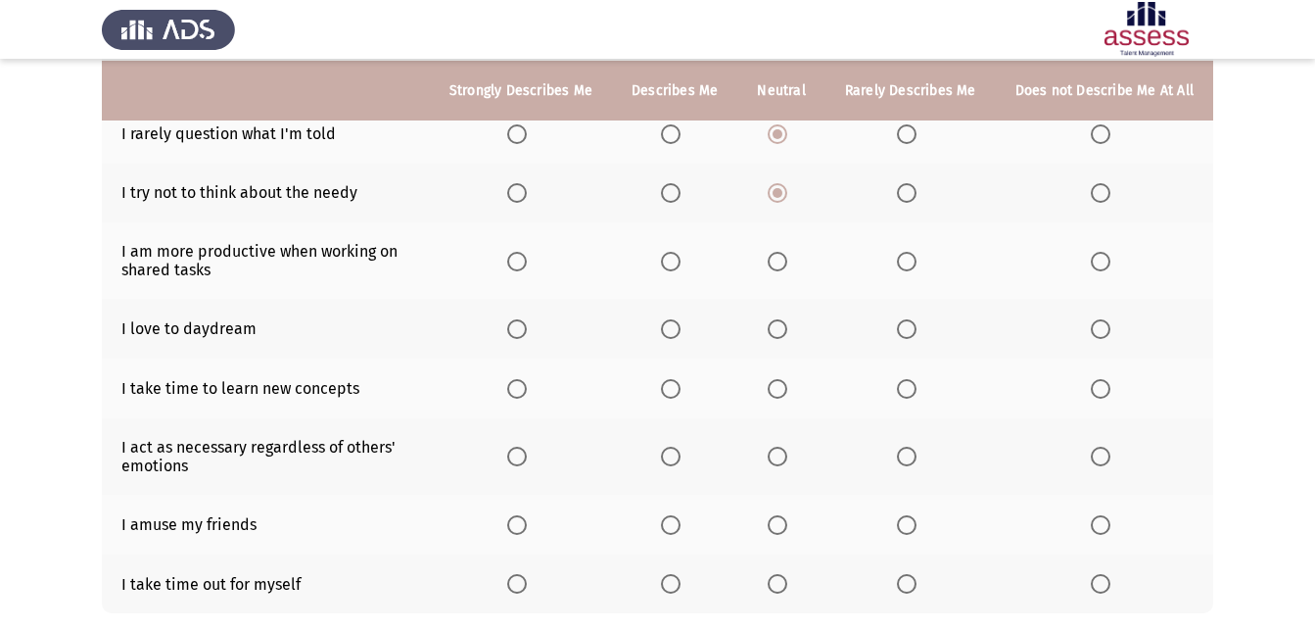
scroll to position [269, 0]
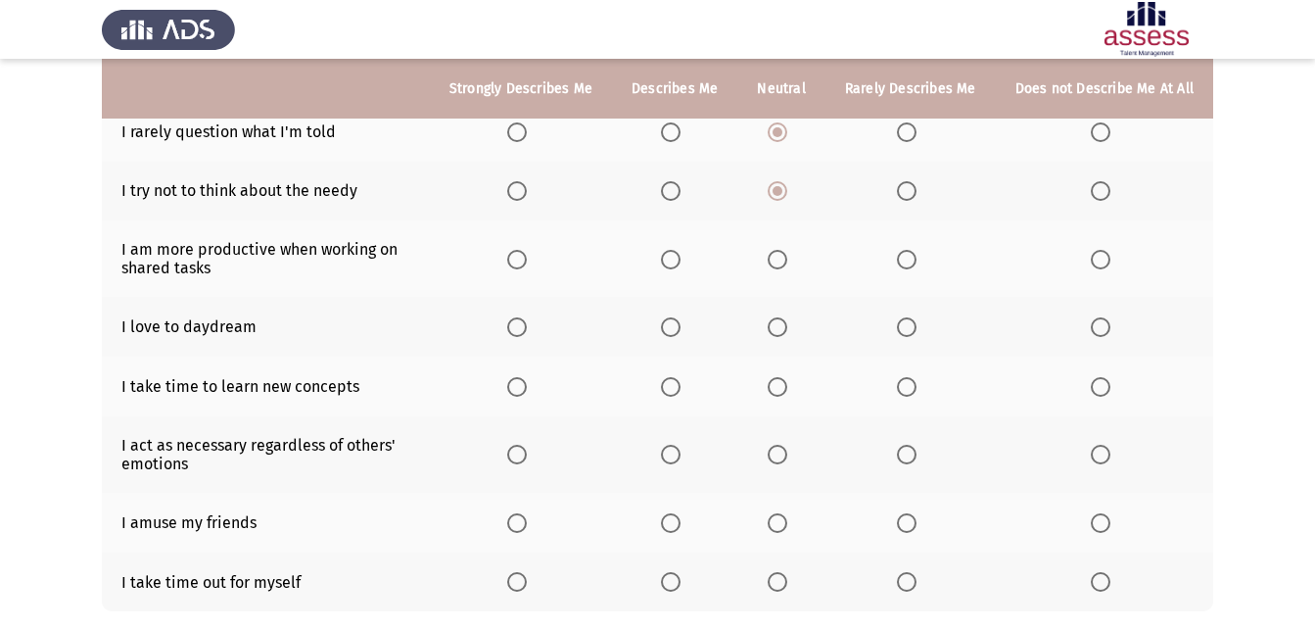
click at [678, 251] on span "Select an option" at bounding box center [671, 260] width 20 height 20
click at [678, 251] on input "Select an option" at bounding box center [671, 260] width 20 height 20
click at [920, 333] on label "Select an option" at bounding box center [910, 327] width 27 height 20
click at [916, 333] on input "Select an option" at bounding box center [907, 327] width 20 height 20
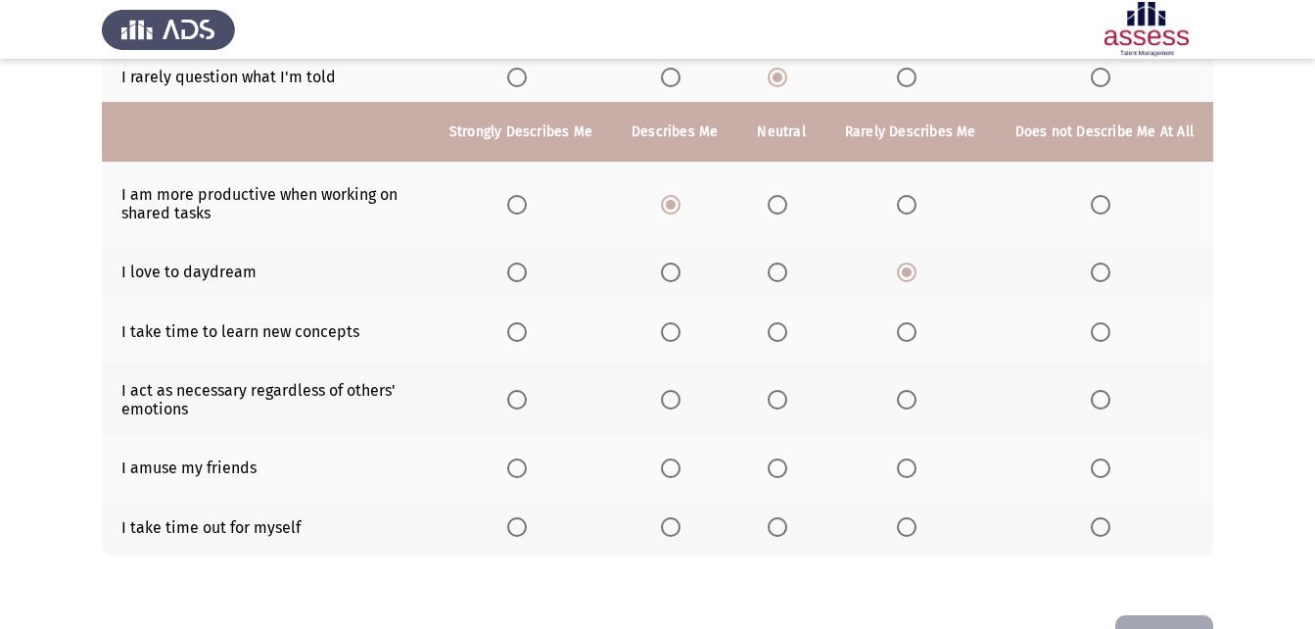
scroll to position [367, 0]
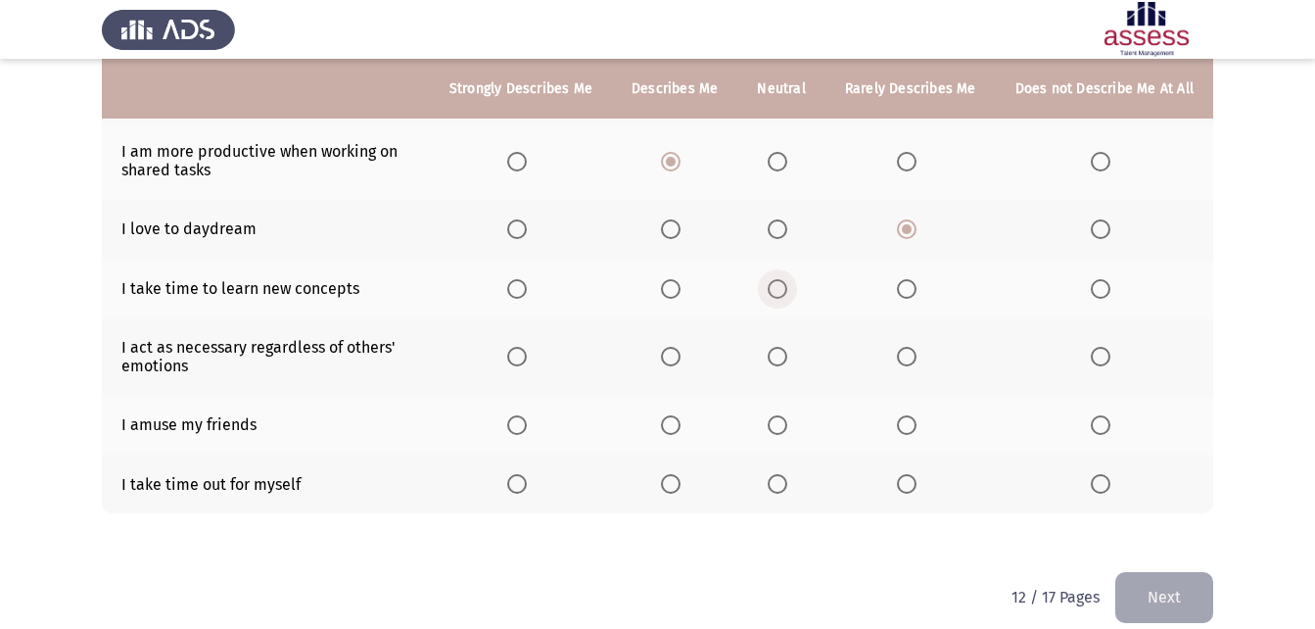
click at [779, 290] on span "Select an option" at bounding box center [778, 289] width 20 height 20
click at [779, 290] on input "Select an option" at bounding box center [778, 289] width 20 height 20
click at [907, 354] on span "Select an option" at bounding box center [907, 357] width 20 height 20
click at [907, 354] on input "Select an option" at bounding box center [907, 357] width 20 height 20
click at [1102, 427] on span "Select an option" at bounding box center [1101, 425] width 20 height 20
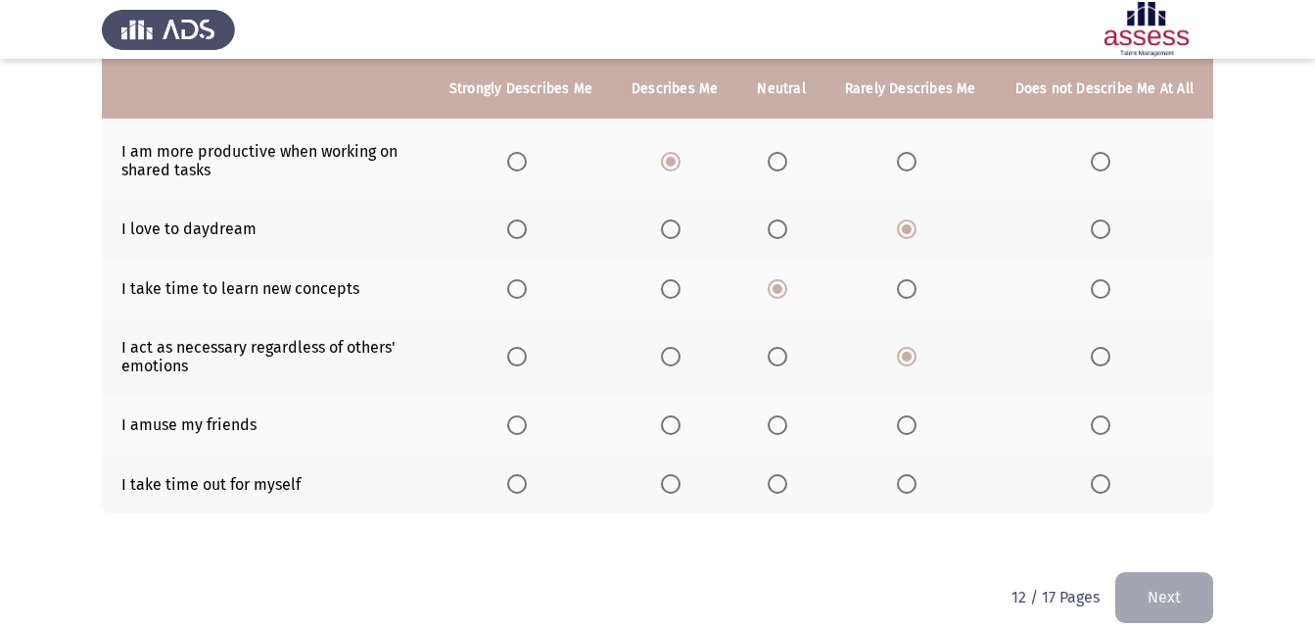
click at [1102, 427] on input "Select an option" at bounding box center [1101, 425] width 20 height 20
click at [908, 425] on span "Select an option" at bounding box center [907, 425] width 20 height 20
click at [908, 425] on input "Select an option" at bounding box center [907, 425] width 20 height 20
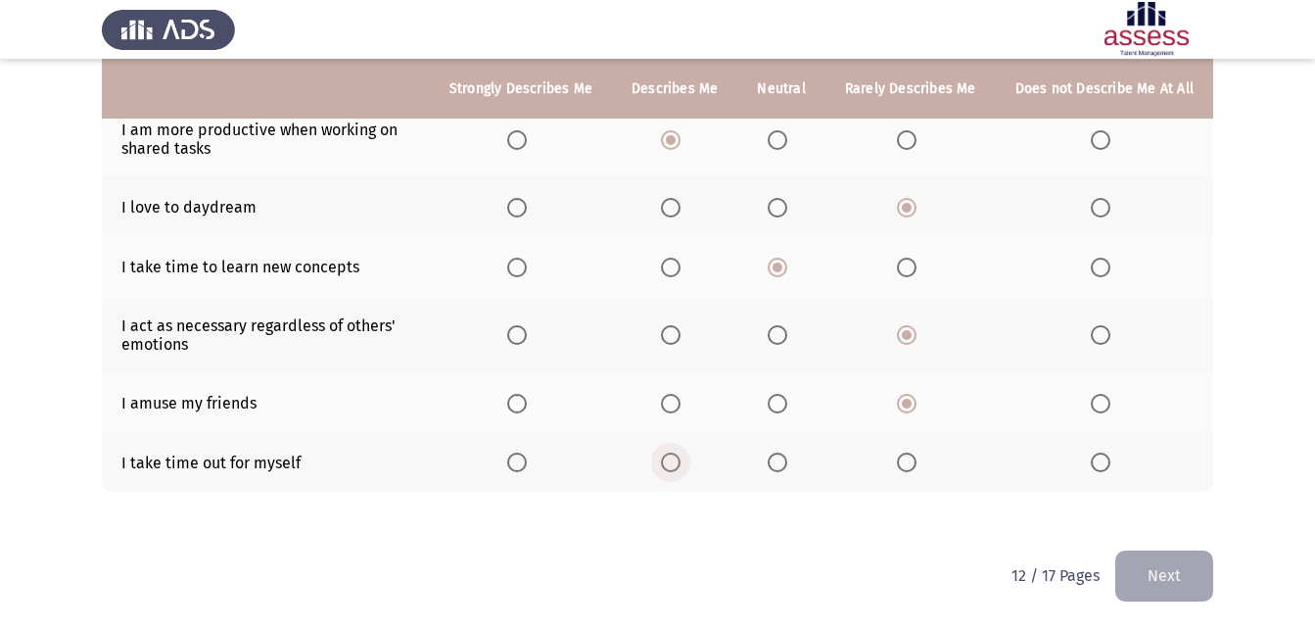
click at [677, 466] on span "Select an option" at bounding box center [671, 462] width 20 height 20
click at [677, 466] on input "Select an option" at bounding box center [671, 462] width 20 height 20
click at [1142, 568] on button "Next" at bounding box center [1164, 575] width 98 height 50
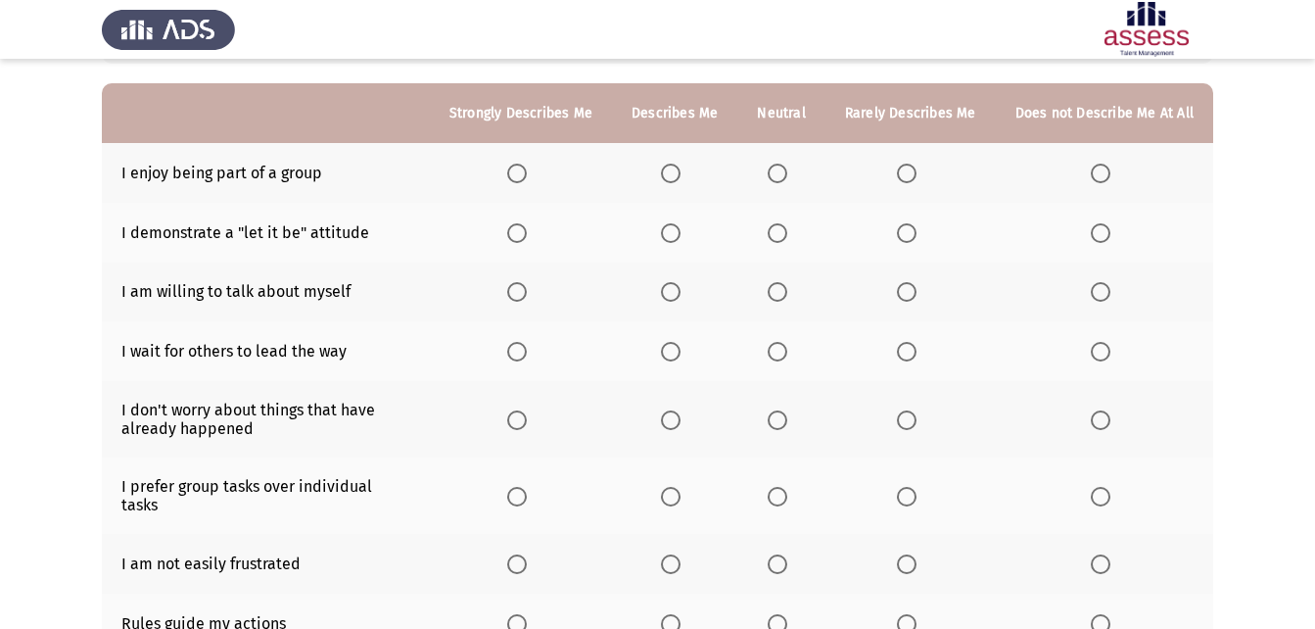
scroll to position [172, 0]
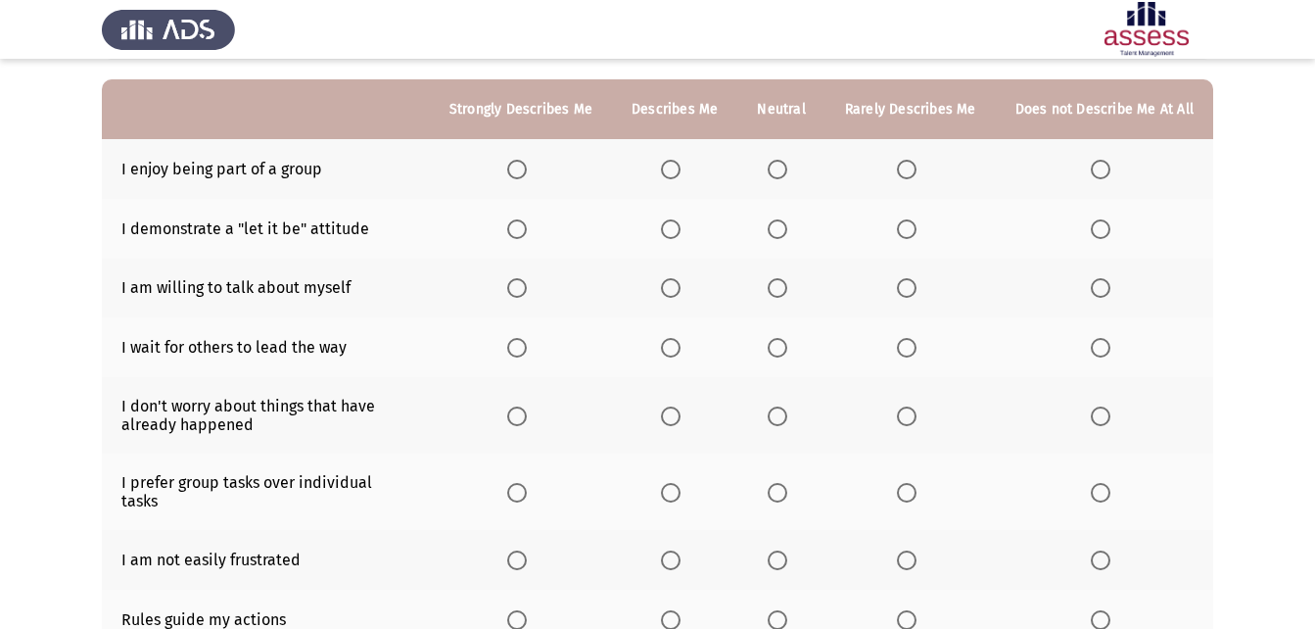
click at [916, 169] on span "Select an option" at bounding box center [907, 170] width 20 height 20
click at [916, 169] on input "Select an option" at bounding box center [907, 170] width 20 height 20
click at [772, 222] on th at bounding box center [780, 229] width 87 height 60
click at [784, 234] on span "Select an option" at bounding box center [778, 229] width 20 height 20
click at [784, 234] on input "Select an option" at bounding box center [778, 229] width 20 height 20
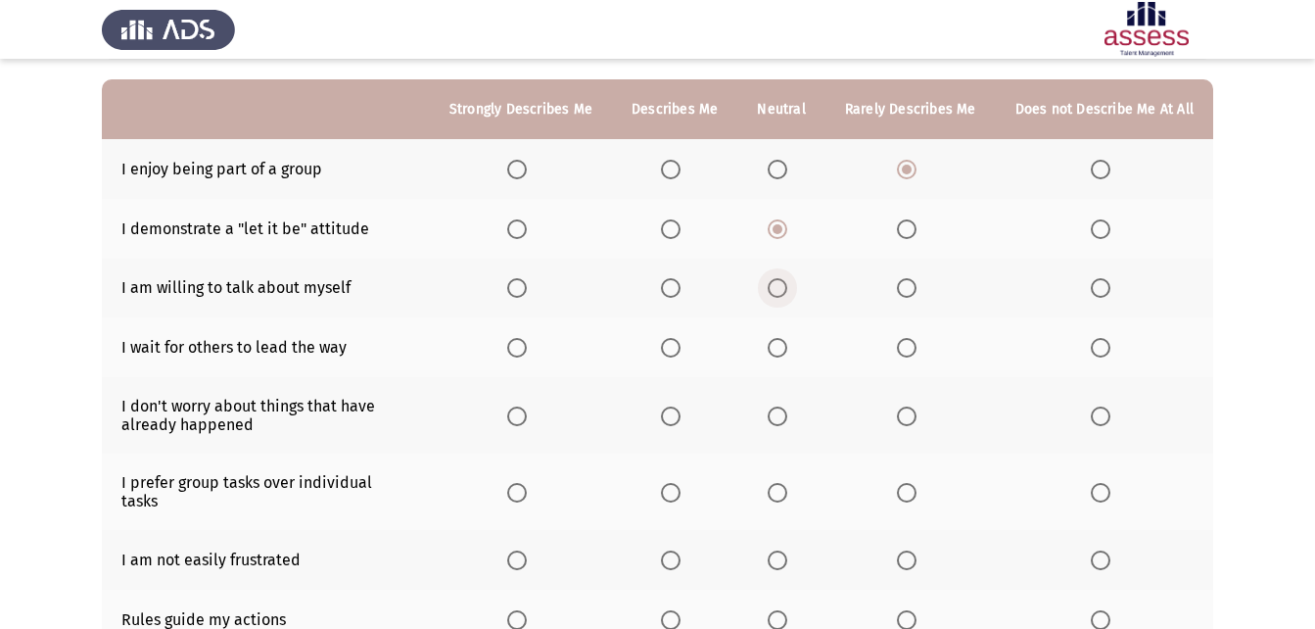
click at [779, 289] on span "Select an option" at bounding box center [778, 288] width 20 height 20
click at [779, 289] on input "Select an option" at bounding box center [778, 288] width 20 height 20
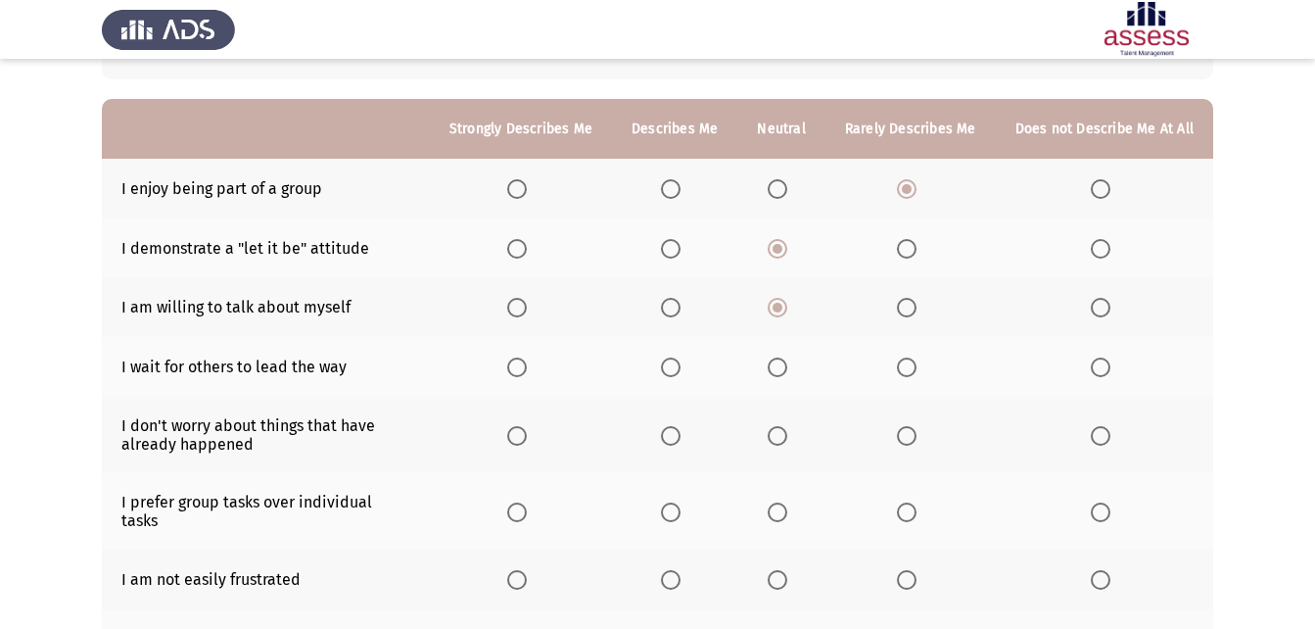
scroll to position [160, 0]
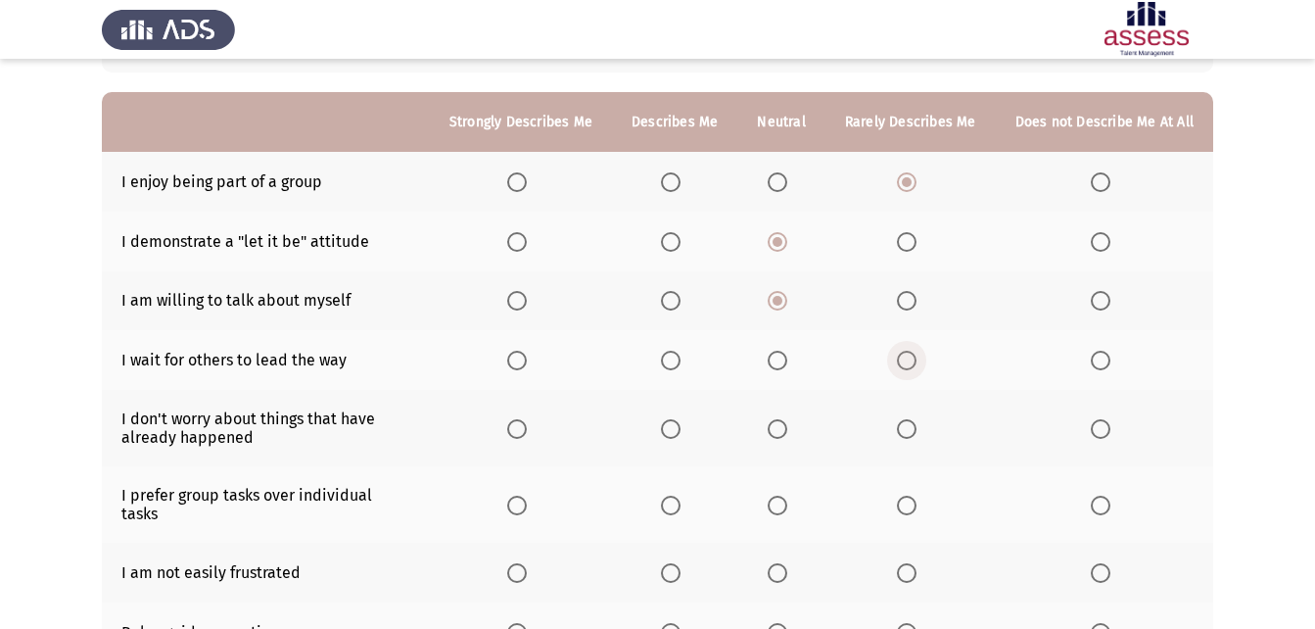
click at [911, 358] on span "Select an option" at bounding box center [907, 360] width 20 height 20
click at [911, 358] on input "Select an option" at bounding box center [907, 360] width 20 height 20
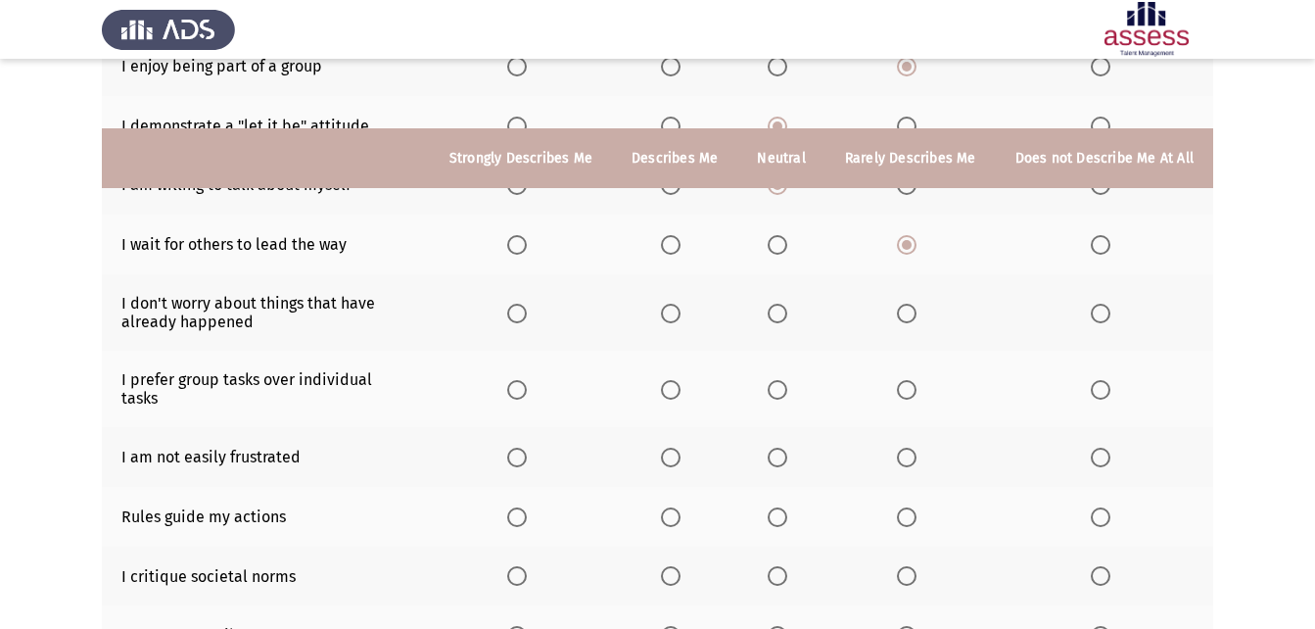
scroll to position [355, 0]
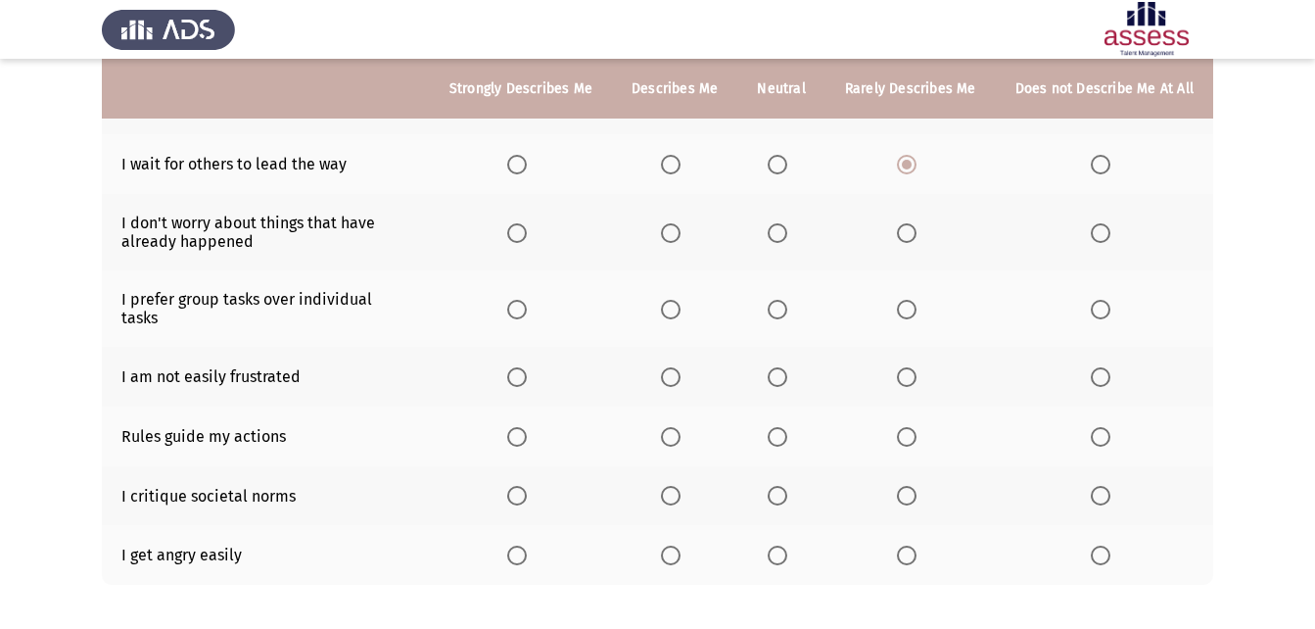
click at [924, 231] on label "Select an option" at bounding box center [910, 233] width 27 height 20
click at [916, 231] on input "Select an option" at bounding box center [907, 233] width 20 height 20
click at [913, 306] on span "Select an option" at bounding box center [907, 310] width 20 height 20
click at [913, 306] on input "Select an option" at bounding box center [907, 310] width 20 height 20
click at [787, 367] on span "Select an option" at bounding box center [778, 377] width 20 height 20
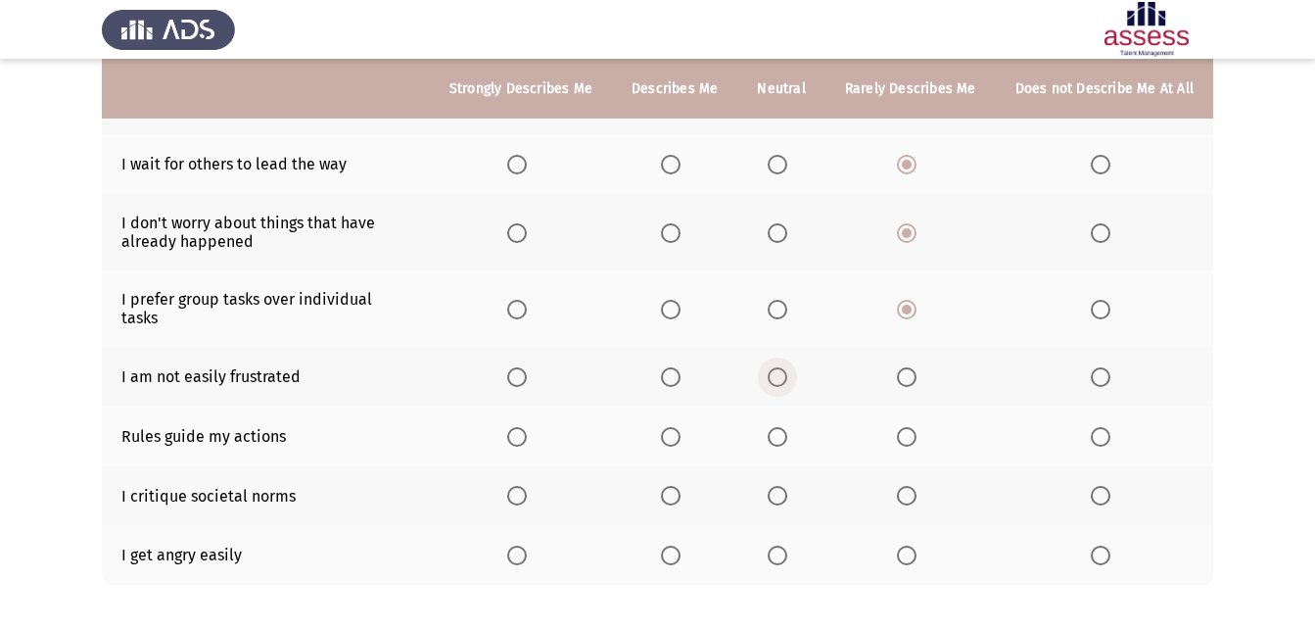
click at [787, 367] on input "Select an option" at bounding box center [778, 377] width 20 height 20
click at [782, 545] on span "Select an option" at bounding box center [778, 555] width 20 height 20
click at [782, 545] on input "Select an option" at bounding box center [778, 555] width 20 height 20
click at [677, 486] on span "Select an option" at bounding box center [671, 496] width 20 height 20
click at [677, 486] on input "Select an option" at bounding box center [671, 496] width 20 height 20
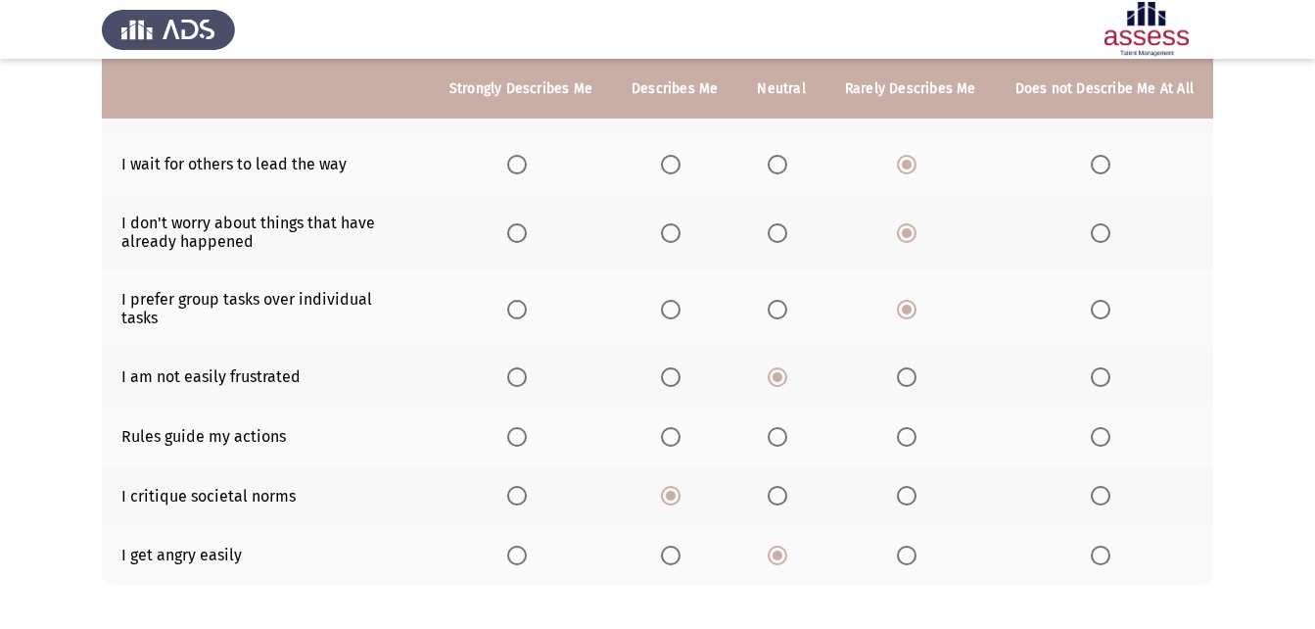
click at [908, 427] on span "Select an option" at bounding box center [907, 437] width 20 height 20
click at [908, 427] on input "Select an option" at bounding box center [907, 437] width 20 height 20
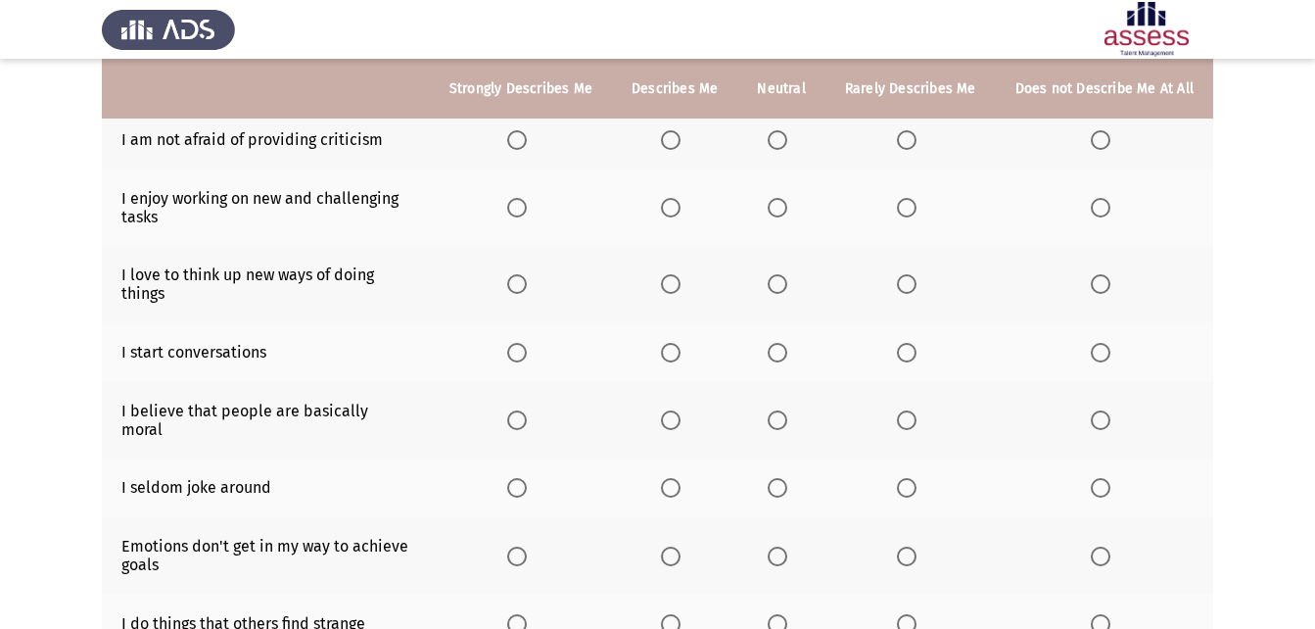
scroll to position [204, 0]
click at [795, 140] on label "Select an option" at bounding box center [781, 138] width 27 height 20
click at [787, 140] on input "Select an option" at bounding box center [778, 138] width 20 height 20
click at [780, 207] on span "Select an option" at bounding box center [778, 206] width 20 height 20
click at [780, 207] on input "Select an option" at bounding box center [778, 206] width 20 height 20
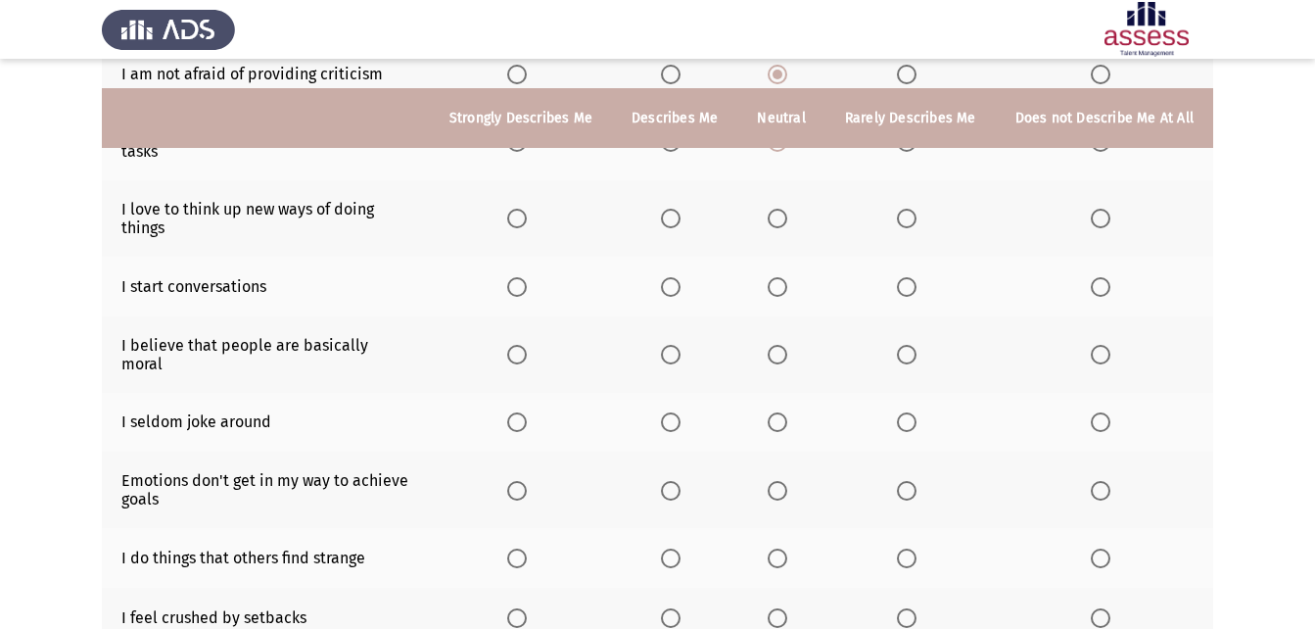
scroll to position [302, 0]
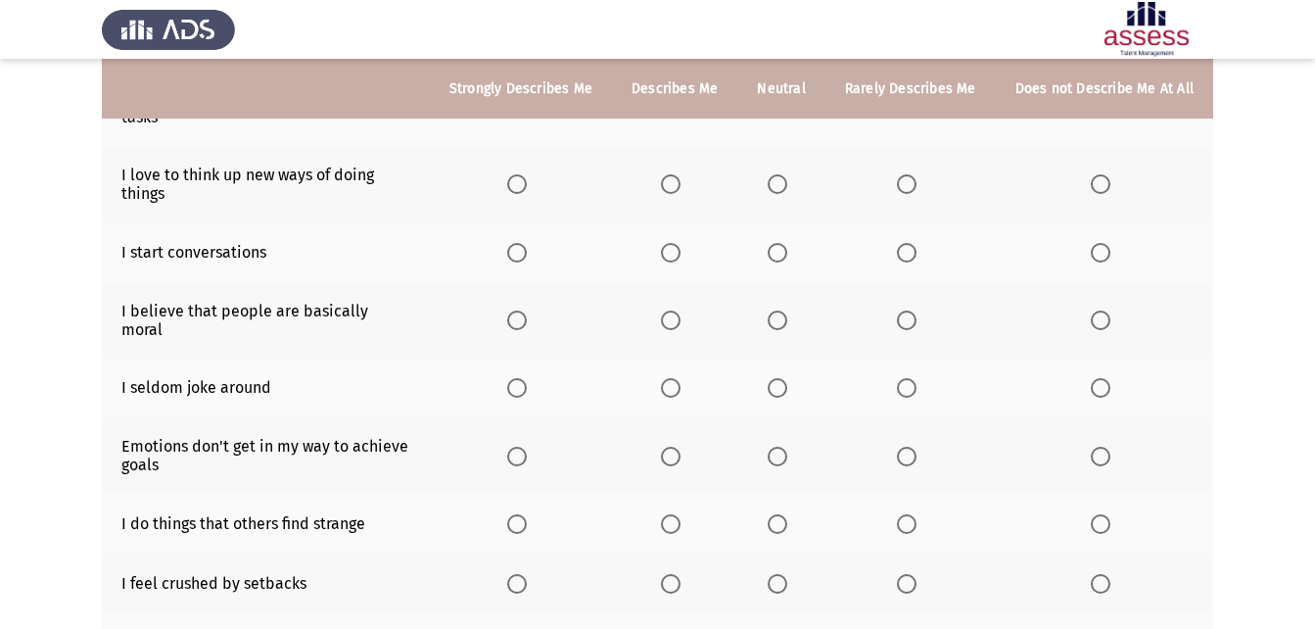
click at [907, 180] on span "Select an option" at bounding box center [907, 184] width 20 height 20
click at [907, 180] on input "Select an option" at bounding box center [907, 184] width 20 height 20
click at [680, 256] on span "Select an option" at bounding box center [671, 253] width 20 height 20
click at [680, 256] on input "Select an option" at bounding box center [671, 253] width 20 height 20
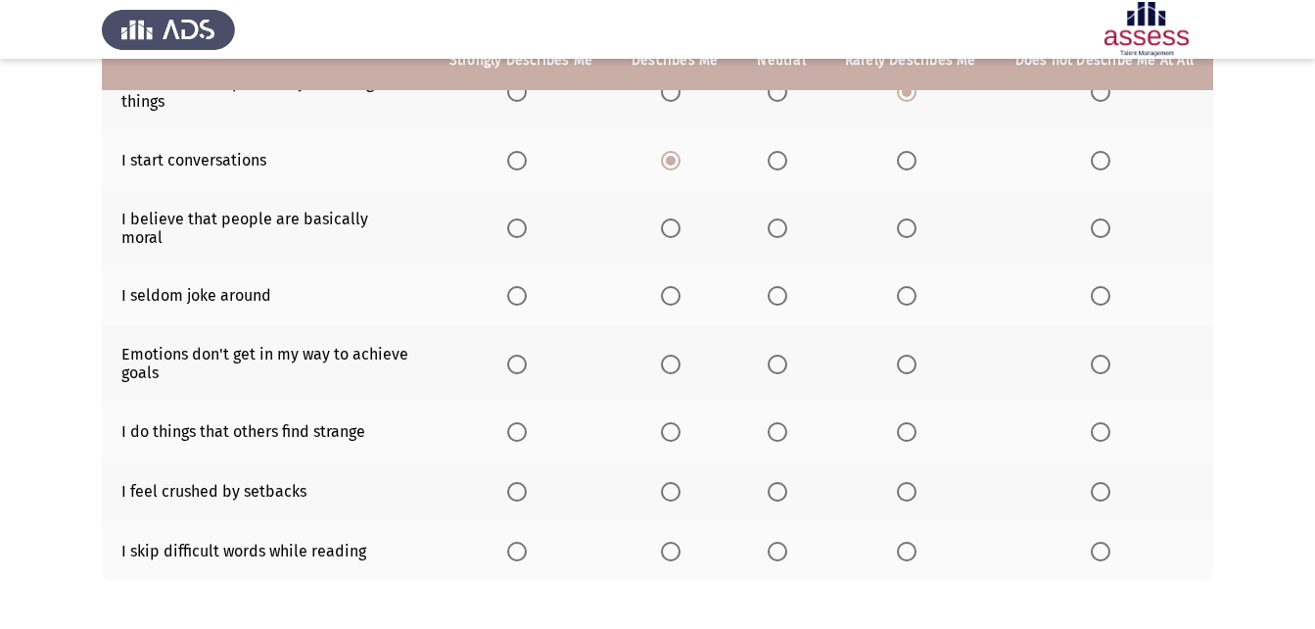
scroll to position [399, 0]
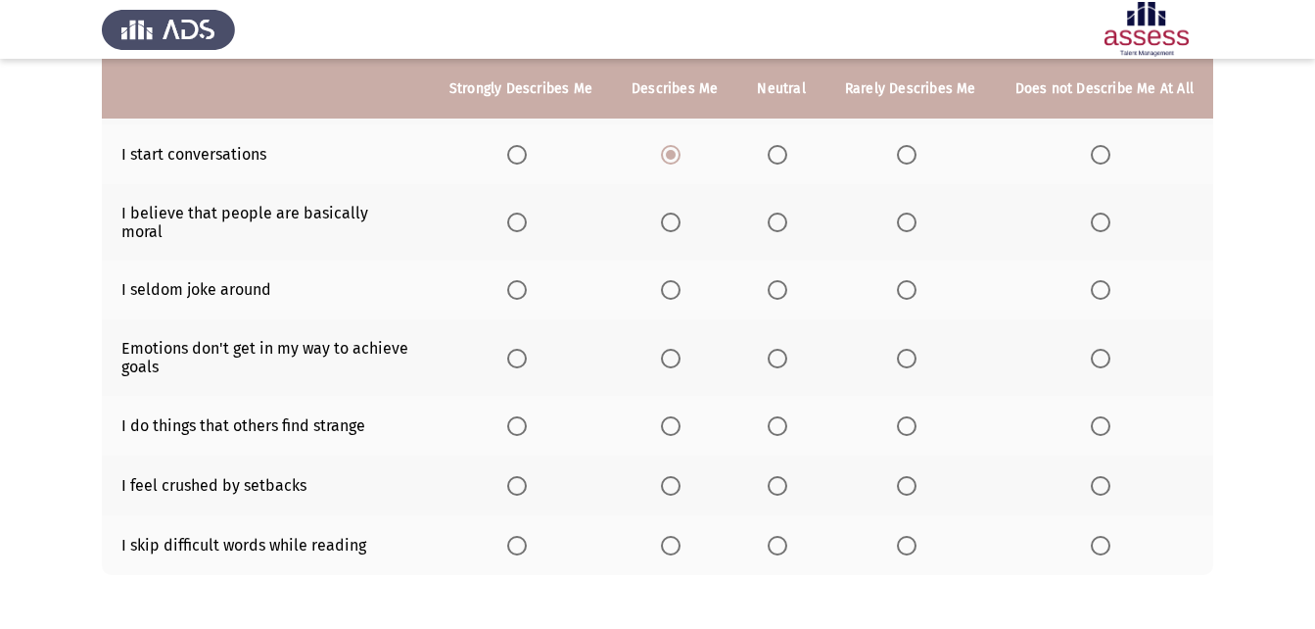
click at [778, 212] on span "Select an option" at bounding box center [778, 222] width 20 height 20
click at [778, 212] on input "Select an option" at bounding box center [778, 222] width 20 height 20
click at [910, 280] on span "Select an option" at bounding box center [907, 290] width 20 height 20
click at [910, 280] on input "Select an option" at bounding box center [907, 290] width 20 height 20
click at [779, 349] on span "Select an option" at bounding box center [778, 359] width 20 height 20
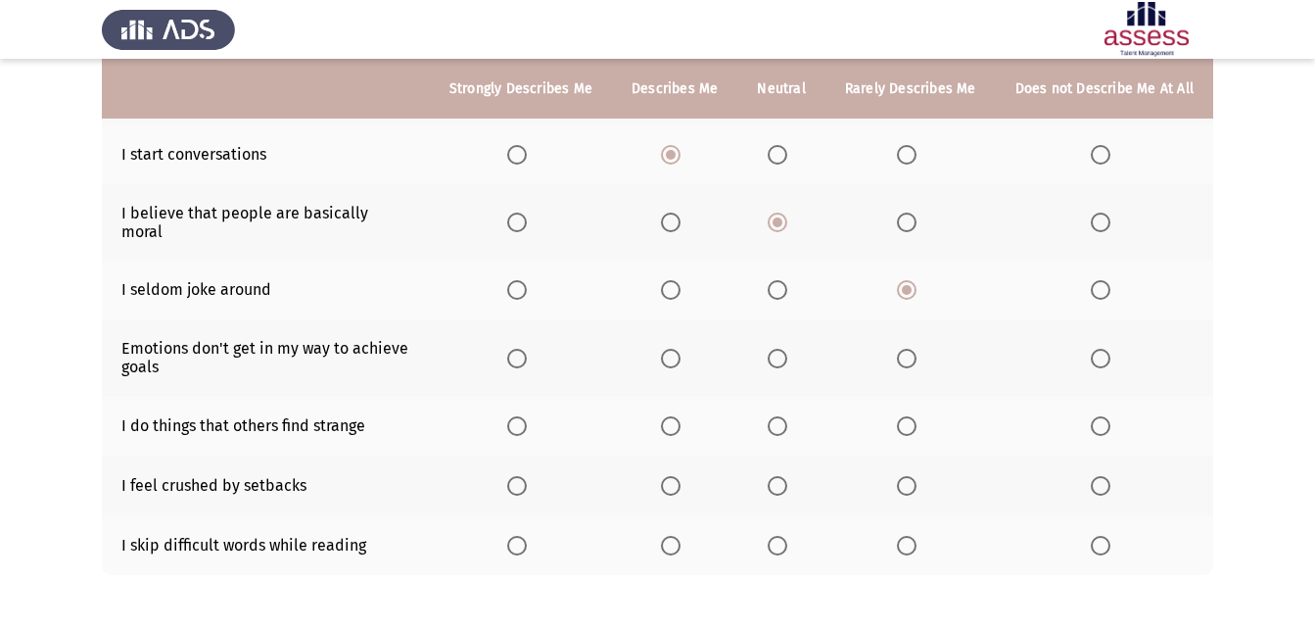
click at [779, 349] on input "Select an option" at bounding box center [778, 359] width 20 height 20
click at [916, 349] on span "Select an option" at bounding box center [907, 359] width 20 height 20
click at [916, 349] on input "Select an option" at bounding box center [907, 359] width 20 height 20
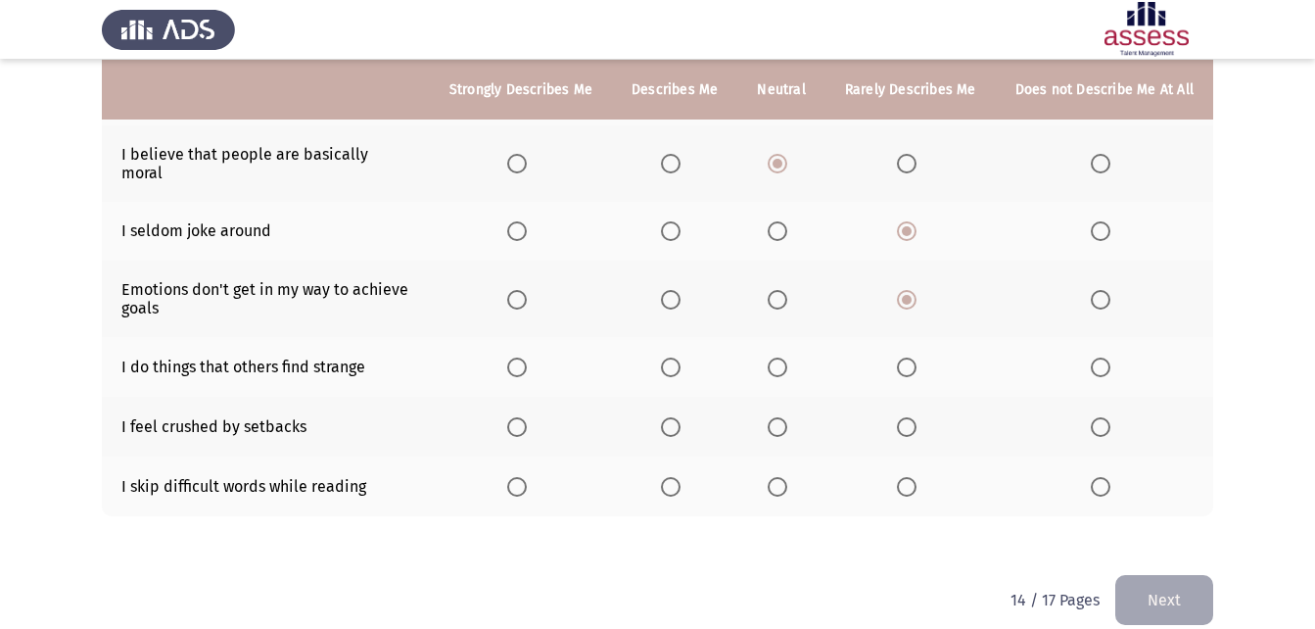
scroll to position [463, 0]
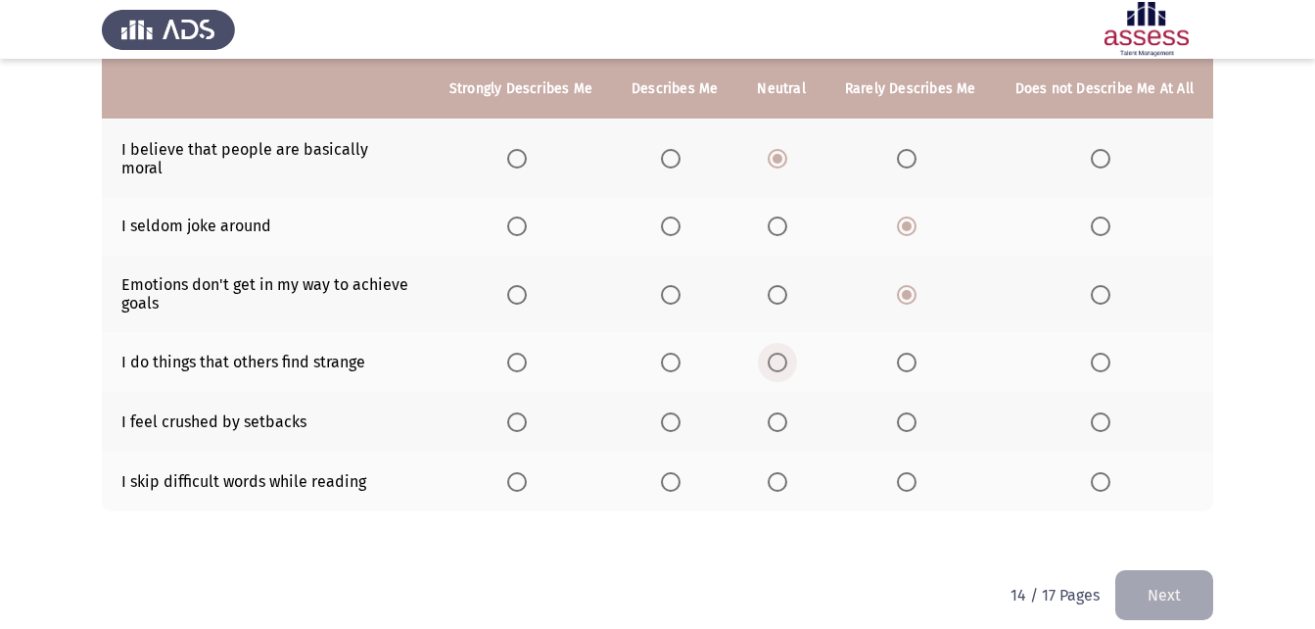
click at [777, 362] on span "Select an option" at bounding box center [777, 362] width 0 height 0
click at [783, 352] on input "Select an option" at bounding box center [778, 362] width 20 height 20
click at [783, 412] on span "Select an option" at bounding box center [778, 422] width 20 height 20
click at [783, 412] on input "Select an option" at bounding box center [778, 422] width 20 height 20
click at [679, 472] on span "Select an option" at bounding box center [671, 482] width 20 height 20
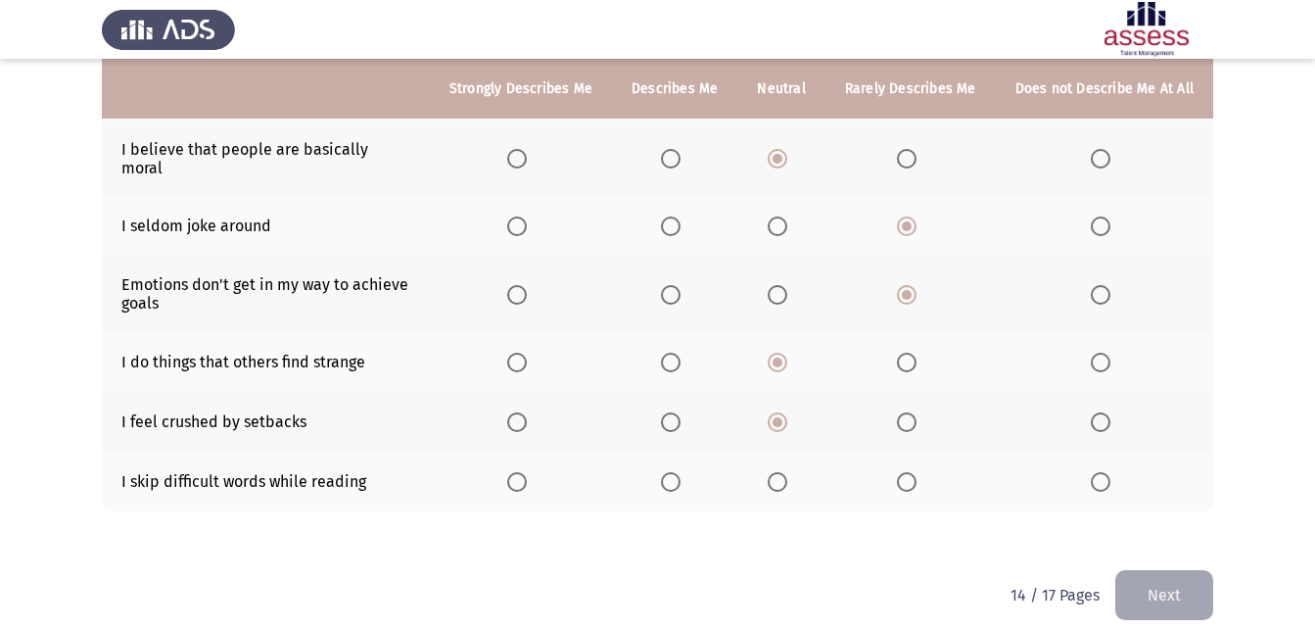
click at [679, 472] on input "Select an option" at bounding box center [671, 482] width 20 height 20
click at [1153, 583] on button "Next" at bounding box center [1164, 595] width 98 height 50
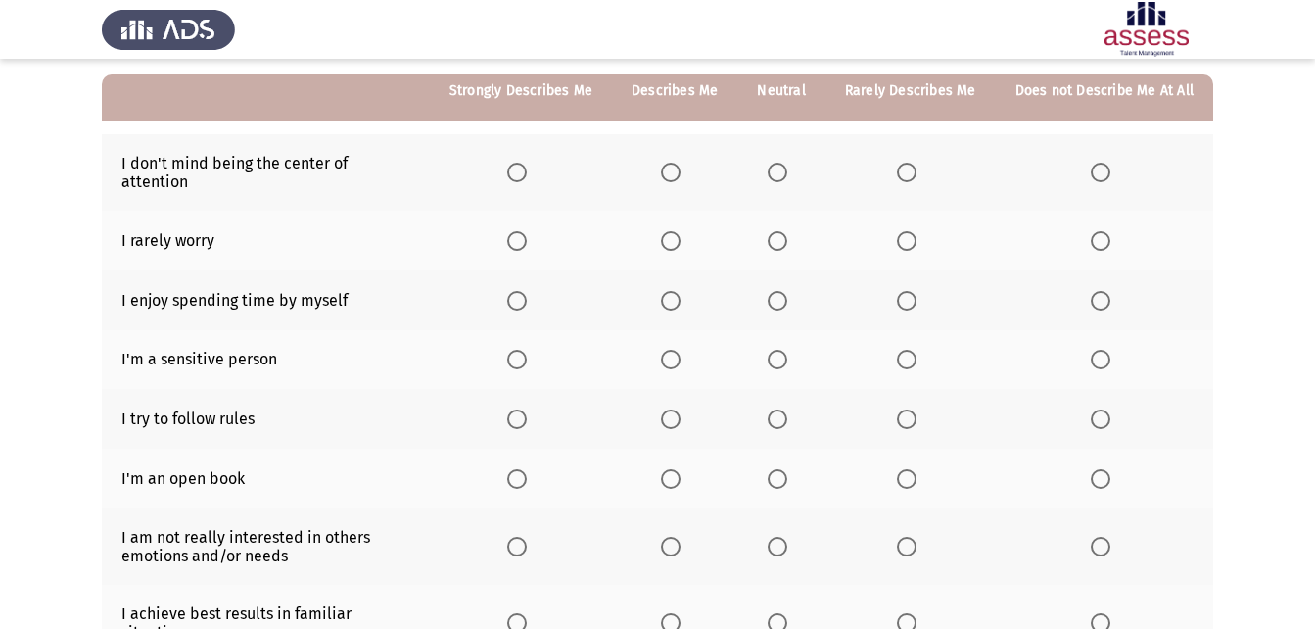
scroll to position [179, 0]
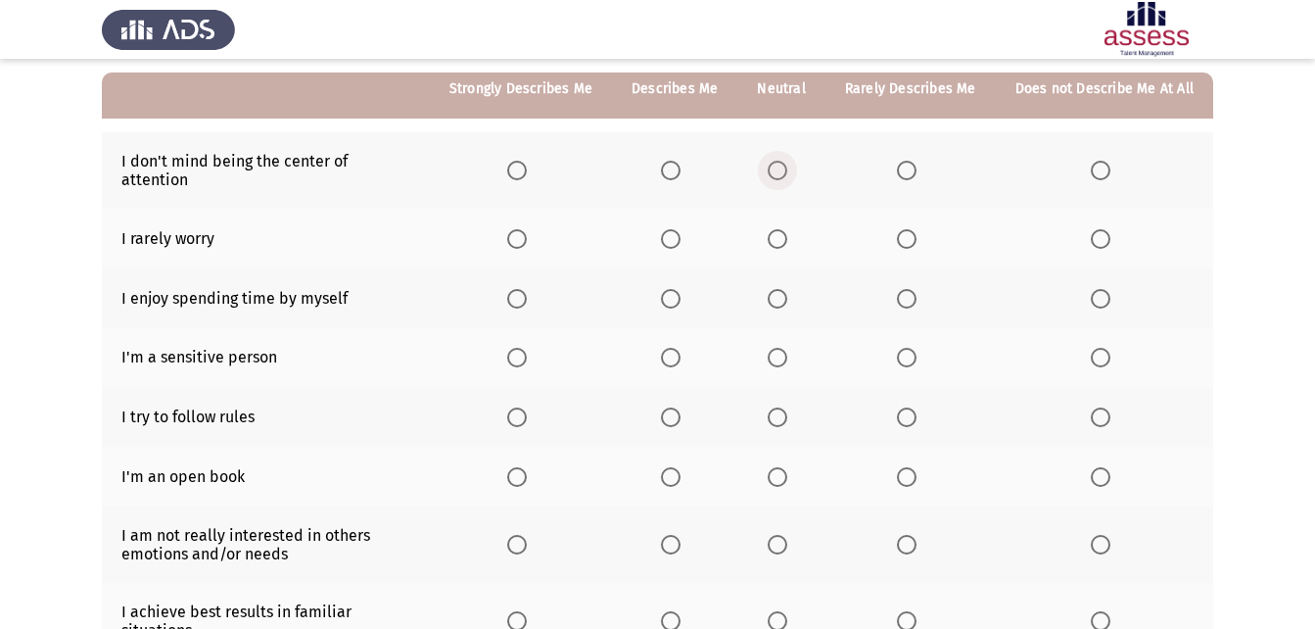
click at [787, 161] on span "Select an option" at bounding box center [778, 171] width 20 height 20
click at [787, 161] on input "Select an option" at bounding box center [778, 171] width 20 height 20
click at [688, 229] on label "Select an option" at bounding box center [674, 239] width 27 height 20
click at [680, 229] on input "Select an option" at bounding box center [671, 239] width 20 height 20
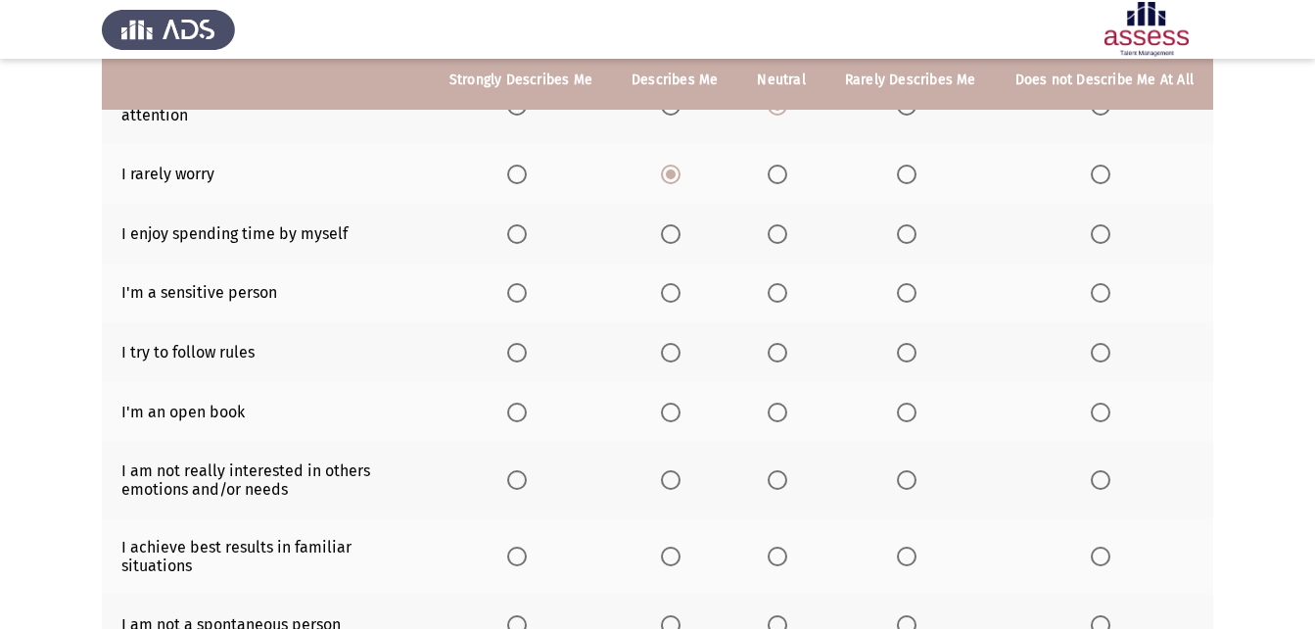
scroll to position [250, 0]
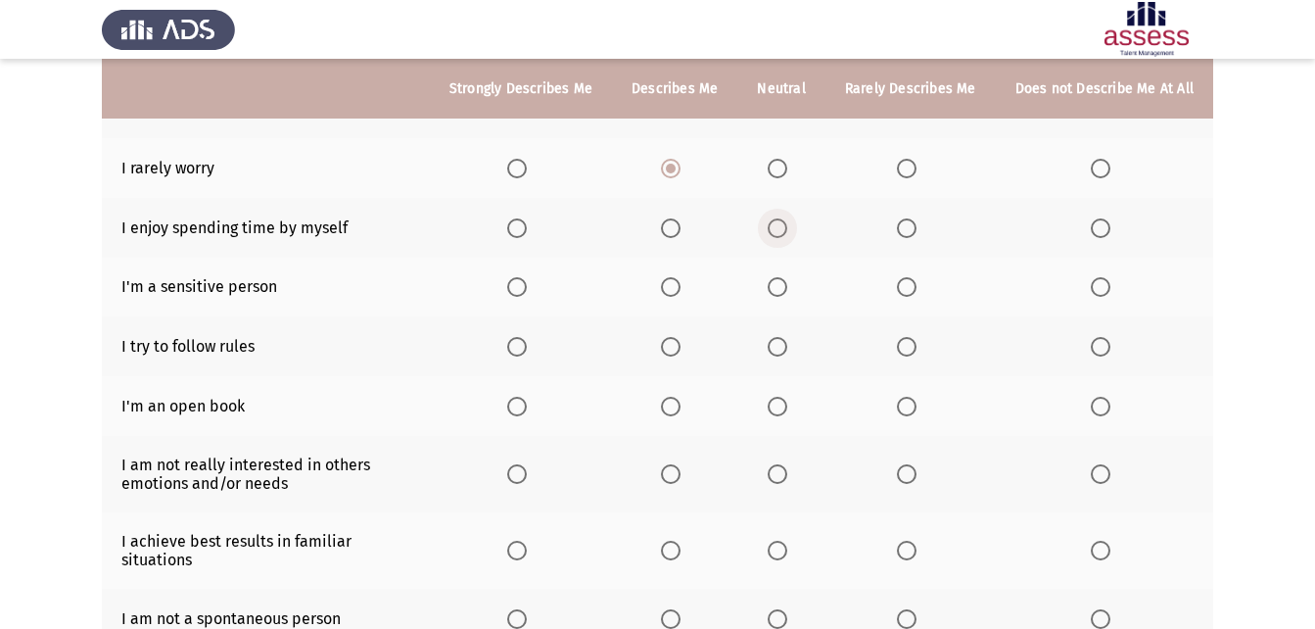
click at [780, 218] on span "Select an option" at bounding box center [778, 228] width 20 height 20
click at [780, 218] on input "Select an option" at bounding box center [778, 228] width 20 height 20
click at [914, 277] on span "Select an option" at bounding box center [907, 287] width 20 height 20
click at [914, 277] on input "Select an option" at bounding box center [907, 287] width 20 height 20
click at [915, 337] on span "Select an option" at bounding box center [907, 347] width 20 height 20
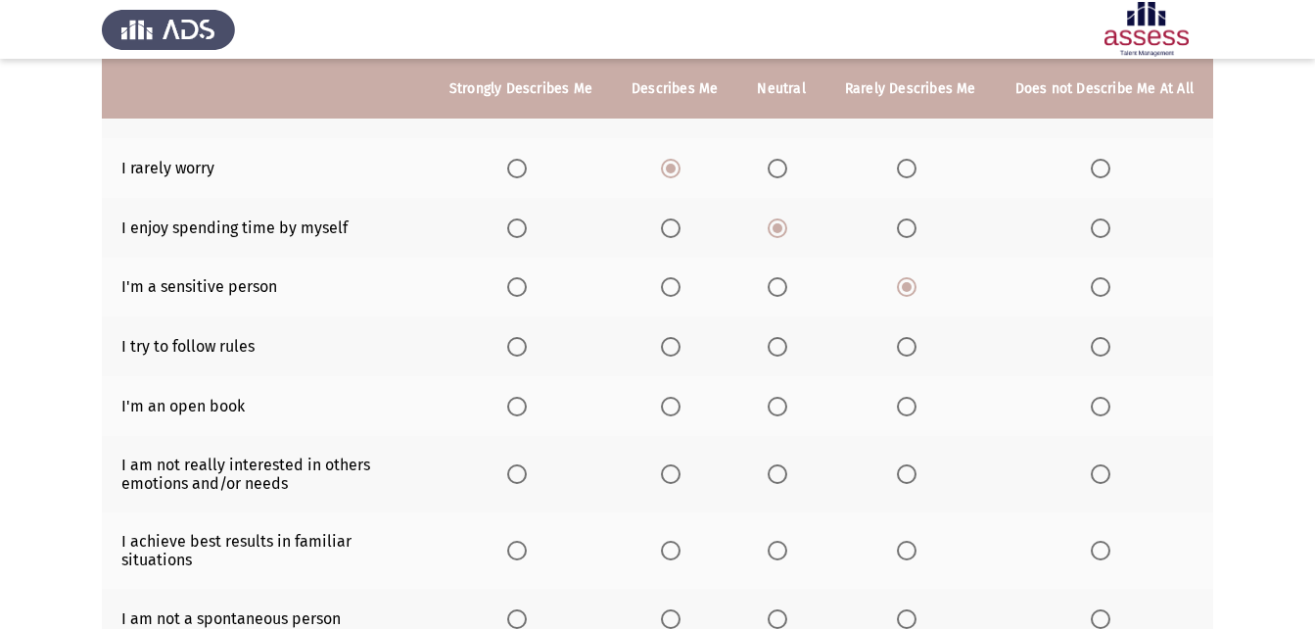
click at [915, 337] on input "Select an option" at bounding box center [907, 347] width 20 height 20
click at [1098, 396] on span "Select an option" at bounding box center [1101, 406] width 20 height 20
click at [1098, 396] on input "Select an option" at bounding box center [1101, 406] width 20 height 20
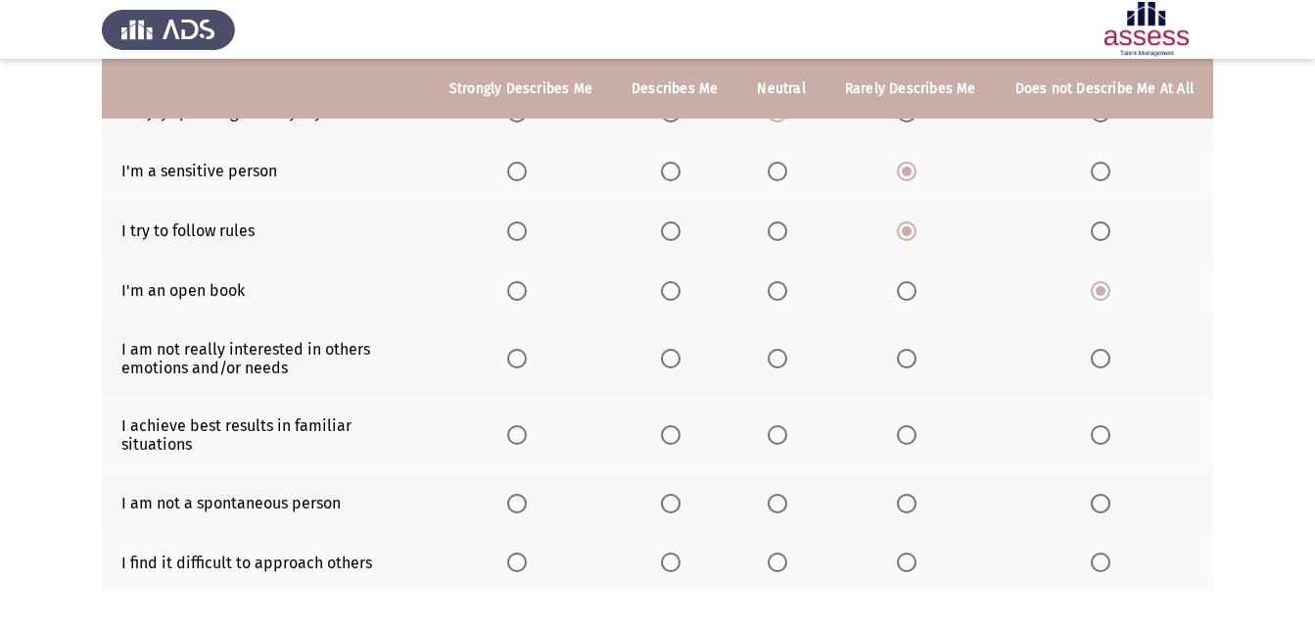
scroll to position [367, 0]
click at [787, 347] on span "Select an option" at bounding box center [778, 357] width 20 height 20
click at [787, 347] on input "Select an option" at bounding box center [778, 357] width 20 height 20
click at [910, 423] on span "Select an option" at bounding box center [907, 433] width 20 height 20
click at [910, 423] on input "Select an option" at bounding box center [907, 433] width 20 height 20
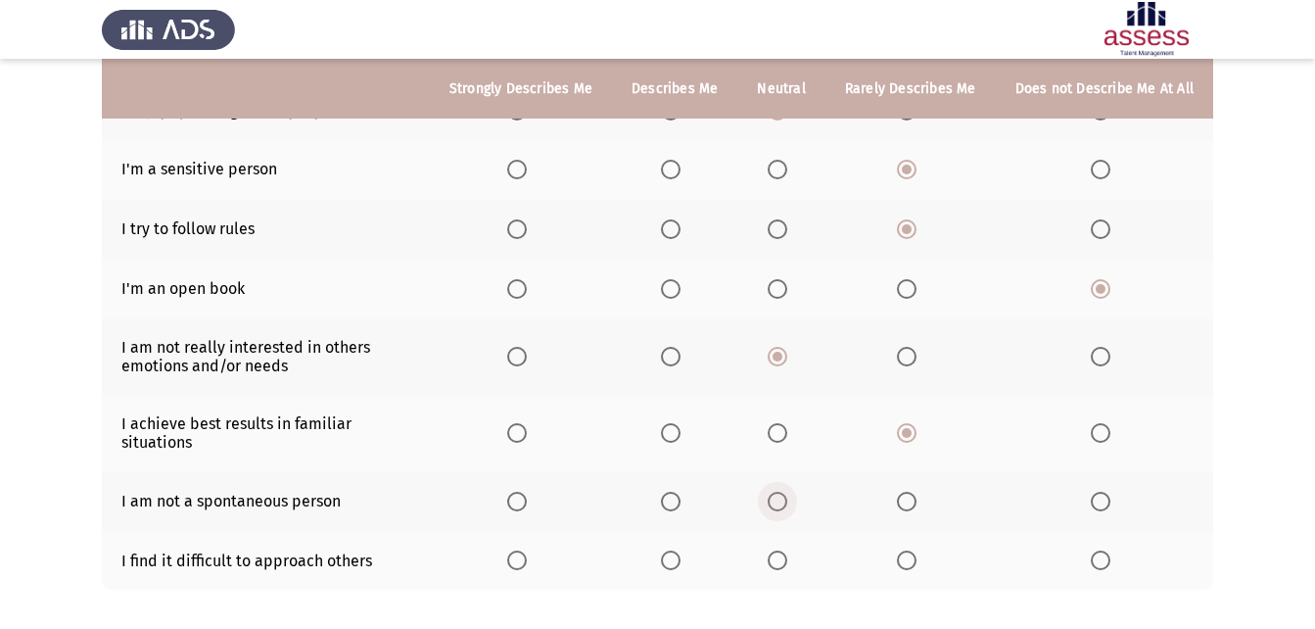
click at [793, 491] on label "Select an option" at bounding box center [781, 501] width 27 height 20
click at [787, 491] on input "Select an option" at bounding box center [778, 501] width 20 height 20
click at [903, 550] on span "Select an option" at bounding box center [907, 560] width 20 height 20
click at [903, 550] on input "Select an option" at bounding box center [907, 560] width 20 height 20
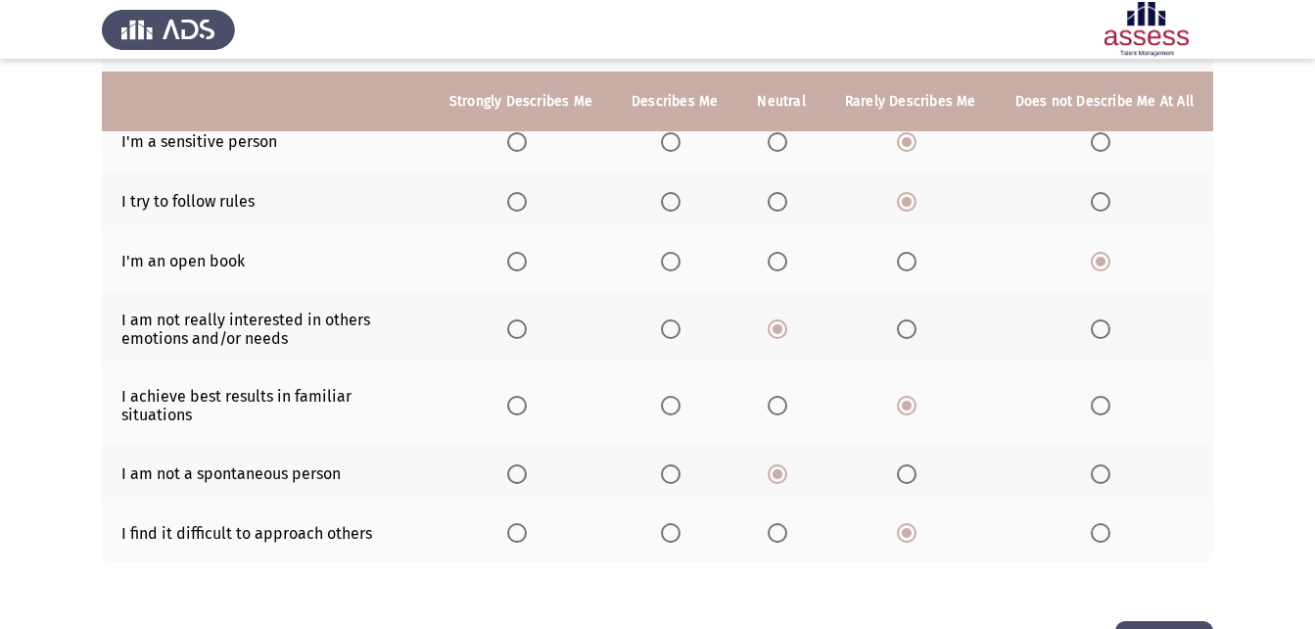
scroll to position [448, 0]
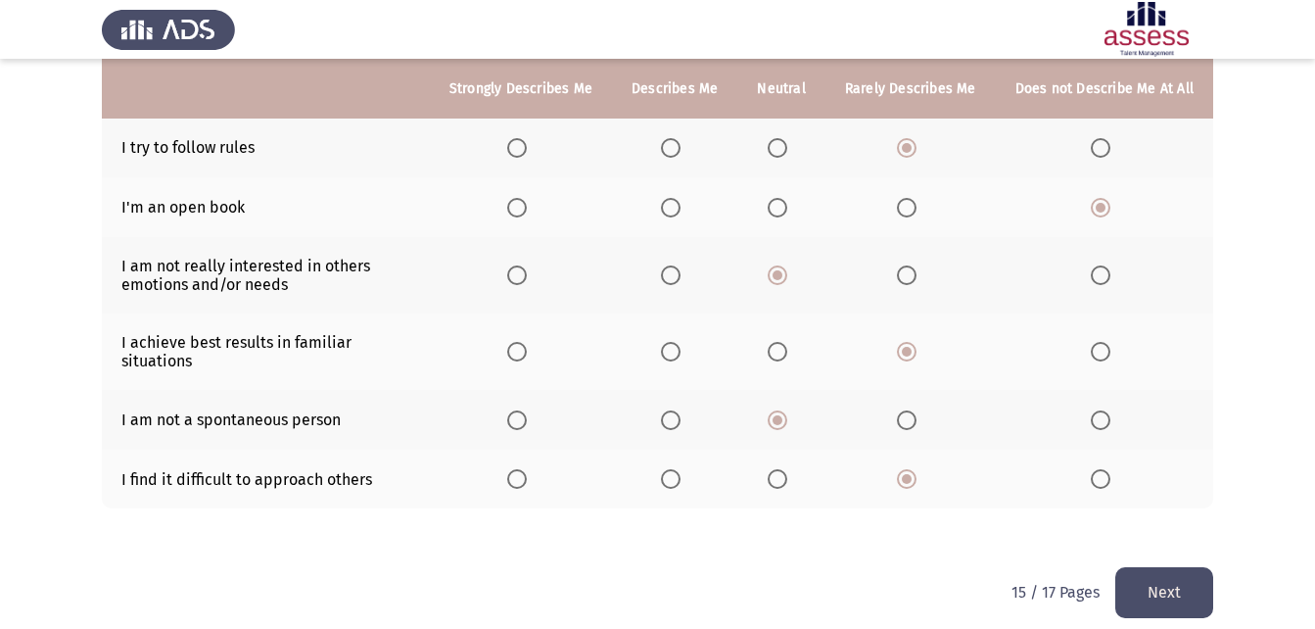
click at [1121, 572] on button "Next" at bounding box center [1164, 592] width 98 height 50
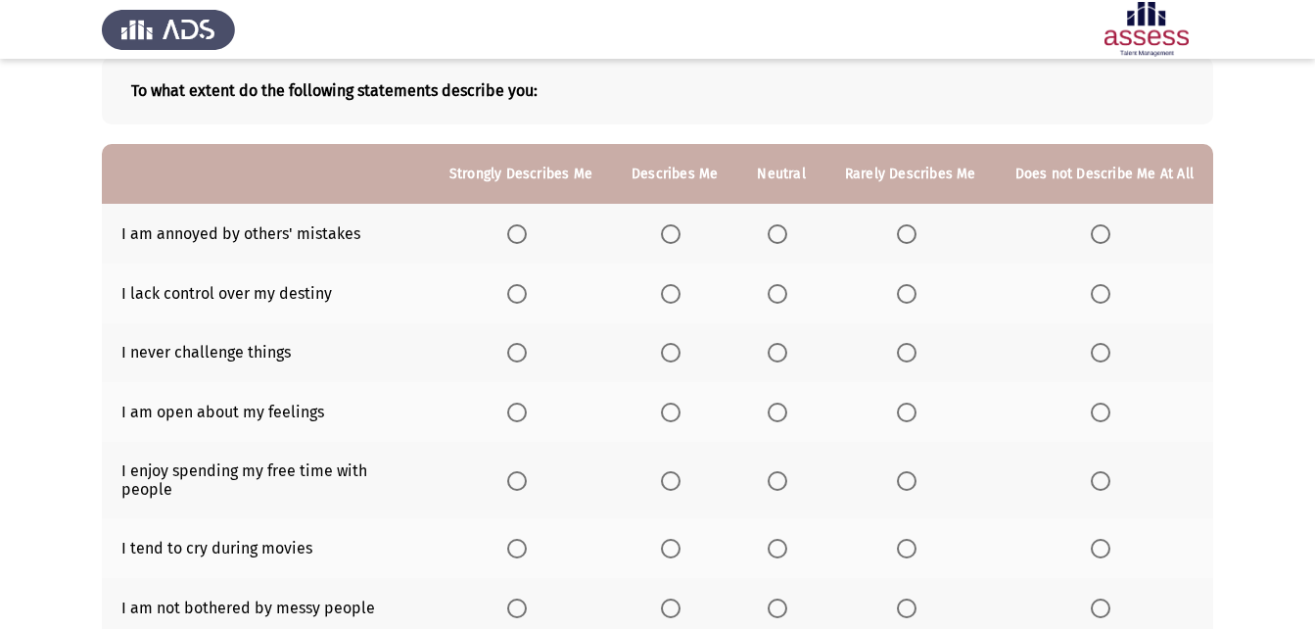
scroll to position [109, 0]
click at [778, 226] on span "Select an option" at bounding box center [778, 233] width 20 height 20
click at [778, 226] on input "Select an option" at bounding box center [778, 233] width 20 height 20
click at [785, 297] on span "Select an option" at bounding box center [778, 293] width 20 height 20
click at [785, 297] on input "Select an option" at bounding box center [778, 293] width 20 height 20
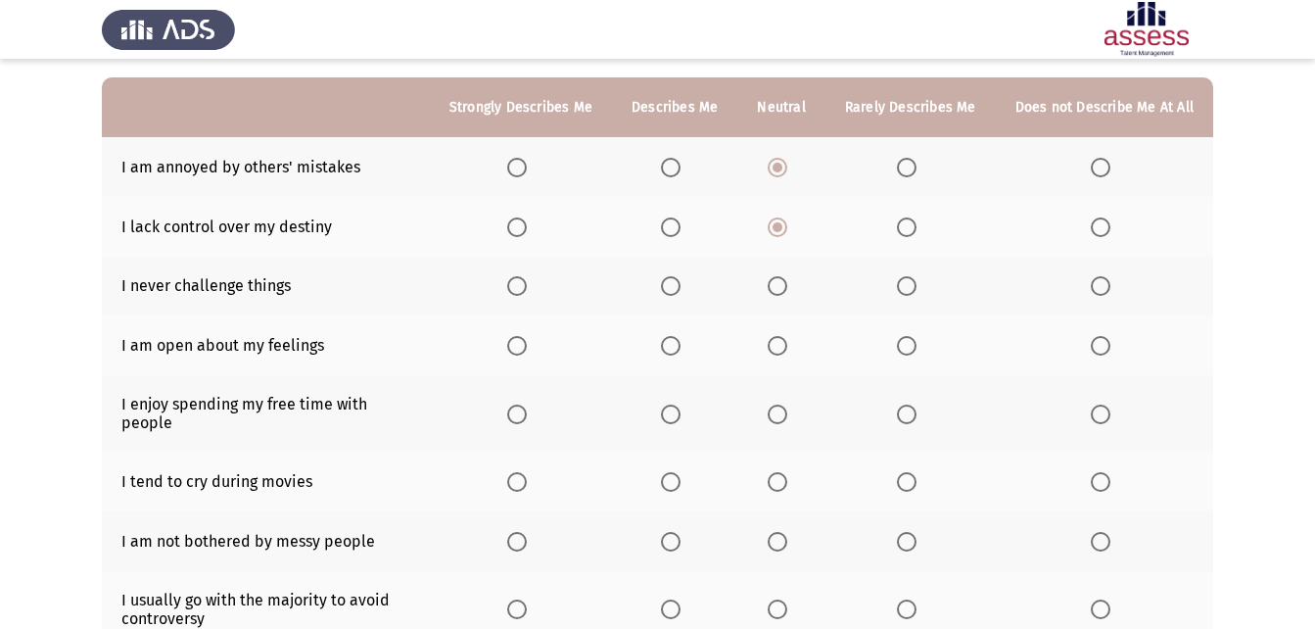
scroll to position [176, 0]
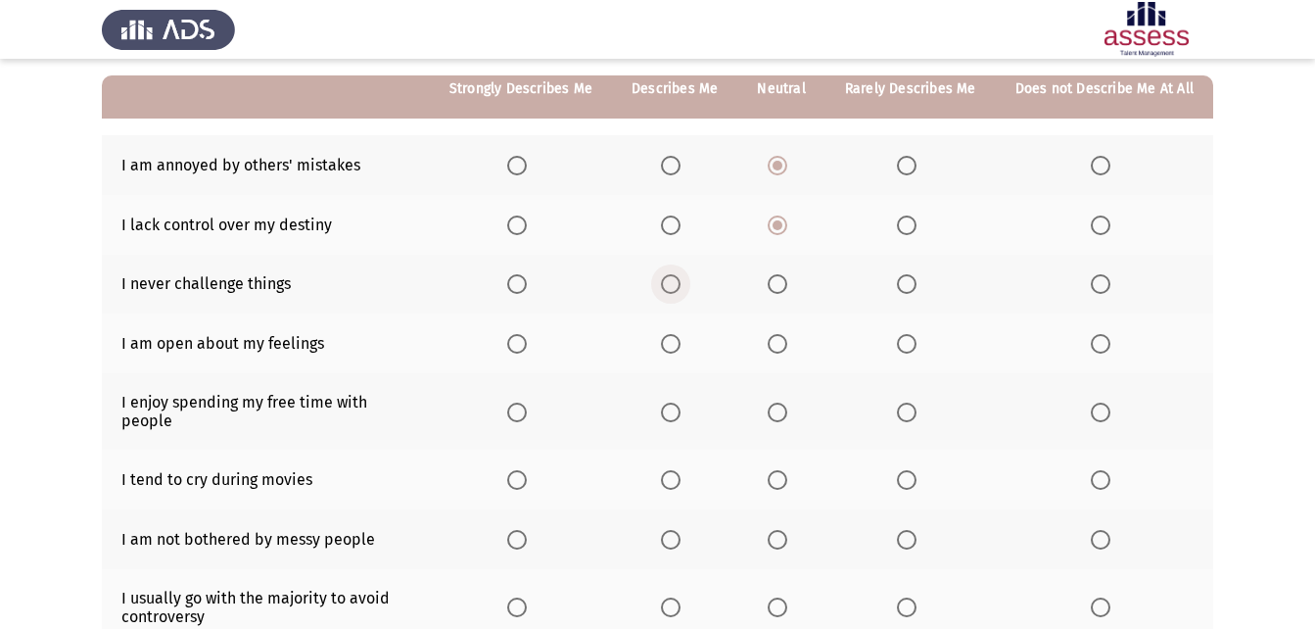
click at [680, 283] on span "Select an option" at bounding box center [671, 284] width 20 height 20
click at [680, 283] on input "Select an option" at bounding box center [671, 284] width 20 height 20
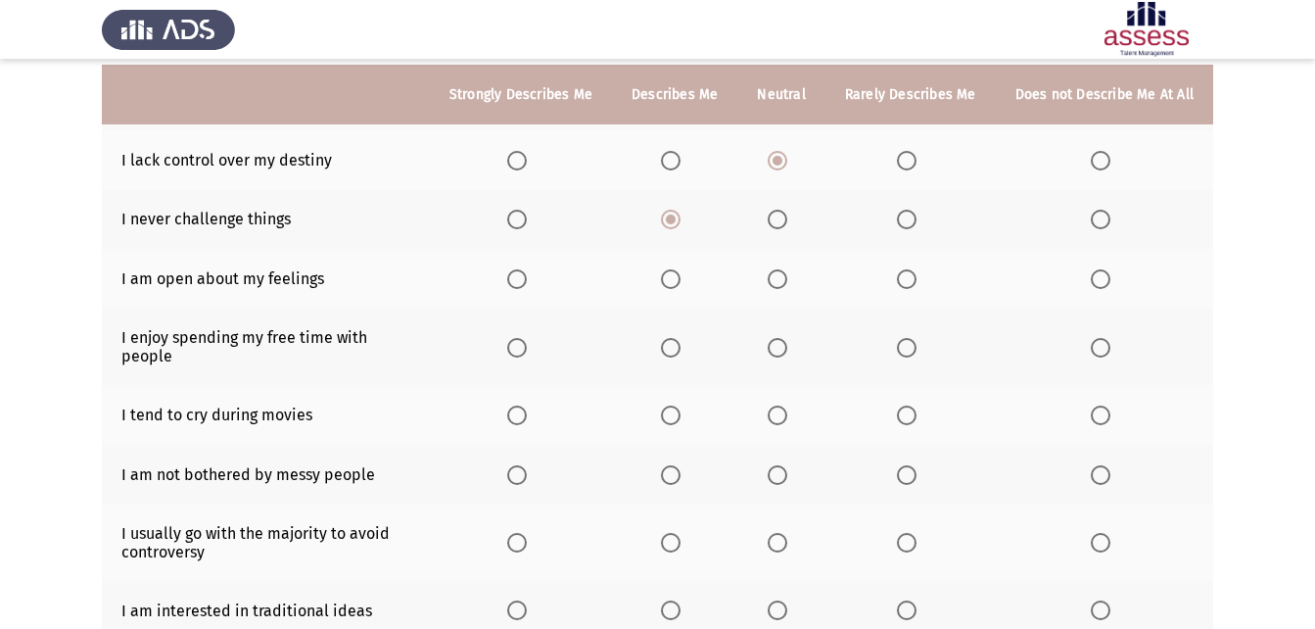
scroll to position [248, 0]
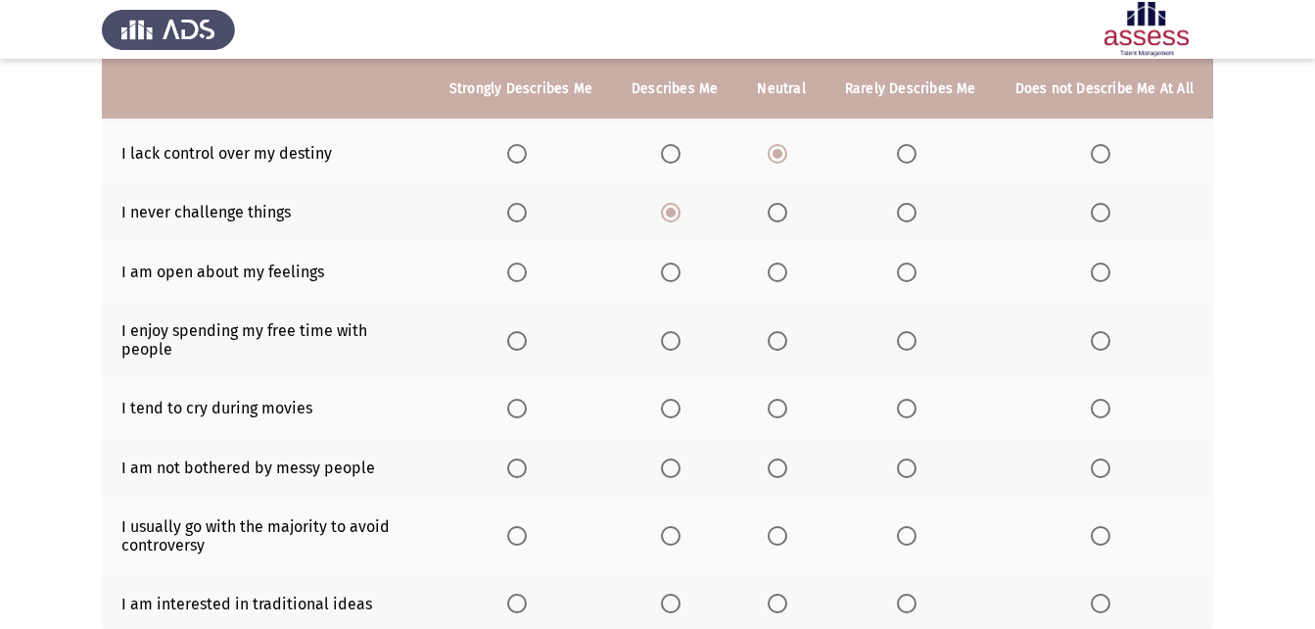
click at [914, 274] on span "Select an option" at bounding box center [907, 272] width 20 height 20
click at [914, 274] on input "Select an option" at bounding box center [907, 272] width 20 height 20
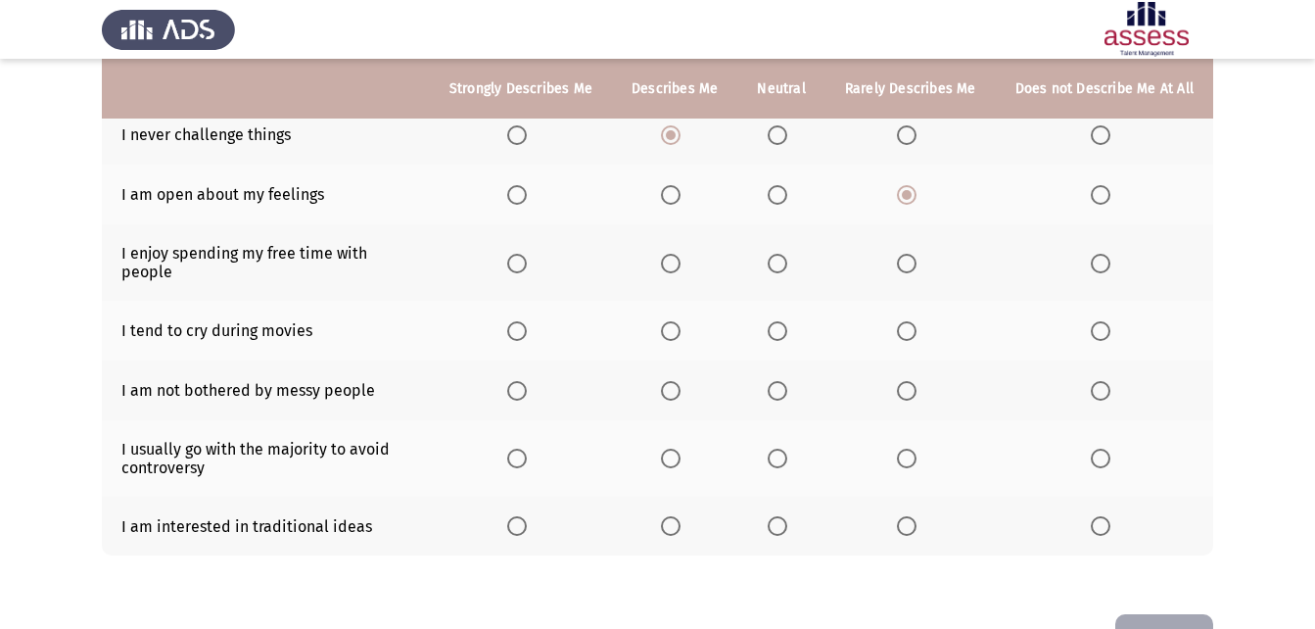
scroll to position [327, 0]
click at [908, 255] on span "Select an option" at bounding box center [907, 262] width 20 height 20
click at [908, 255] on input "Select an option" at bounding box center [907, 262] width 20 height 20
click at [777, 319] on span "Select an option" at bounding box center [778, 329] width 20 height 20
click at [777, 319] on input "Select an option" at bounding box center [778, 329] width 20 height 20
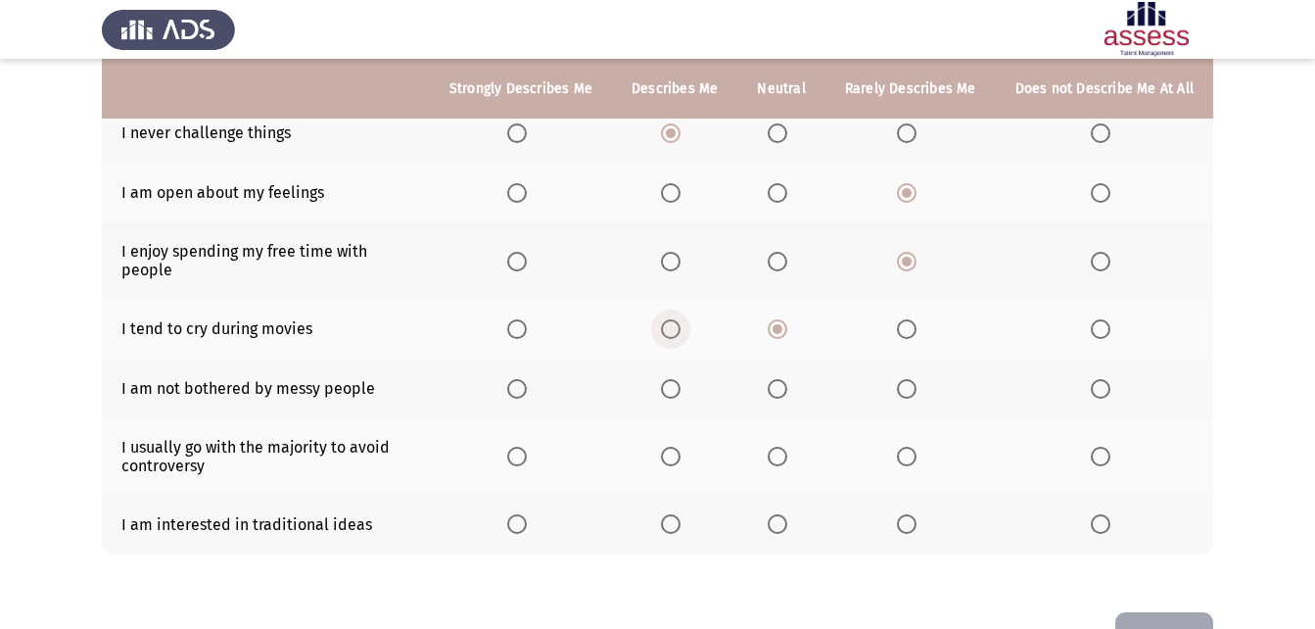
click at [680, 319] on span "Select an option" at bounding box center [671, 329] width 20 height 20
click at [680, 319] on input "Select an option" at bounding box center [671, 329] width 20 height 20
click at [908, 379] on span "Select an option" at bounding box center [907, 389] width 20 height 20
click at [908, 379] on input "Select an option" at bounding box center [907, 389] width 20 height 20
click at [777, 446] on span "Select an option" at bounding box center [778, 456] width 20 height 20
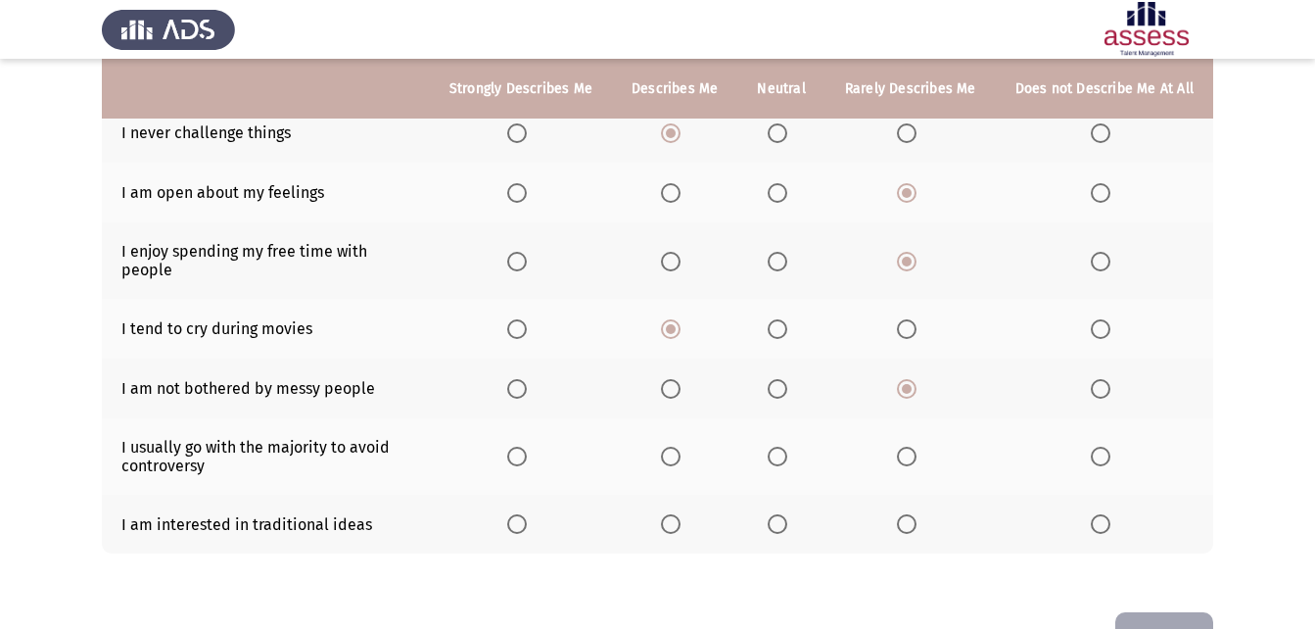
click at [777, 446] on input "Select an option" at bounding box center [778, 456] width 20 height 20
click at [780, 514] on span "Select an option" at bounding box center [778, 524] width 20 height 20
click at [780, 514] on input "Select an option" at bounding box center [778, 524] width 20 height 20
click at [1188, 612] on button "Next" at bounding box center [1164, 637] width 98 height 50
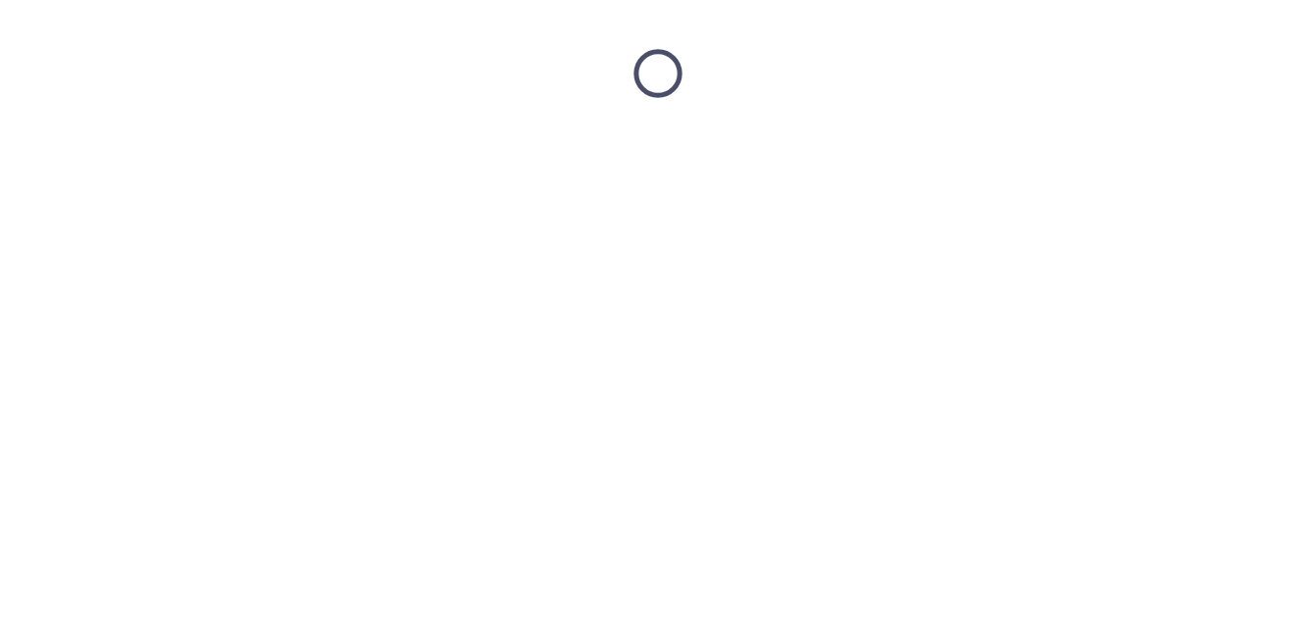
scroll to position [0, 0]
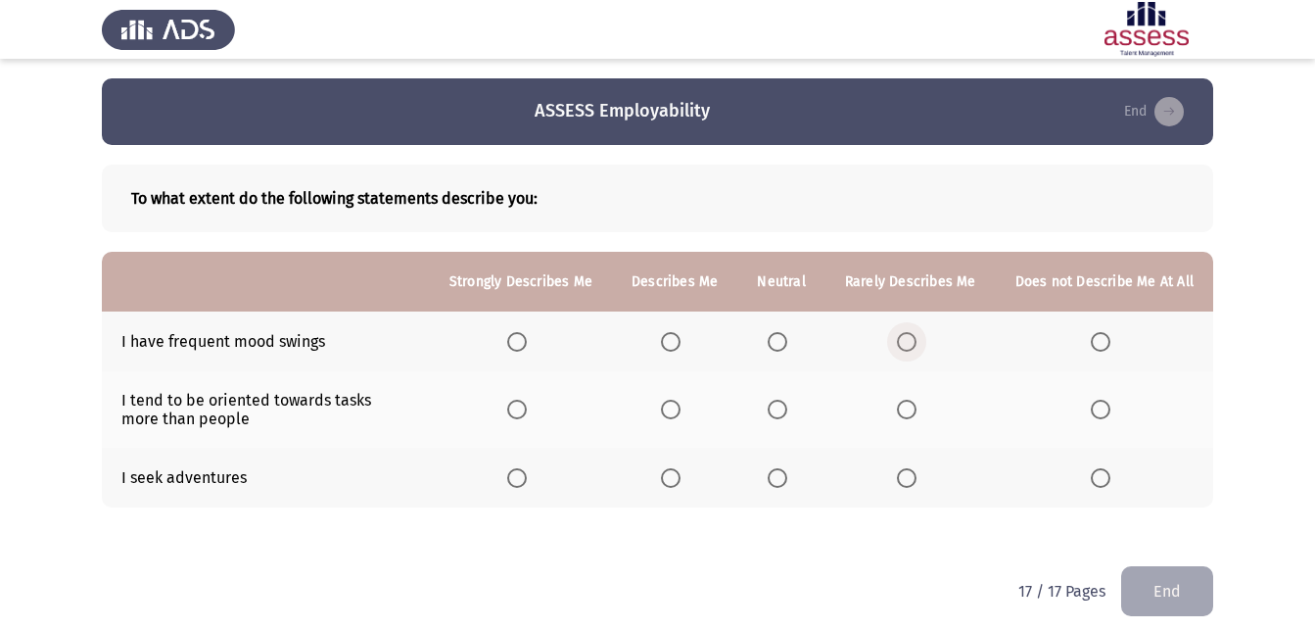
click at [914, 336] on span "Select an option" at bounding box center [907, 342] width 20 height 20
click at [914, 336] on input "Select an option" at bounding box center [907, 342] width 20 height 20
click at [777, 407] on span "Select an option" at bounding box center [778, 409] width 20 height 20
click at [777, 407] on input "Select an option" at bounding box center [778, 409] width 20 height 20
click at [906, 476] on span "Select an option" at bounding box center [907, 478] width 20 height 20
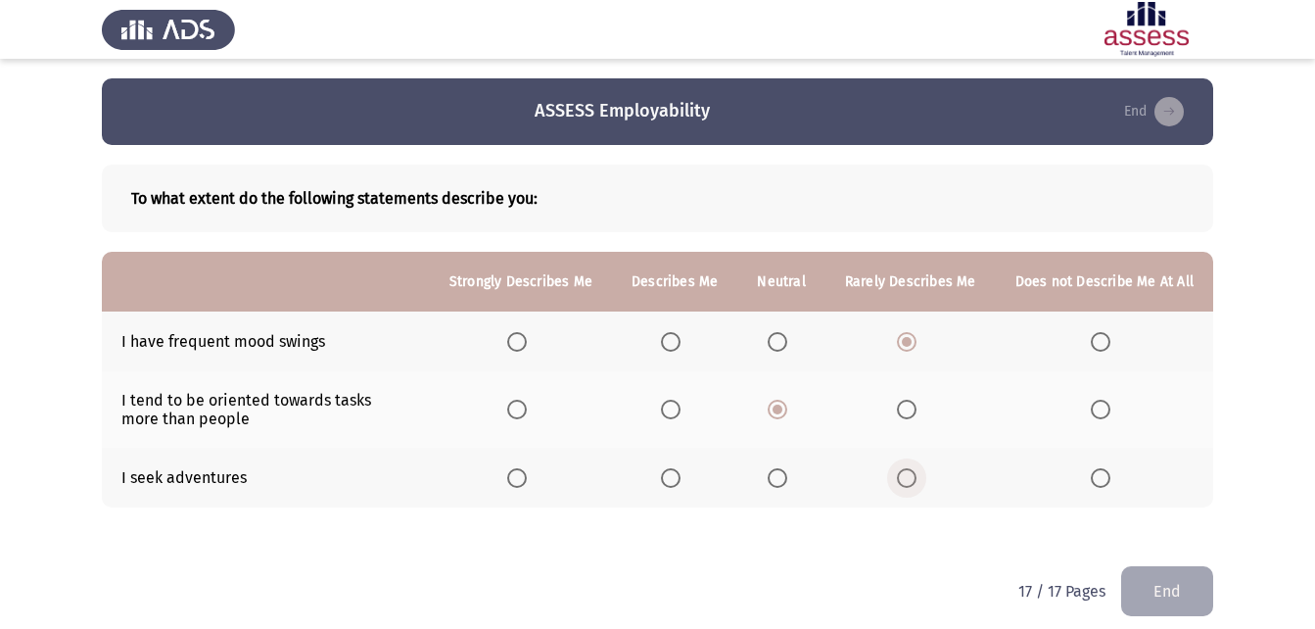
click at [906, 476] on input "Select an option" at bounding box center [907, 478] width 20 height 20
click at [1146, 581] on button "End" at bounding box center [1167, 591] width 92 height 50
